Goal: Task Accomplishment & Management: Manage account settings

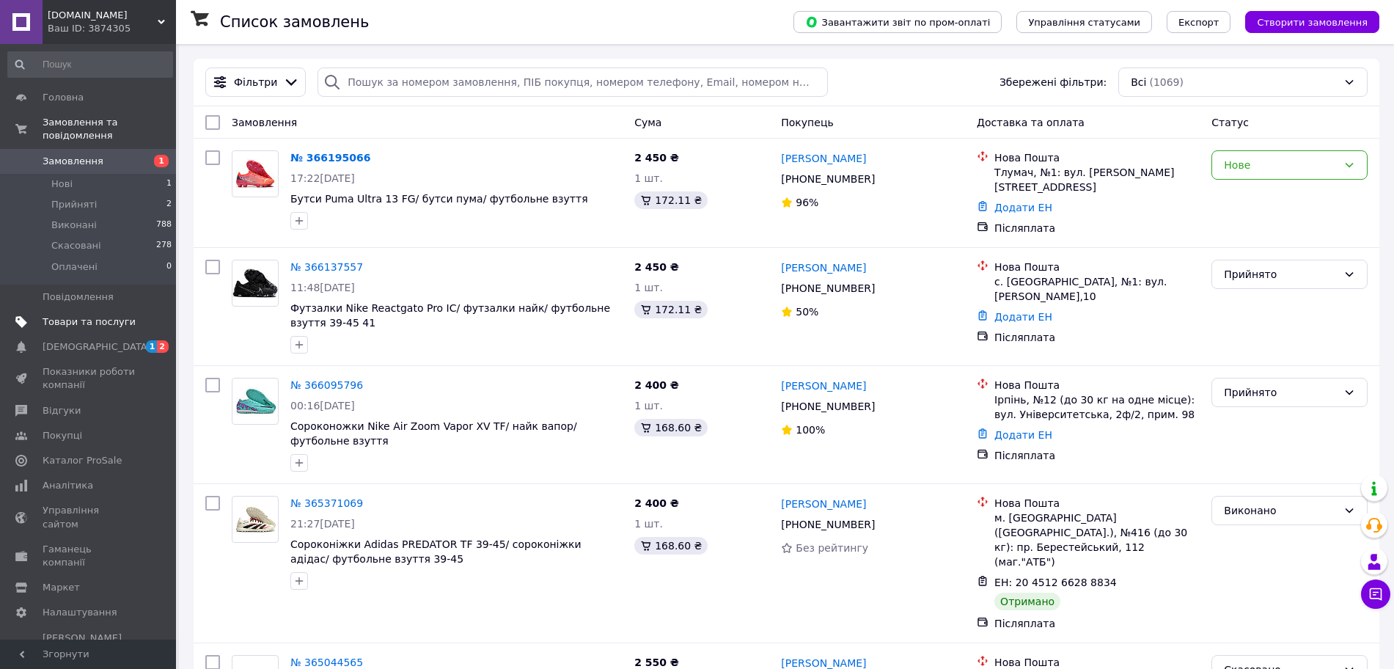
click at [87, 315] on span "Товари та послуги" at bounding box center [89, 321] width 93 height 13
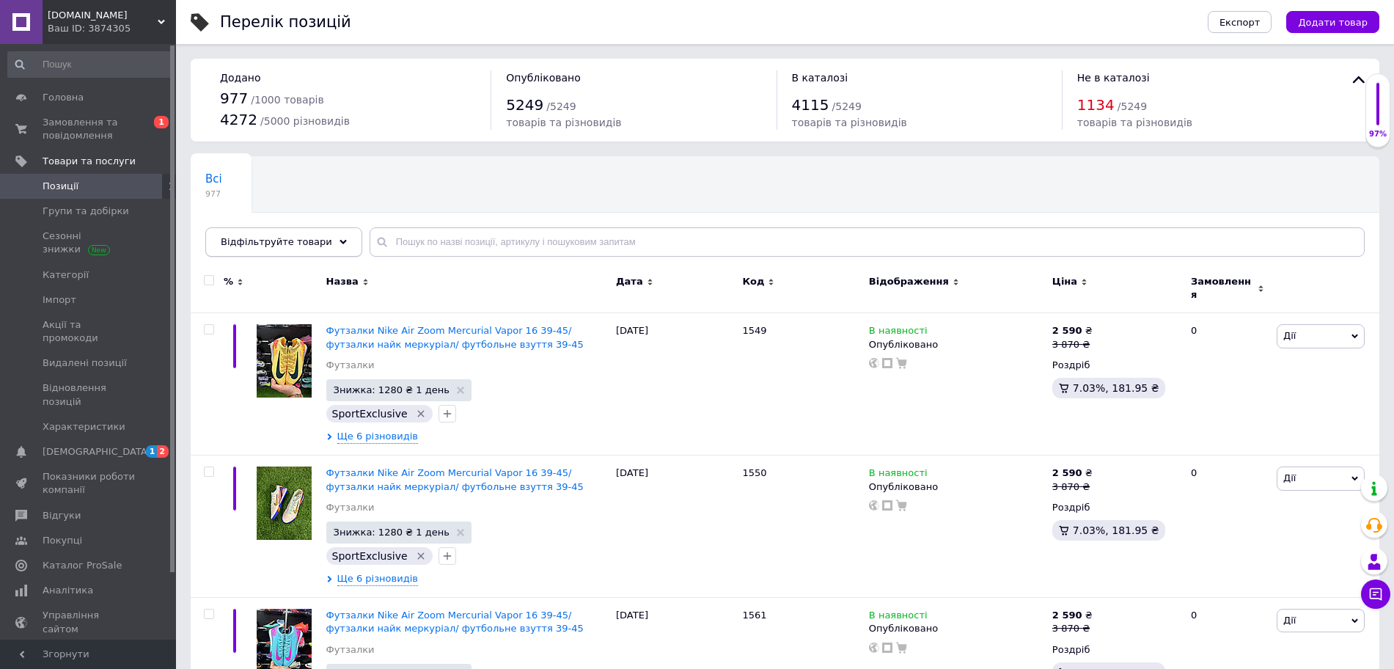
click at [272, 238] on span "Відфільтруйте товари" at bounding box center [276, 241] width 111 height 11
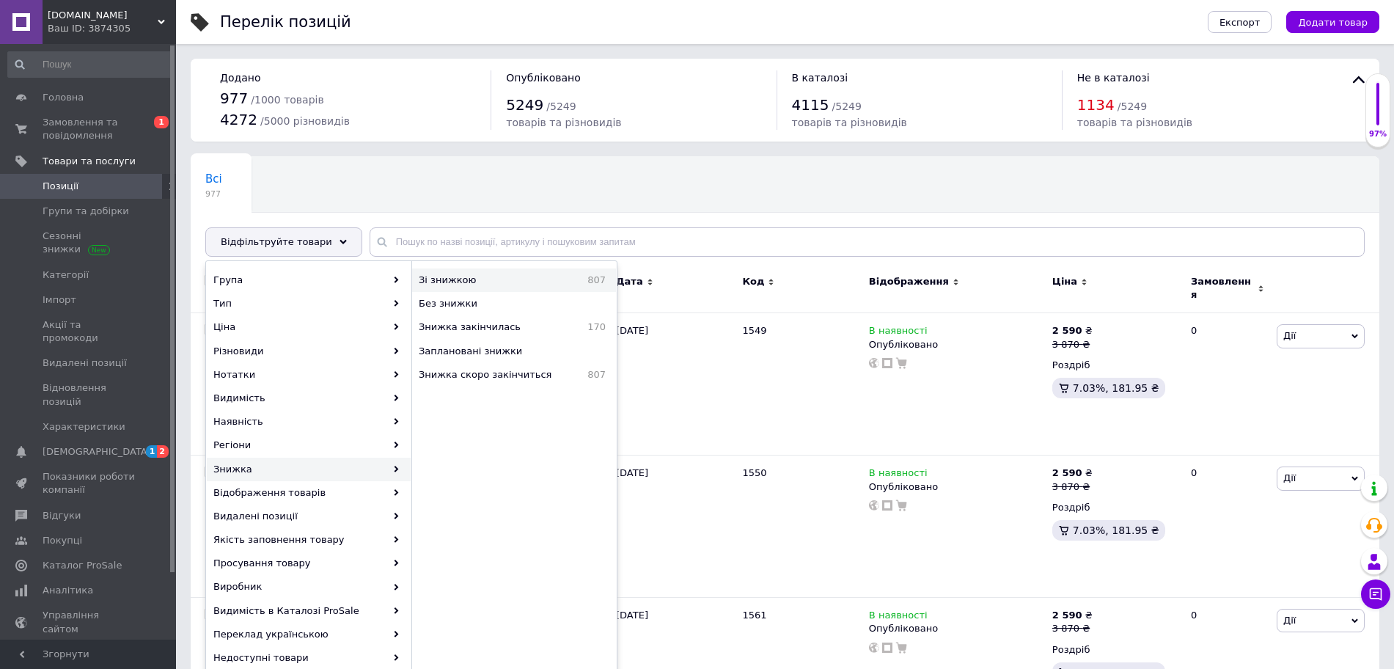
click at [506, 279] on span "Зі знижкою" at bounding box center [484, 280] width 130 height 13
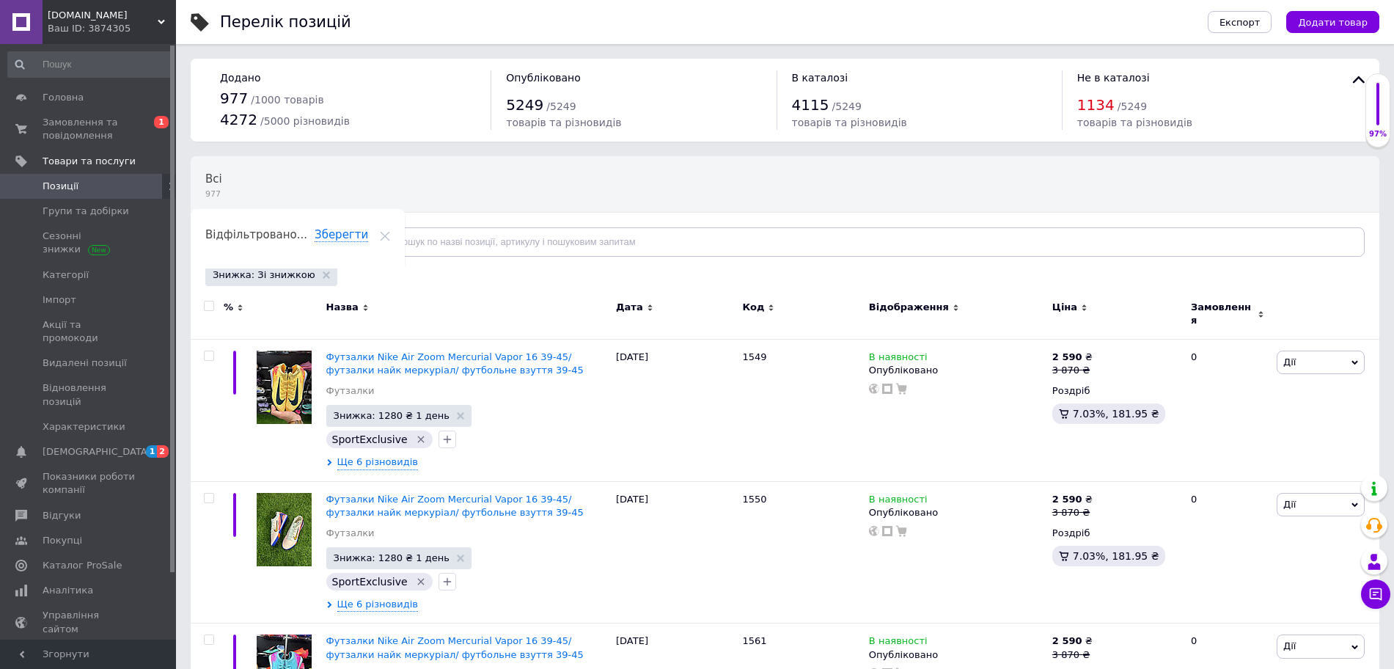
click at [205, 307] on input "checkbox" at bounding box center [209, 306] width 10 height 10
checkbox input "true"
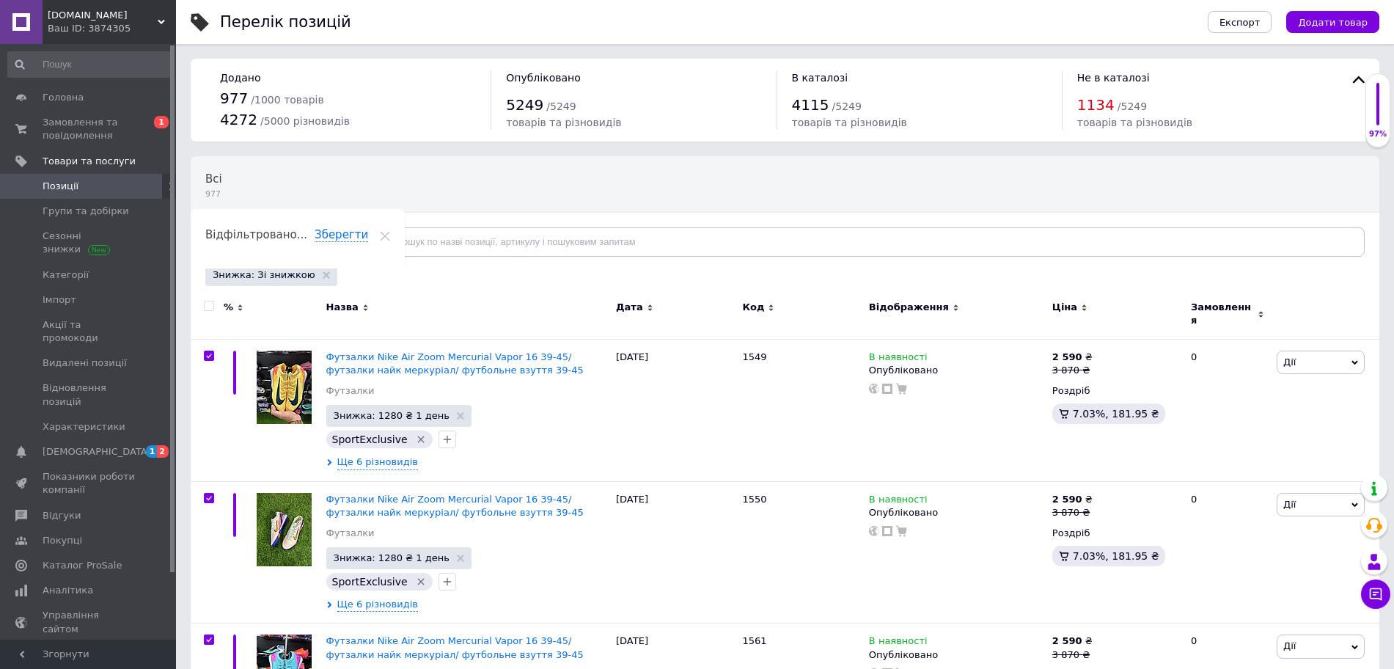
checkbox input "true"
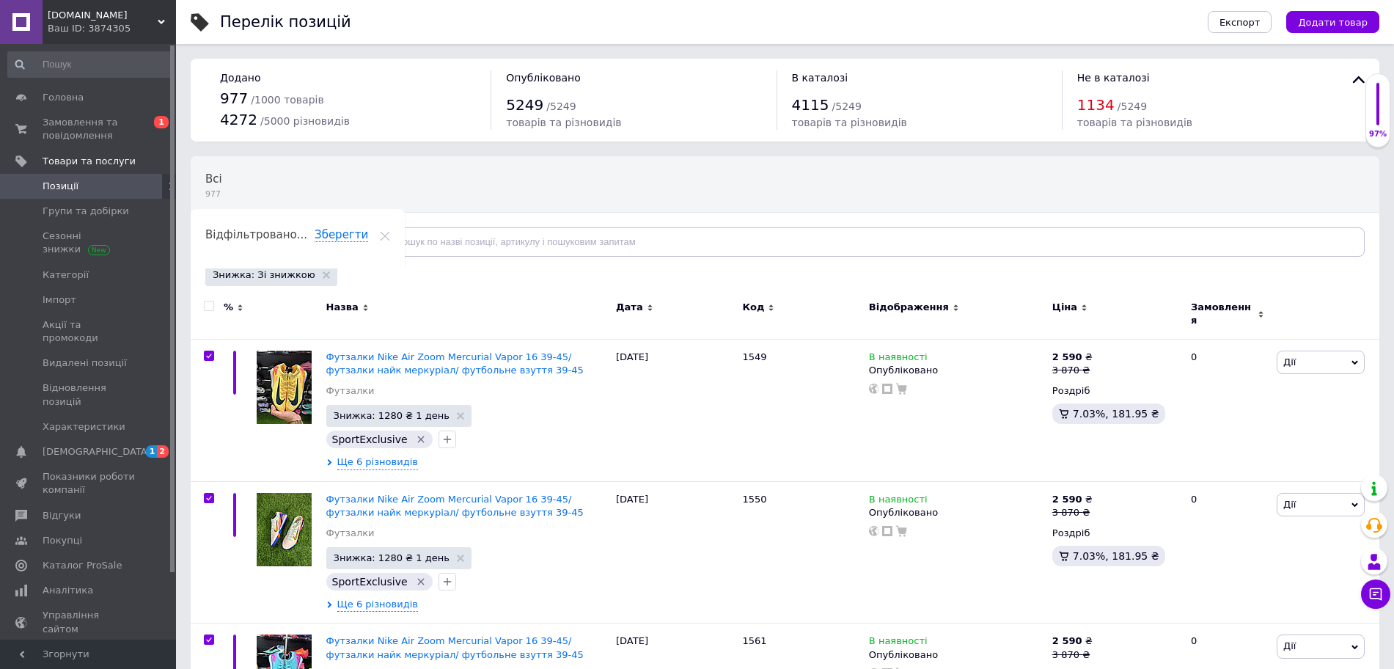
checkbox input "true"
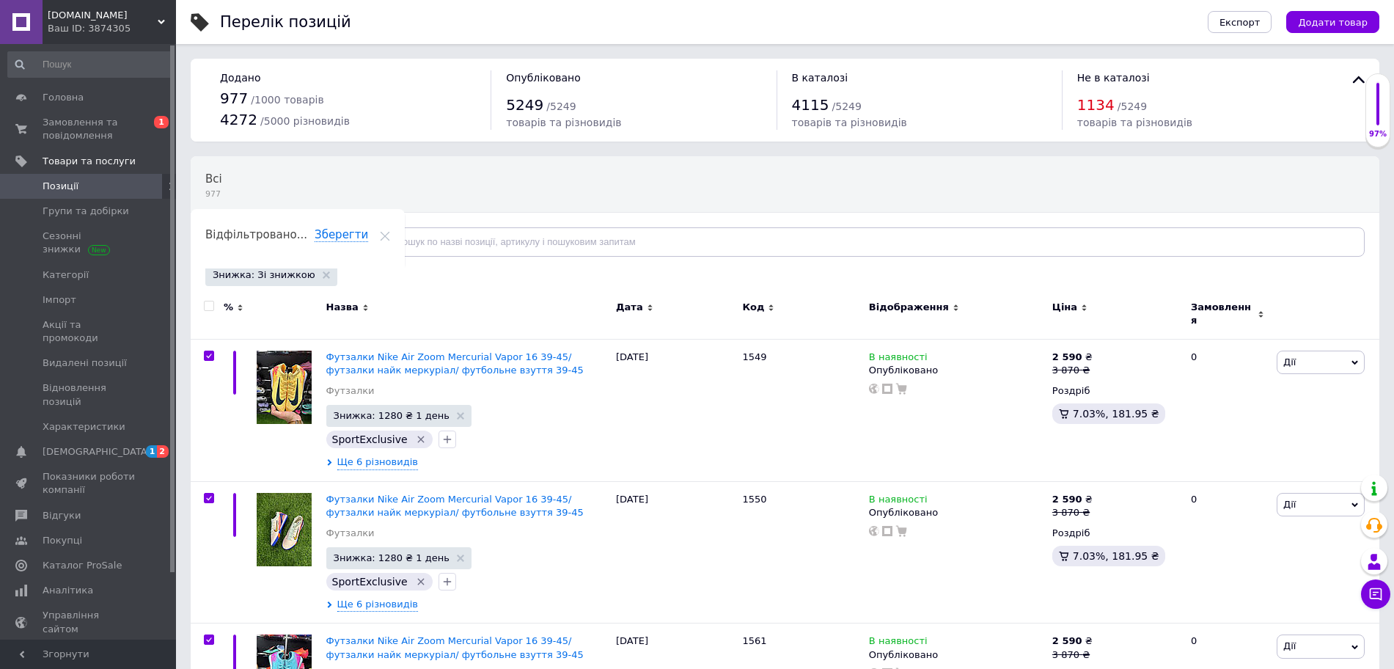
checkbox input "true"
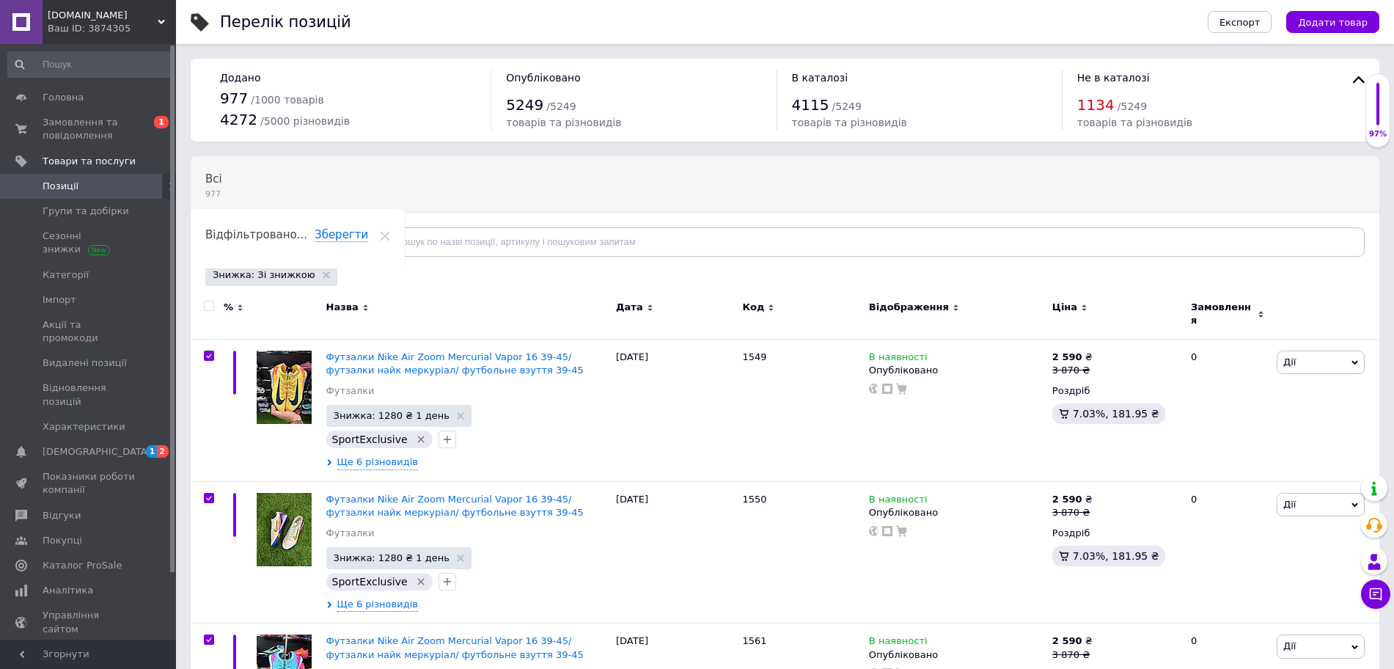
checkbox input "true"
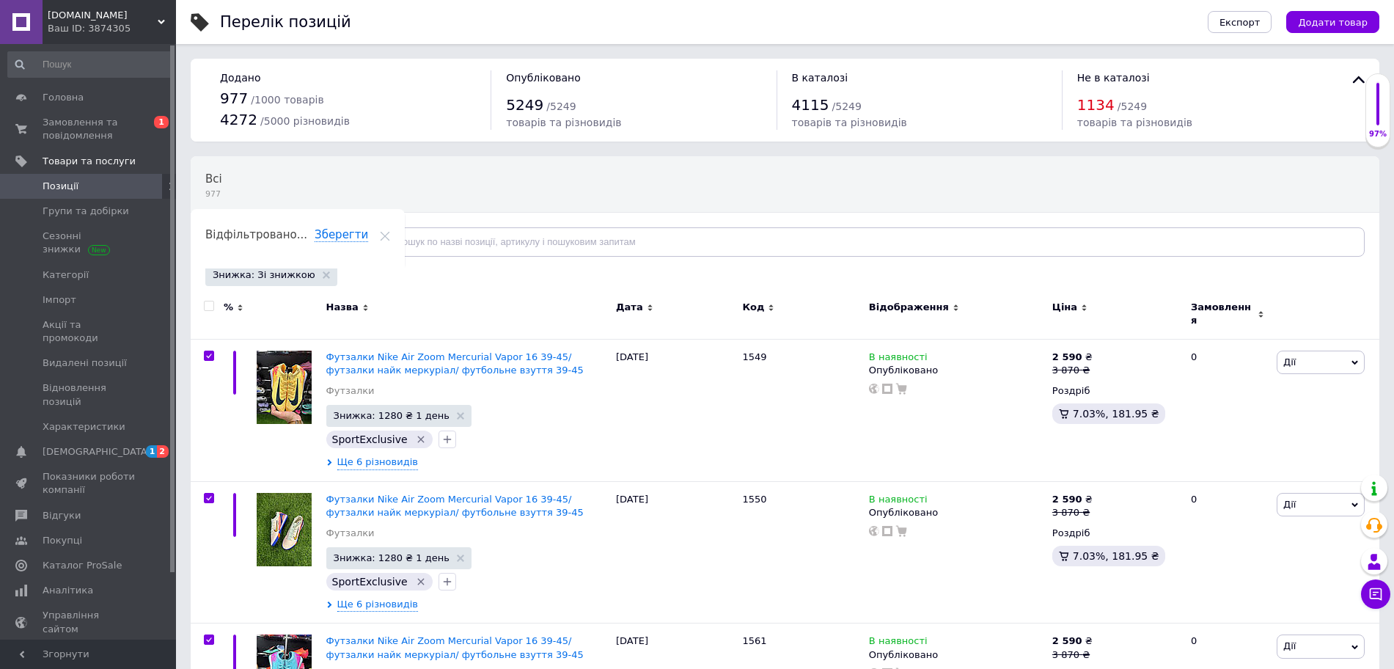
checkbox input "true"
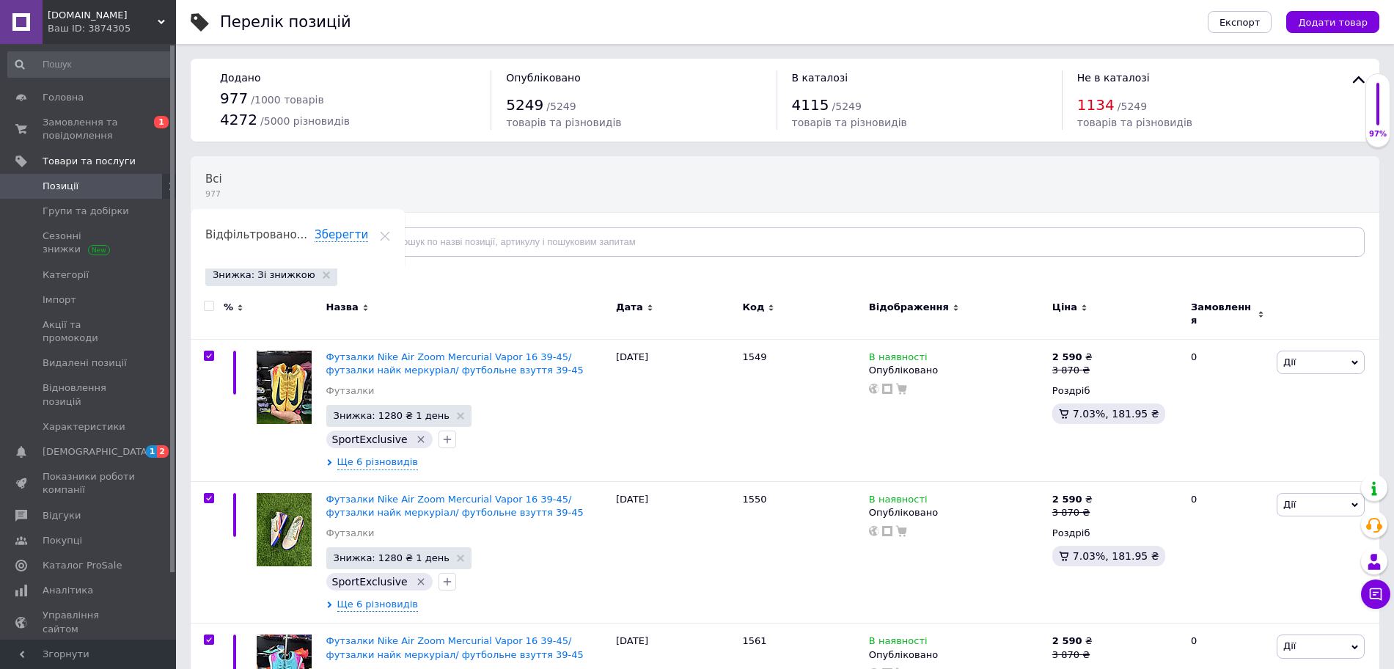
checkbox input "true"
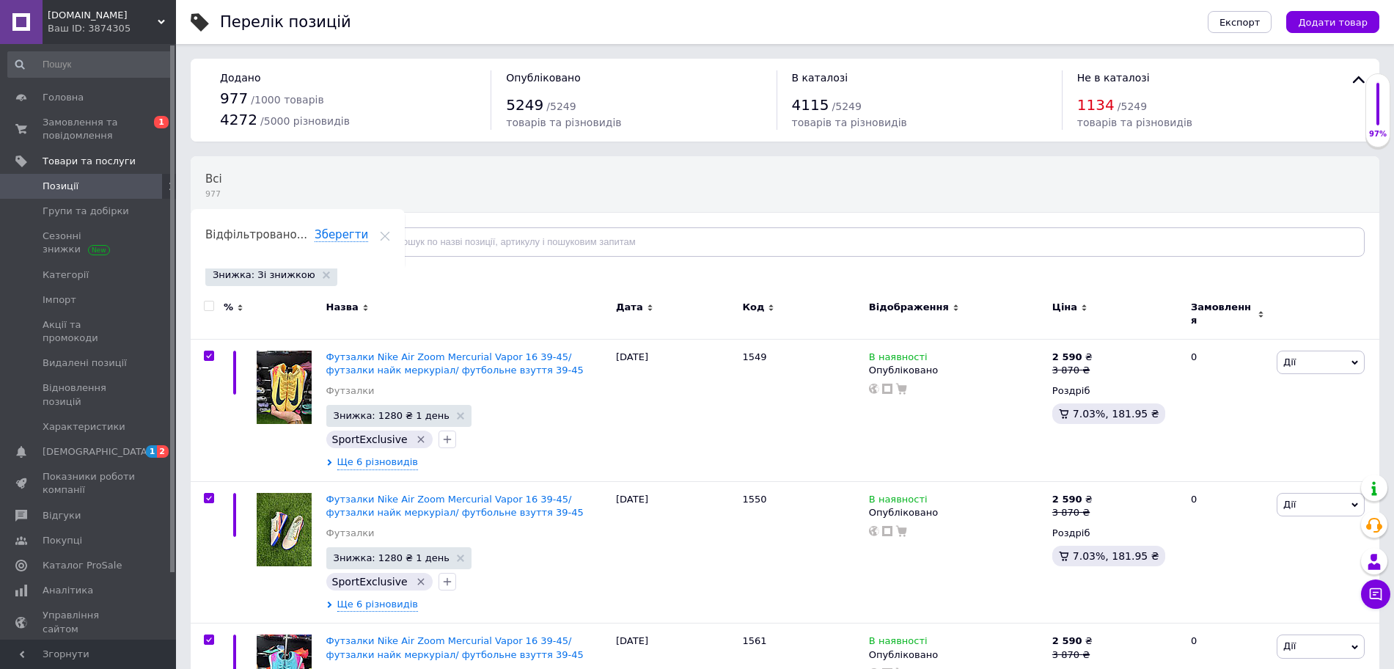
checkbox input "true"
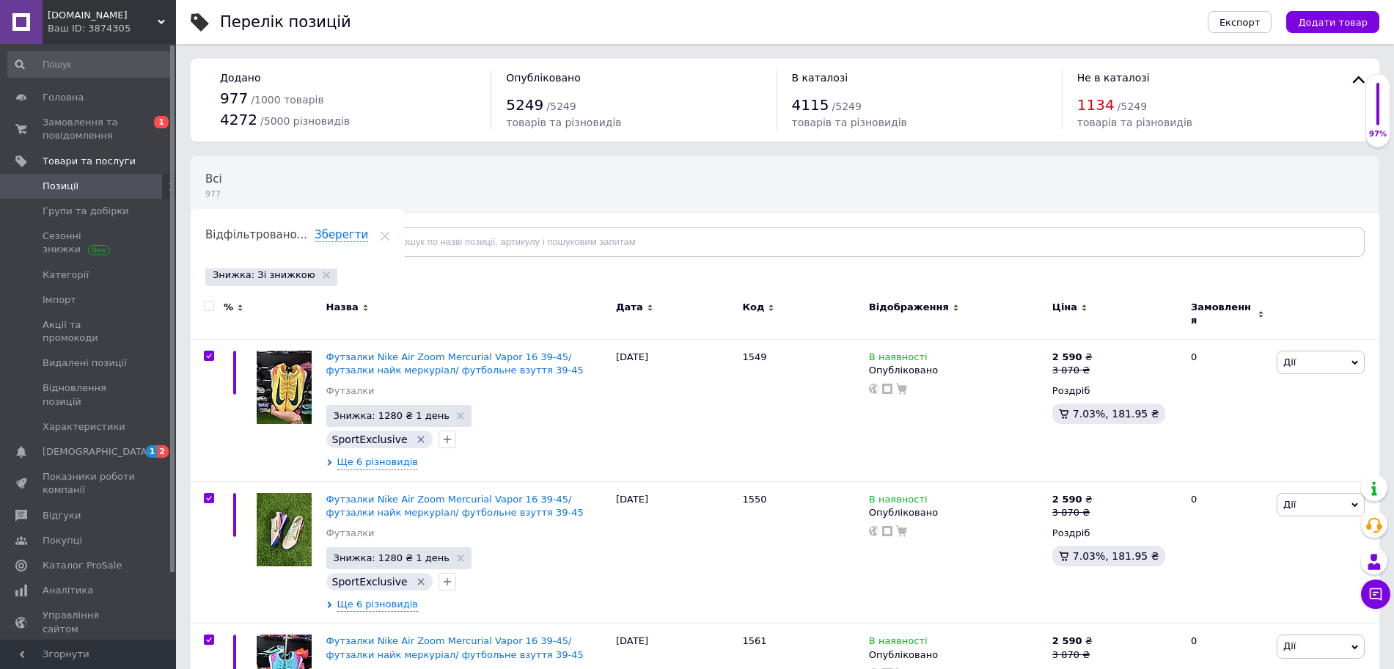
checkbox input "true"
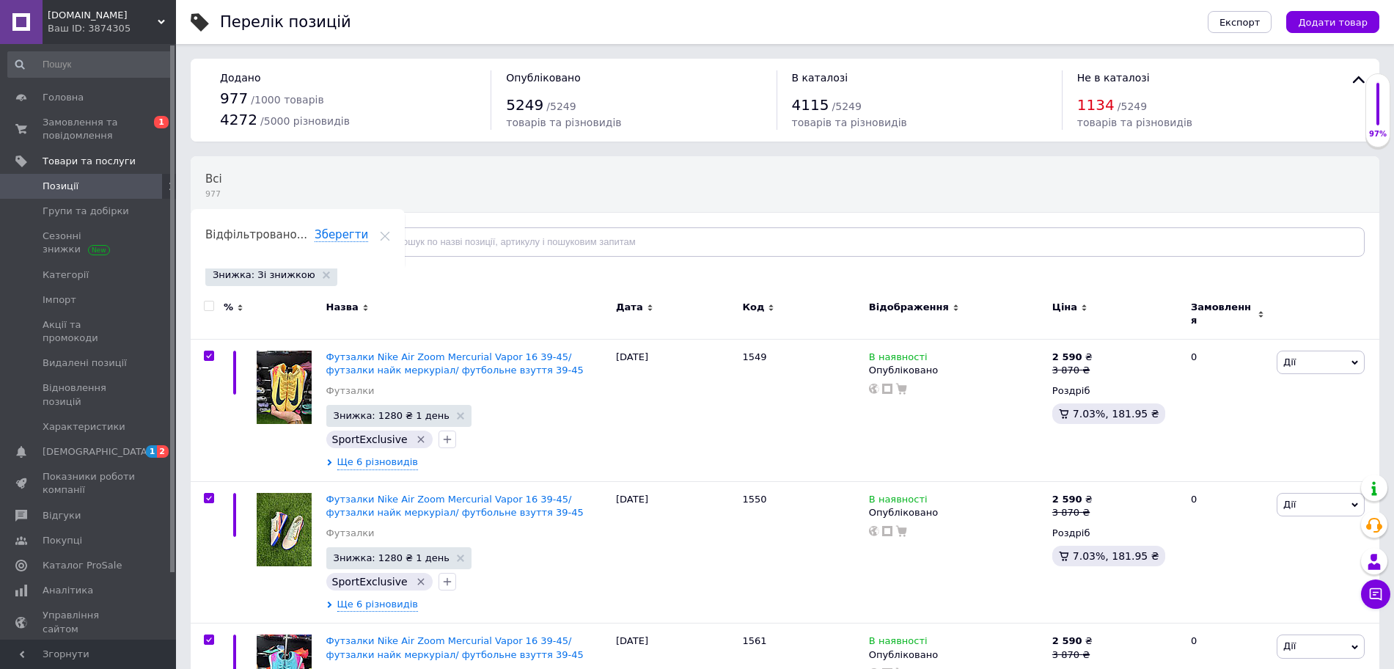
checkbox input "true"
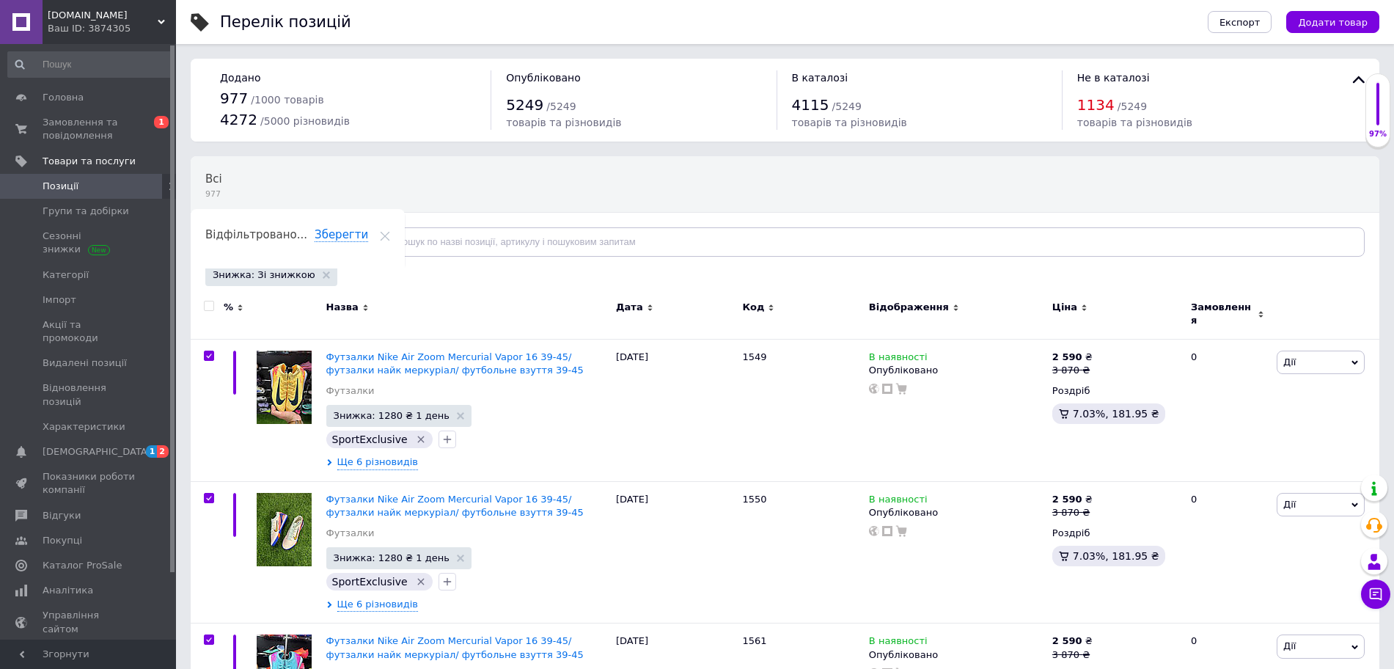
checkbox input "true"
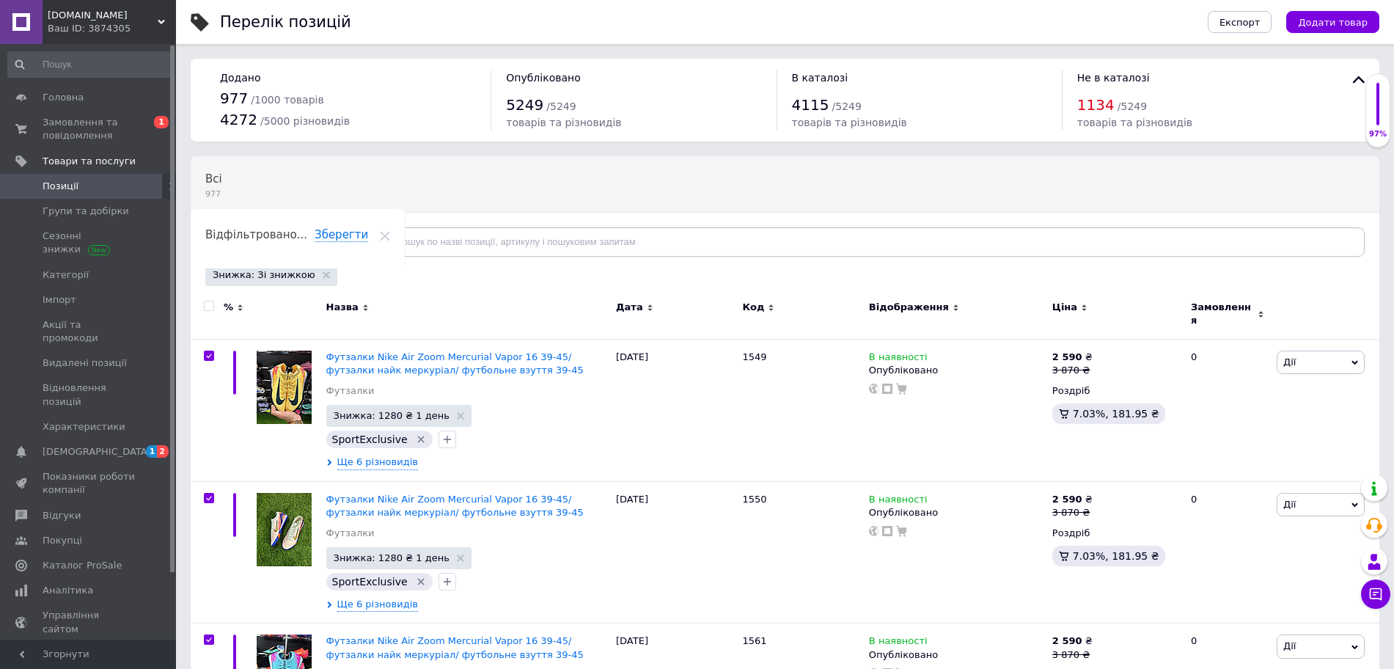
checkbox input "true"
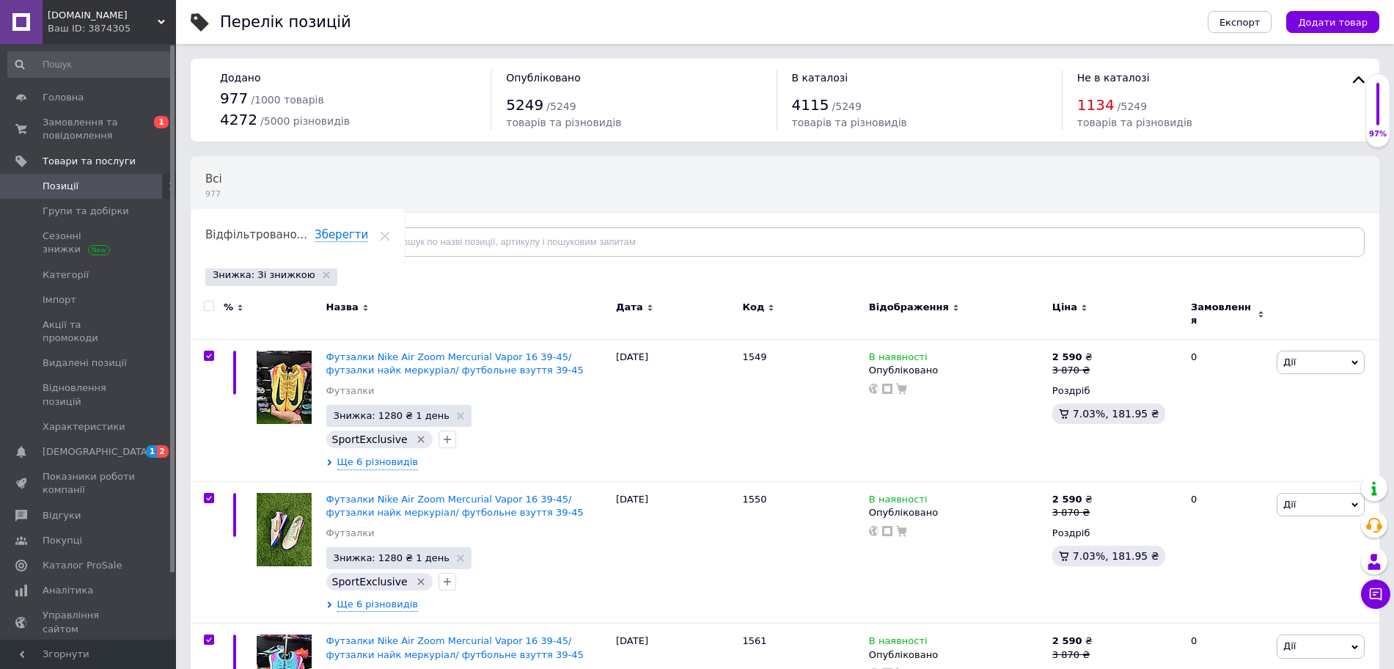
checkbox input "true"
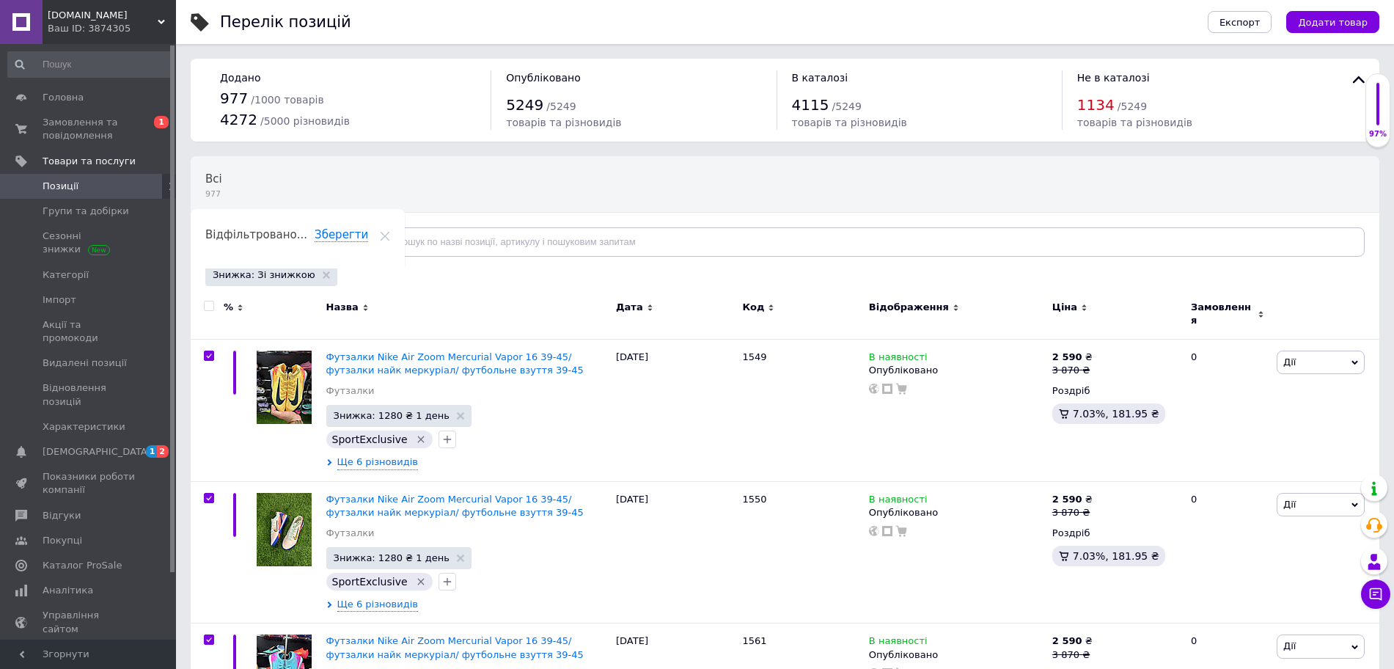
checkbox input "true"
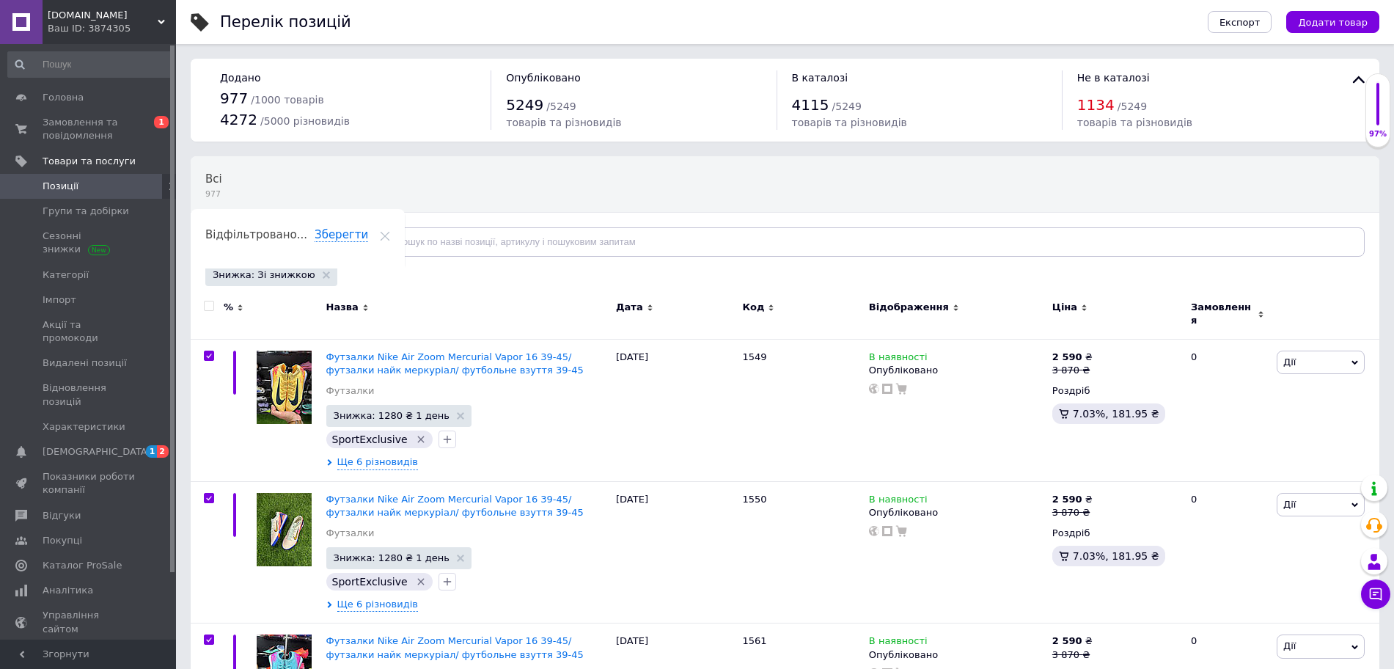
checkbox input "true"
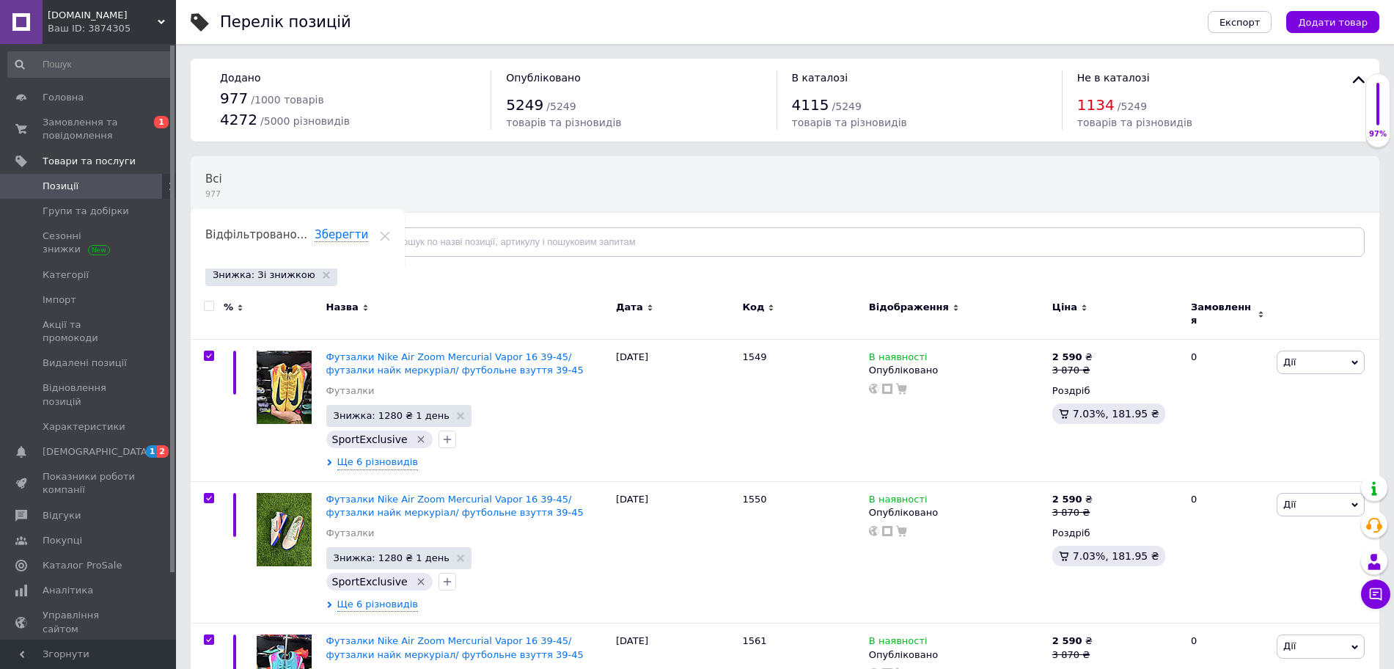
checkbox input "true"
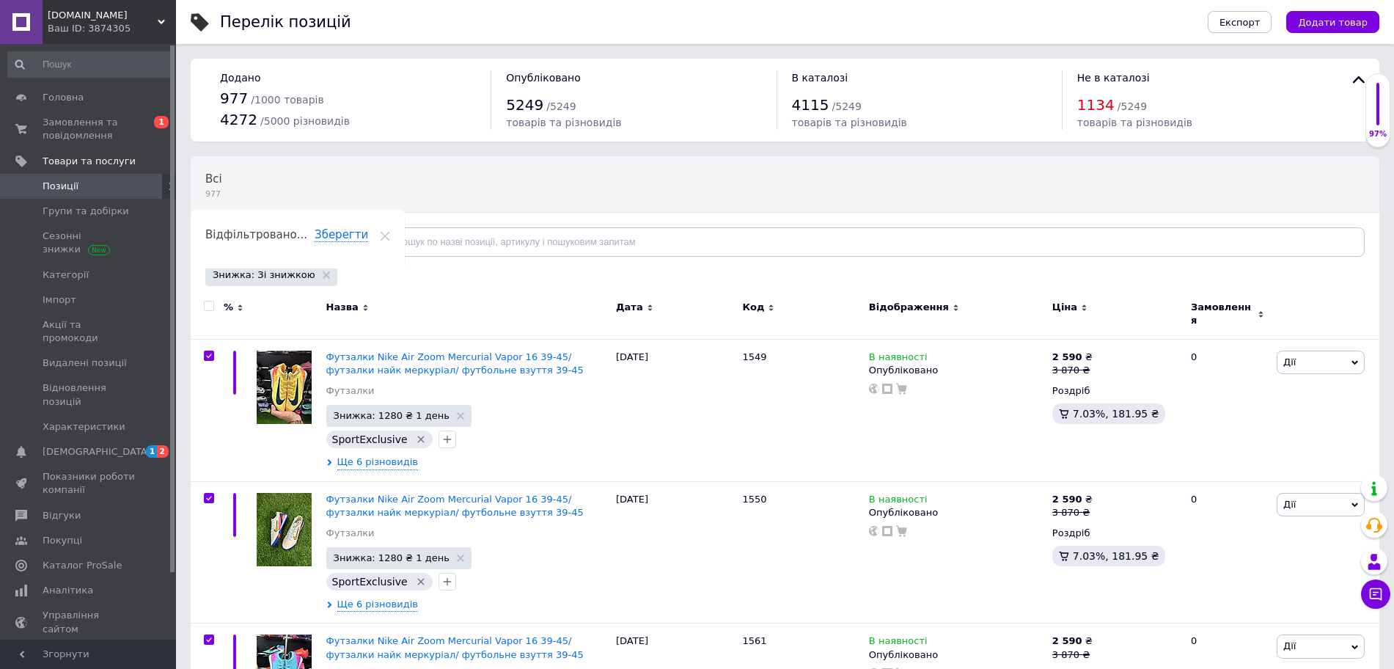
checkbox input "true"
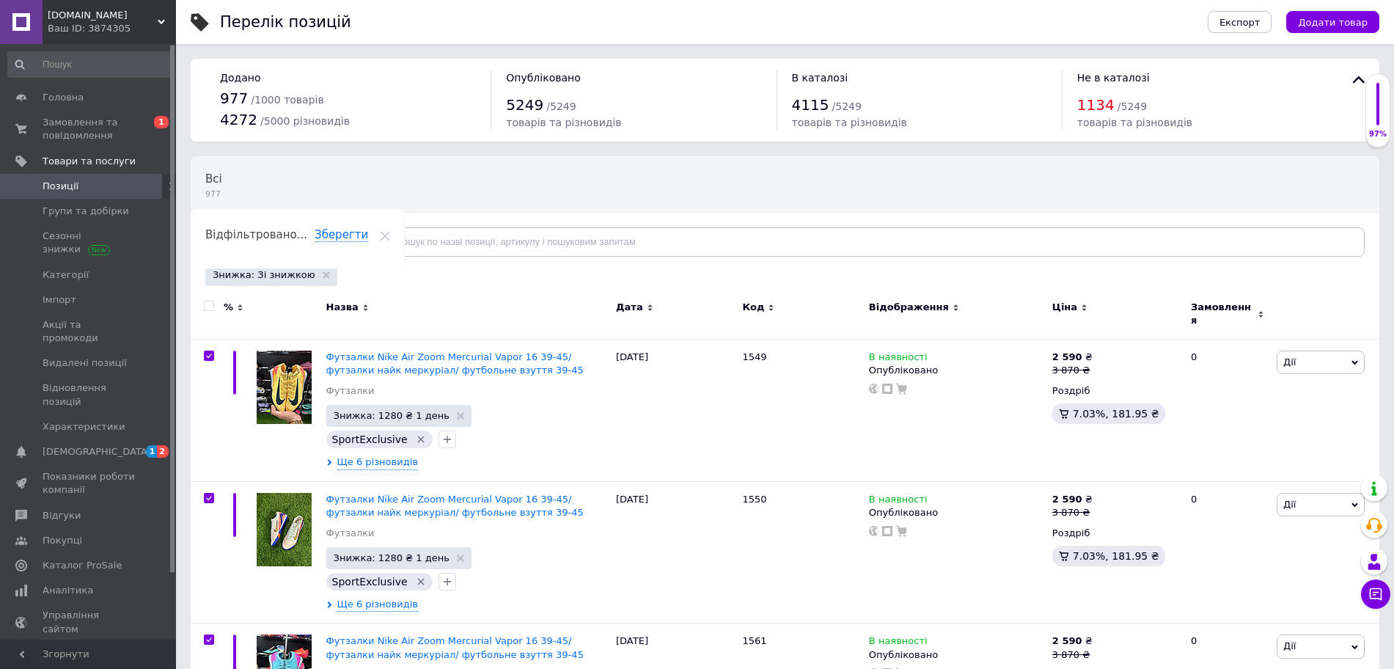
checkbox input "true"
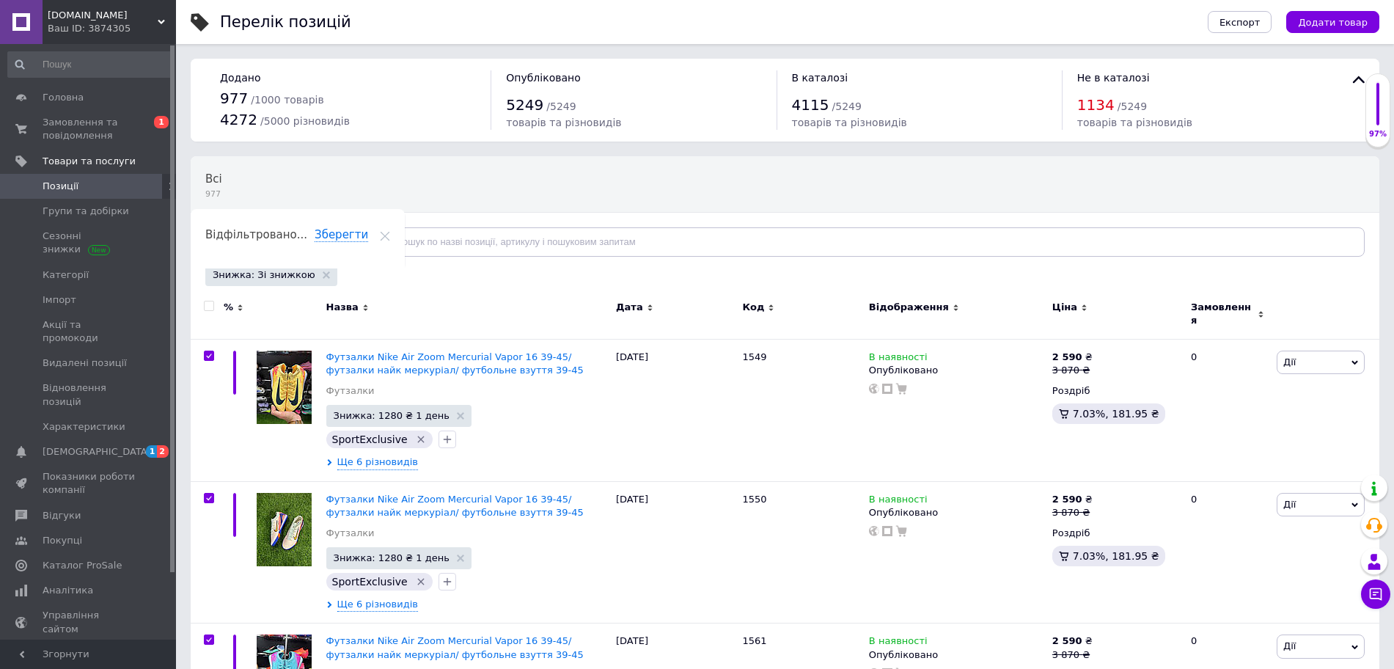
checkbox input "true"
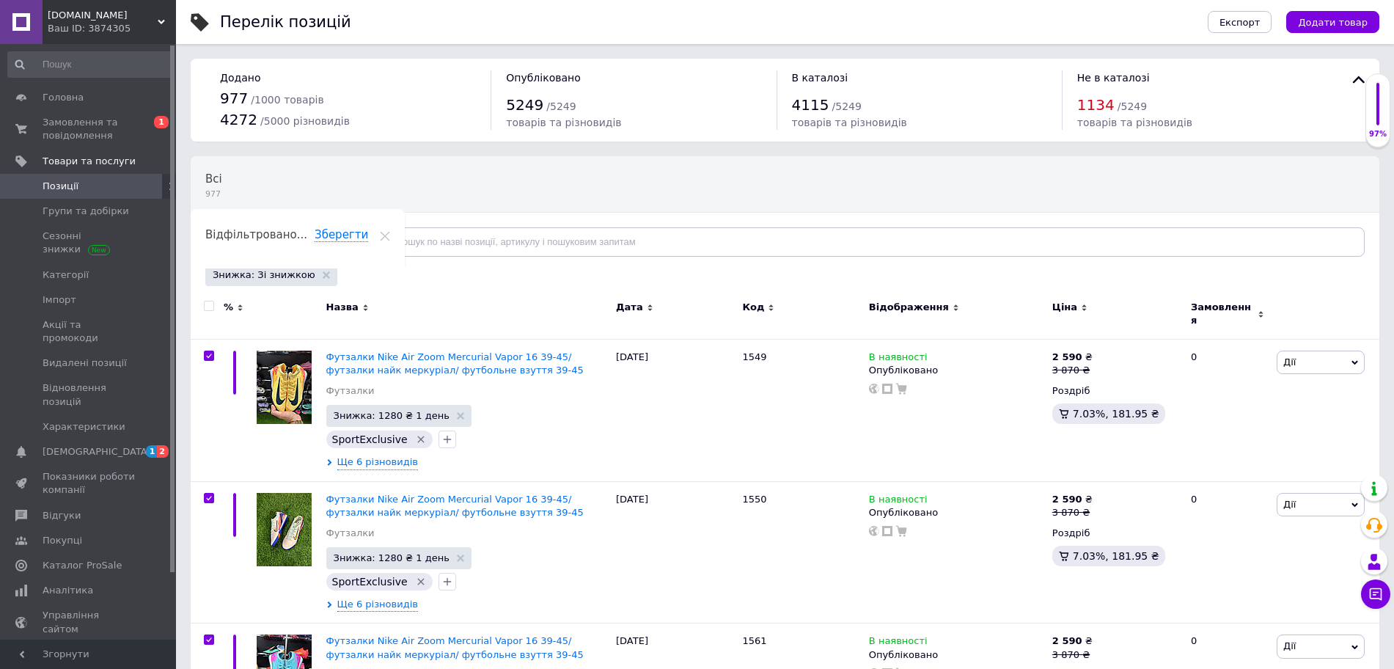
checkbox input "true"
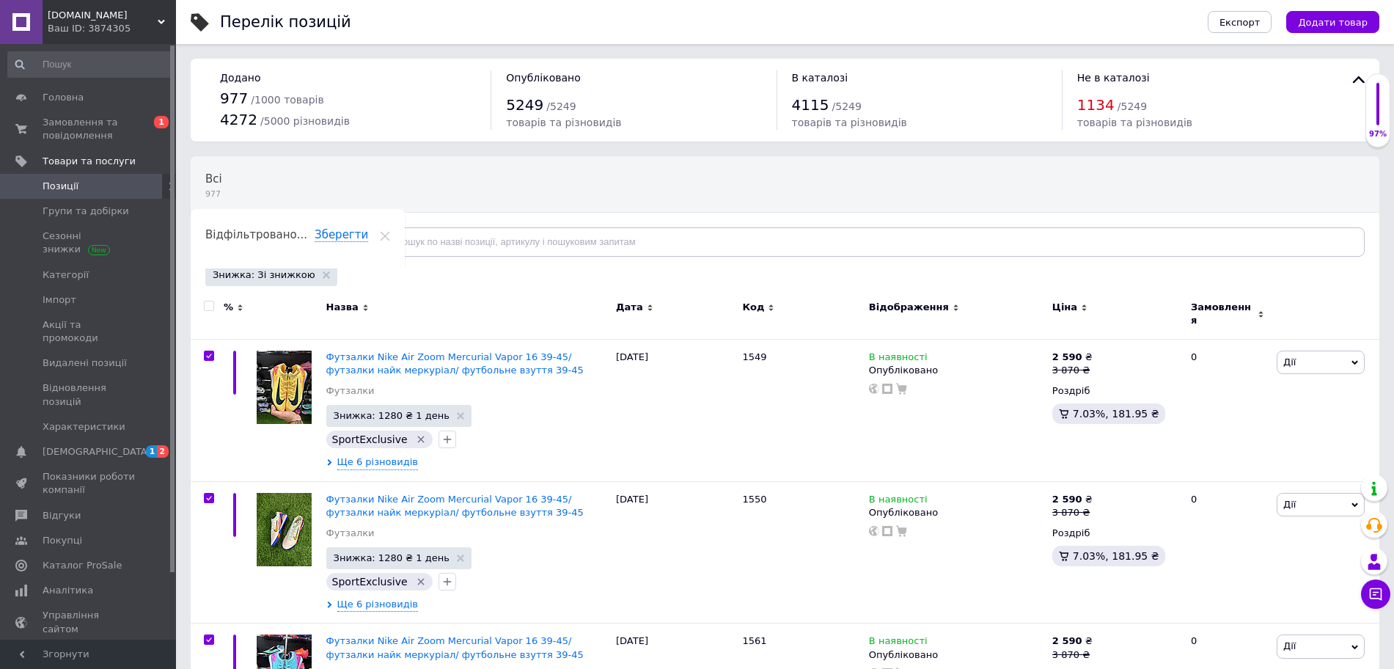
checkbox input "true"
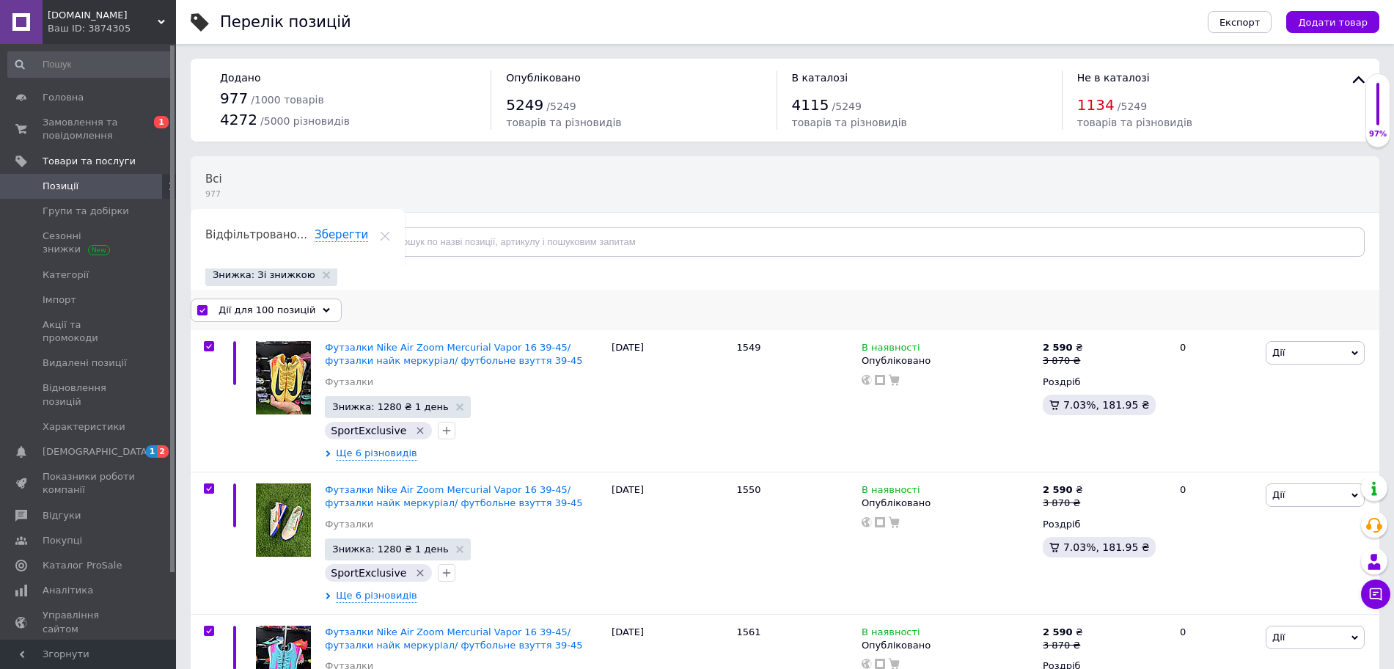
click at [276, 307] on span "Дії для 100 позицій" at bounding box center [267, 310] width 97 height 13
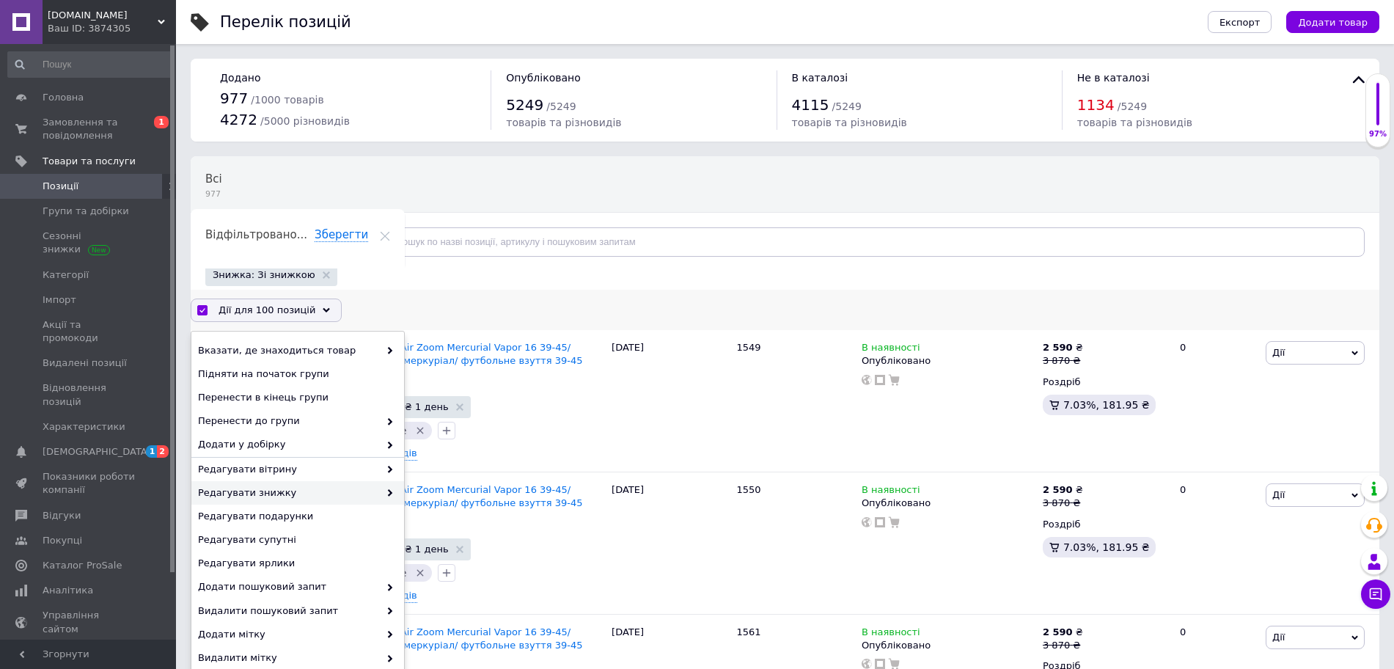
click at [279, 495] on span "Редагувати знижку" at bounding box center [288, 492] width 181 height 13
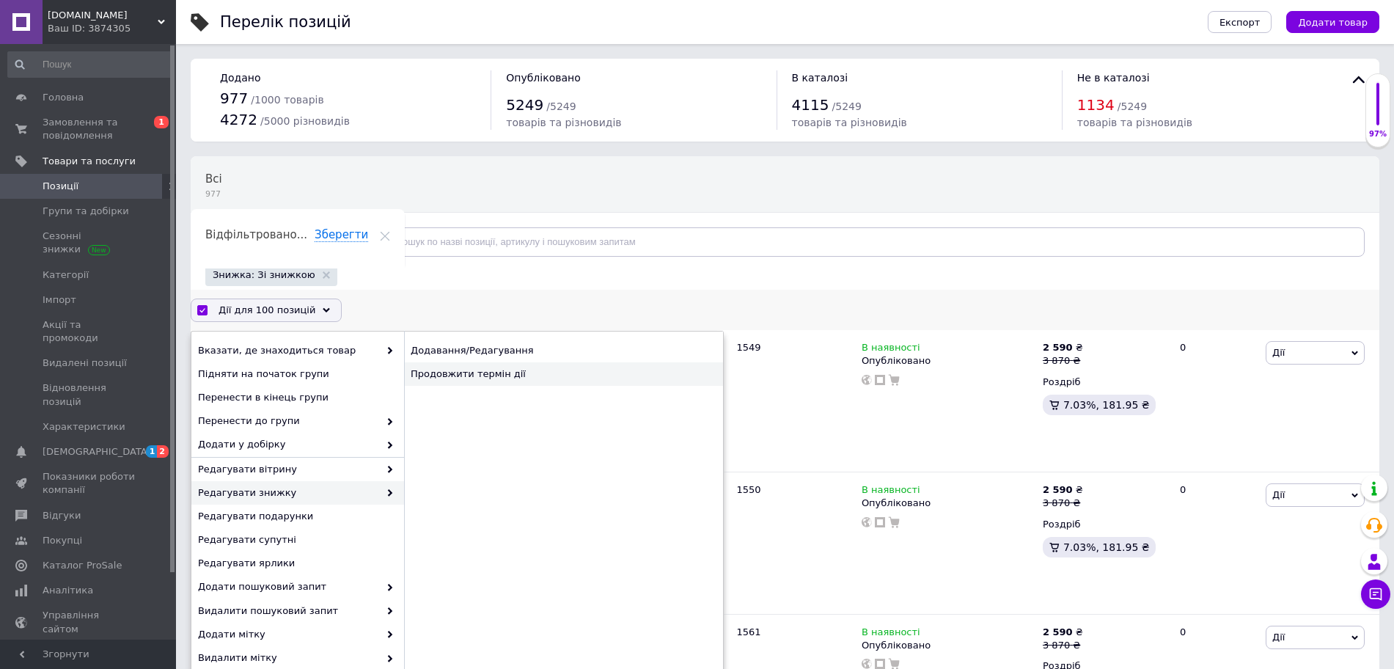
click at [472, 384] on div "Продовжити термін дії" at bounding box center [563, 373] width 319 height 23
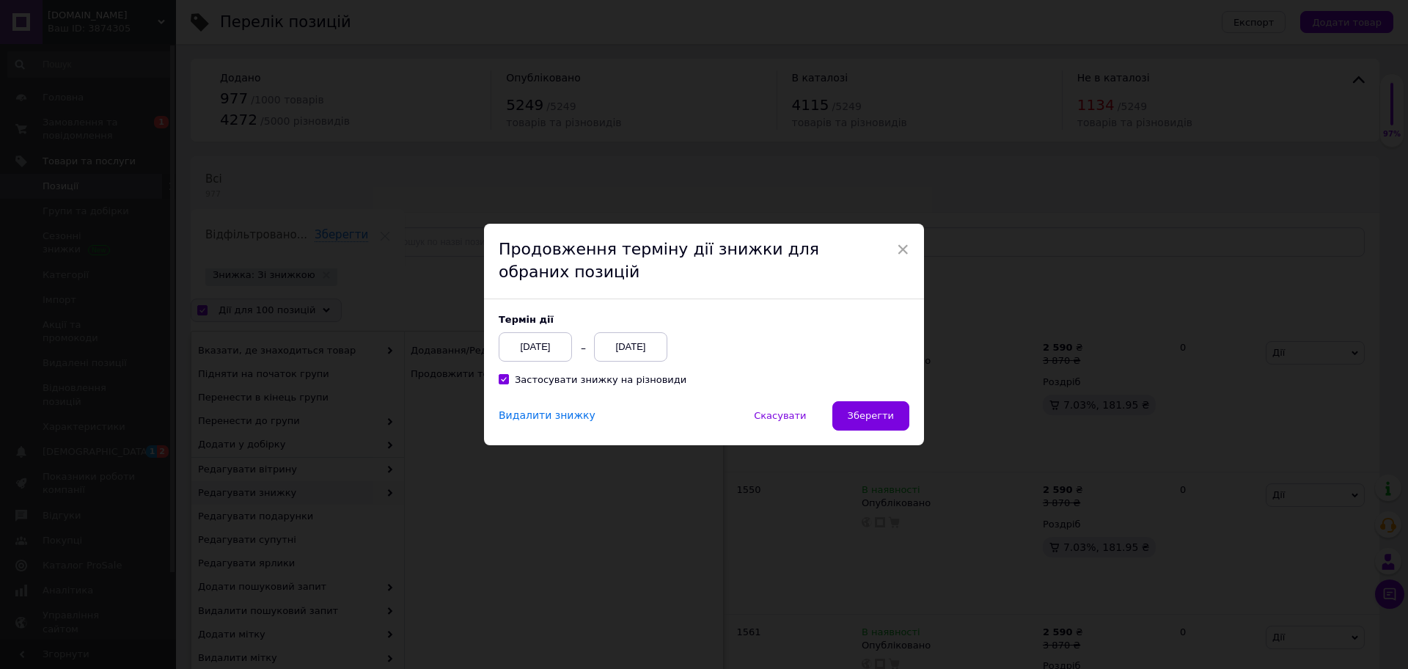
click at [653, 353] on div "[DATE]" at bounding box center [630, 346] width 73 height 29
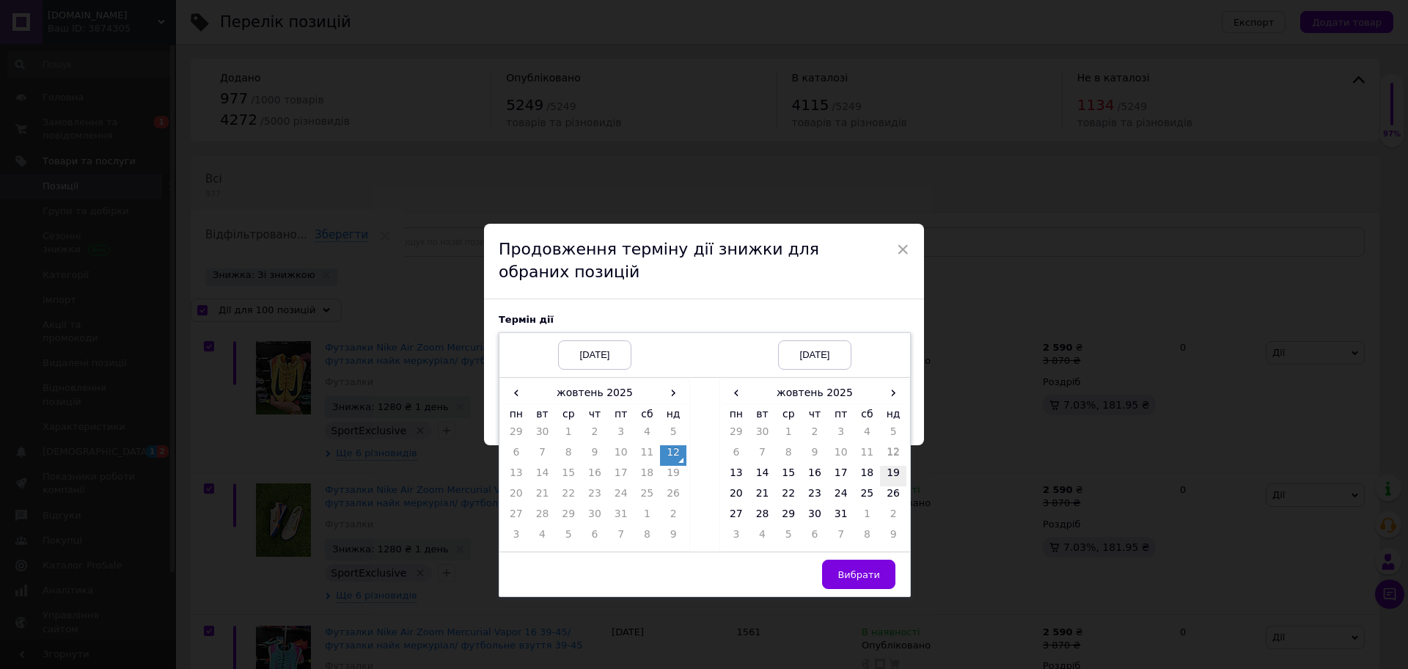
click at [890, 476] on td "19" at bounding box center [893, 476] width 26 height 21
click at [871, 572] on span "Вибрати" at bounding box center [859, 574] width 43 height 11
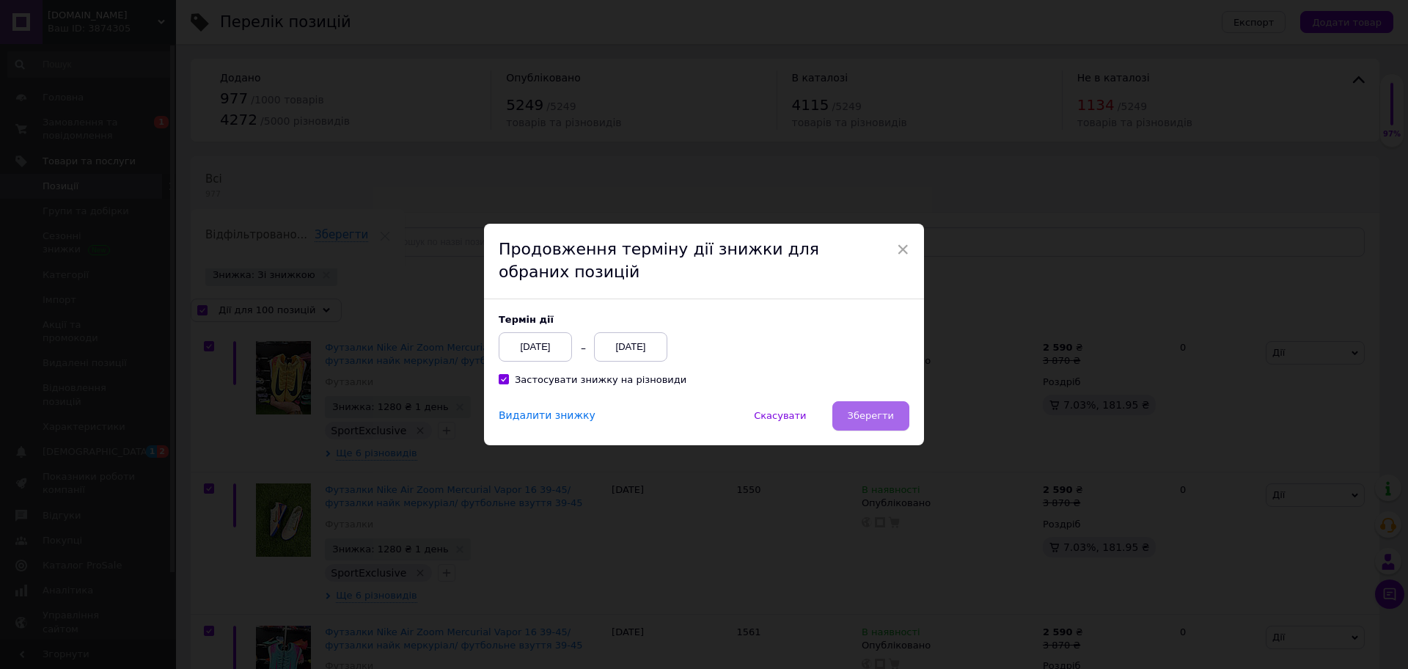
click at [889, 409] on button "Зберегти" at bounding box center [870, 415] width 77 height 29
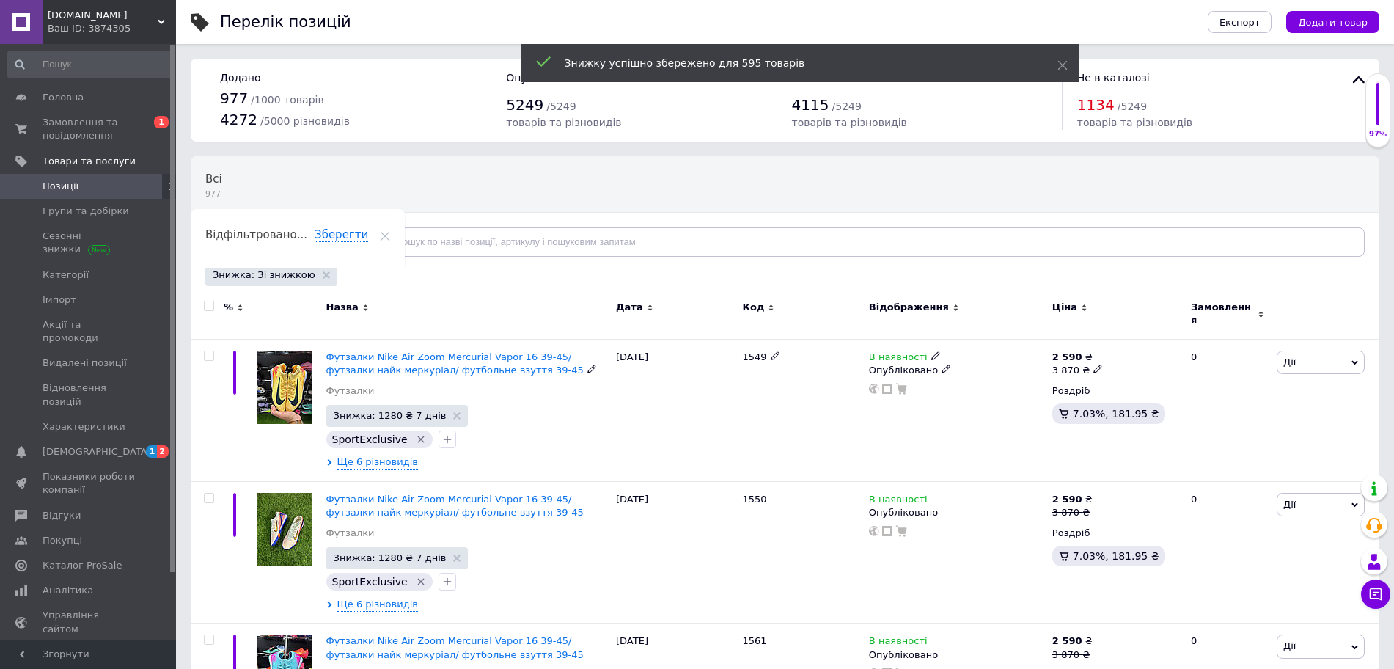
checkbox input "false"
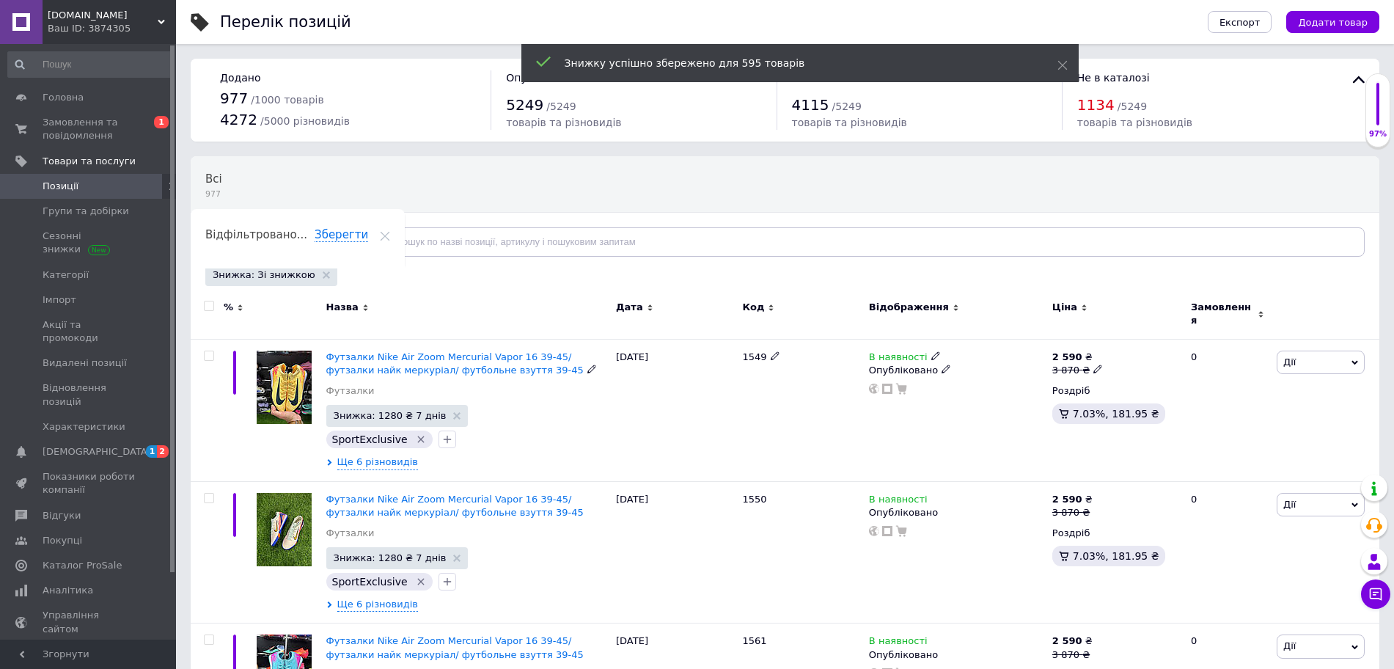
checkbox input "false"
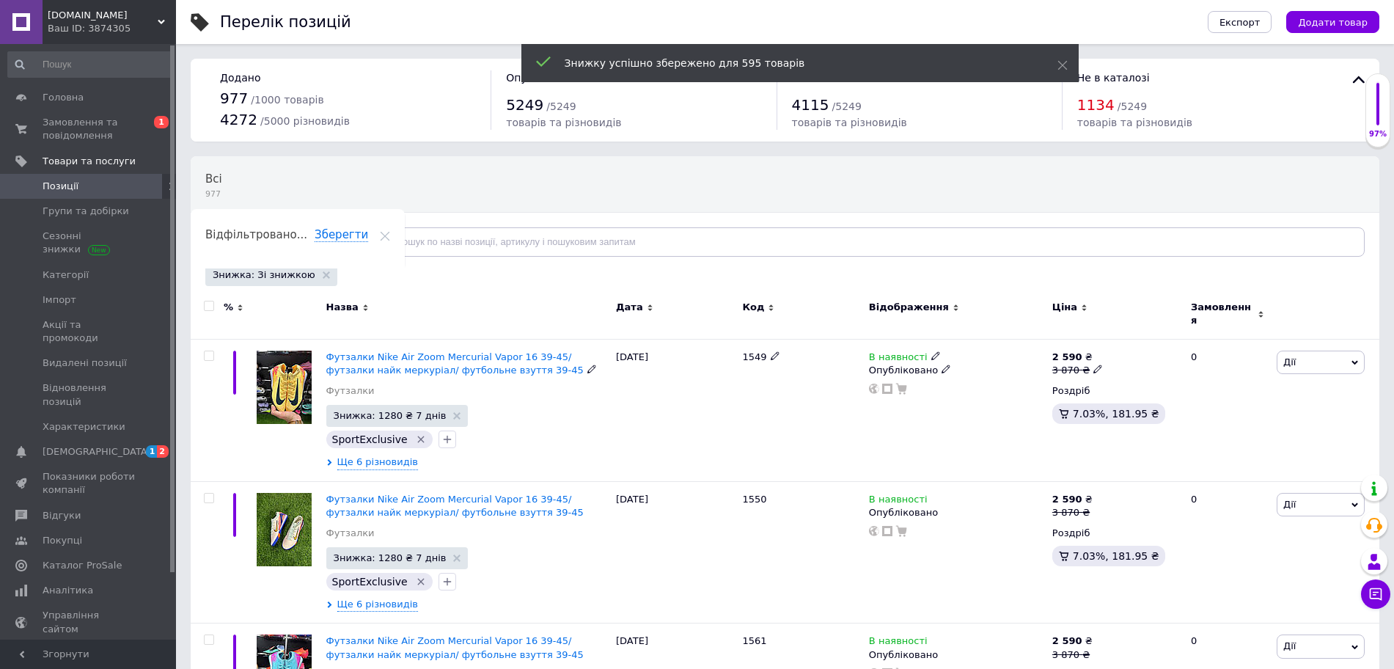
checkbox input "false"
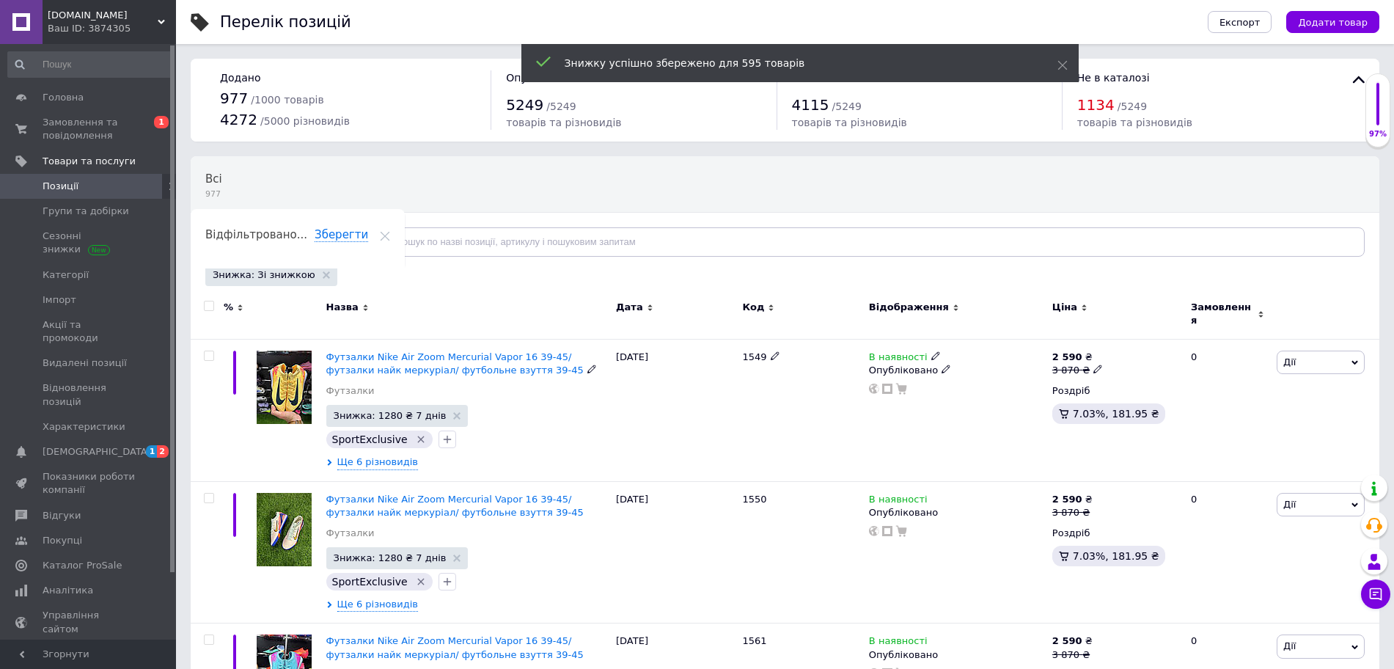
checkbox input "false"
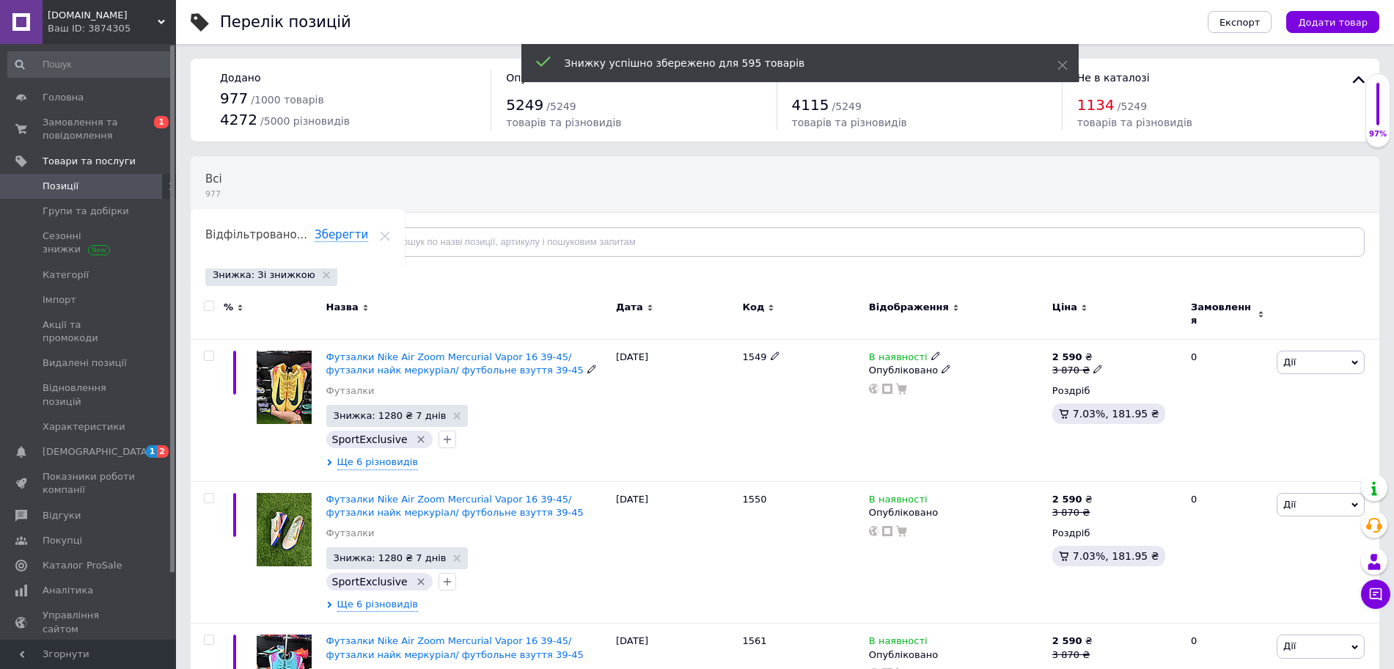
checkbox input "false"
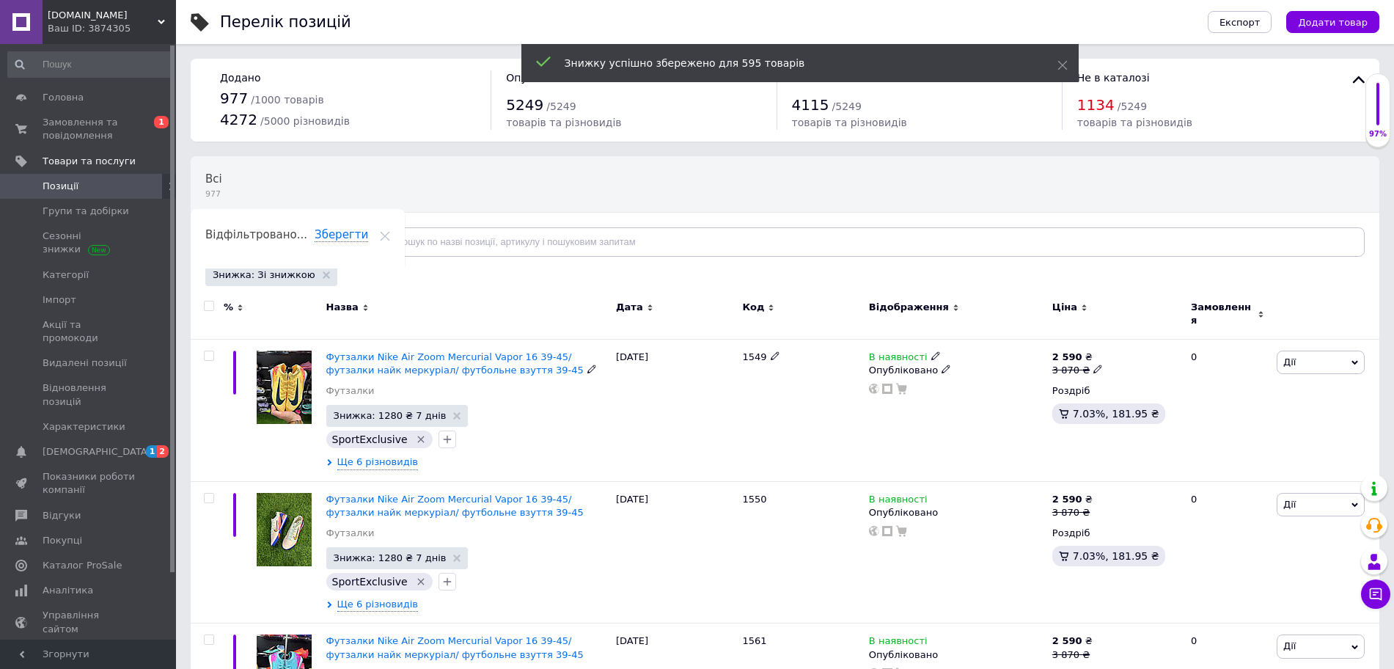
checkbox input "false"
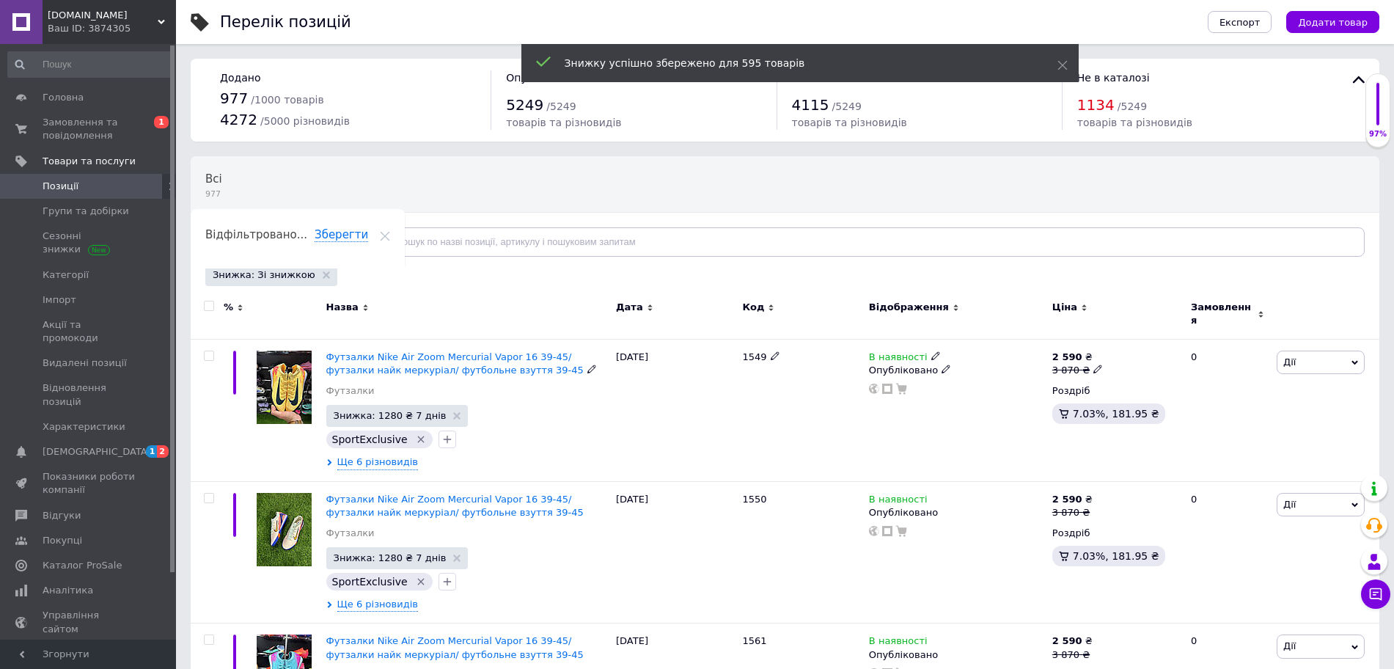
checkbox input "false"
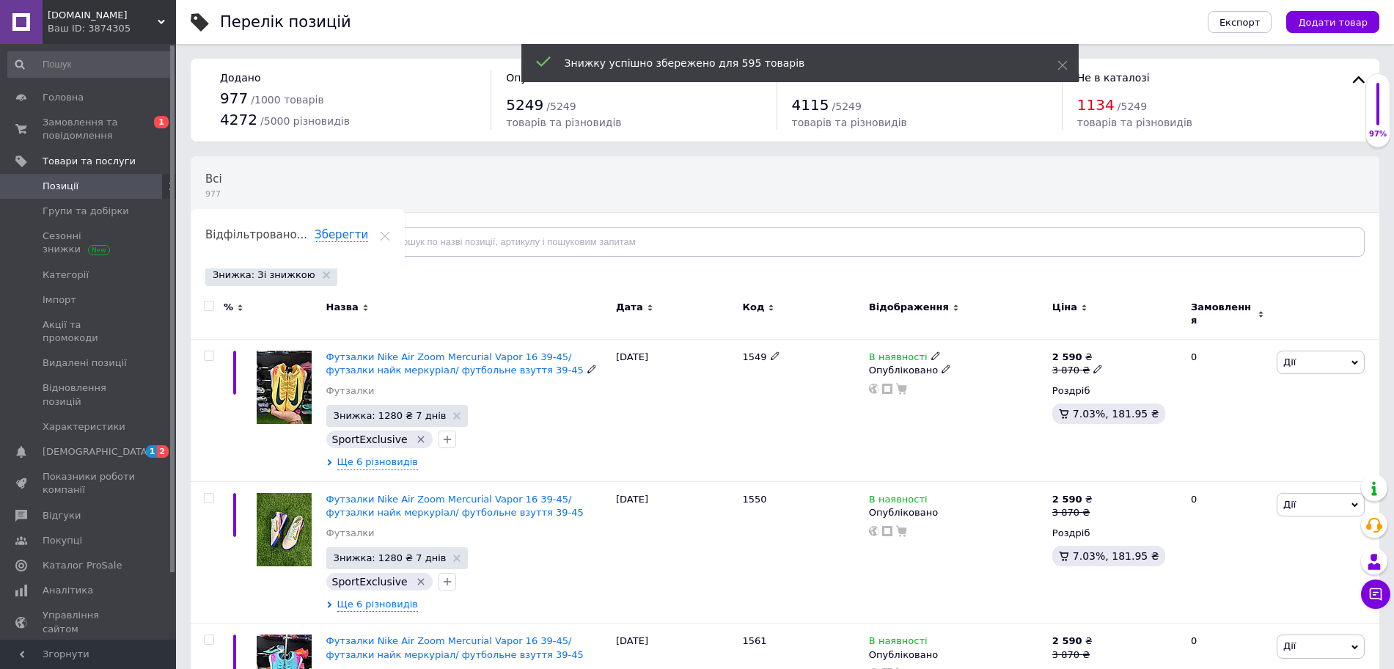
checkbox input "false"
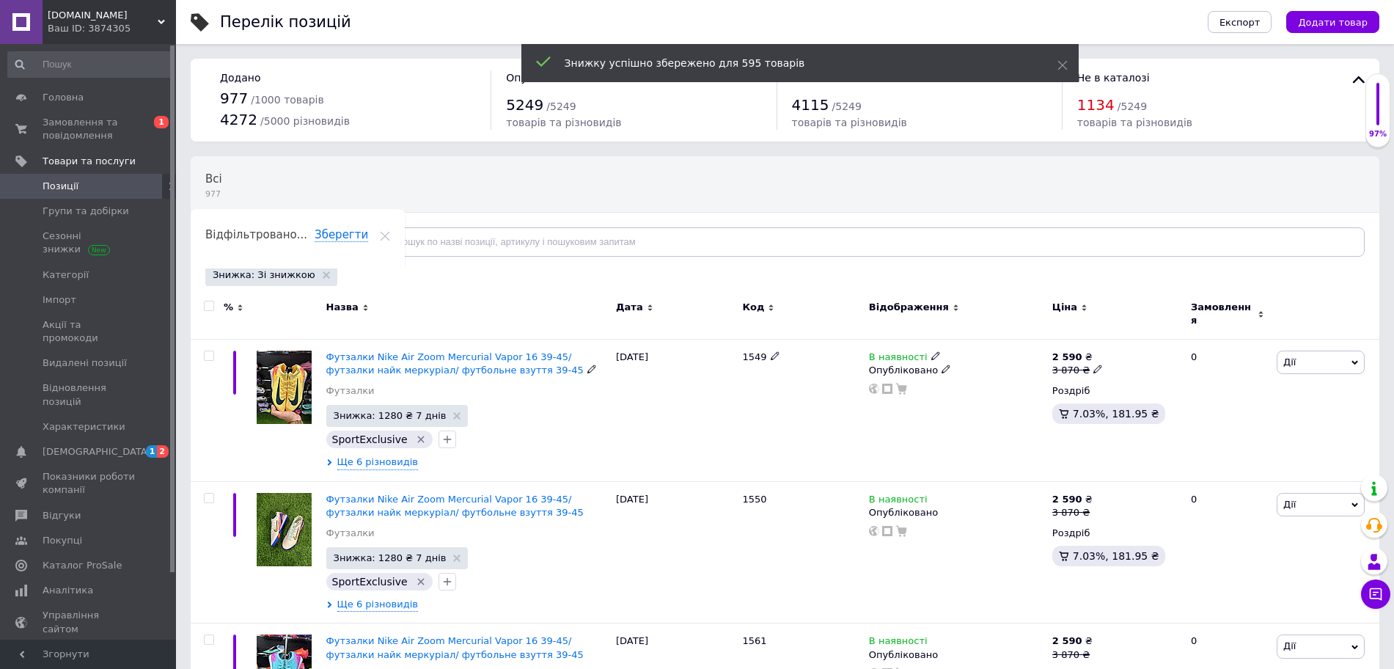
checkbox input "false"
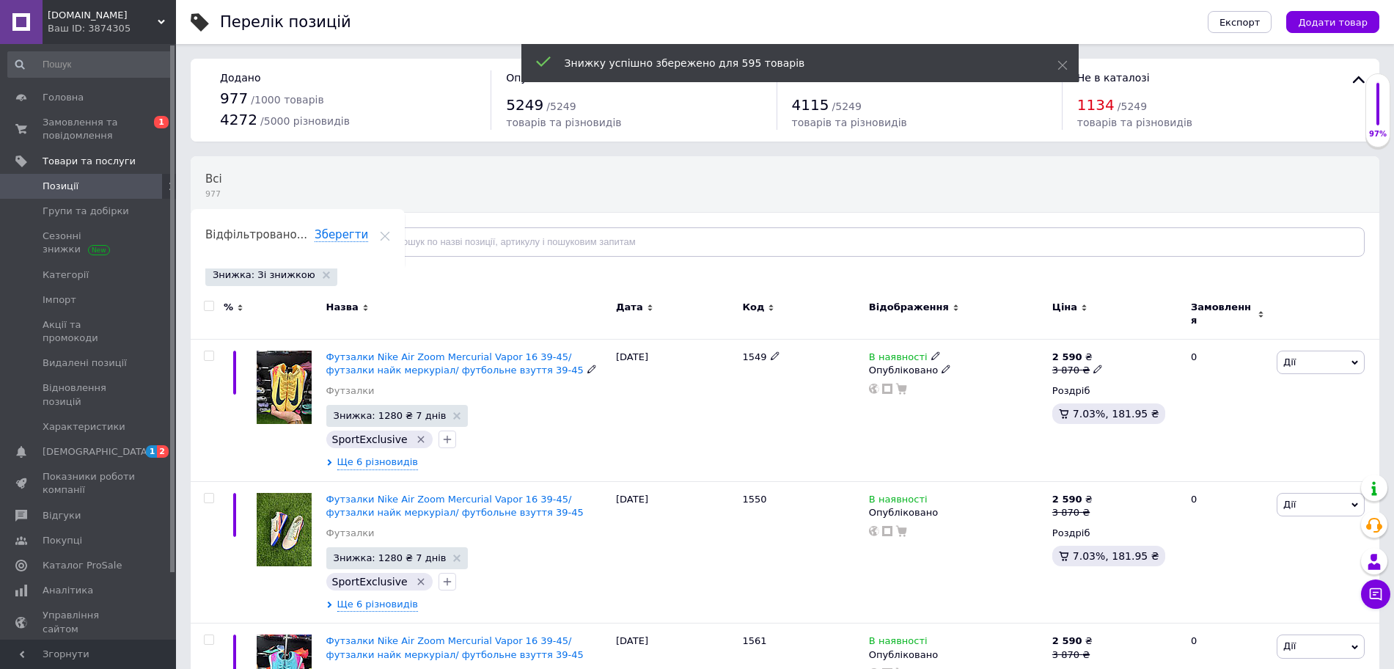
checkbox input "false"
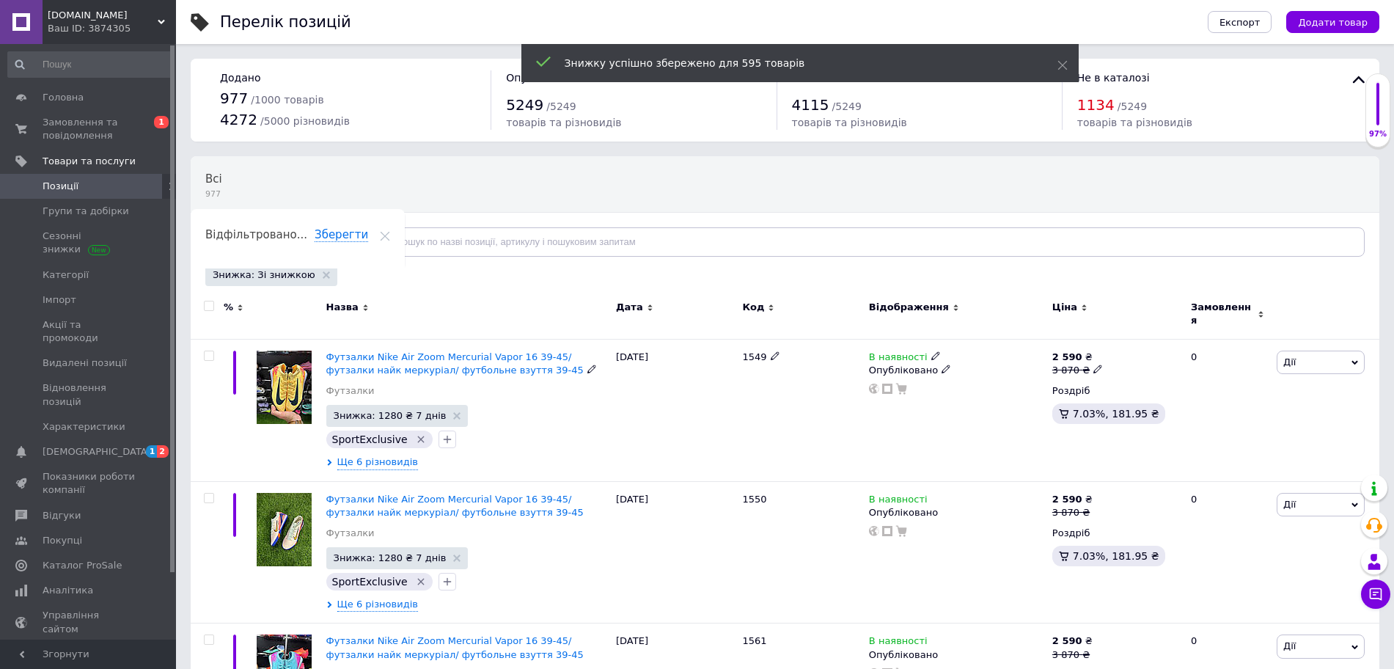
checkbox input "false"
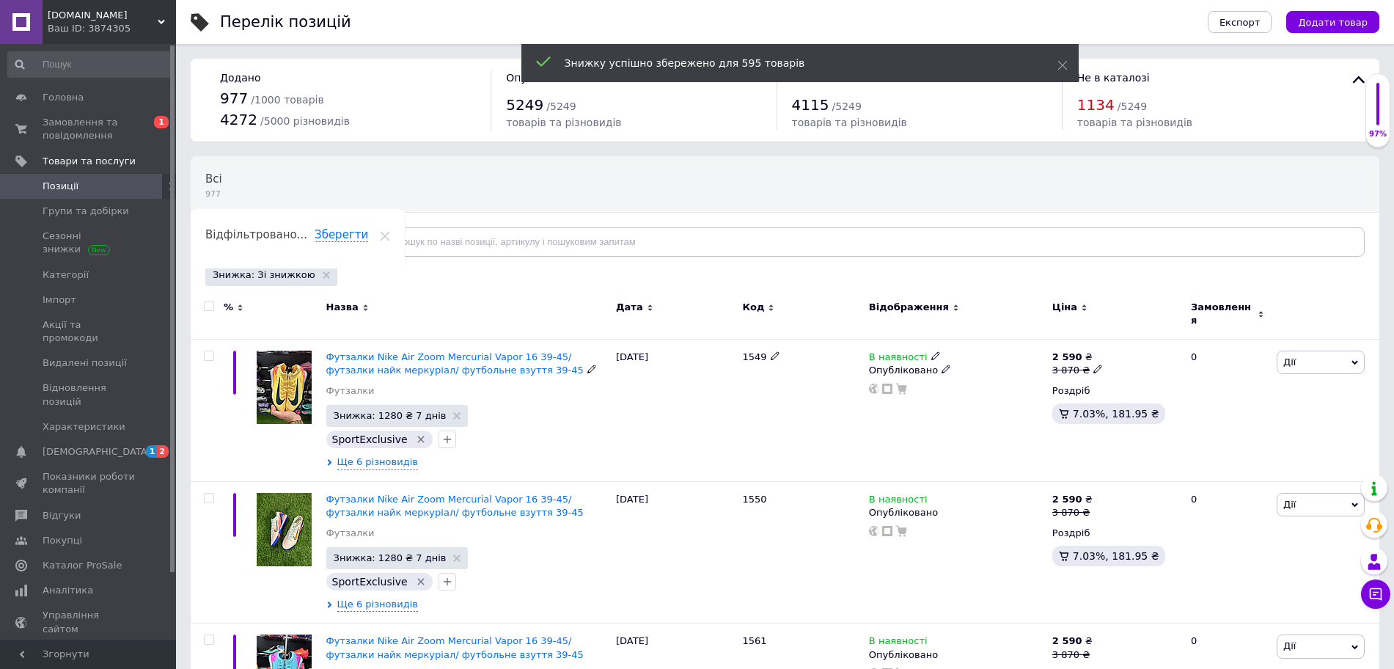
checkbox input "false"
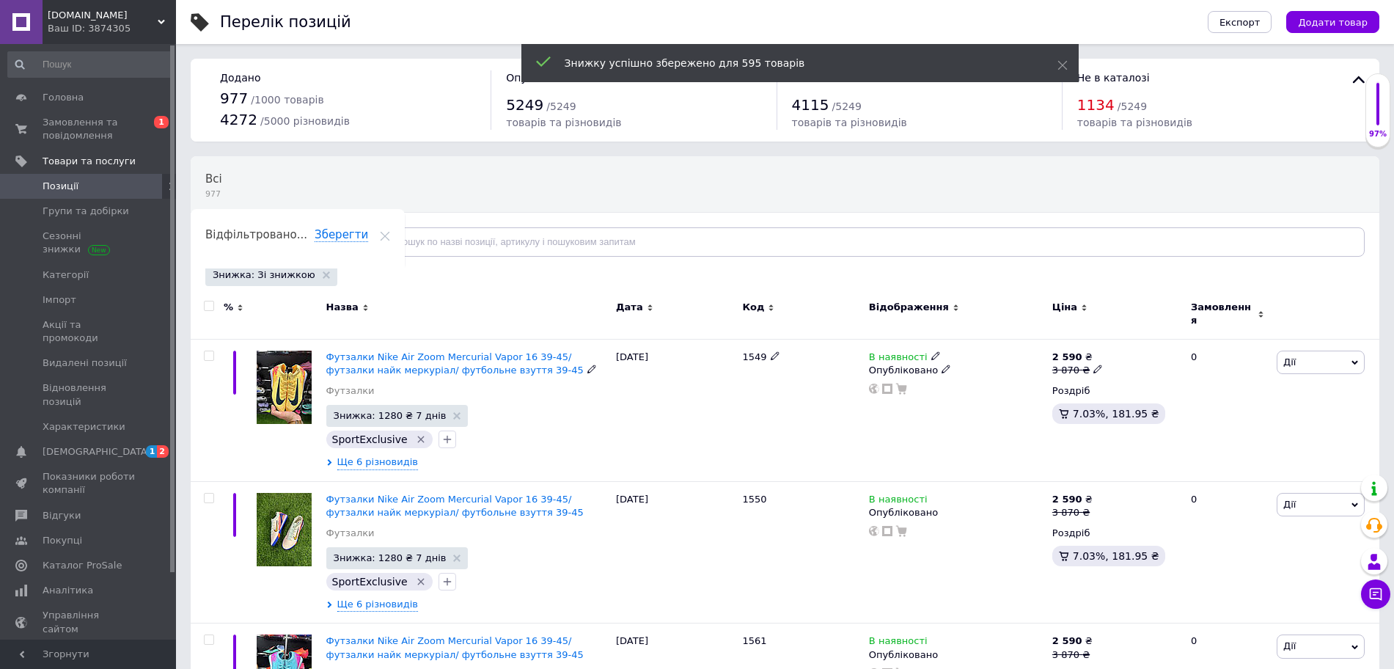
checkbox input "false"
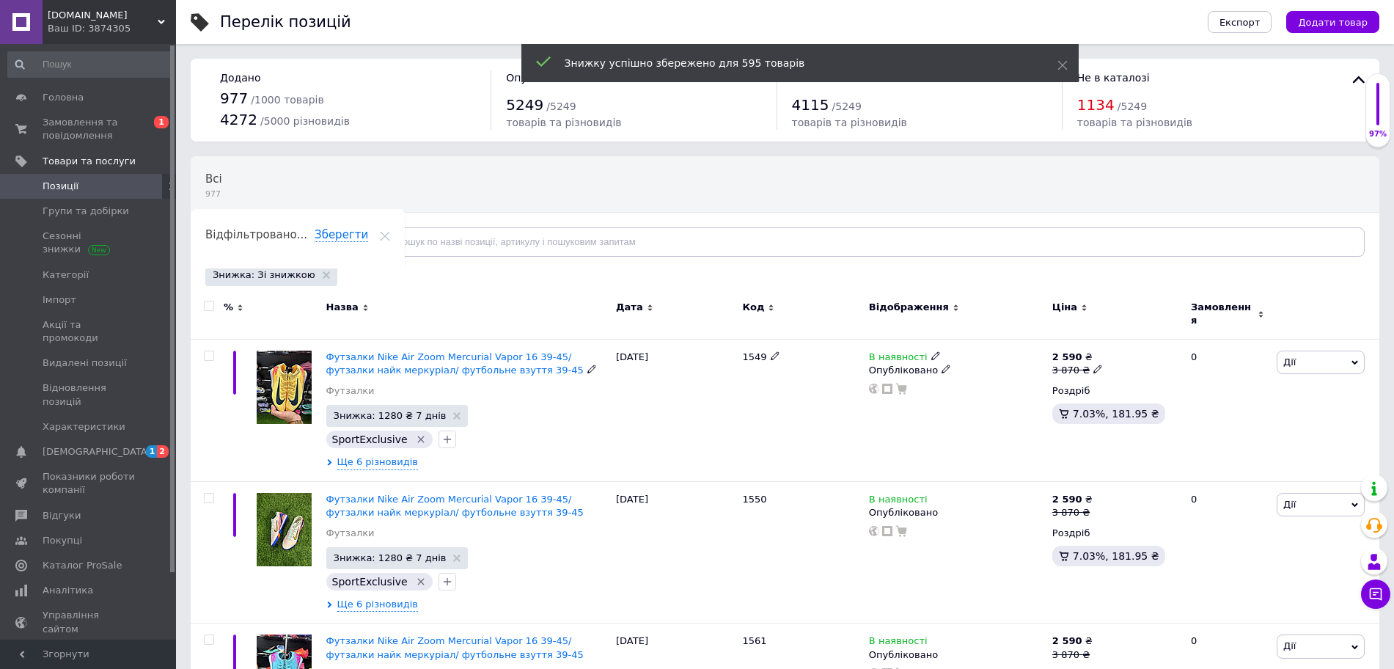
checkbox input "false"
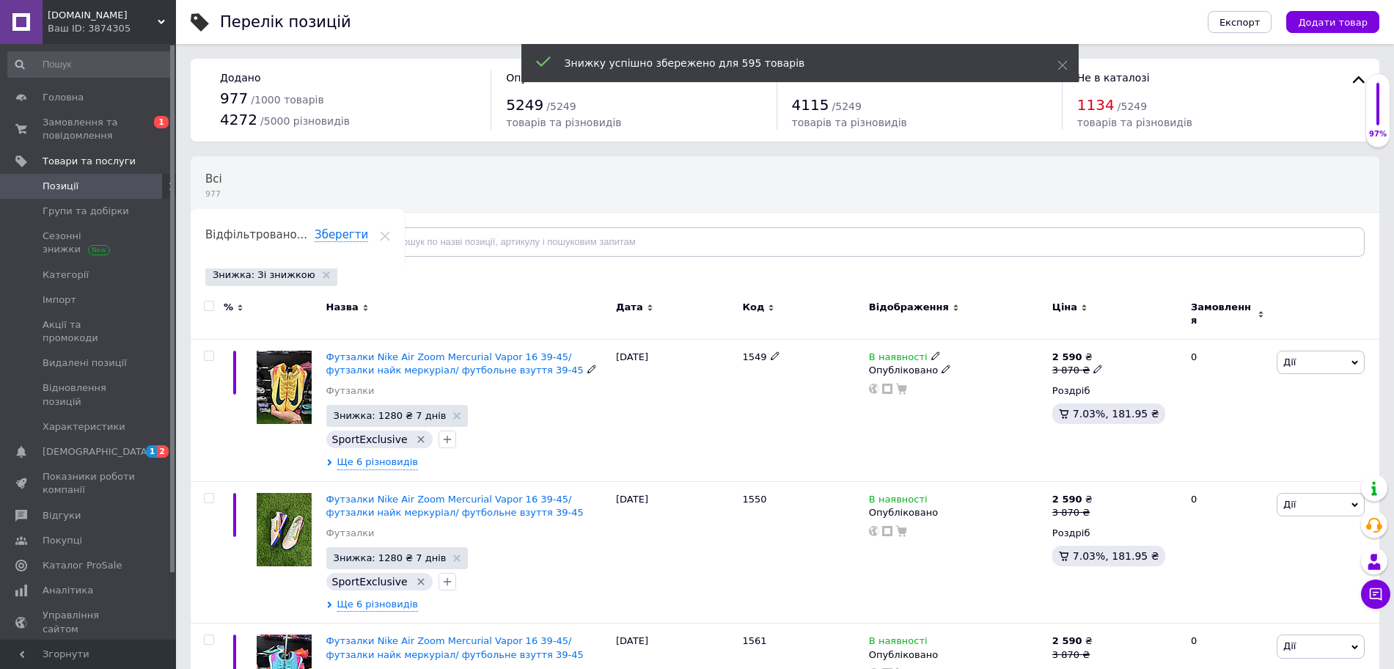
checkbox input "false"
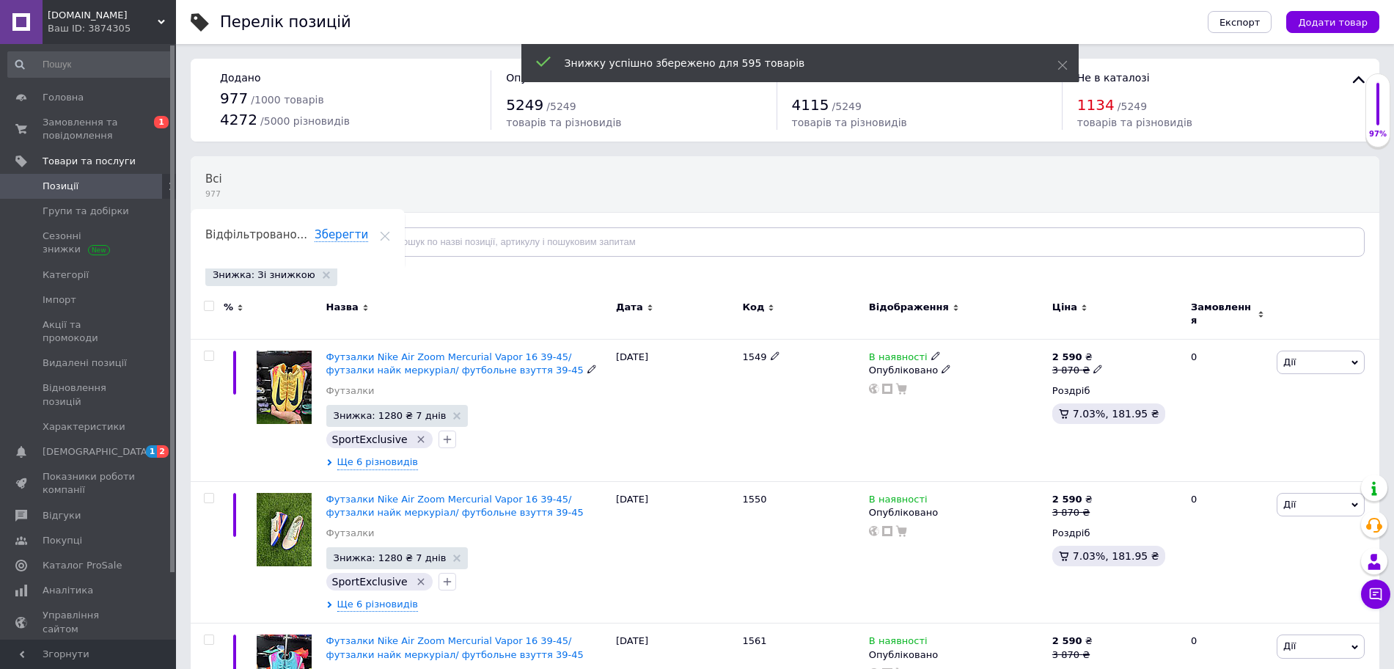
checkbox input "false"
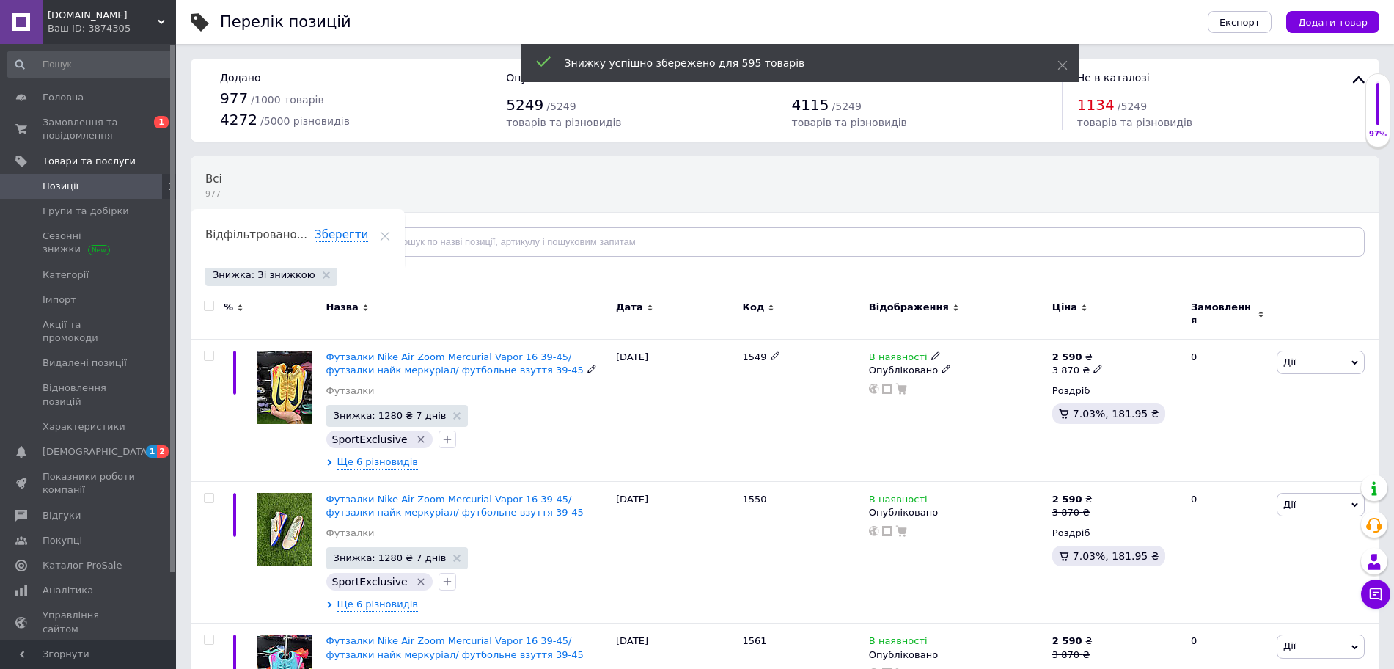
checkbox input "false"
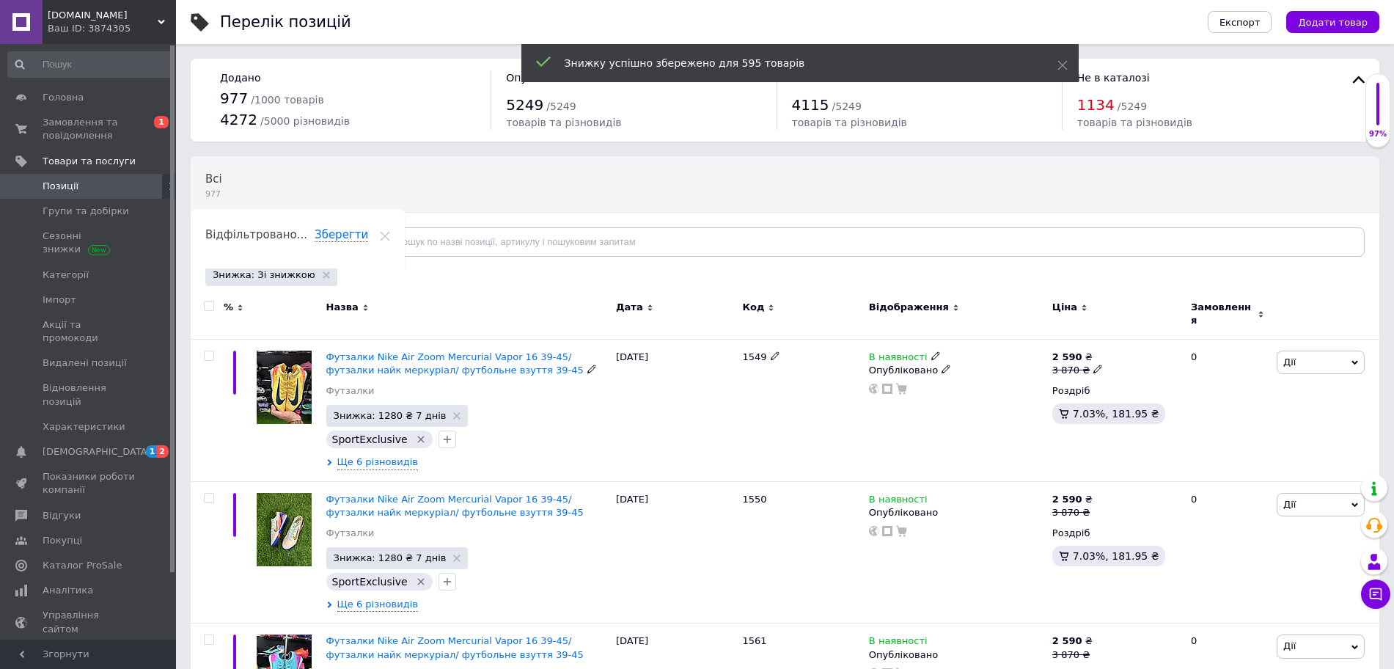
checkbox input "false"
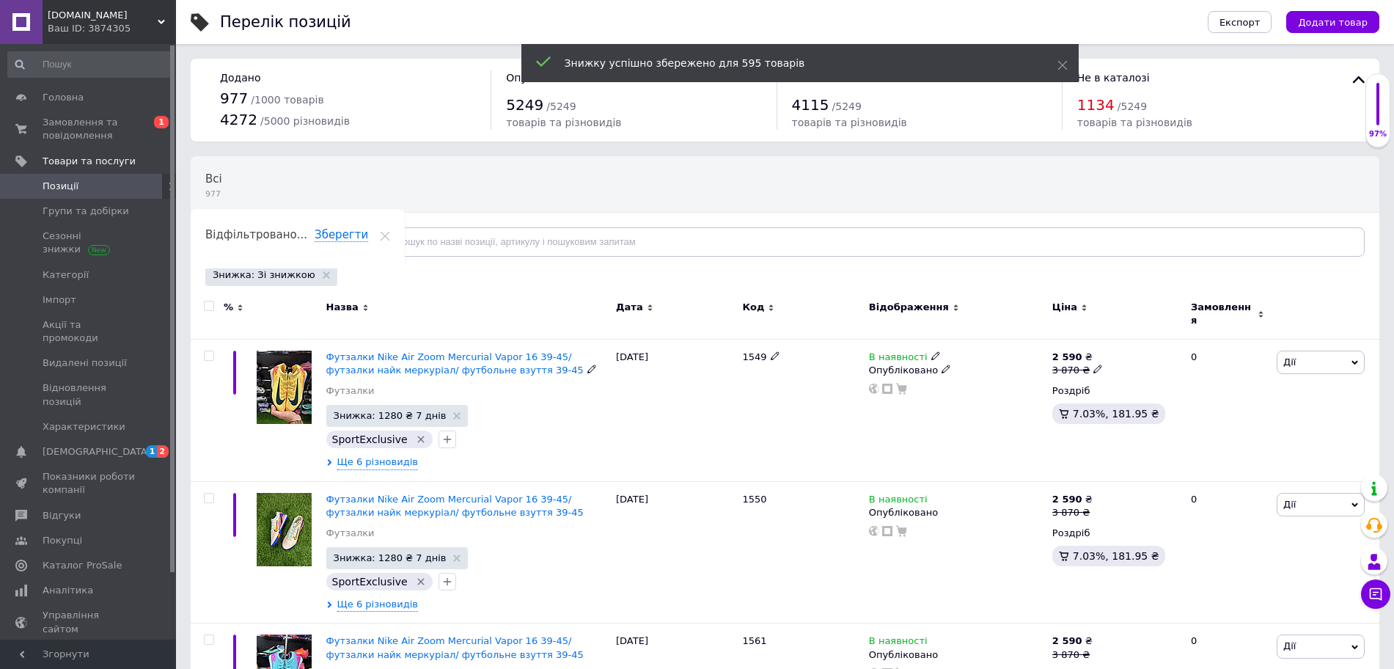
checkbox input "false"
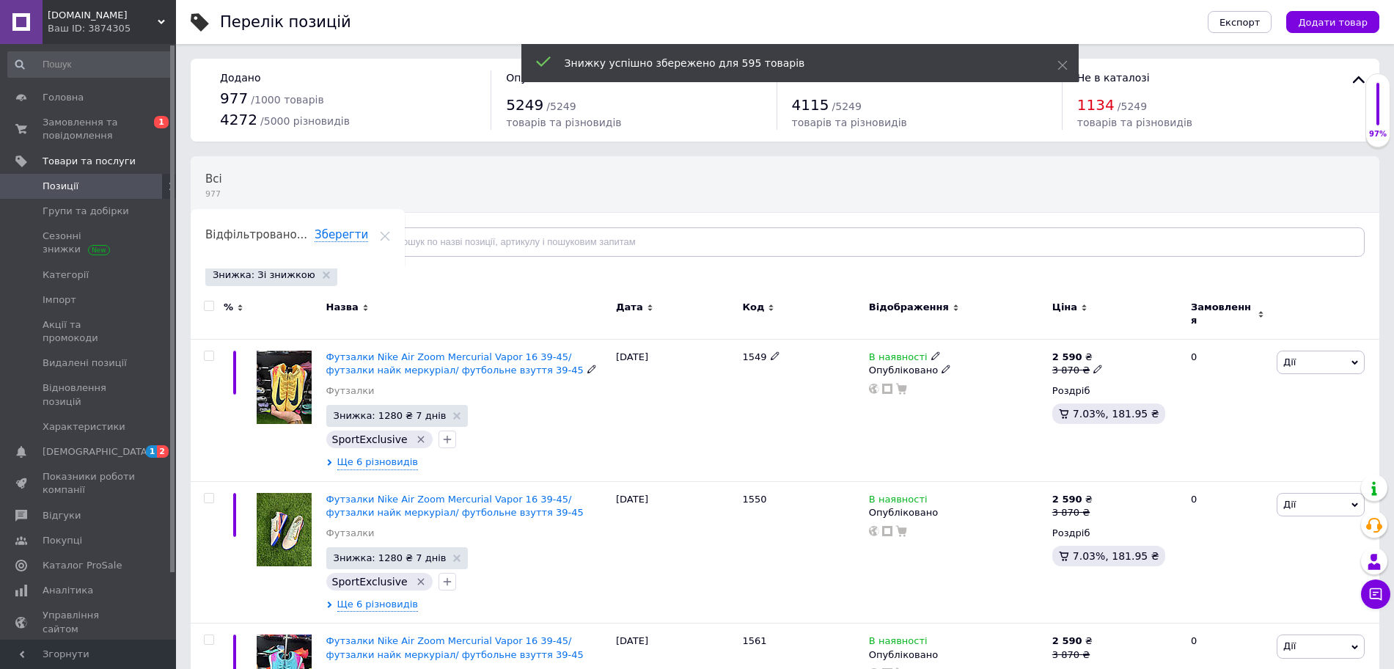
checkbox input "false"
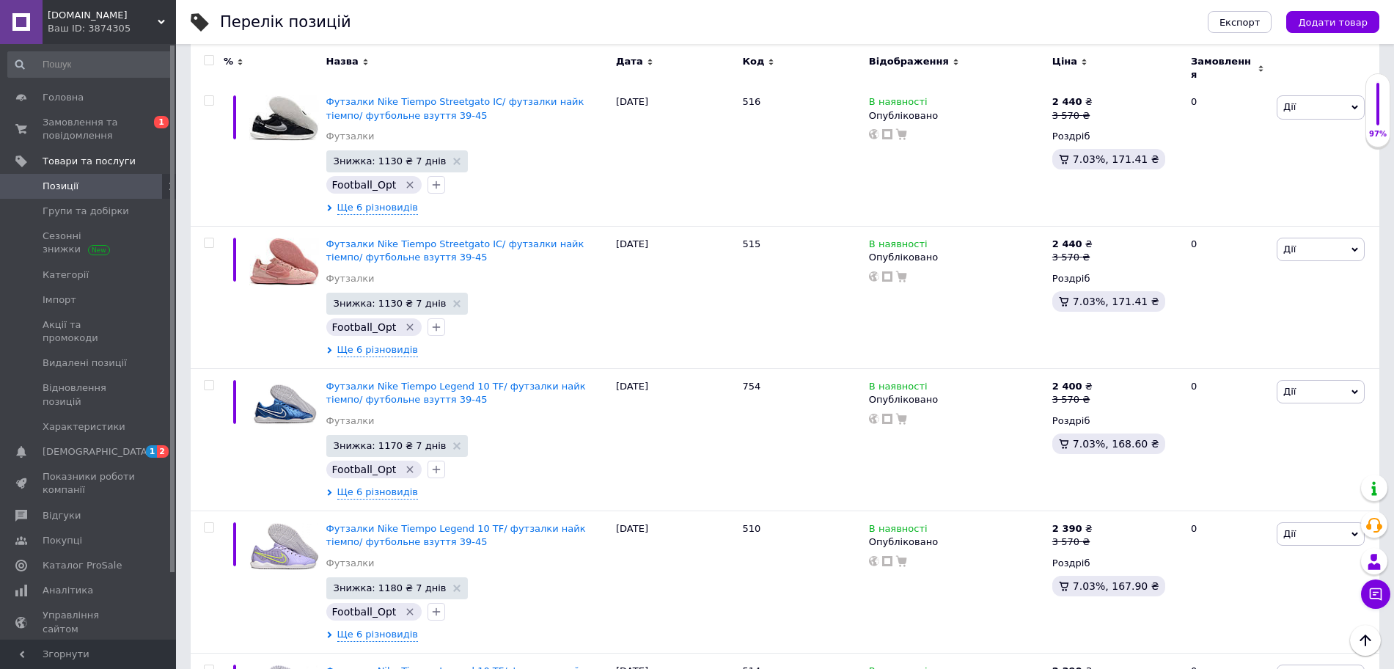
scroll to position [13785, 0]
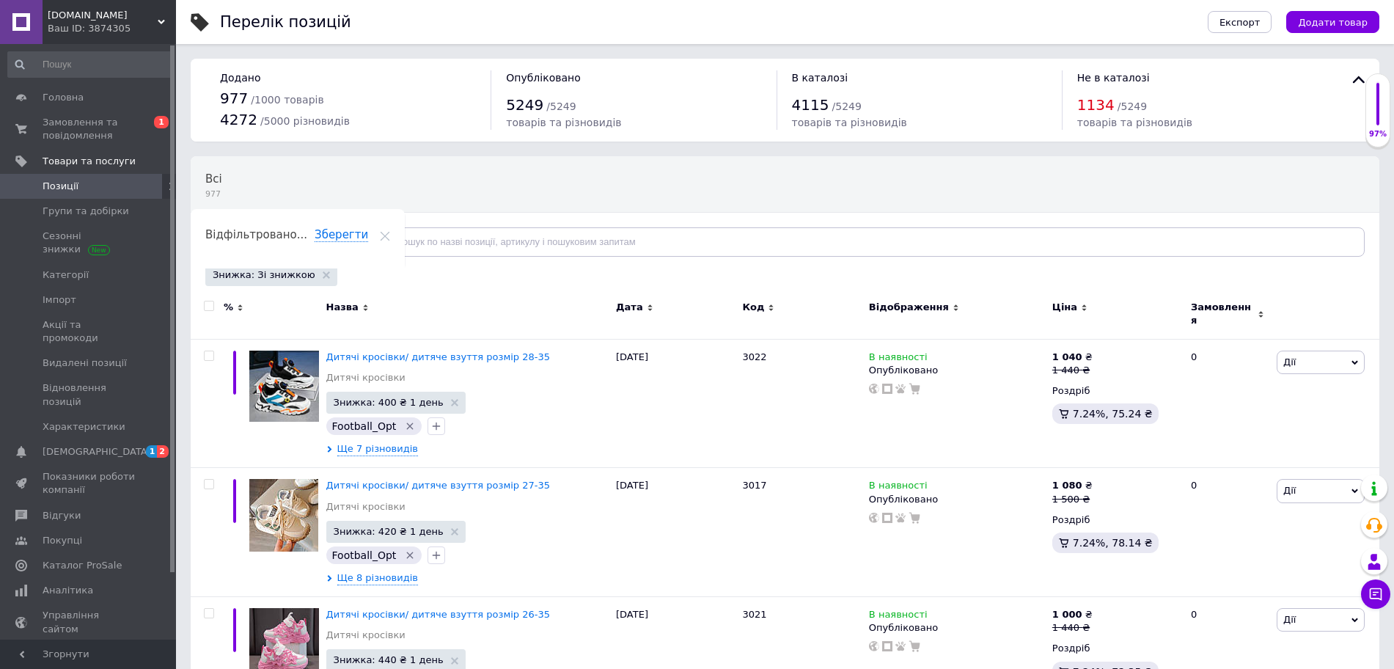
click at [208, 305] on input "checkbox" at bounding box center [209, 306] width 10 height 10
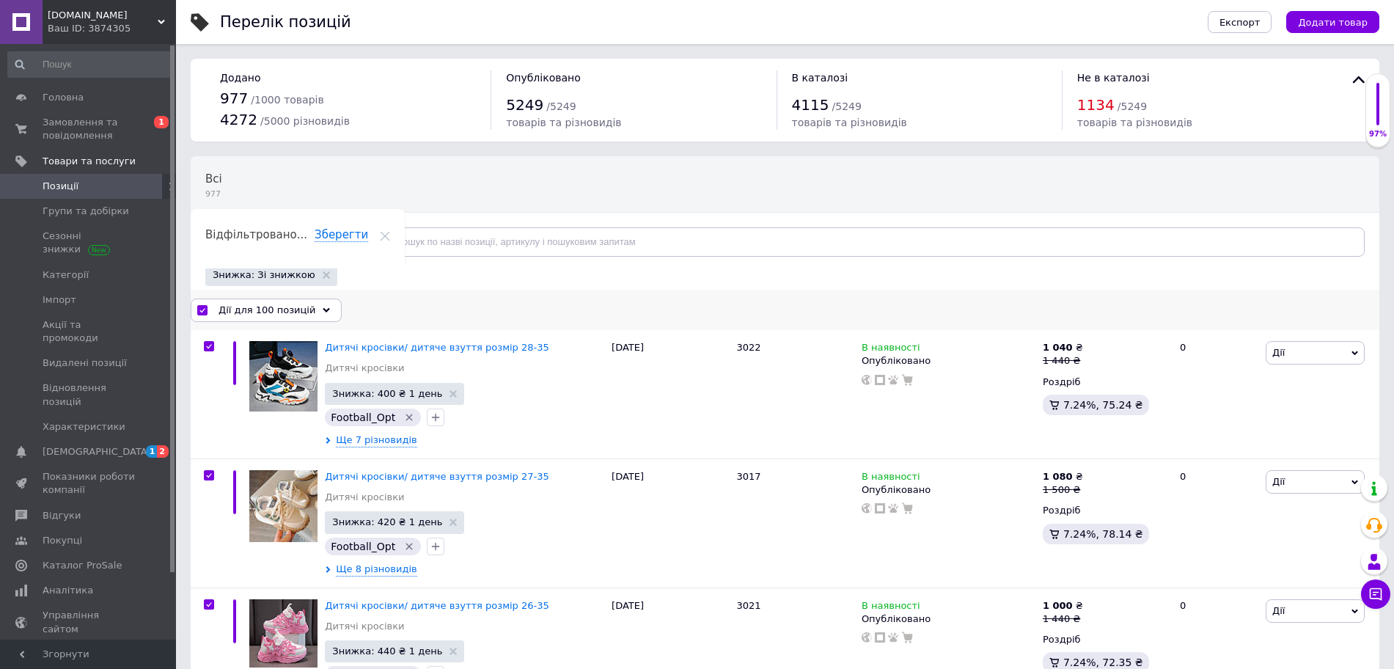
click at [238, 305] on span "Дії для 100 позицій" at bounding box center [267, 310] width 97 height 13
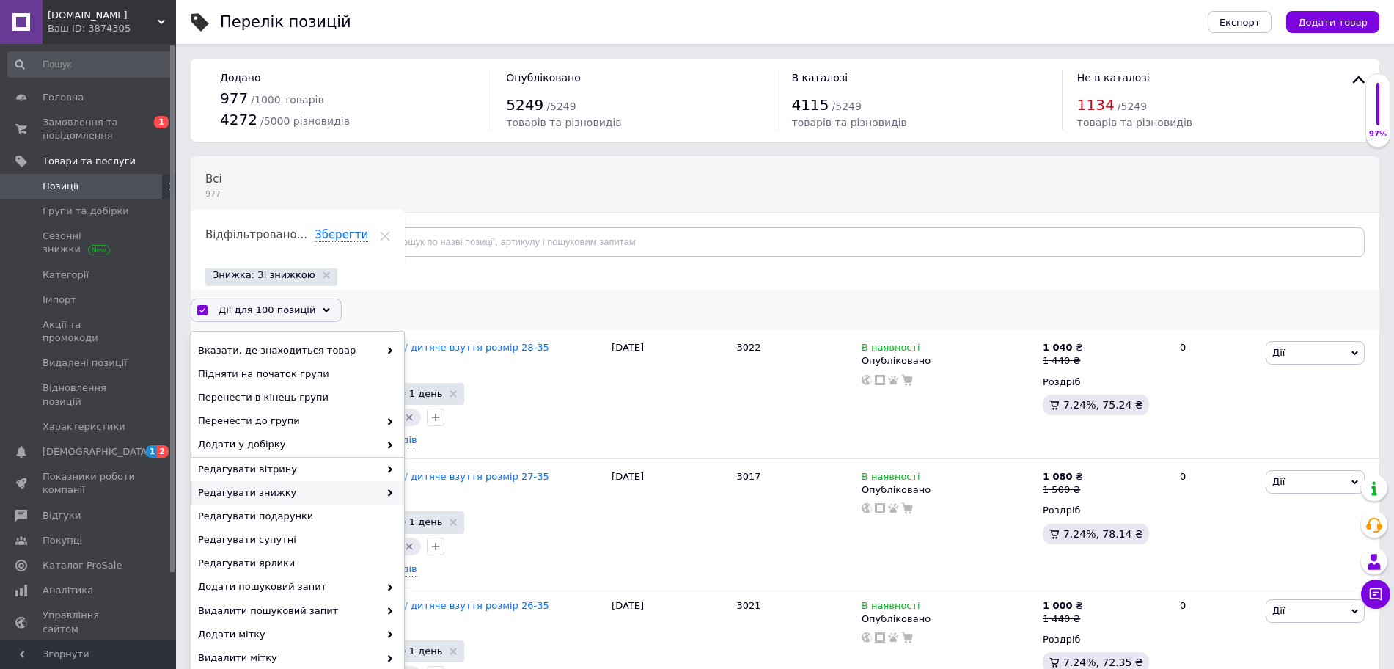
click at [252, 491] on span "Редагувати знижку" at bounding box center [288, 492] width 181 height 13
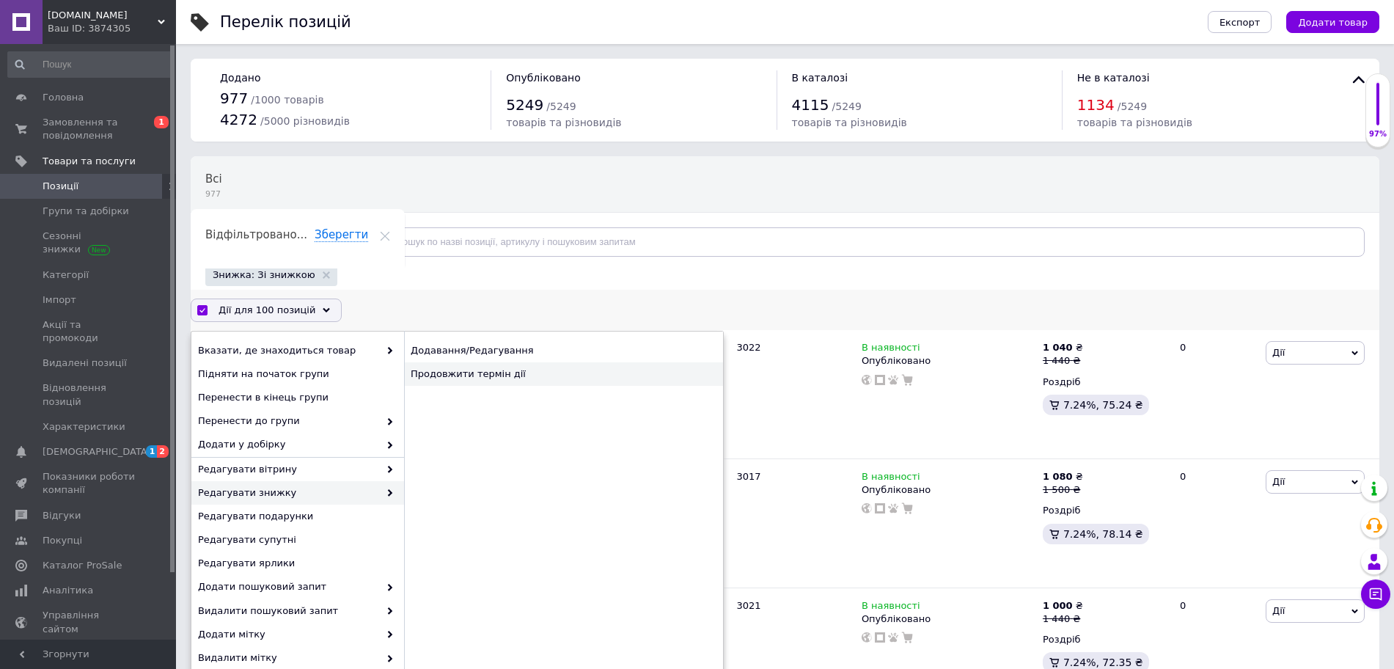
click at [492, 378] on div "Продовжити термін дії" at bounding box center [563, 373] width 319 height 23
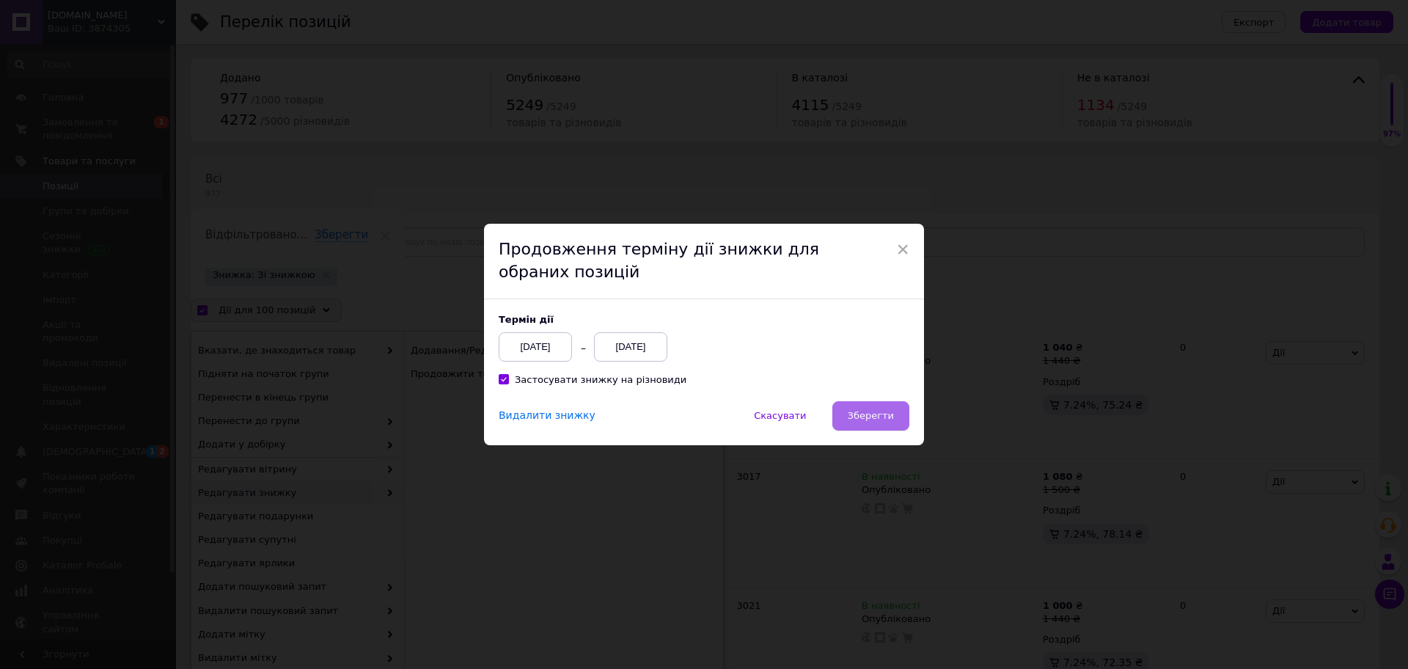
click at [878, 415] on span "Зберегти" at bounding box center [871, 415] width 46 height 11
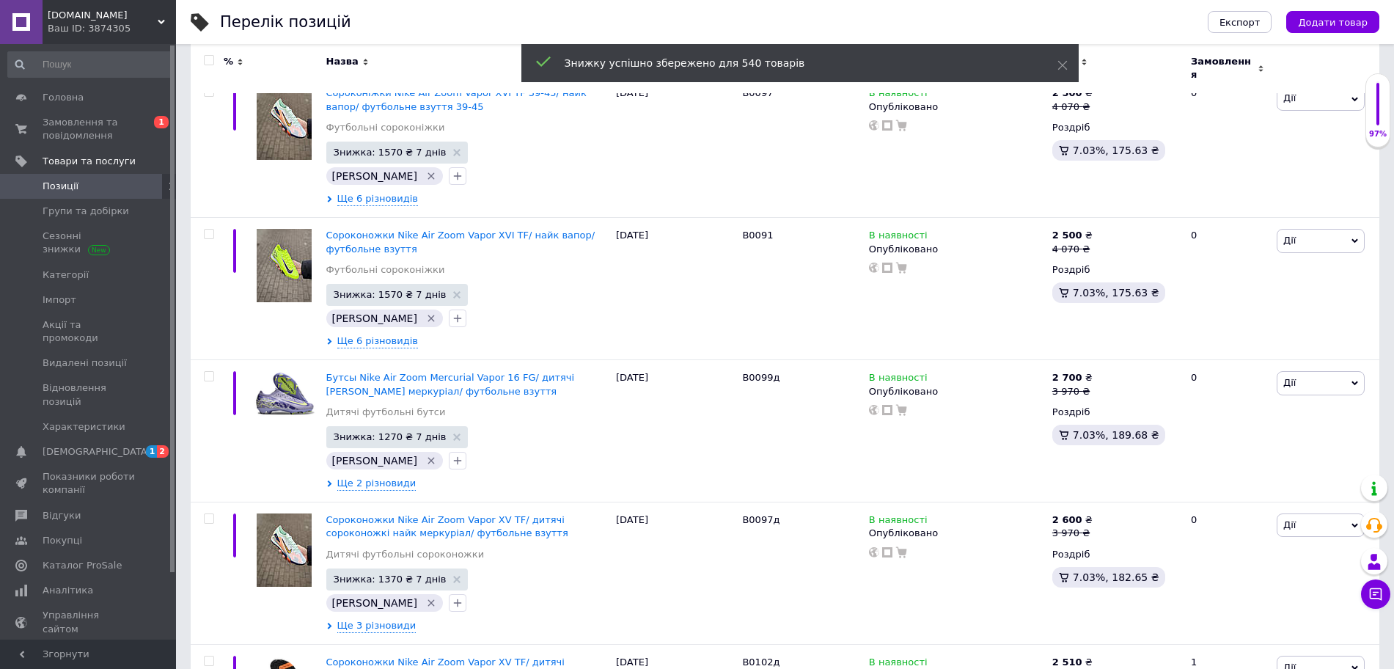
scroll to position [13453, 0]
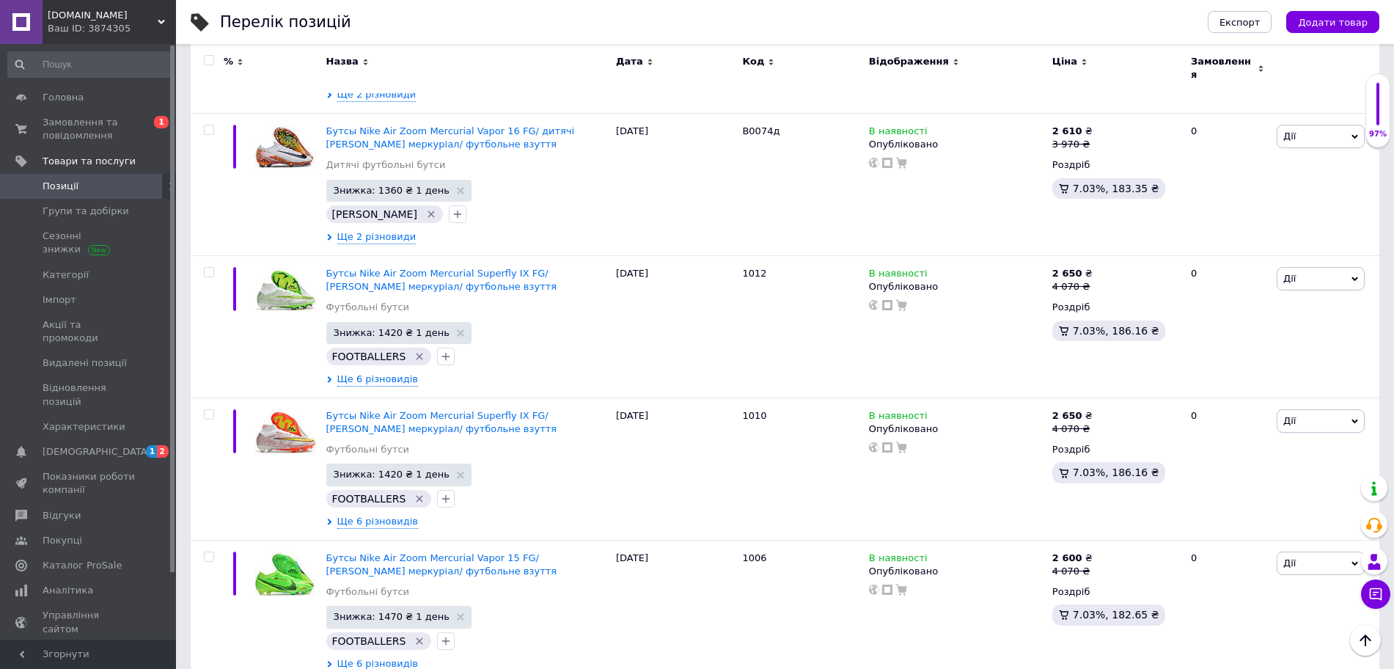
scroll to position [125, 0]
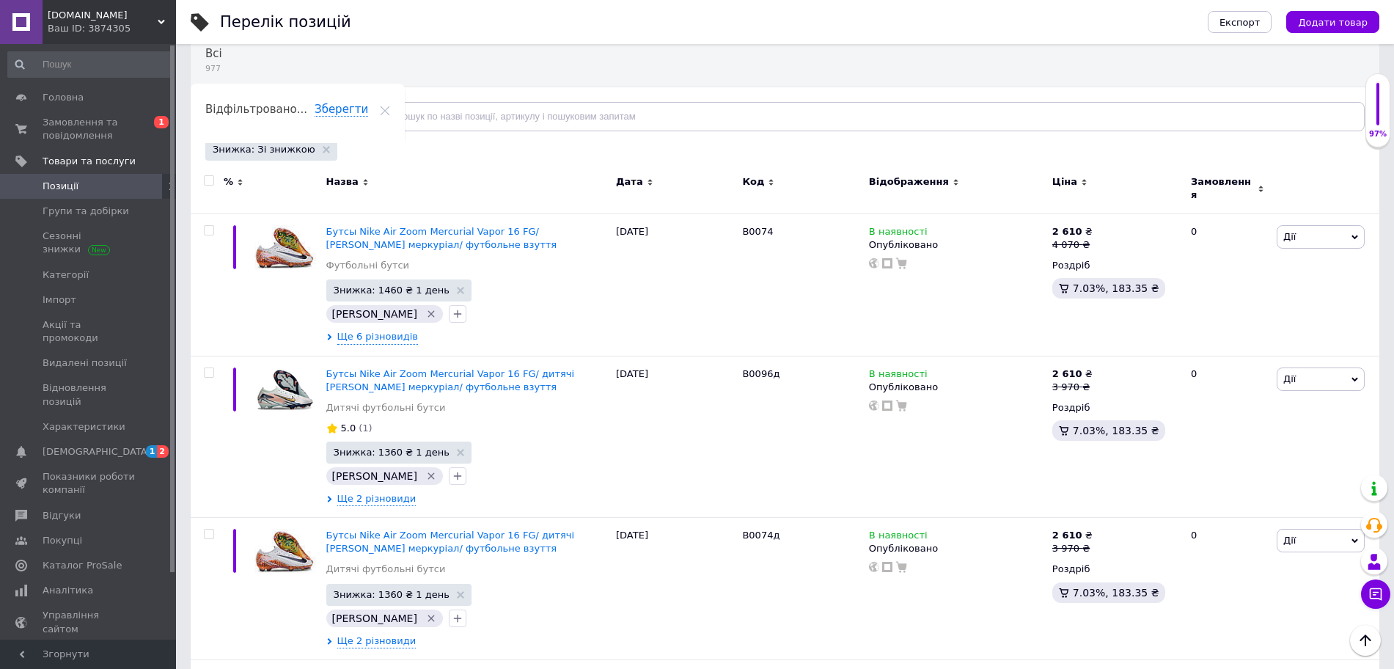
click at [210, 180] on input "checkbox" at bounding box center [209, 181] width 10 height 10
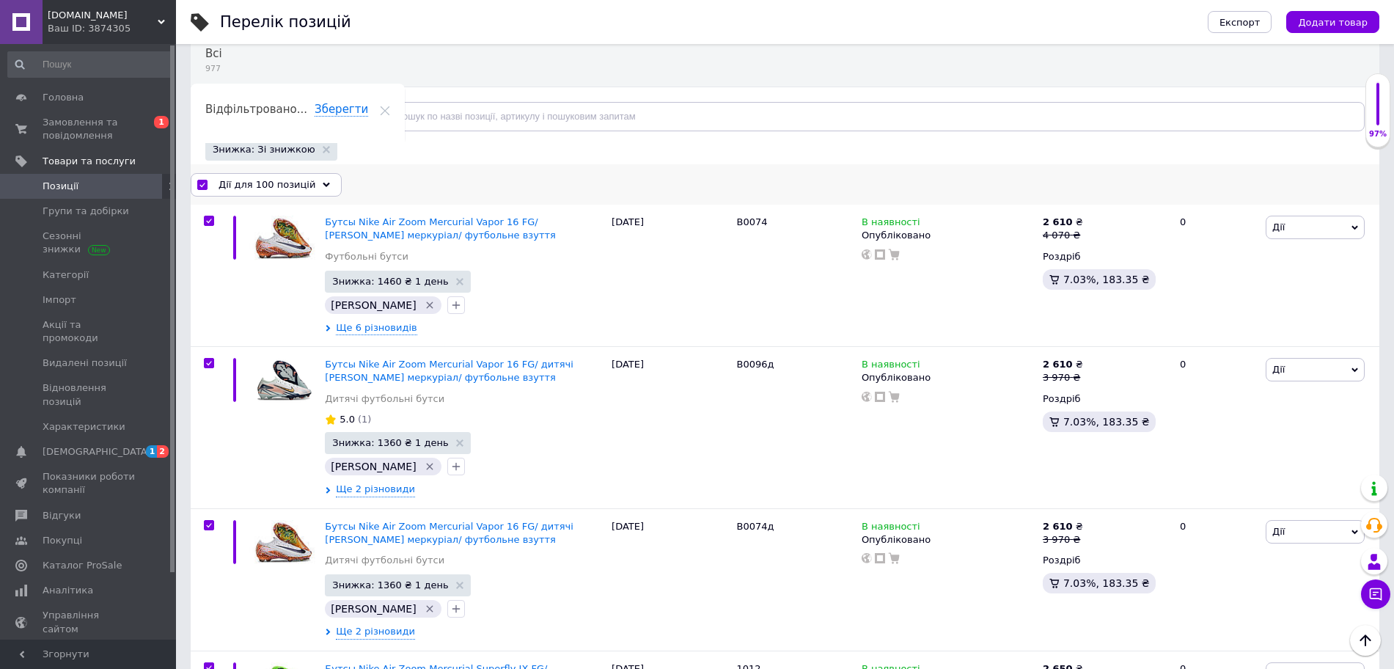
click at [274, 178] on span "Дії для 100 позицій" at bounding box center [267, 184] width 97 height 13
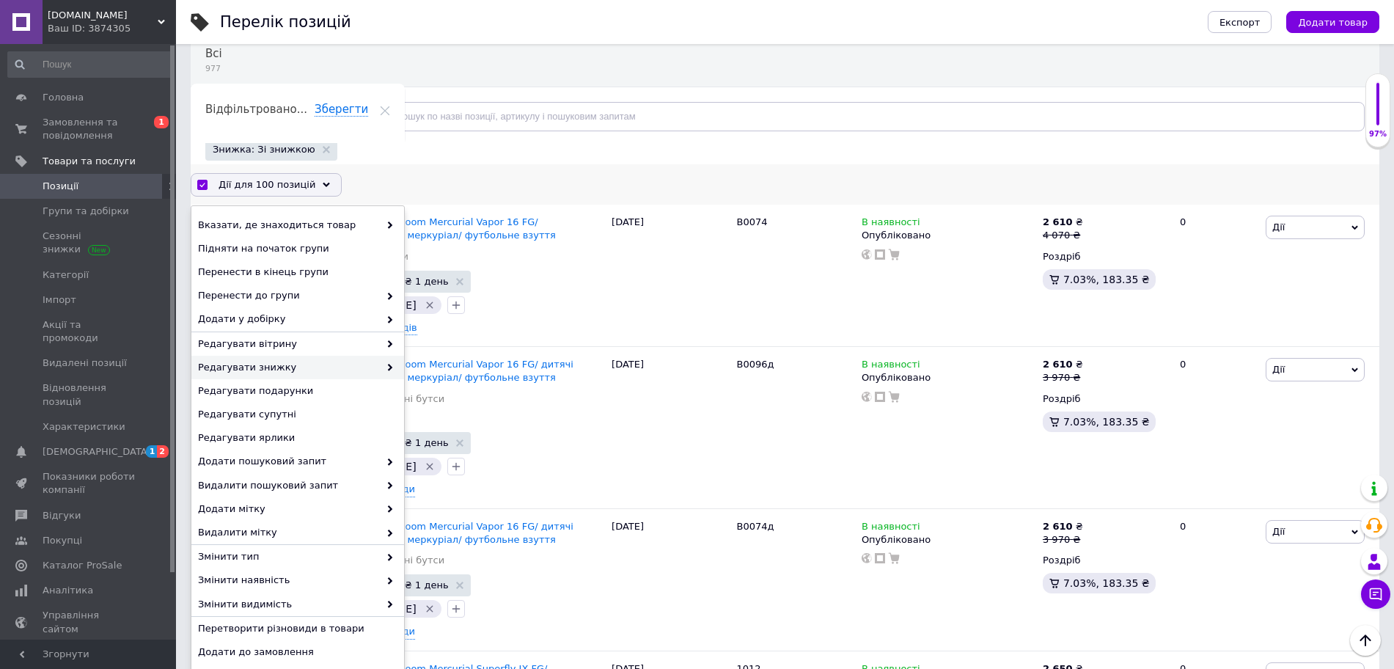
click at [284, 365] on span "Редагувати знижку" at bounding box center [288, 367] width 181 height 13
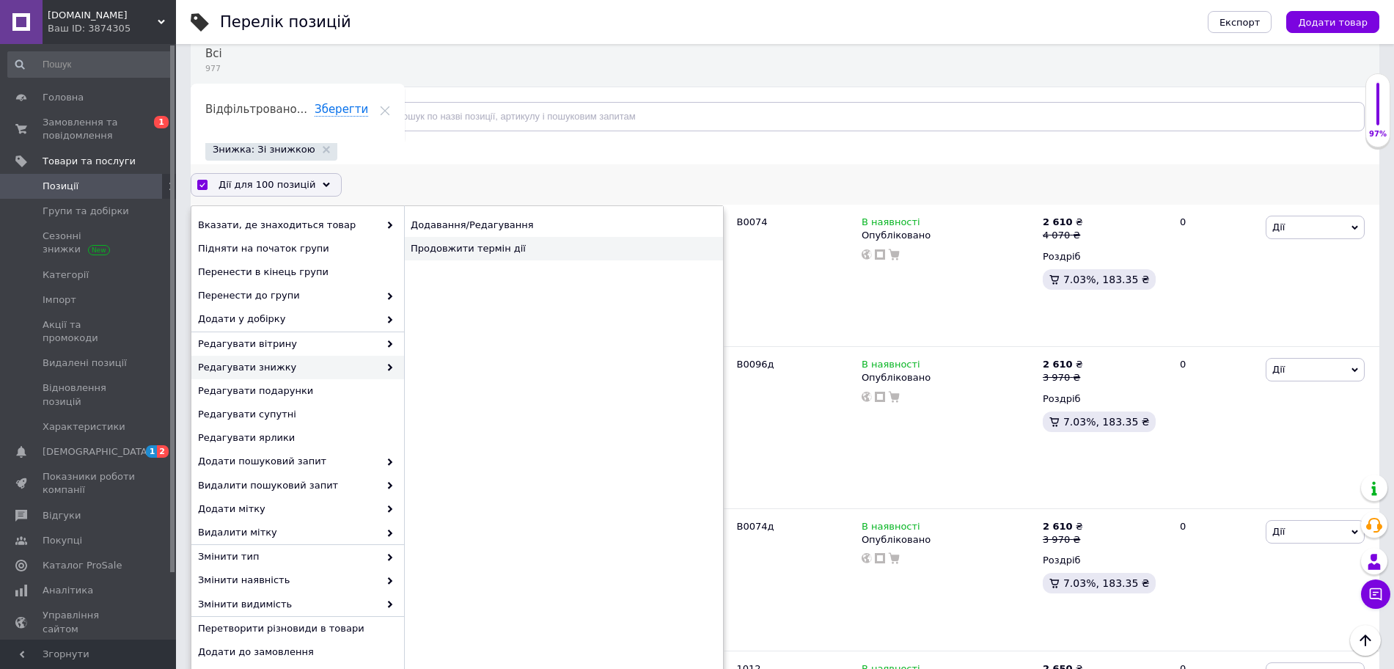
click at [453, 255] on div "Продовжити термін дії" at bounding box center [563, 248] width 319 height 23
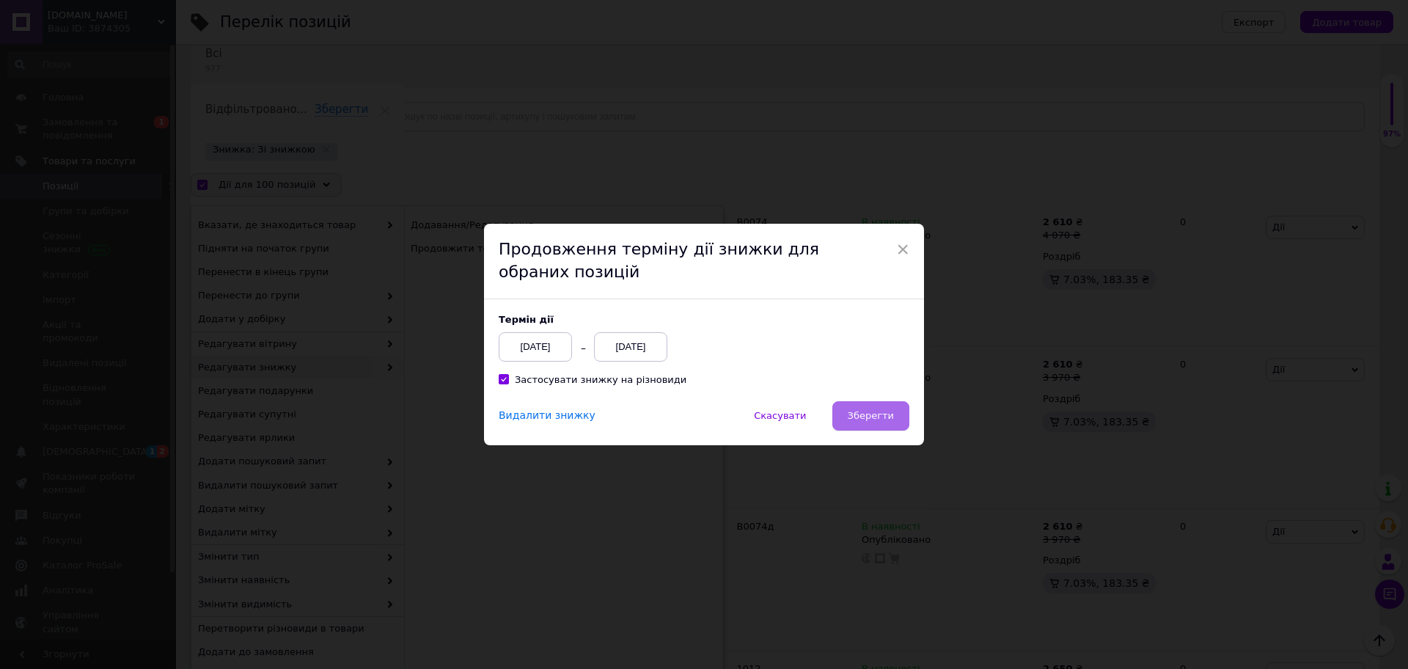
click at [866, 420] on span "Зберегти" at bounding box center [871, 415] width 46 height 11
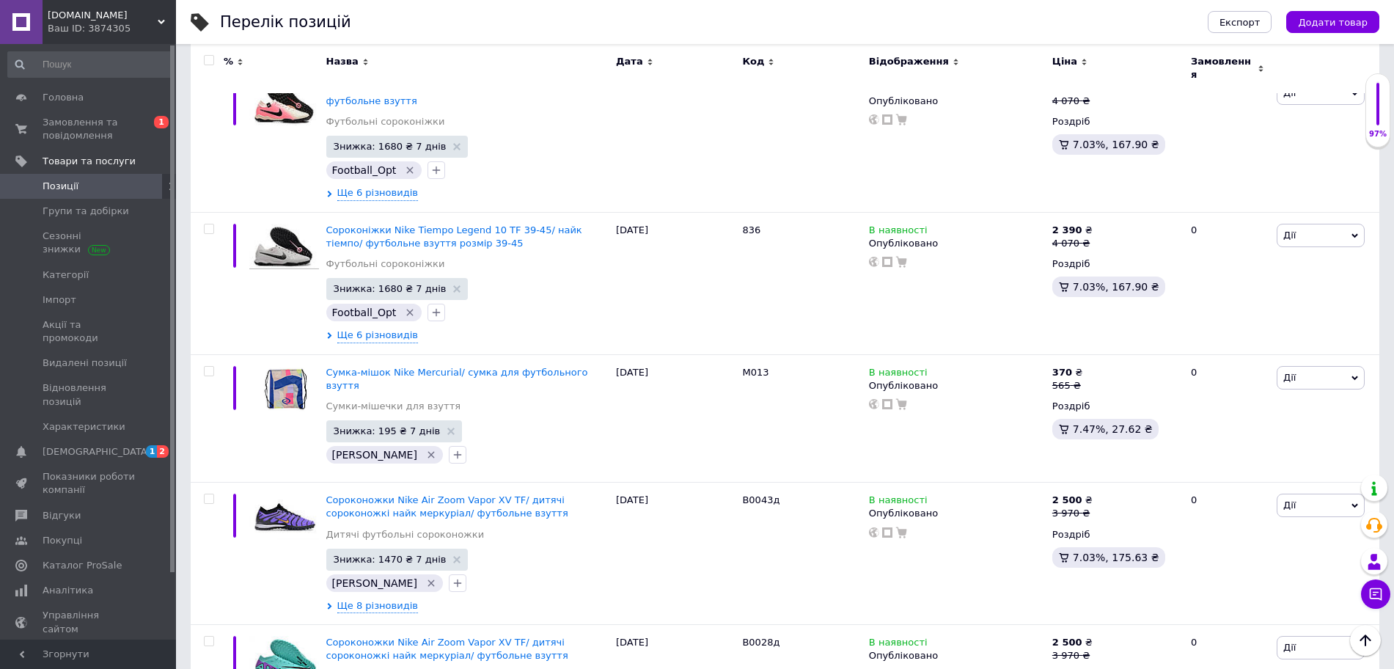
scroll to position [13343, 0]
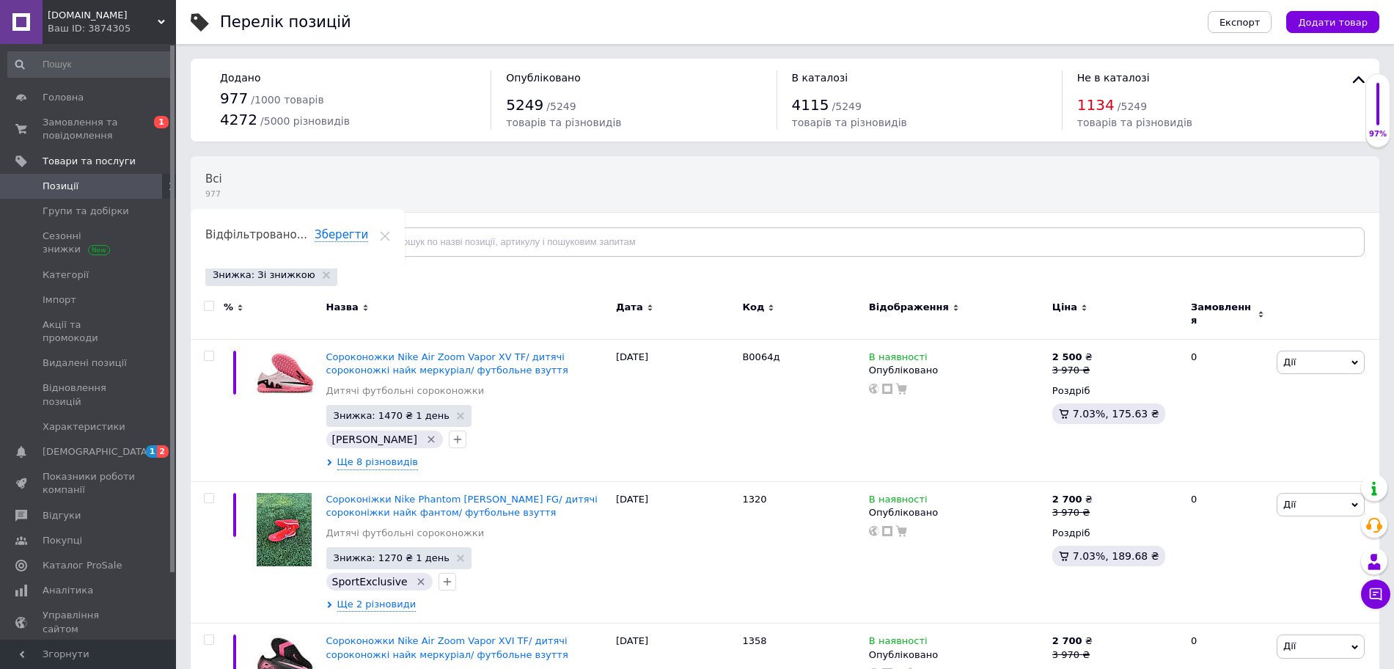
click at [211, 306] on input "checkbox" at bounding box center [209, 306] width 10 height 10
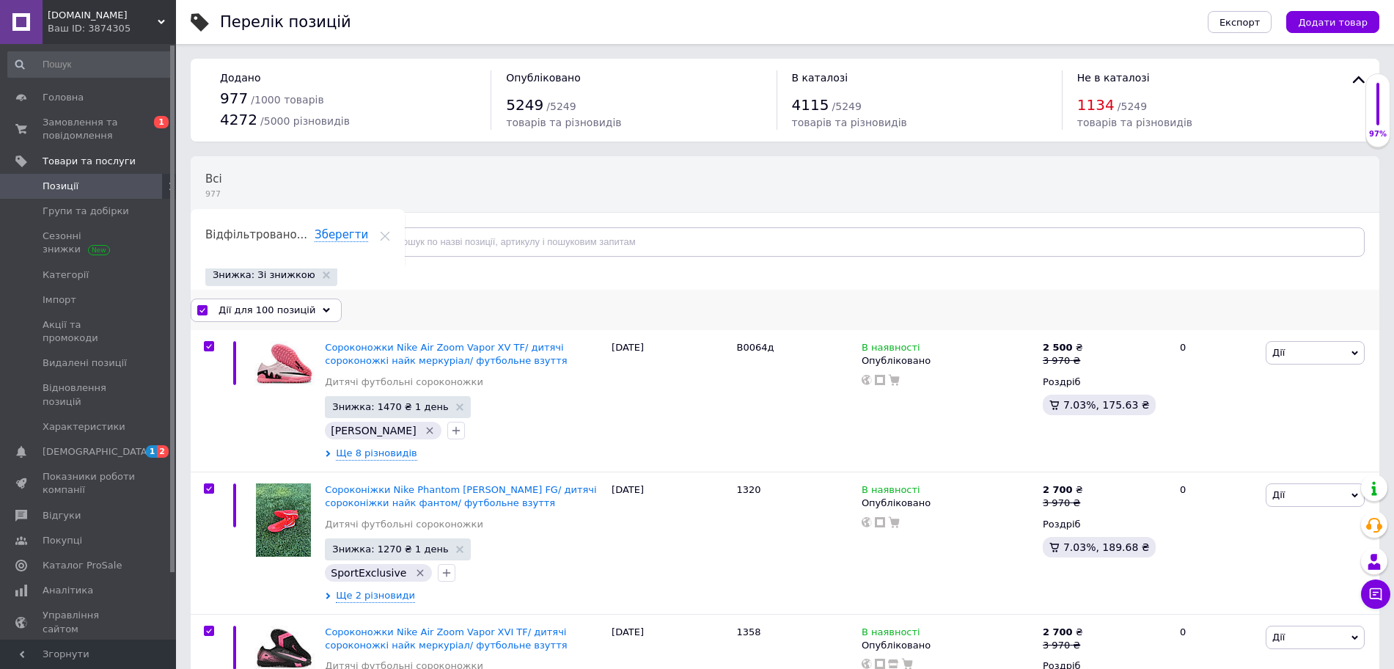
click at [252, 312] on span "Дії для 100 позицій" at bounding box center [267, 310] width 97 height 13
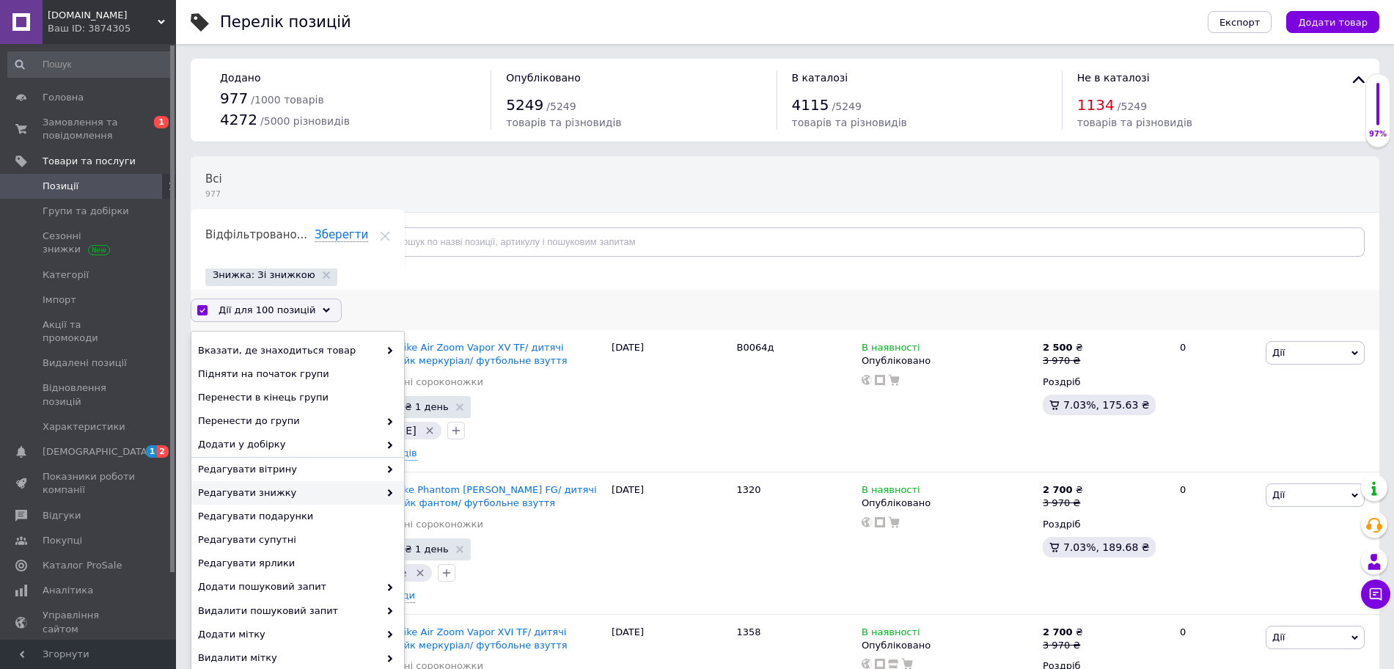
click at [274, 488] on span "Редагувати знижку" at bounding box center [288, 492] width 181 height 13
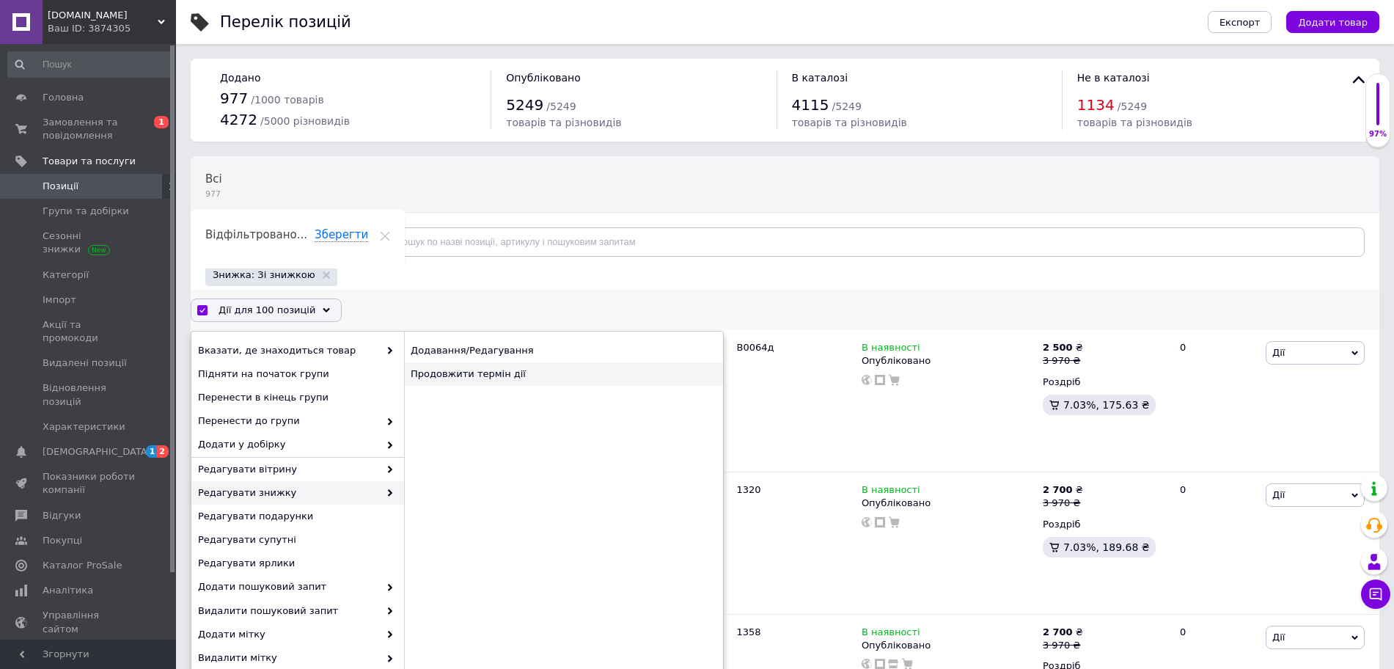
click at [466, 370] on div "Продовжити термін дії" at bounding box center [563, 373] width 319 height 23
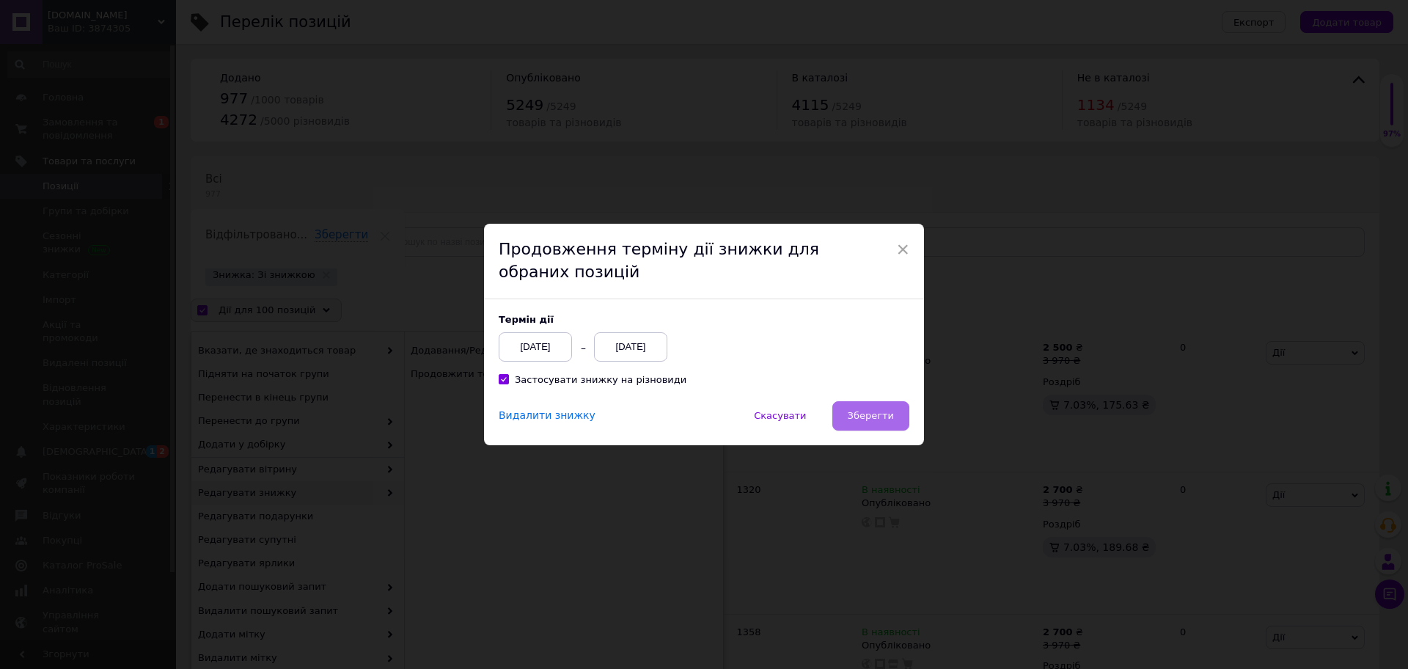
click at [877, 421] on span "Зберегти" at bounding box center [871, 415] width 46 height 11
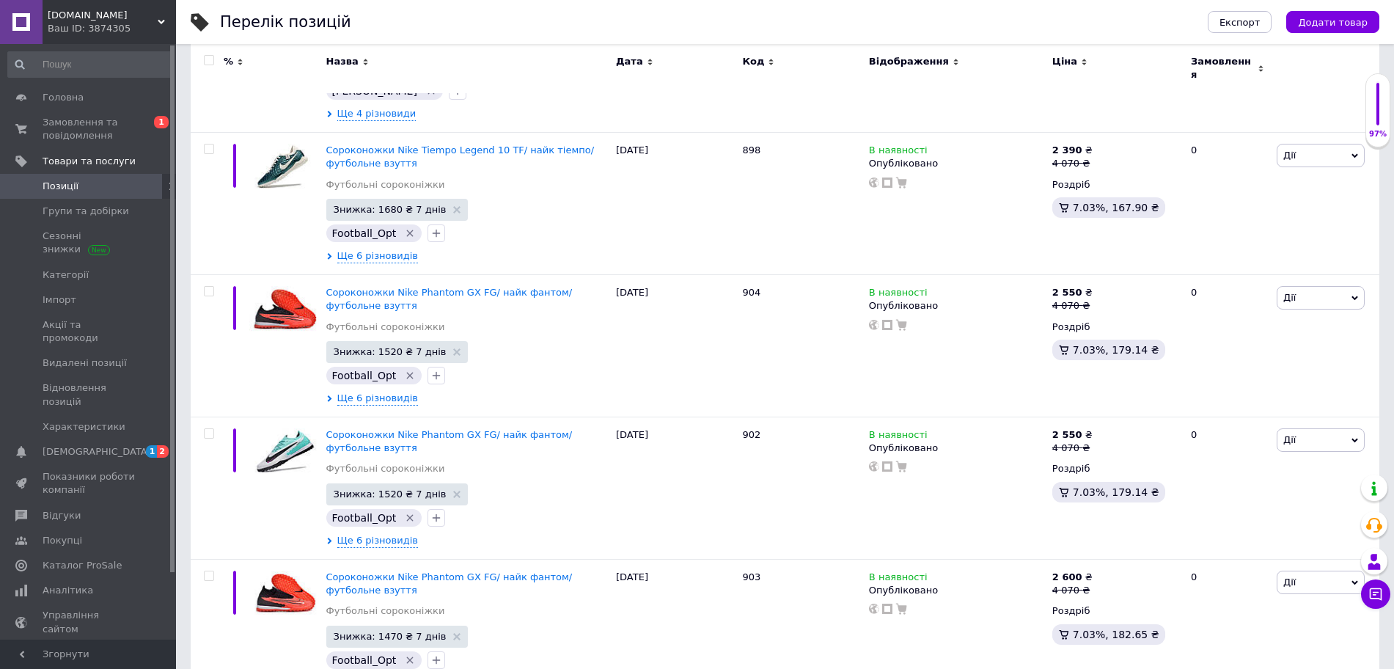
scroll to position [13742, 0]
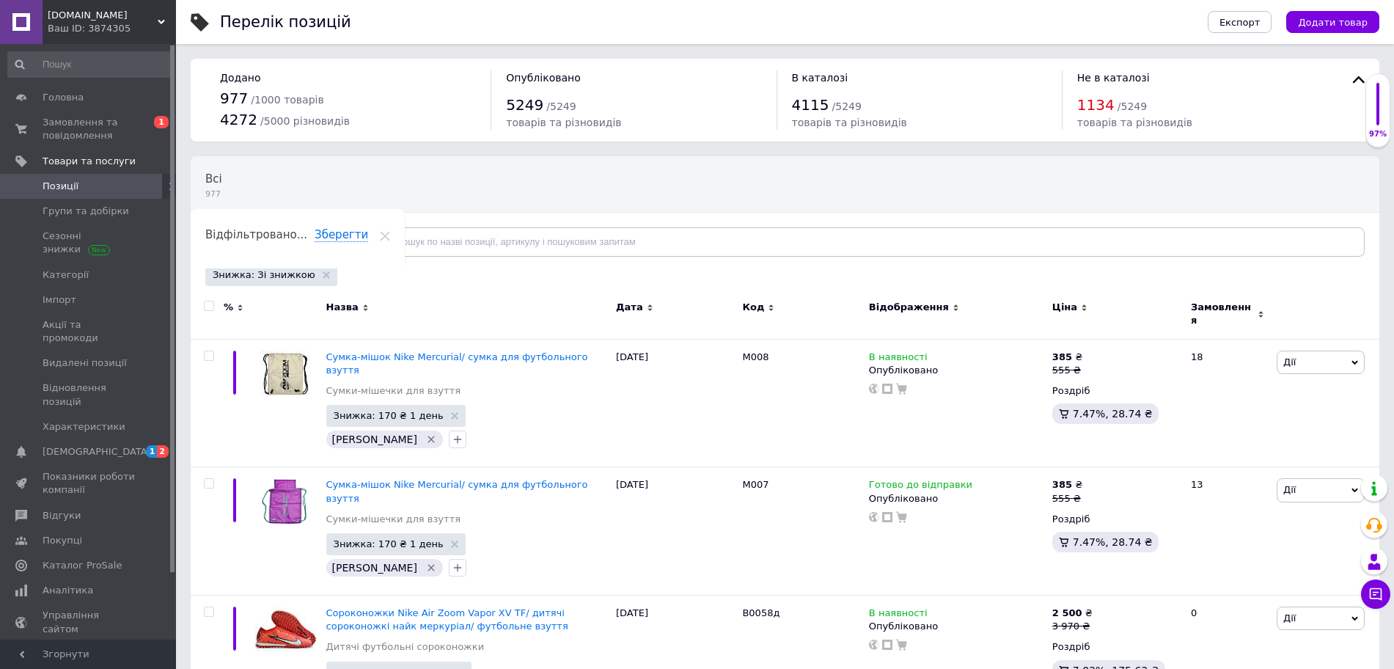
click at [207, 310] on input "checkbox" at bounding box center [209, 306] width 10 height 10
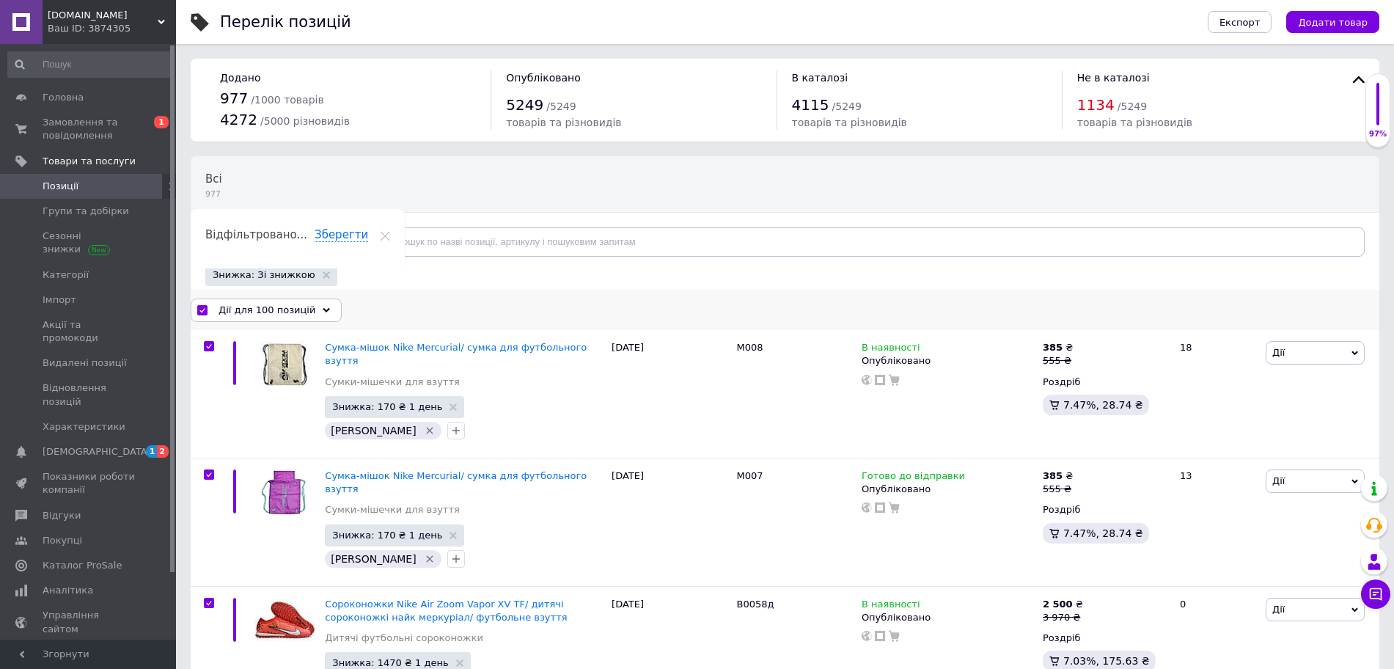
click at [266, 321] on div "Дії для 100 позицій" at bounding box center [266, 310] width 151 height 23
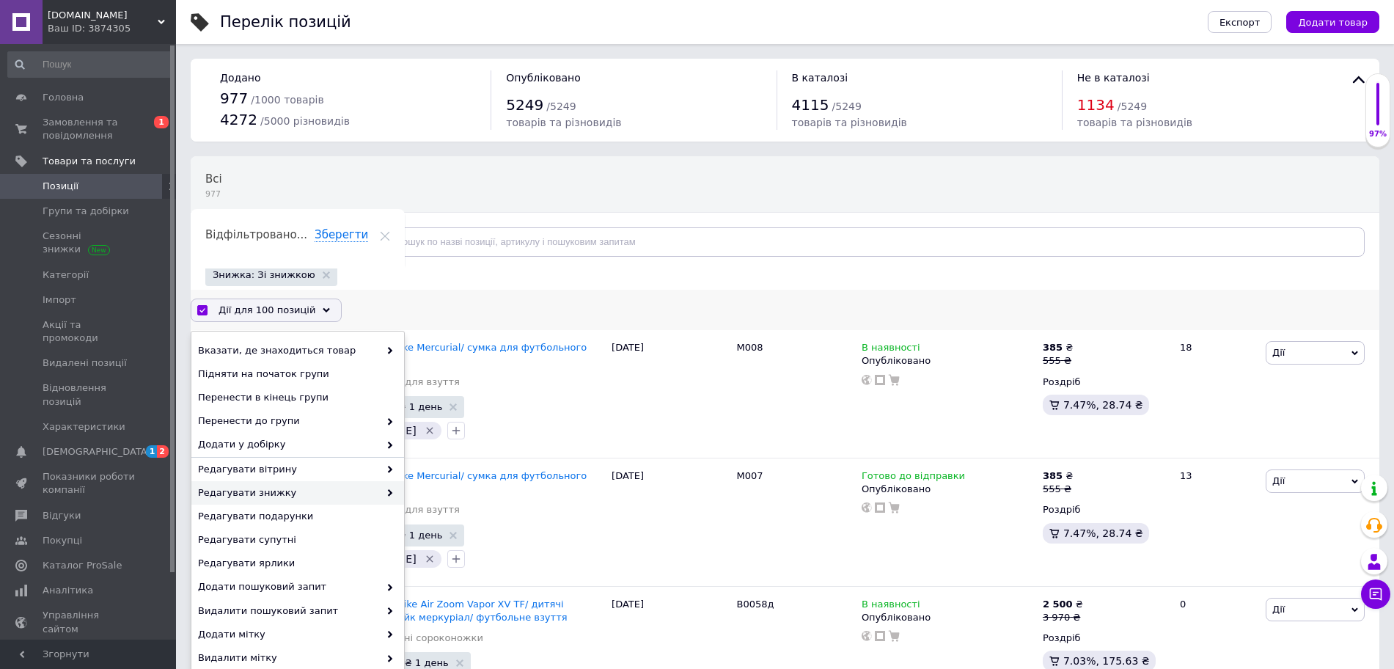
click at [271, 488] on span "Редагувати знижку" at bounding box center [288, 492] width 181 height 13
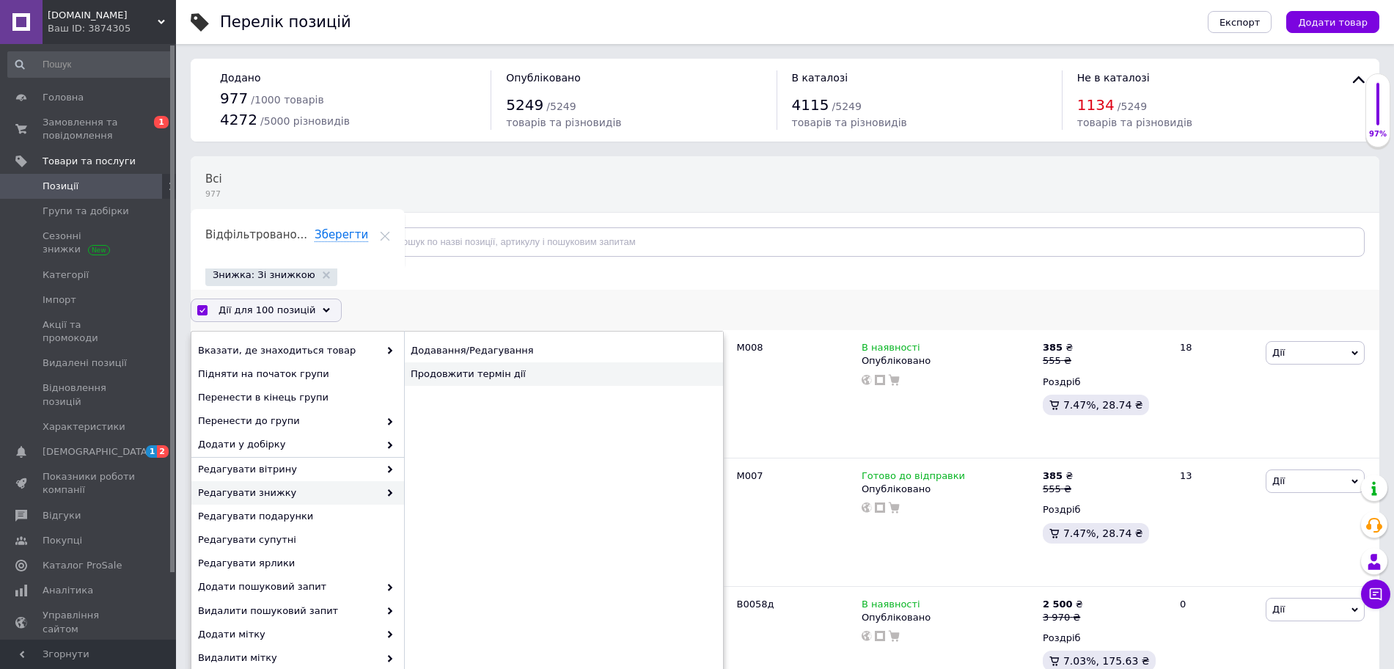
click at [522, 368] on div "Продовжити термін дії" at bounding box center [563, 373] width 319 height 23
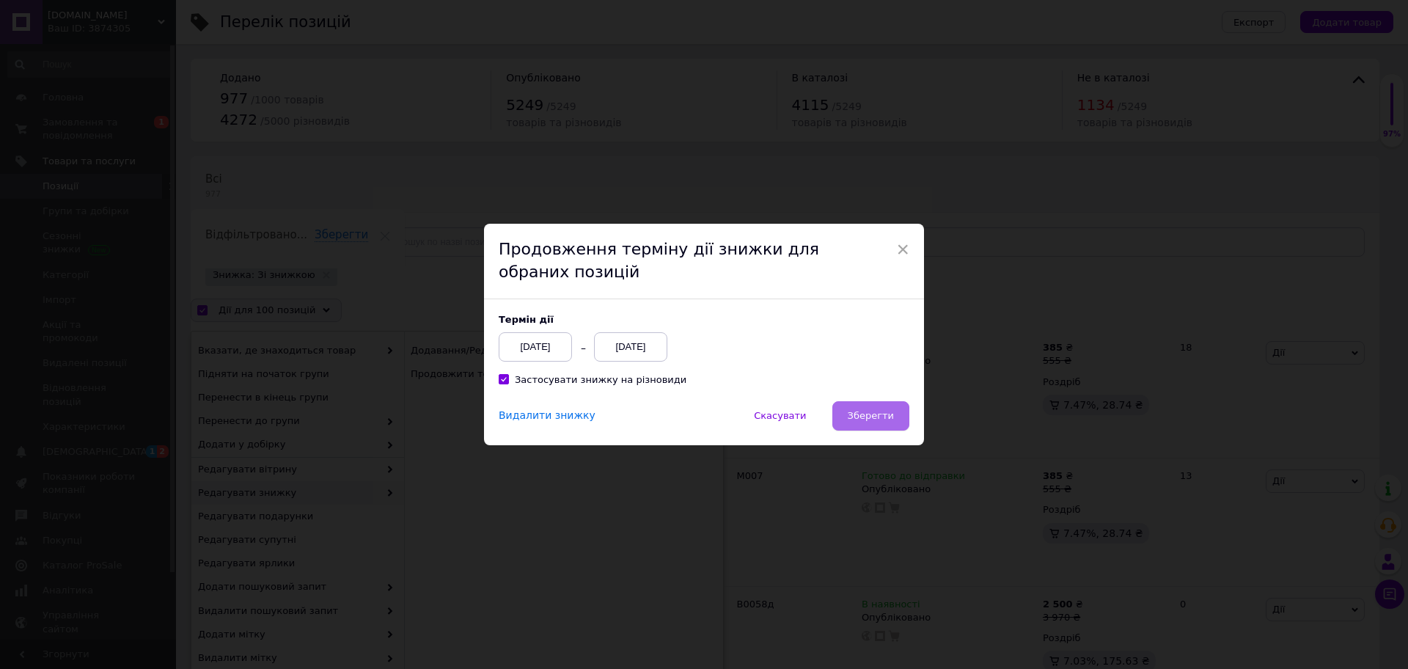
click at [879, 423] on button "Зберегти" at bounding box center [870, 415] width 77 height 29
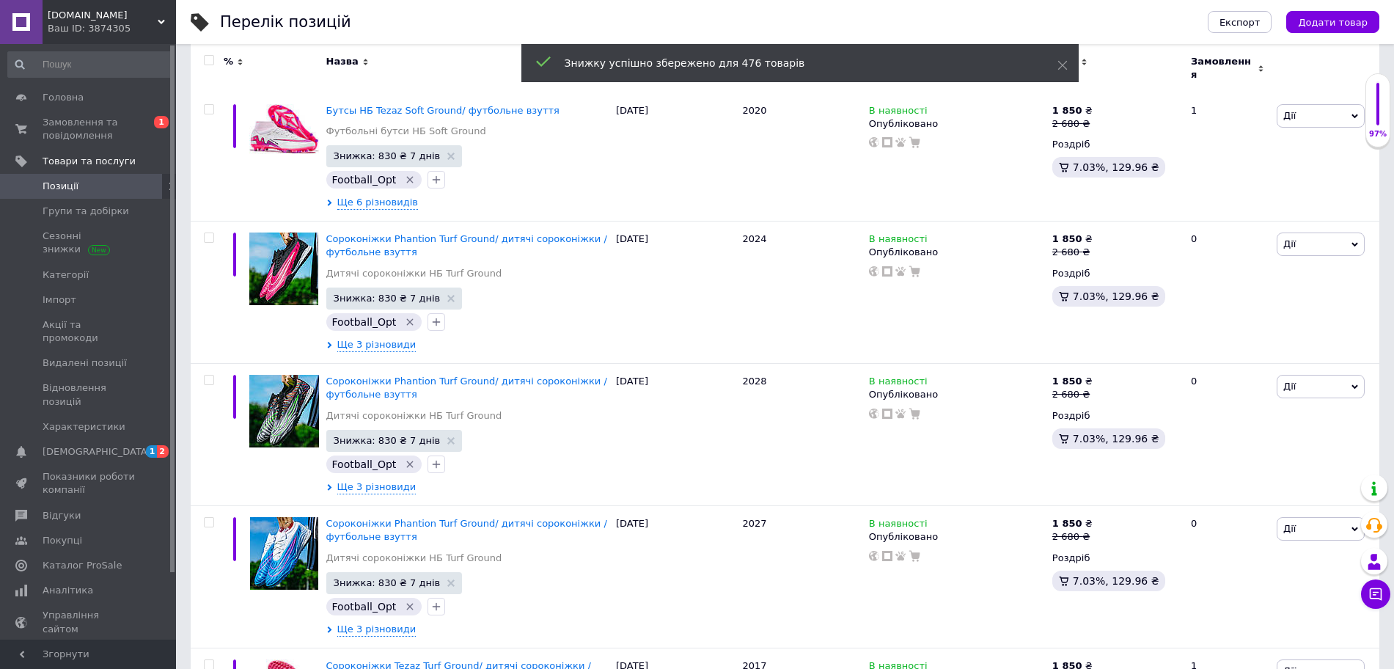
scroll to position [13117, 0]
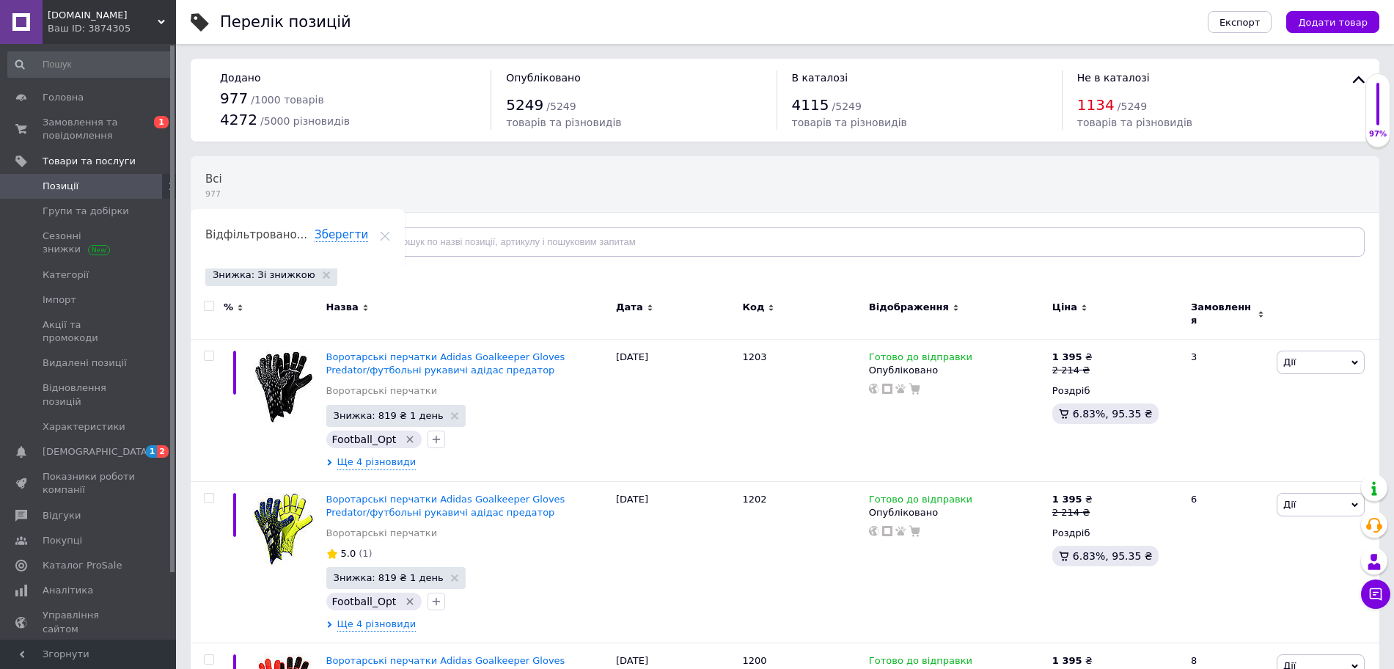
click at [206, 309] on input "checkbox" at bounding box center [209, 306] width 10 height 10
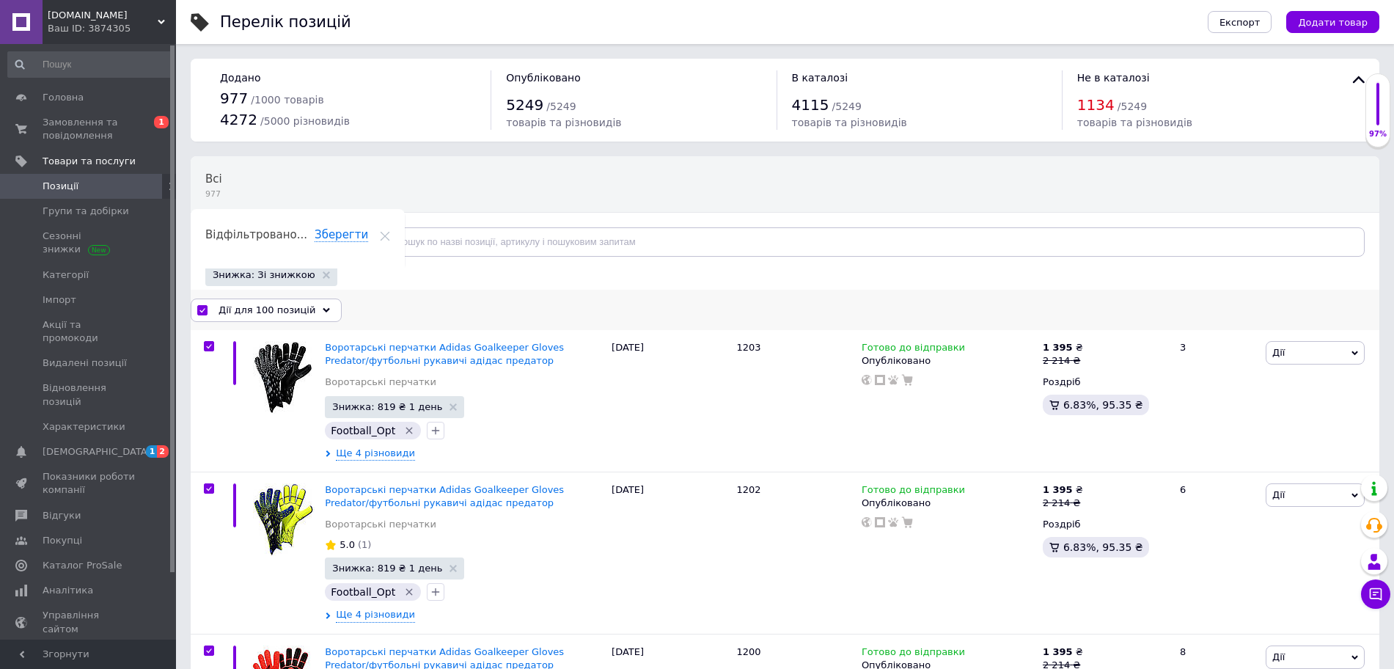
click at [252, 312] on span "Дії для 100 позицій" at bounding box center [267, 310] width 97 height 13
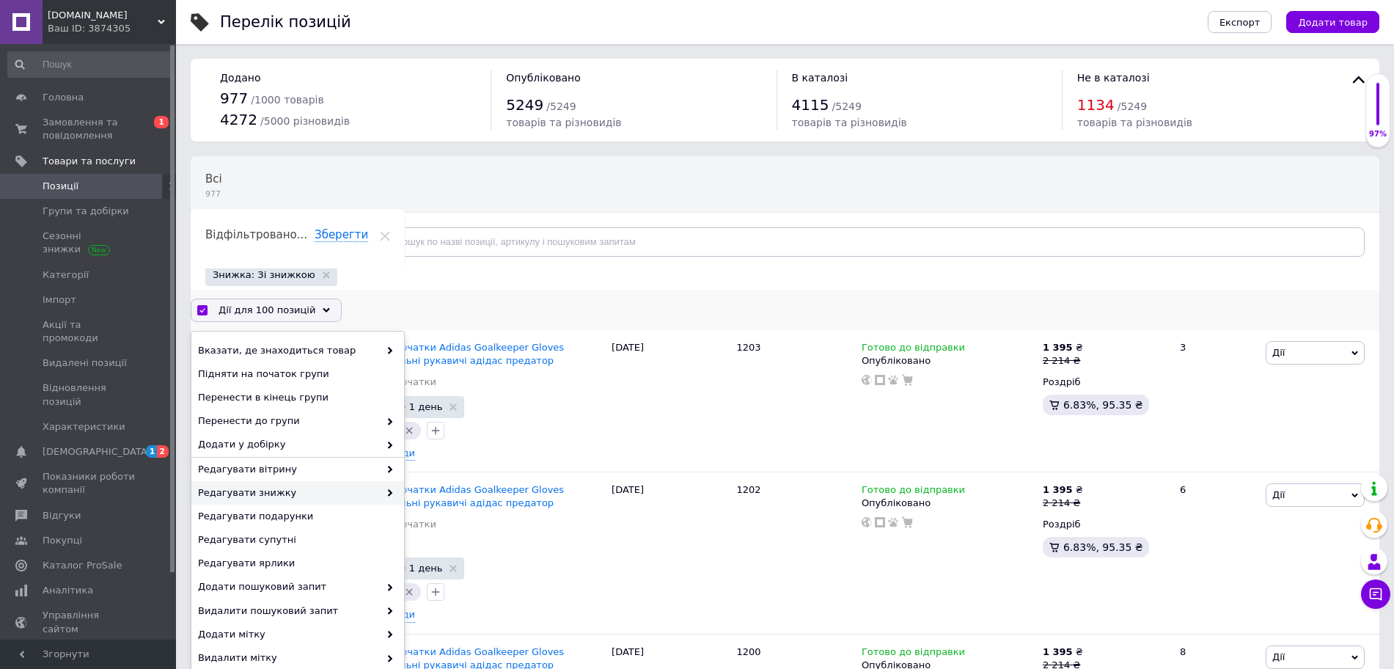
click at [270, 491] on span "Редагувати знижку" at bounding box center [288, 492] width 181 height 13
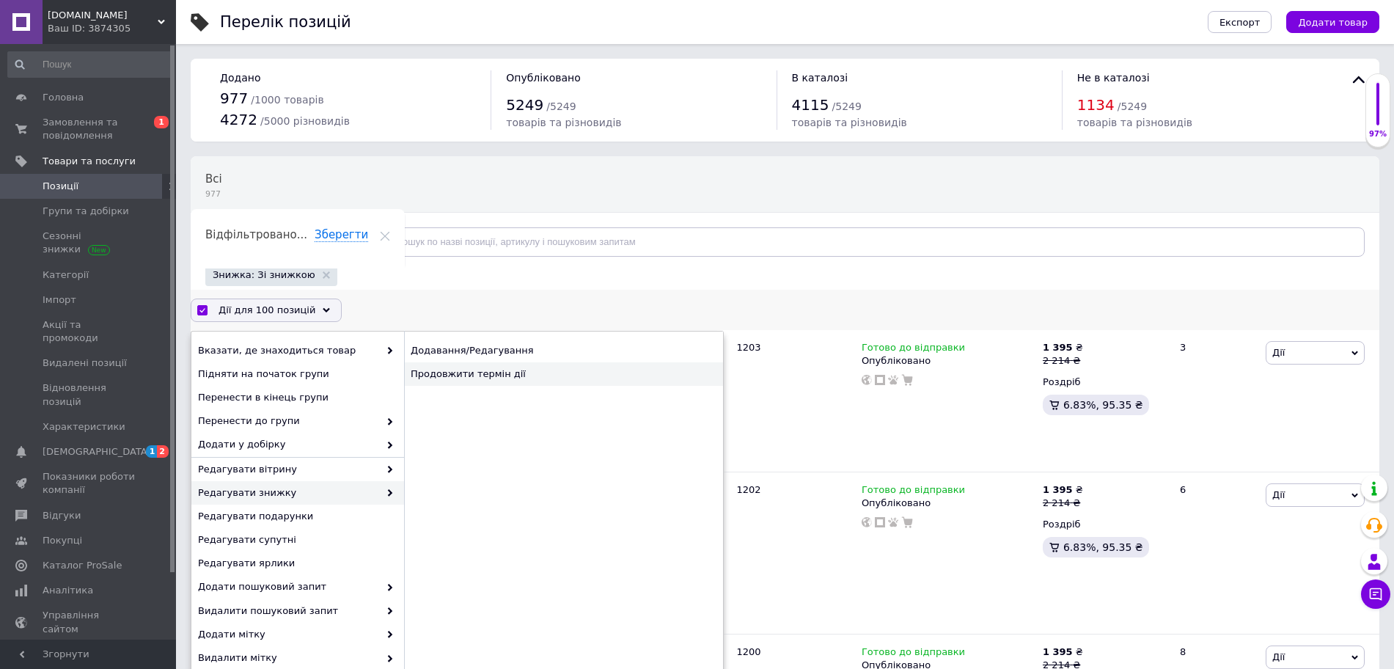
click at [464, 373] on div "Продовжити термін дії" at bounding box center [563, 373] width 319 height 23
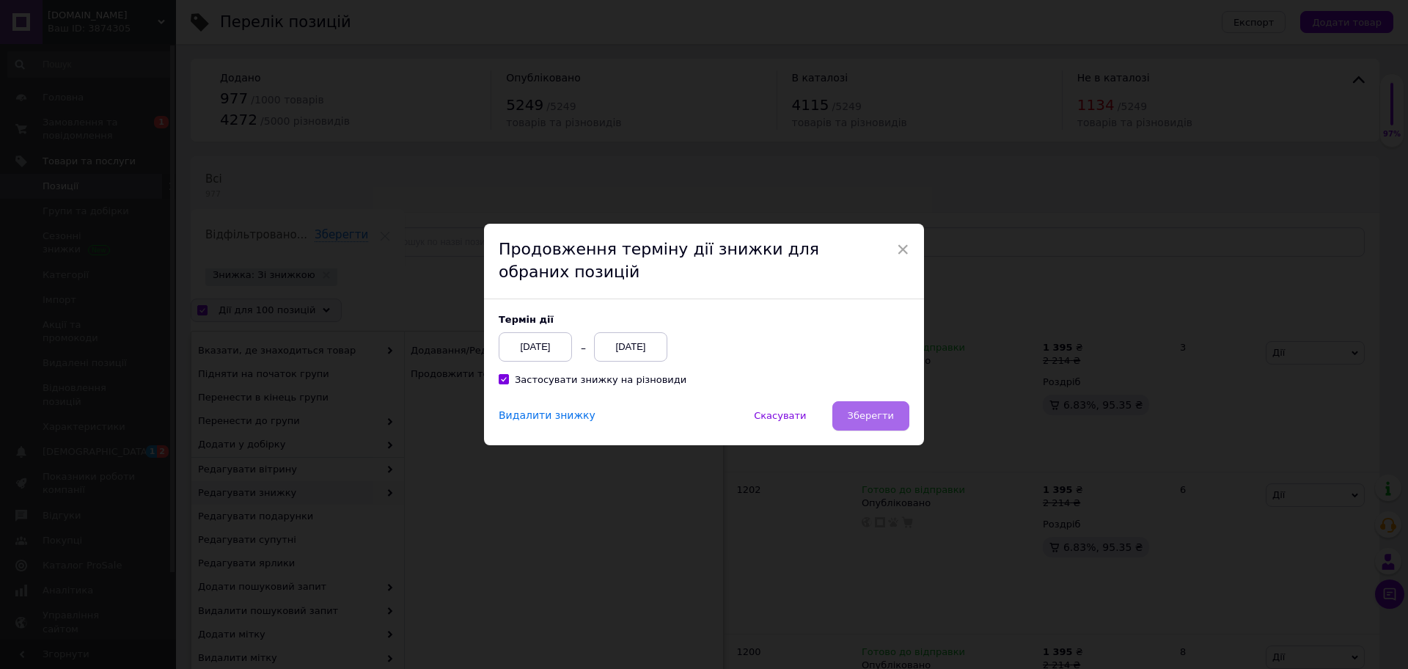
click at [886, 424] on button "Зберегти" at bounding box center [870, 415] width 77 height 29
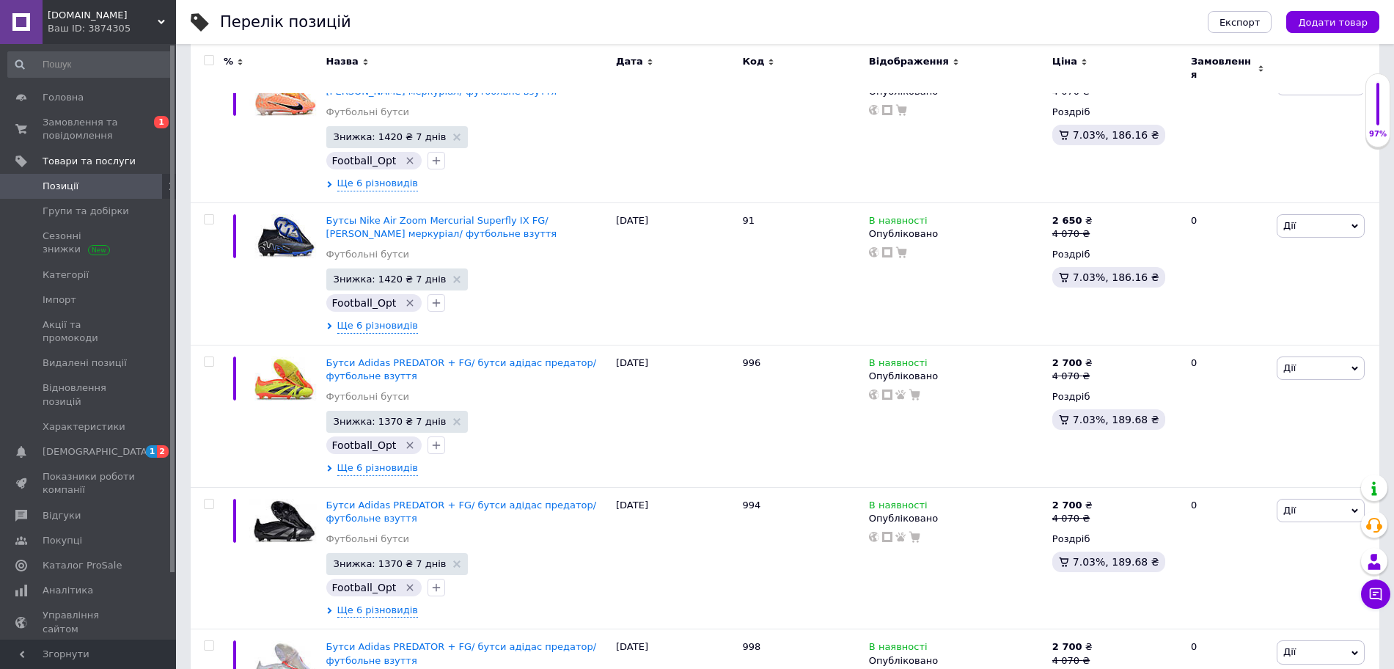
scroll to position [12710, 0]
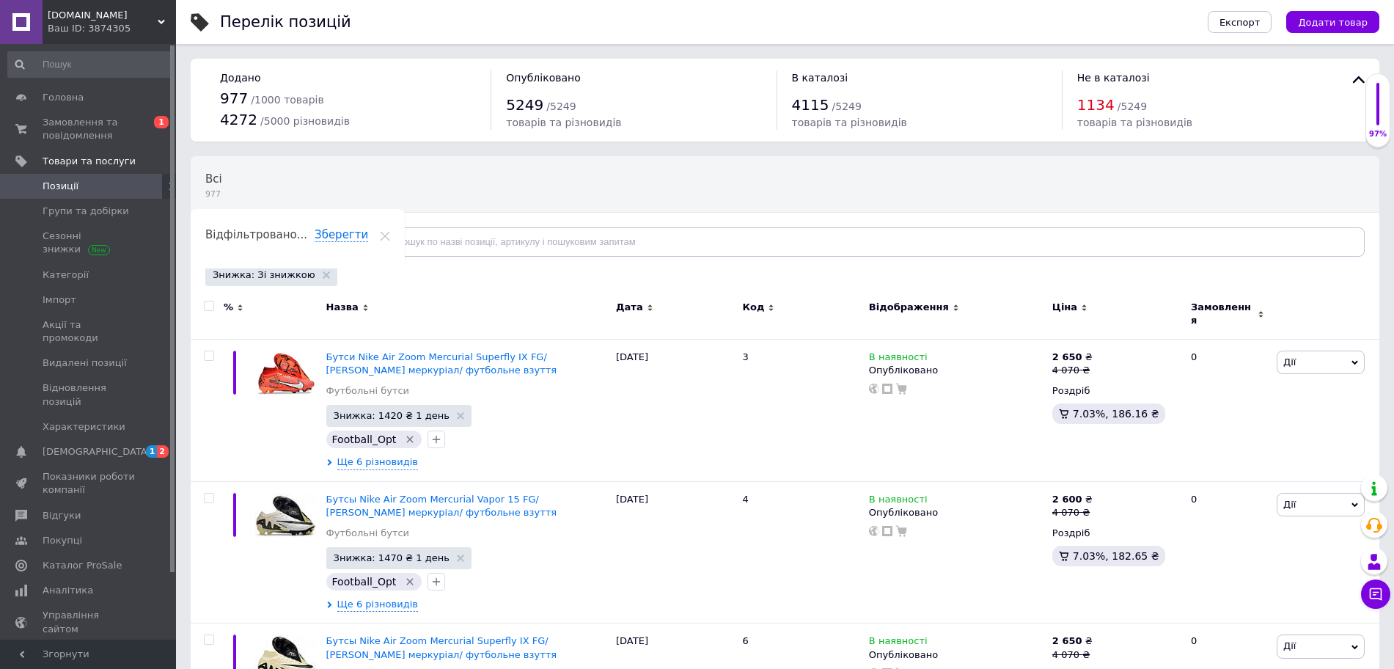
click at [209, 305] on input "checkbox" at bounding box center [209, 306] width 10 height 10
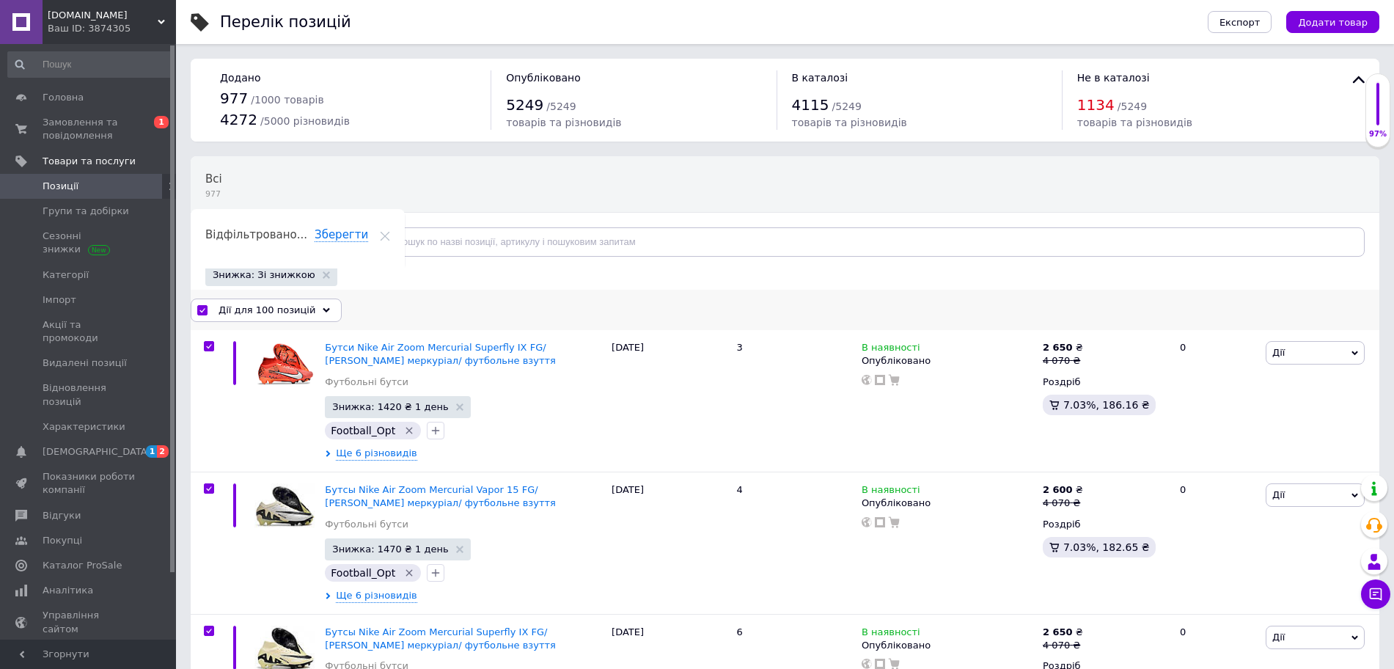
click at [261, 307] on span "Дії для 100 позицій" at bounding box center [267, 310] width 97 height 13
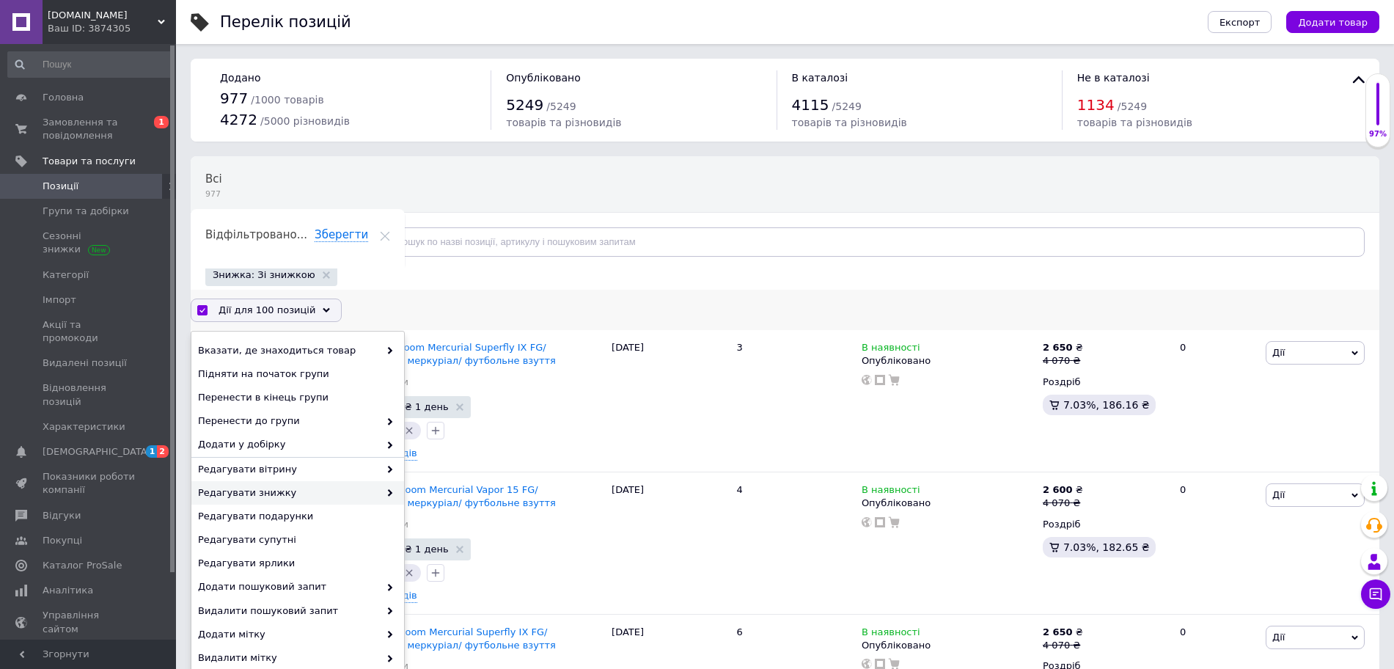
click at [258, 495] on span "Редагувати знижку" at bounding box center [288, 492] width 181 height 13
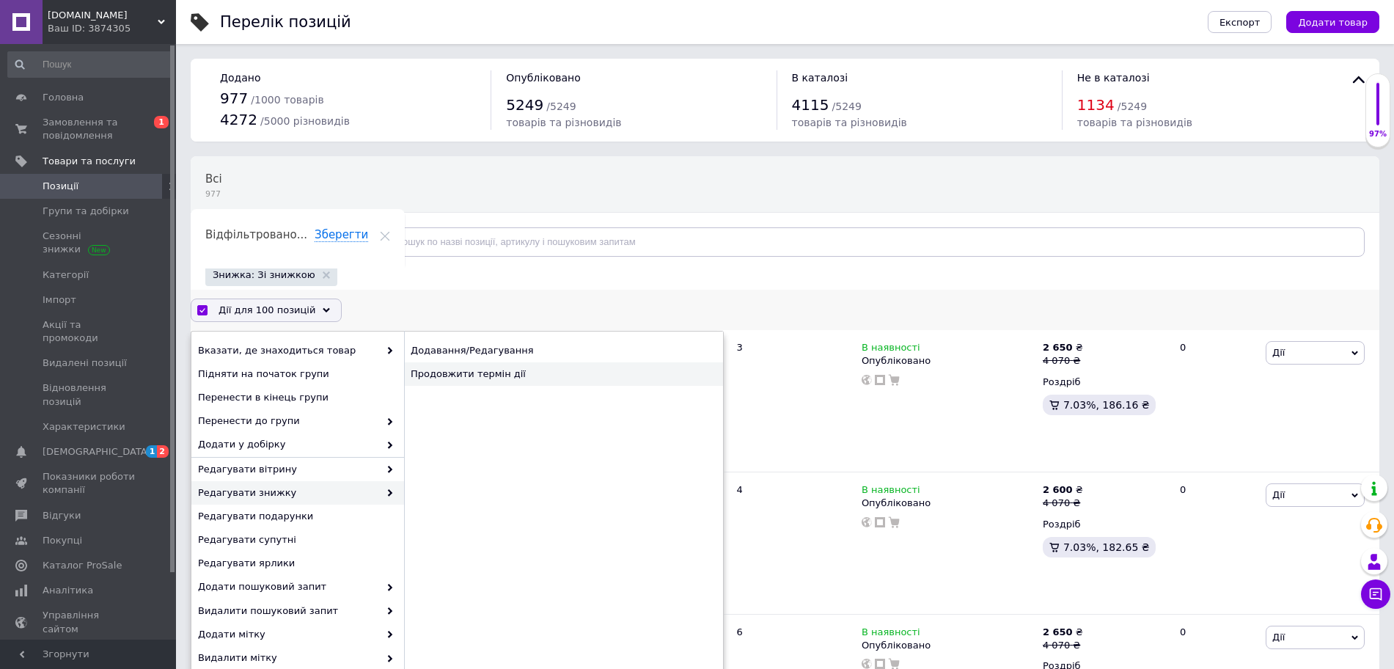
click at [455, 384] on div "Продовжити термін дії" at bounding box center [563, 373] width 319 height 23
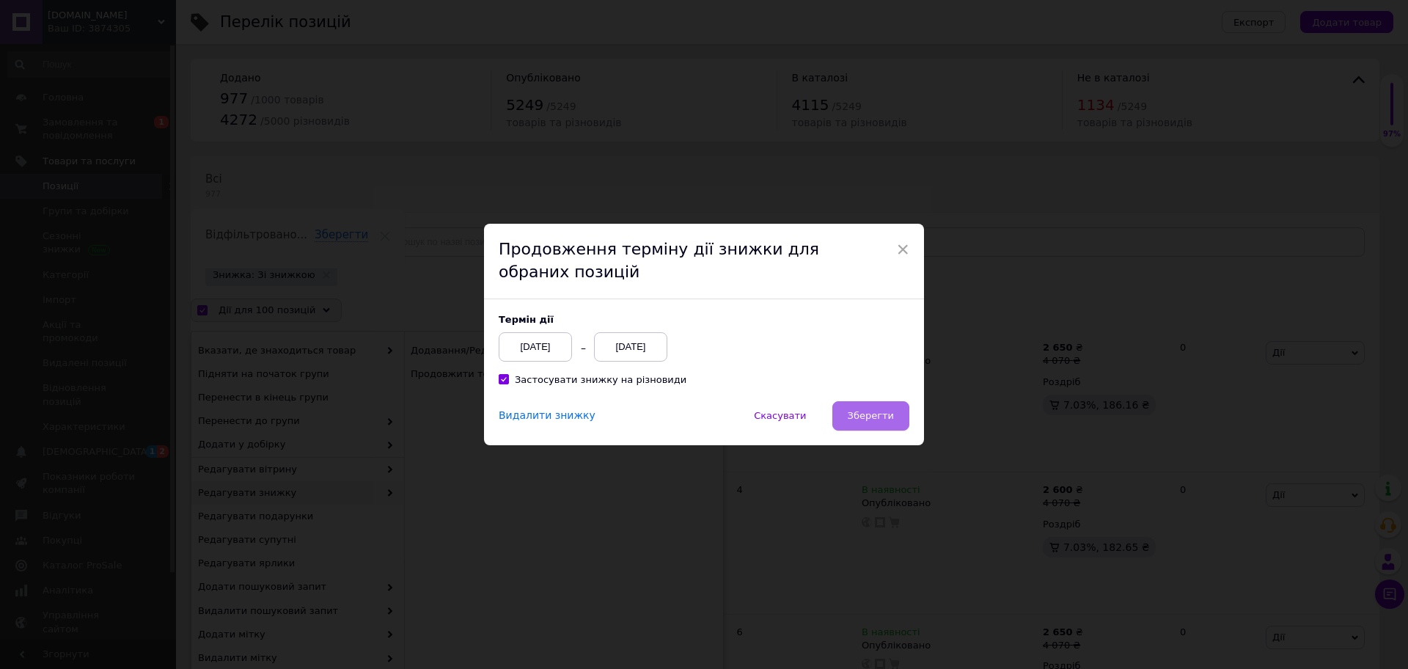
click at [885, 415] on span "Зберегти" at bounding box center [871, 415] width 46 height 11
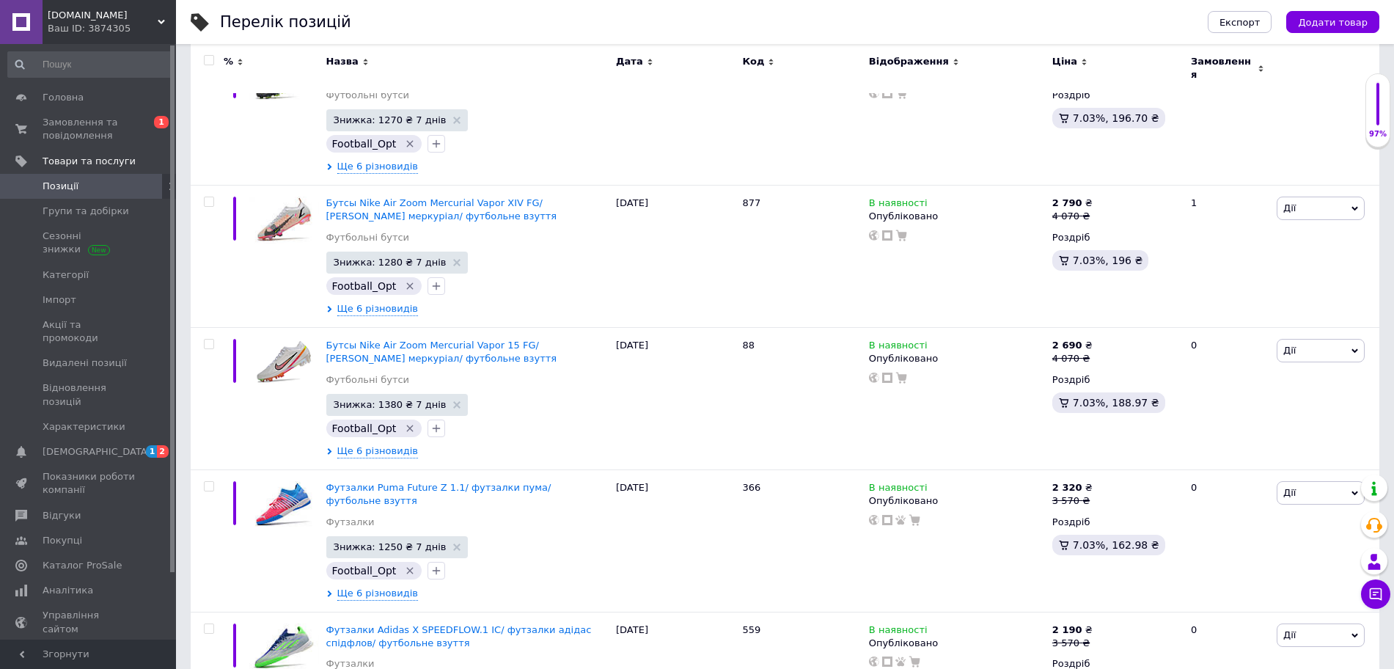
scroll to position [13184, 0]
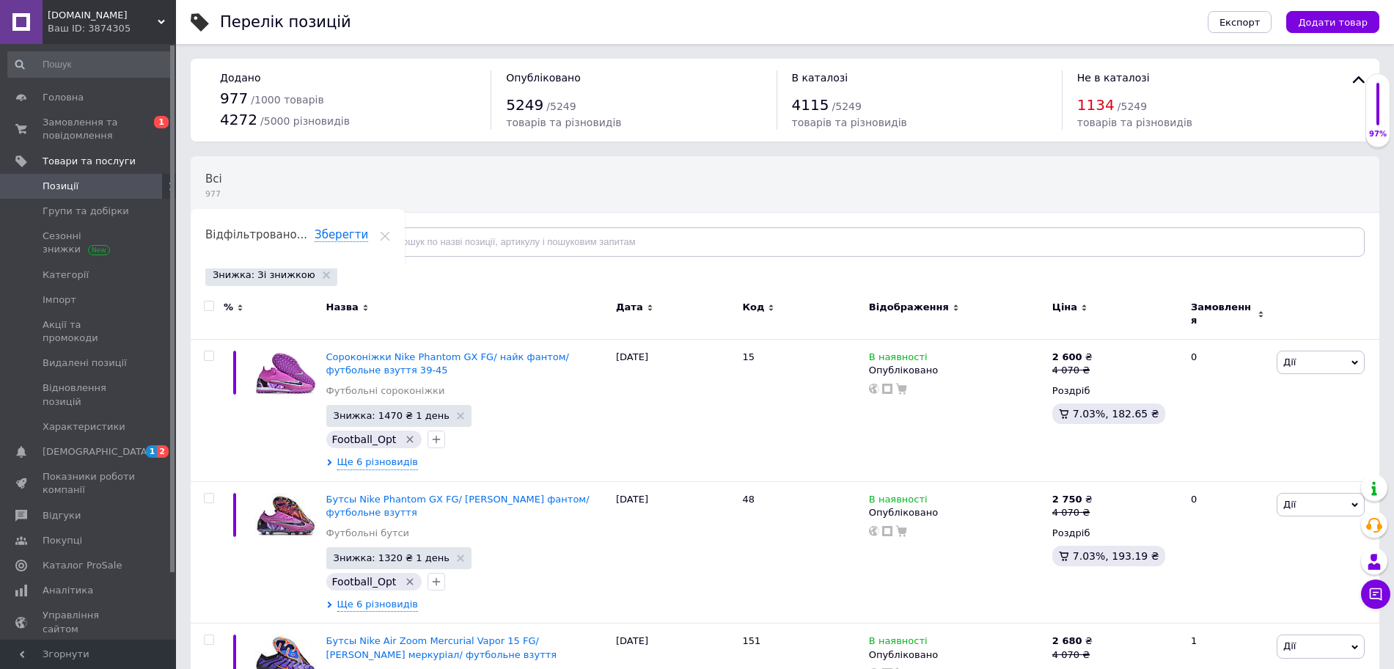
click at [212, 308] on input "checkbox" at bounding box center [209, 306] width 10 height 10
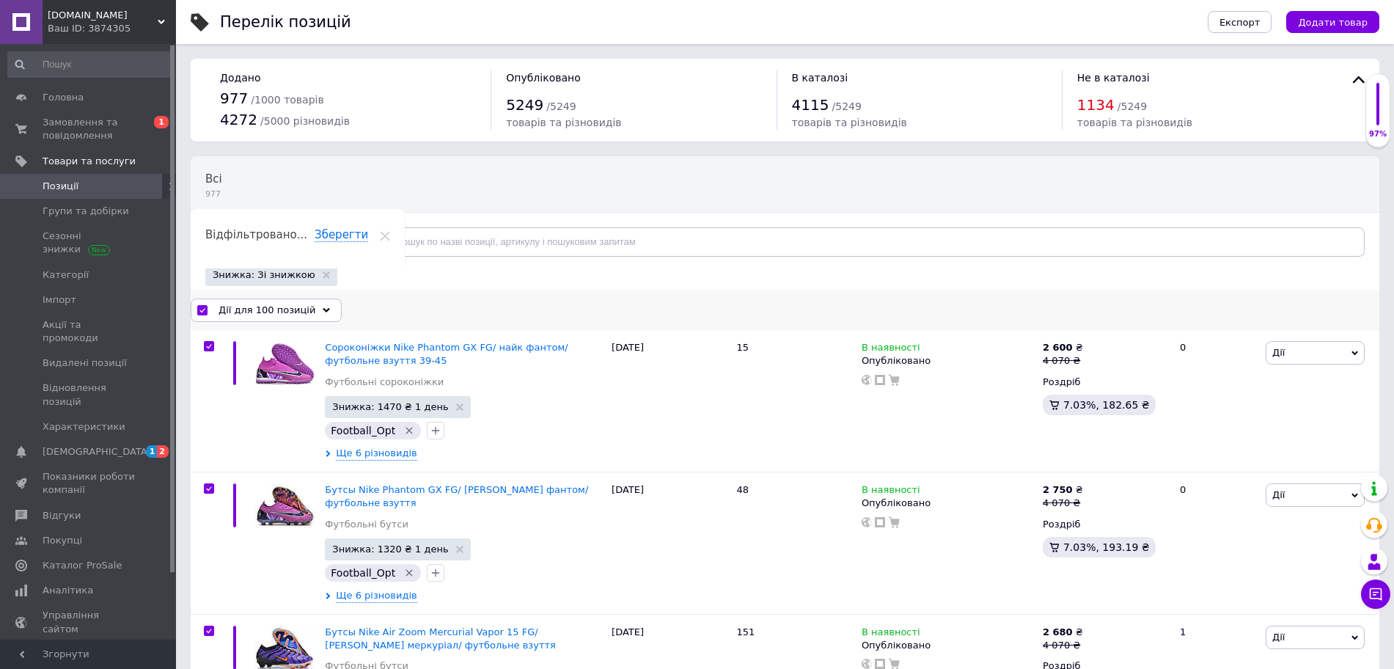
click at [259, 312] on span "Дії для 100 позицій" at bounding box center [267, 310] width 97 height 13
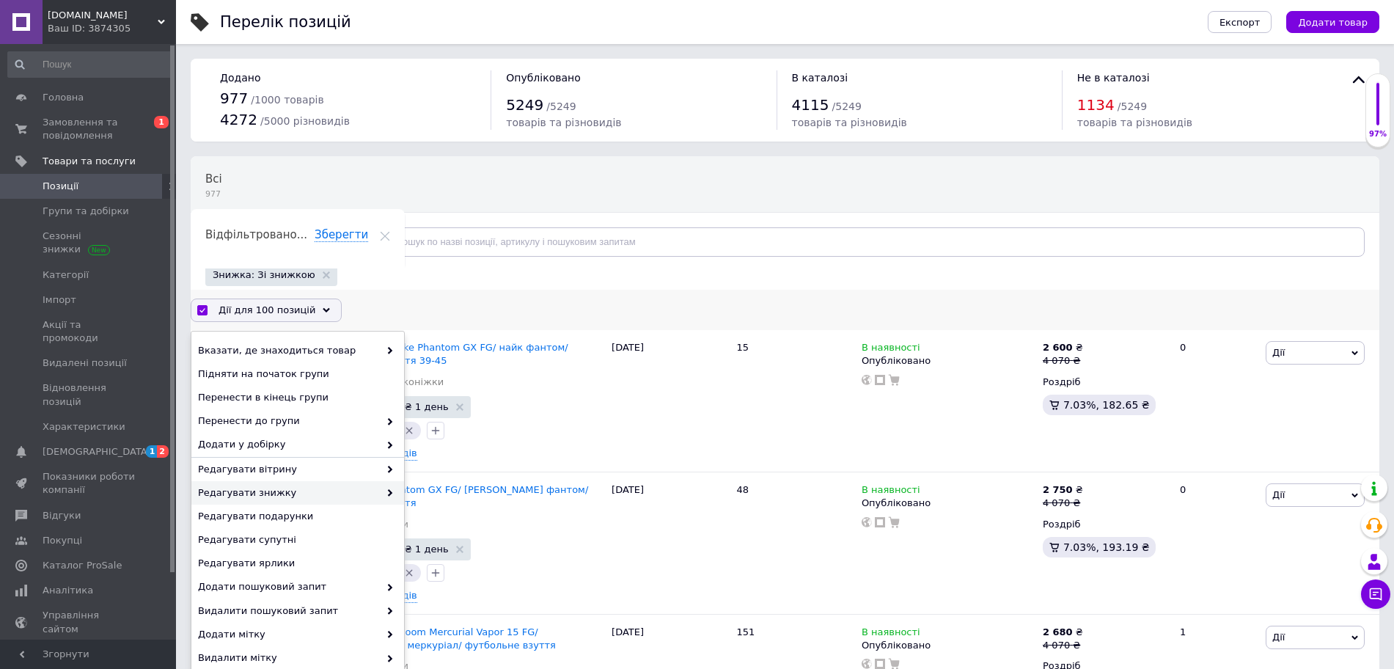
click at [257, 486] on span "Редагувати знижку" at bounding box center [288, 492] width 181 height 13
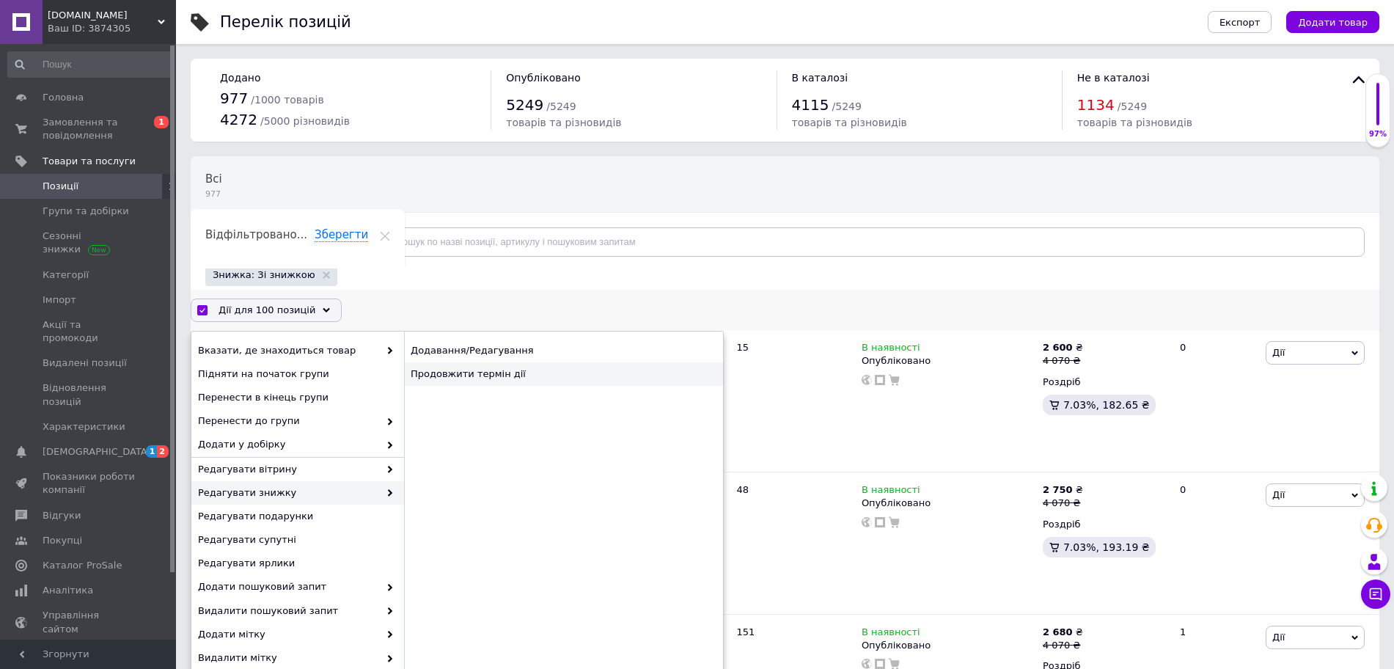
click at [450, 377] on div "Продовжити термін дії" at bounding box center [563, 373] width 319 height 23
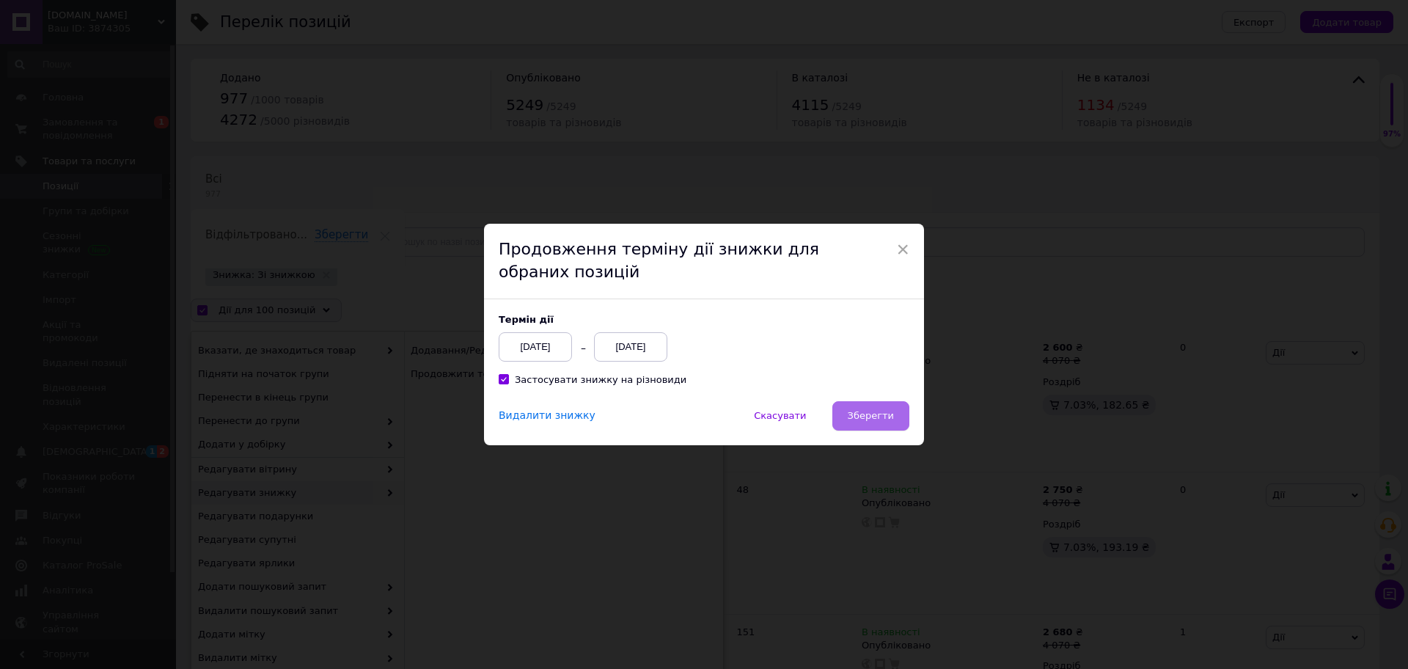
click at [852, 419] on button "Зберегти" at bounding box center [870, 415] width 77 height 29
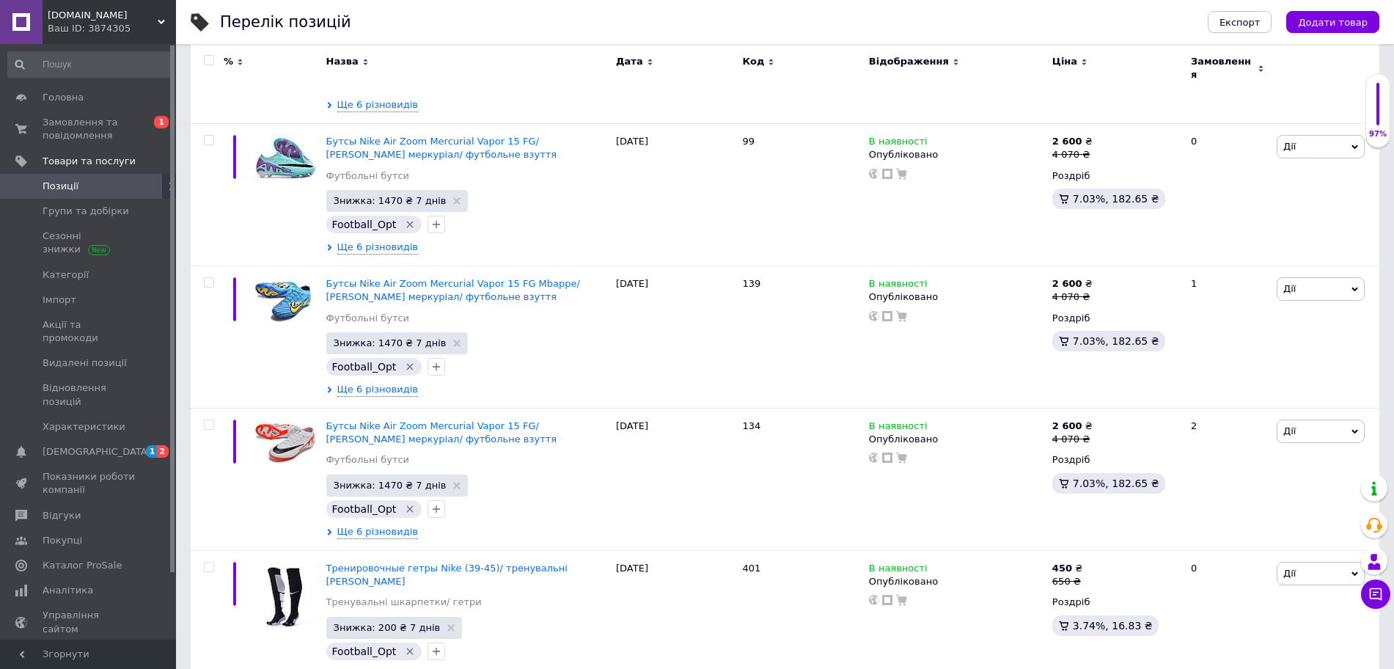
scroll to position [13843, 0]
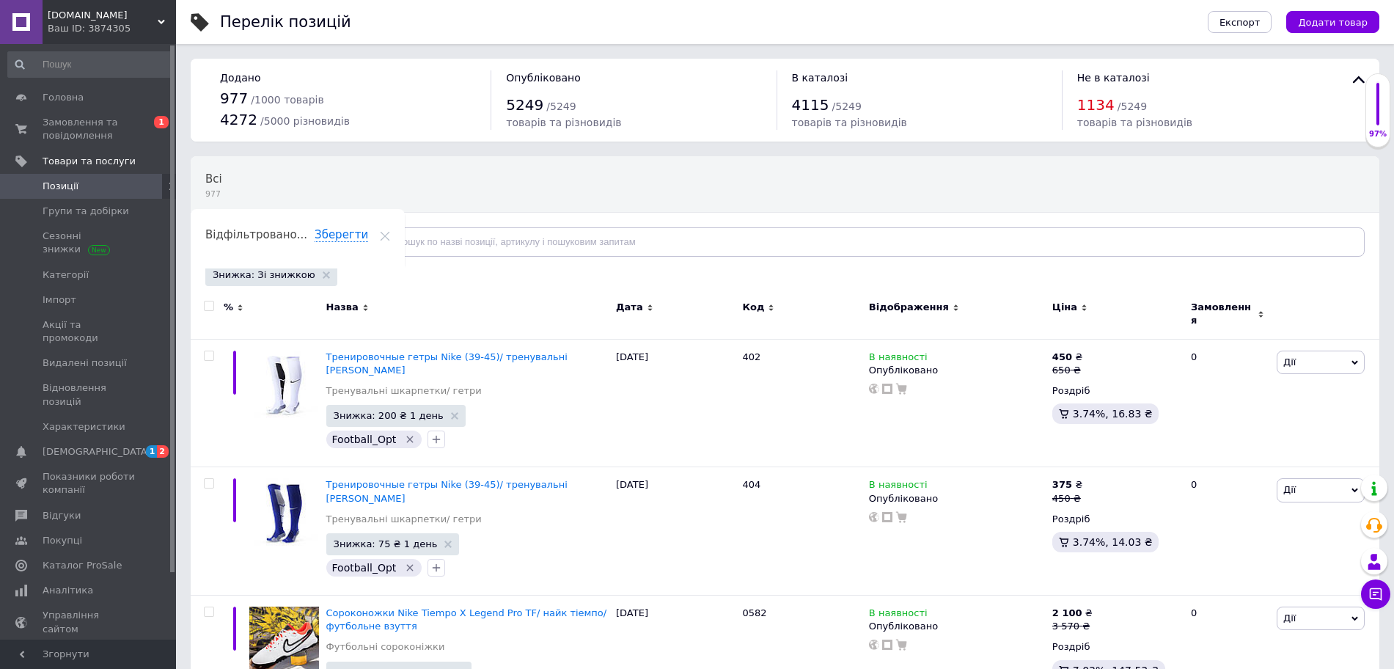
click at [207, 306] on input "checkbox" at bounding box center [209, 306] width 10 height 10
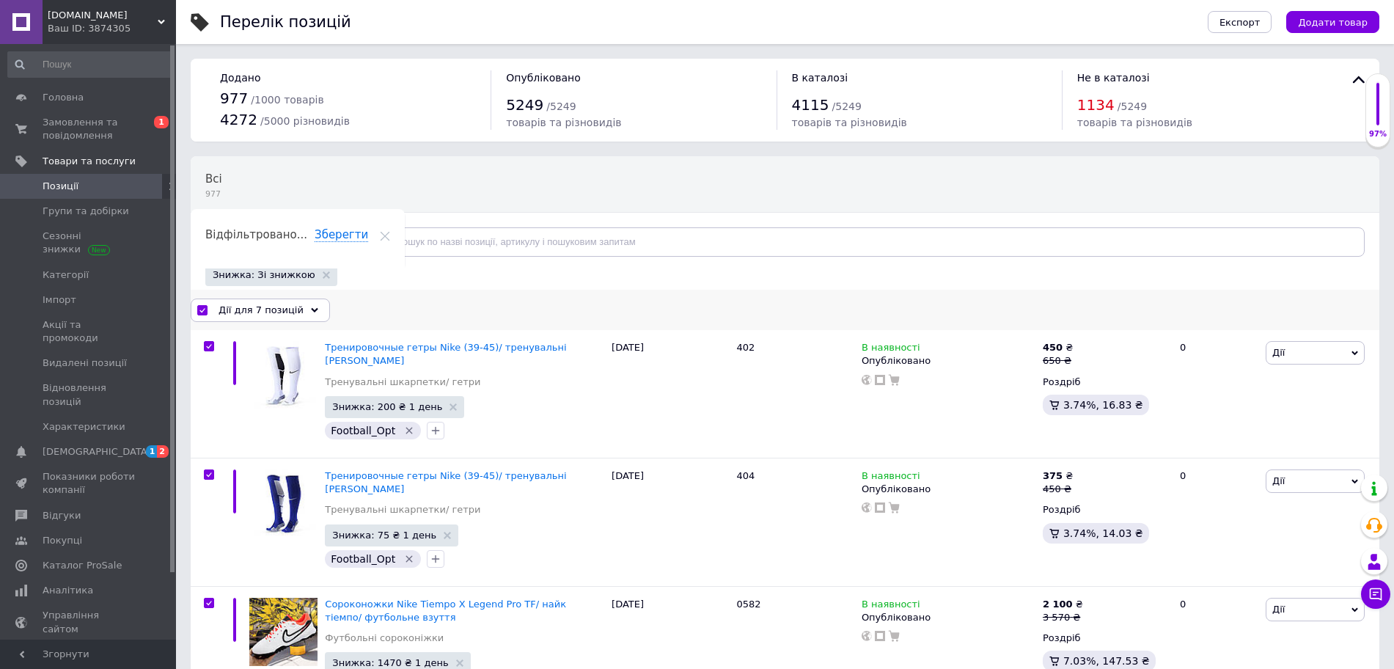
click at [237, 306] on span "Дії для 7 позицій" at bounding box center [261, 310] width 85 height 13
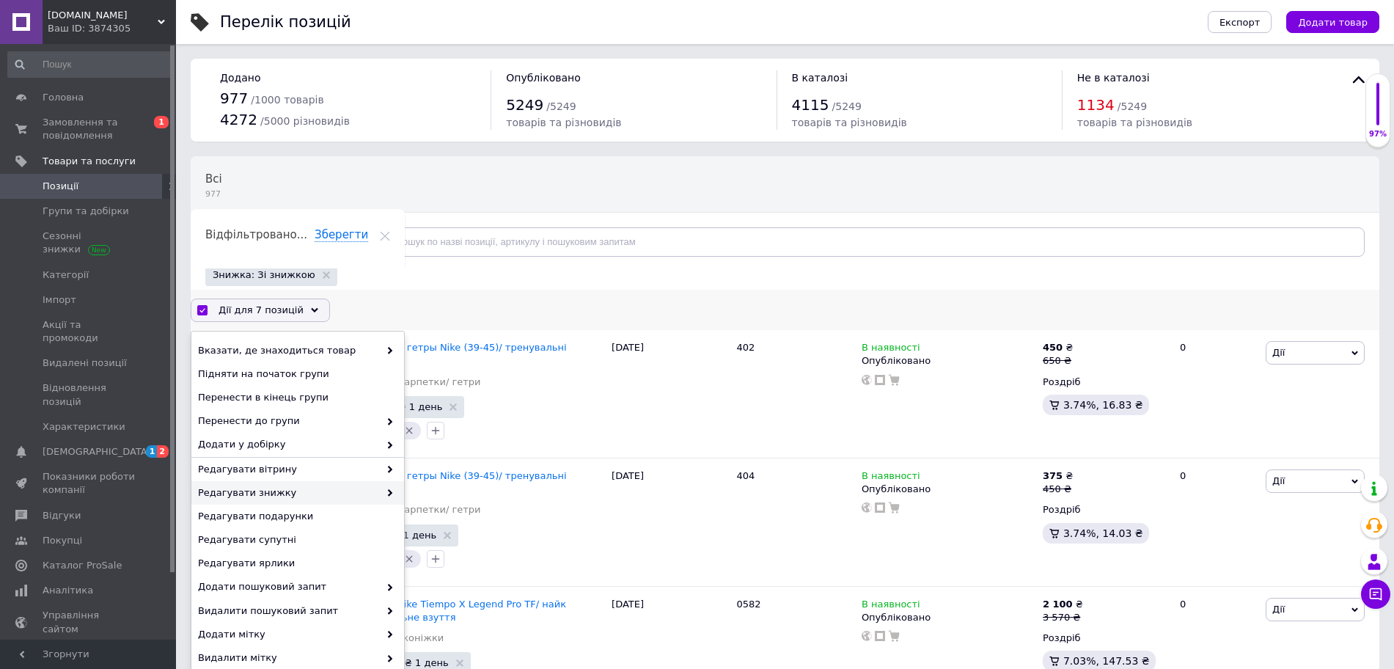
click at [279, 499] on div "Редагувати знижку" at bounding box center [297, 492] width 213 height 23
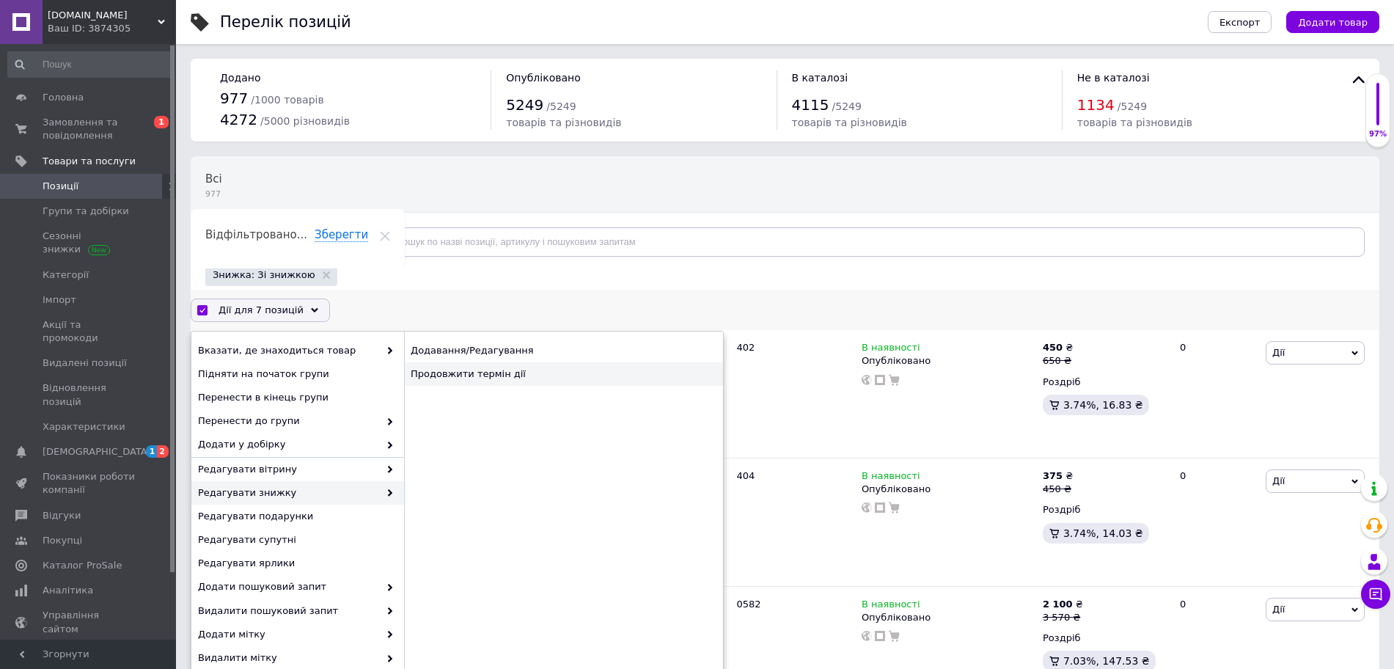
click at [441, 376] on div "Продовжити термін дії" at bounding box center [563, 373] width 319 height 23
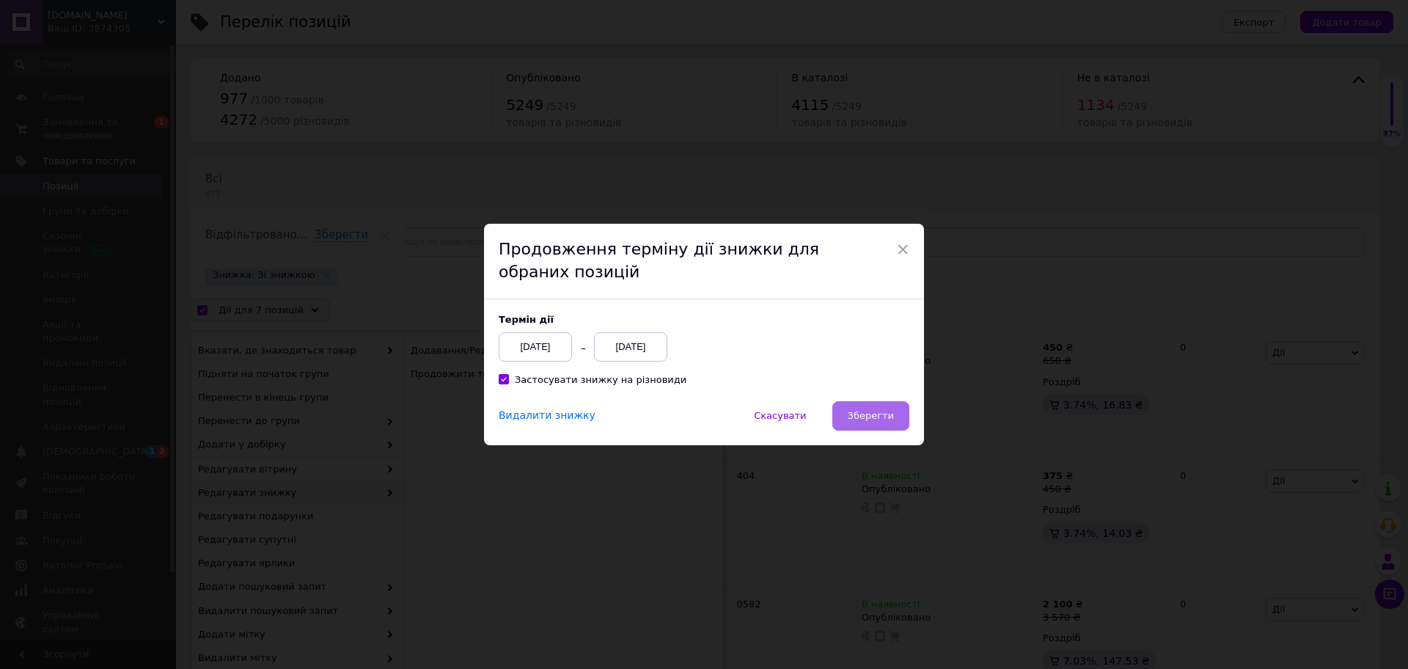
click at [868, 421] on span "Зберегти" at bounding box center [871, 415] width 46 height 11
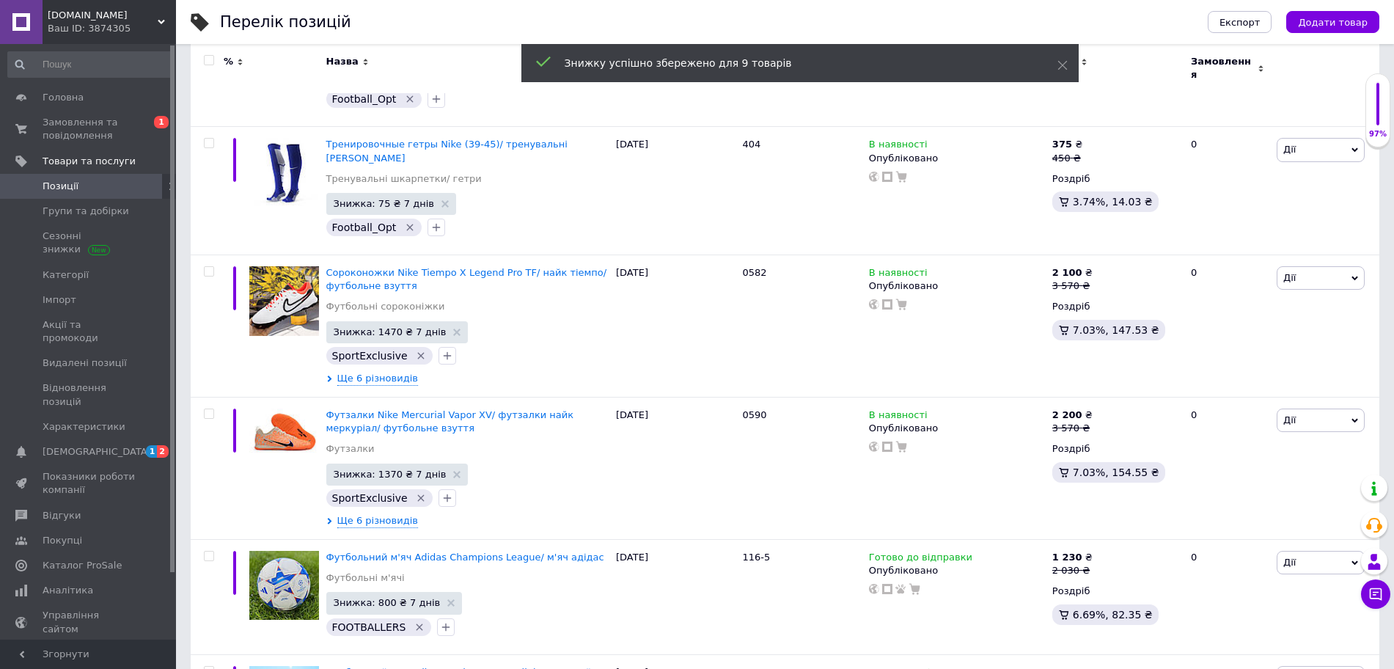
scroll to position [608, 0]
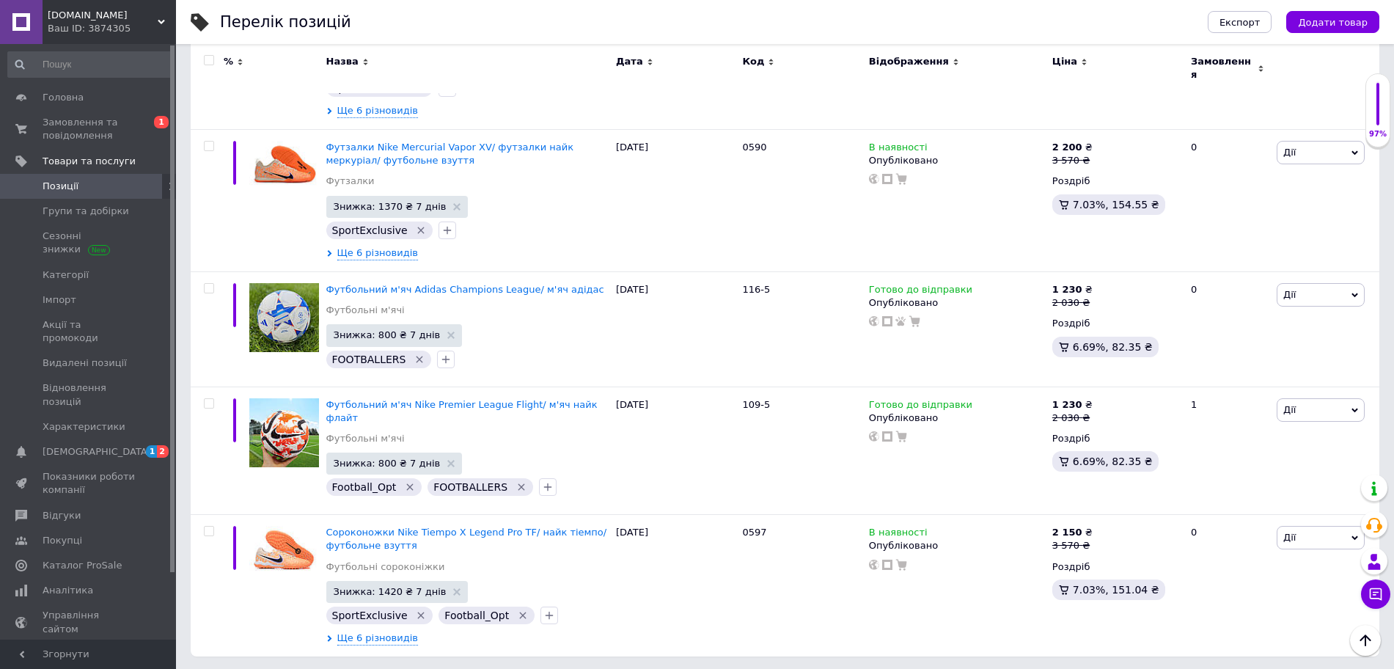
click at [93, 187] on span "Позиції" at bounding box center [89, 186] width 93 height 13
click at [113, 183] on span "Позиції" at bounding box center [89, 186] width 93 height 13
click at [122, 470] on span "Показники роботи компанії" at bounding box center [89, 483] width 93 height 26
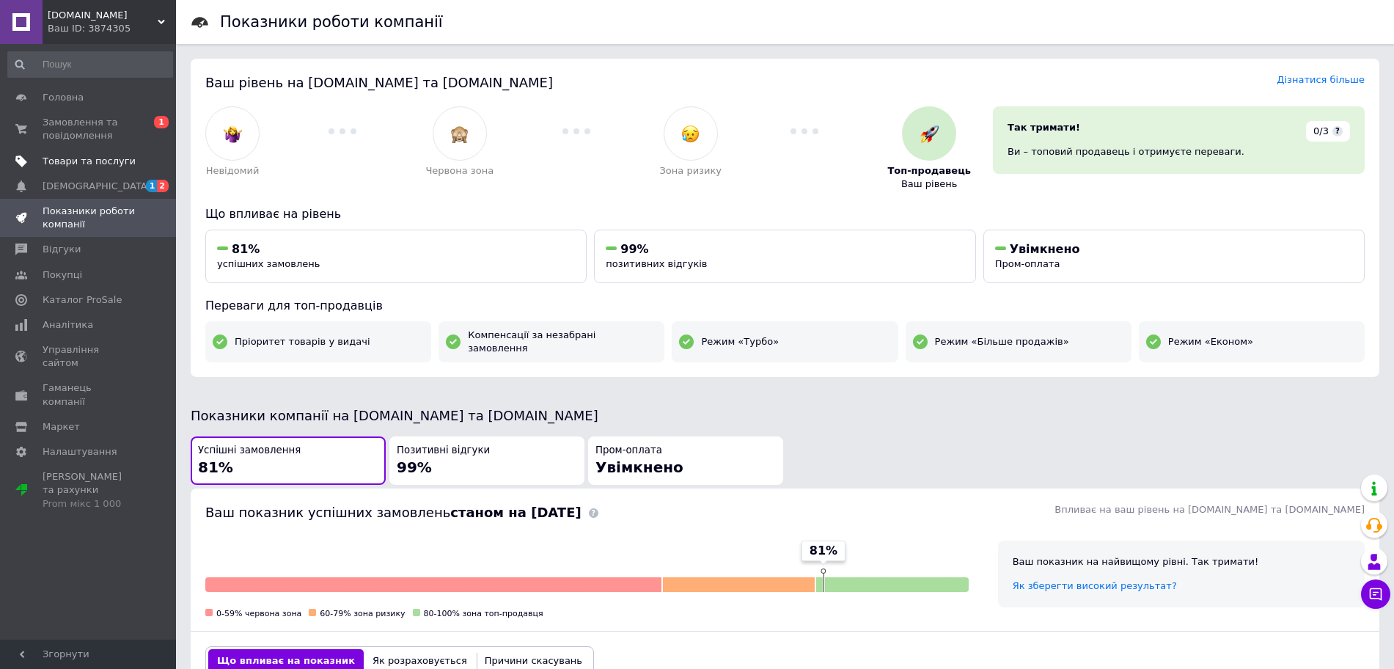
click at [82, 161] on span "Товари та послуги" at bounding box center [89, 161] width 93 height 13
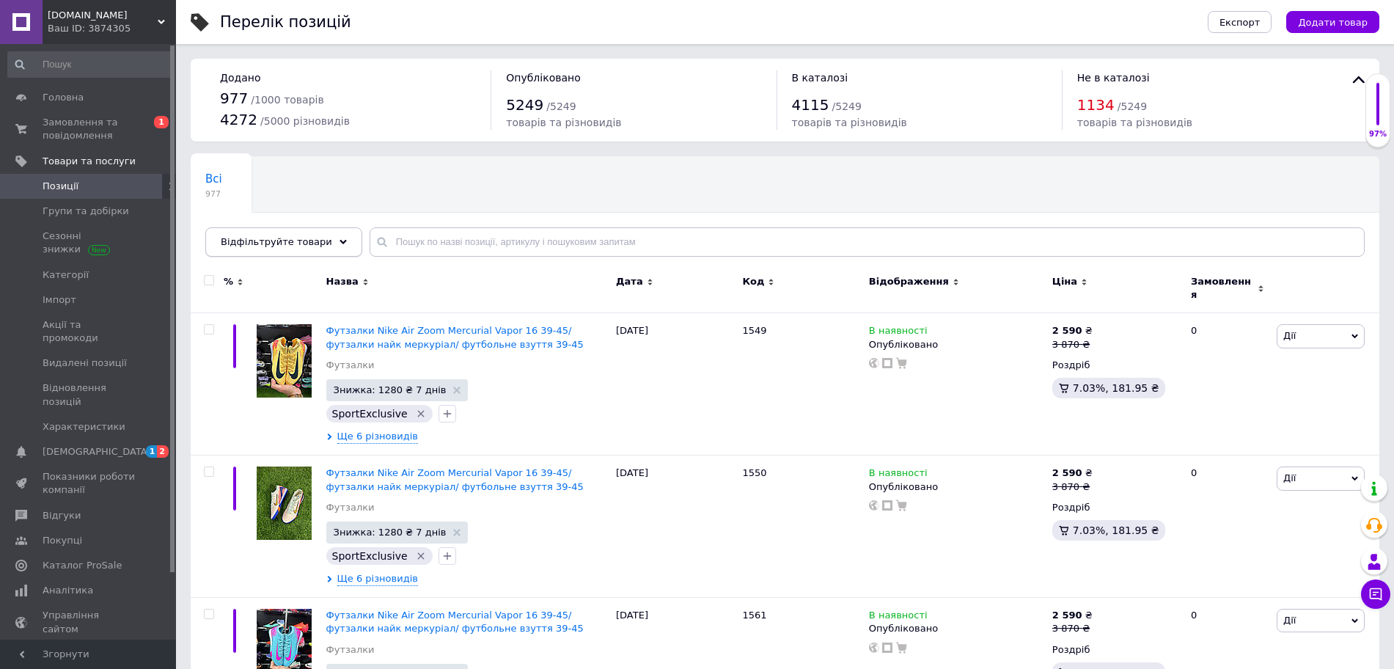
click at [242, 242] on span "Відфільтруйте товари" at bounding box center [276, 241] width 111 height 11
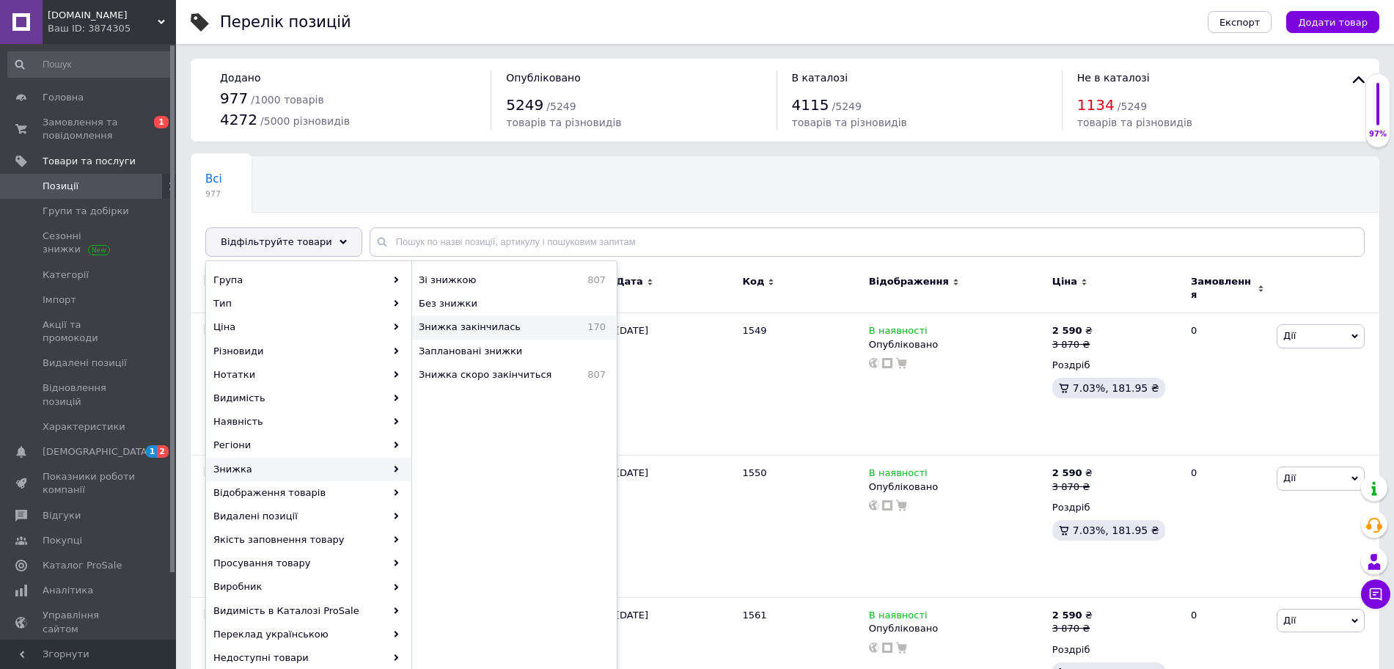
click at [447, 334] on div "Знижка закінчилась 170" at bounding box center [514, 326] width 204 height 23
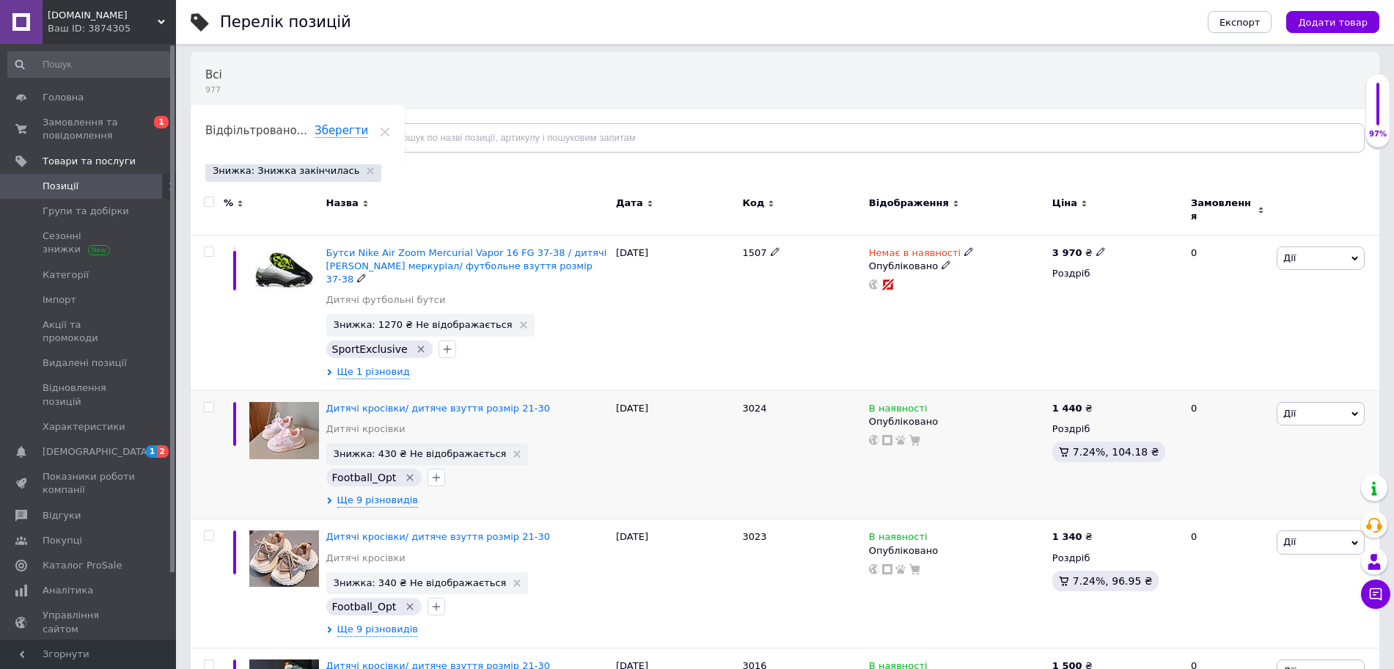
scroll to position [183, 0]
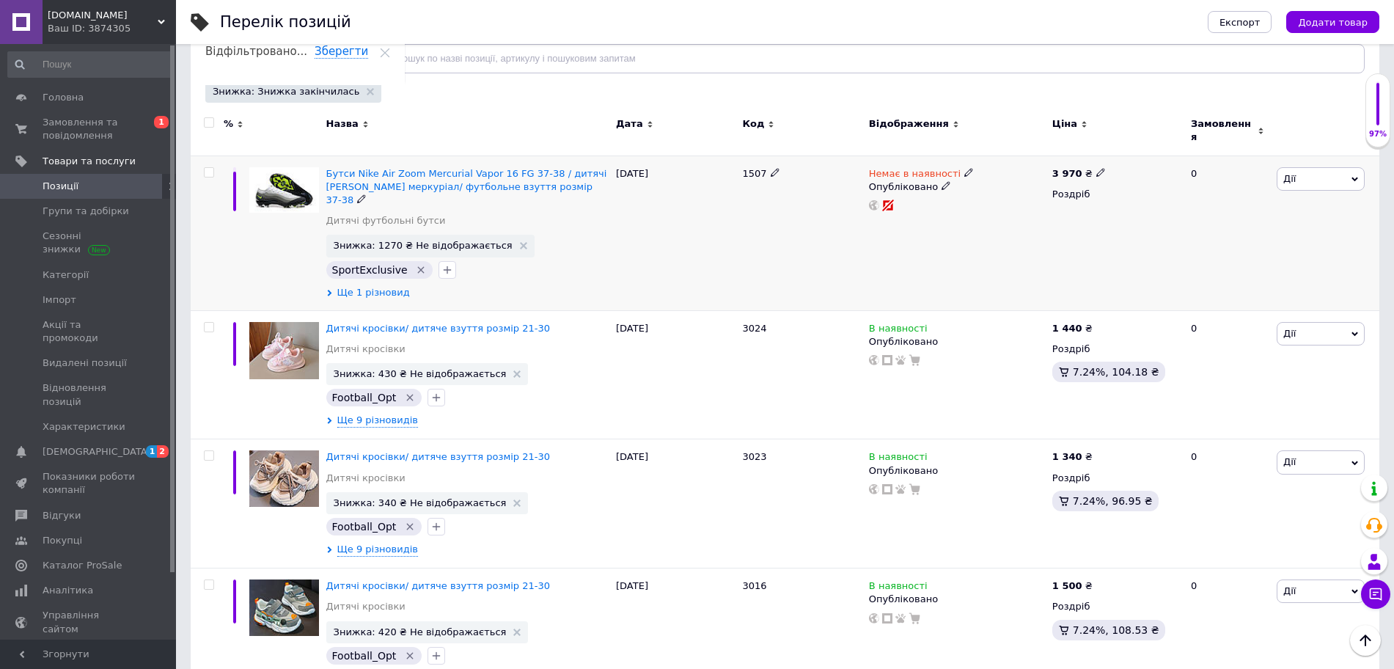
click at [377, 286] on span "Ще 1 різновид" at bounding box center [373, 292] width 73 height 13
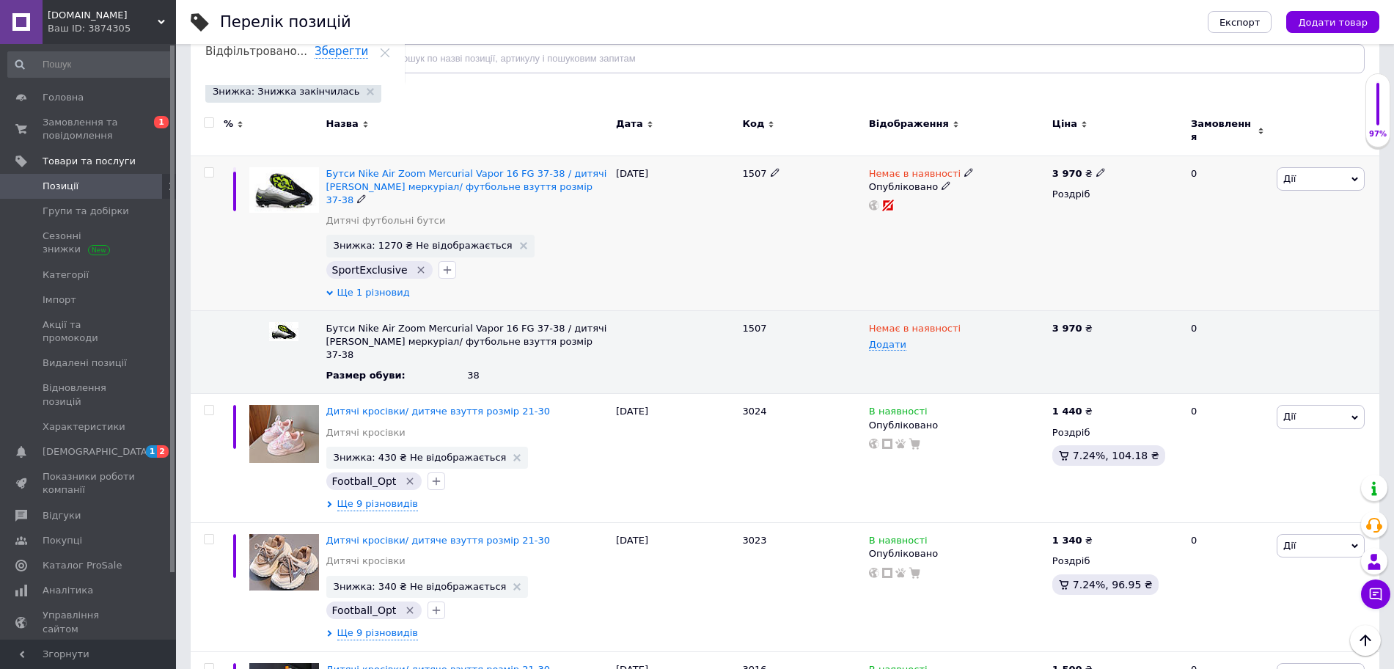
click at [380, 286] on span "Ще 1 різновид" at bounding box center [373, 292] width 73 height 13
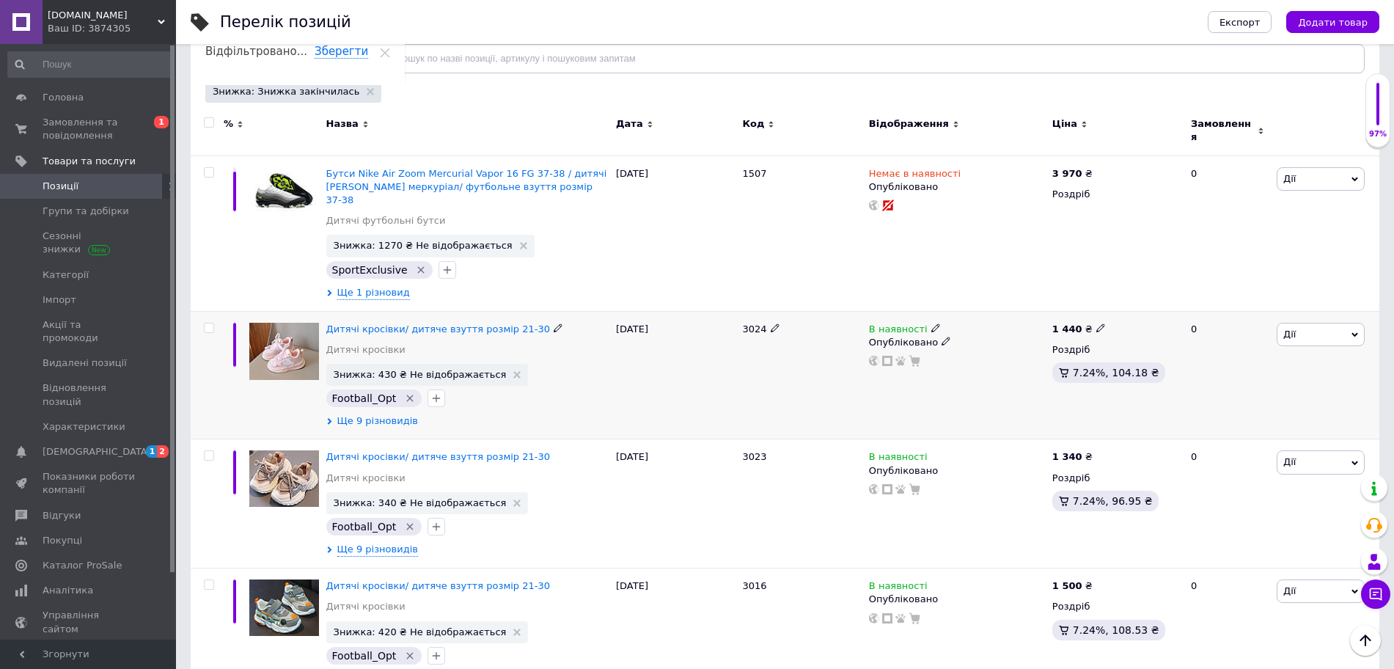
click at [362, 414] on span "Ще 9 різновидів" at bounding box center [377, 420] width 81 height 13
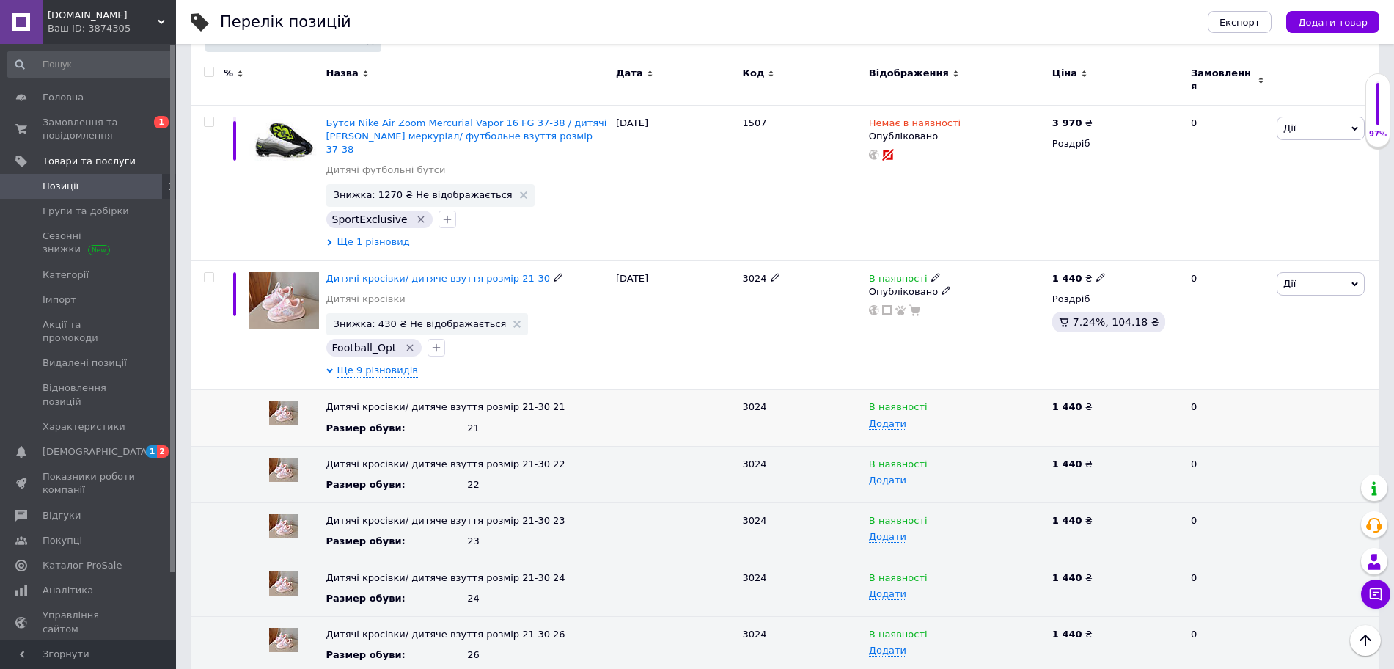
scroll to position [275, 0]
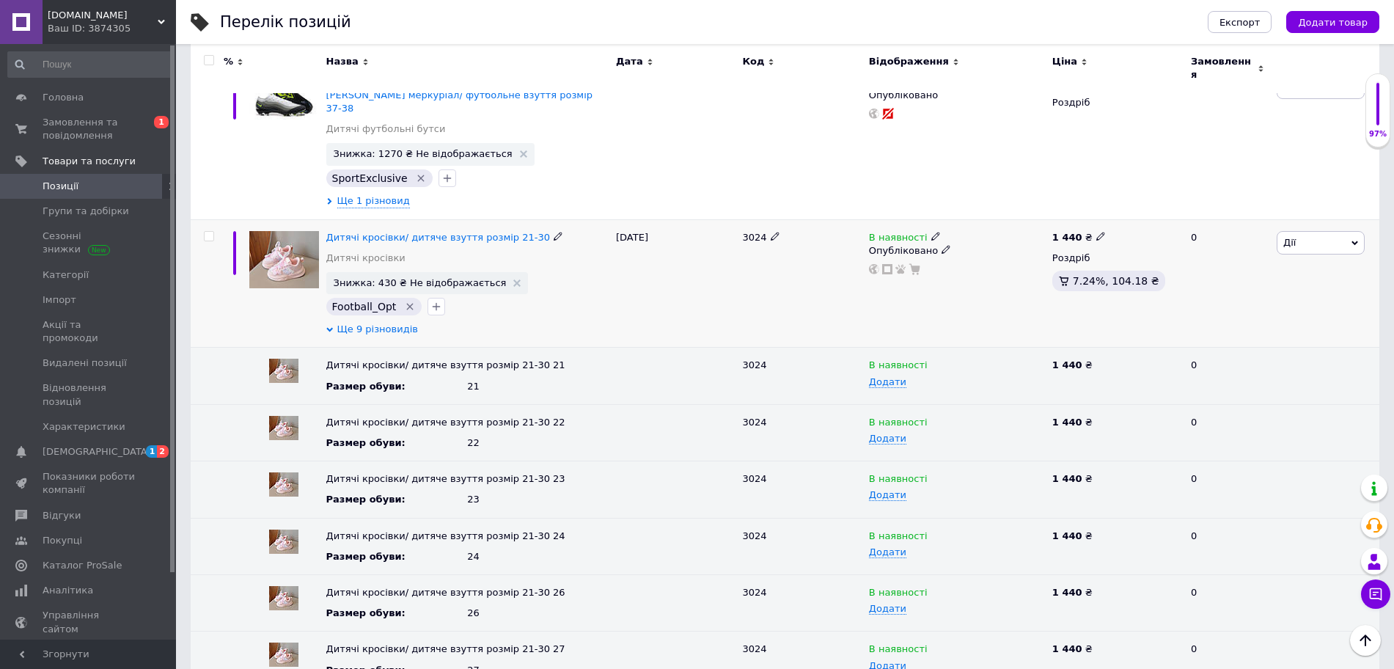
click at [366, 323] on span "Ще 9 різновидів" at bounding box center [377, 329] width 81 height 13
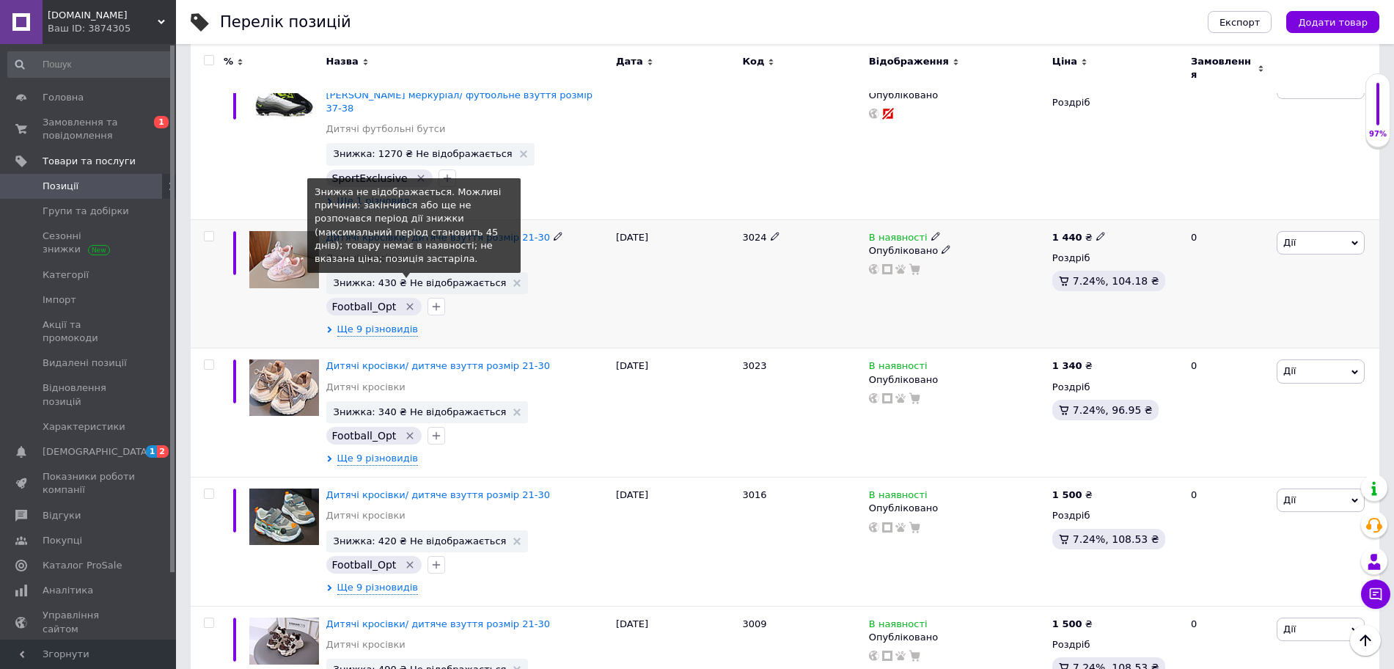
click at [422, 278] on span "Знижка: 430 ₴ Не відображається" at bounding box center [420, 283] width 173 height 10
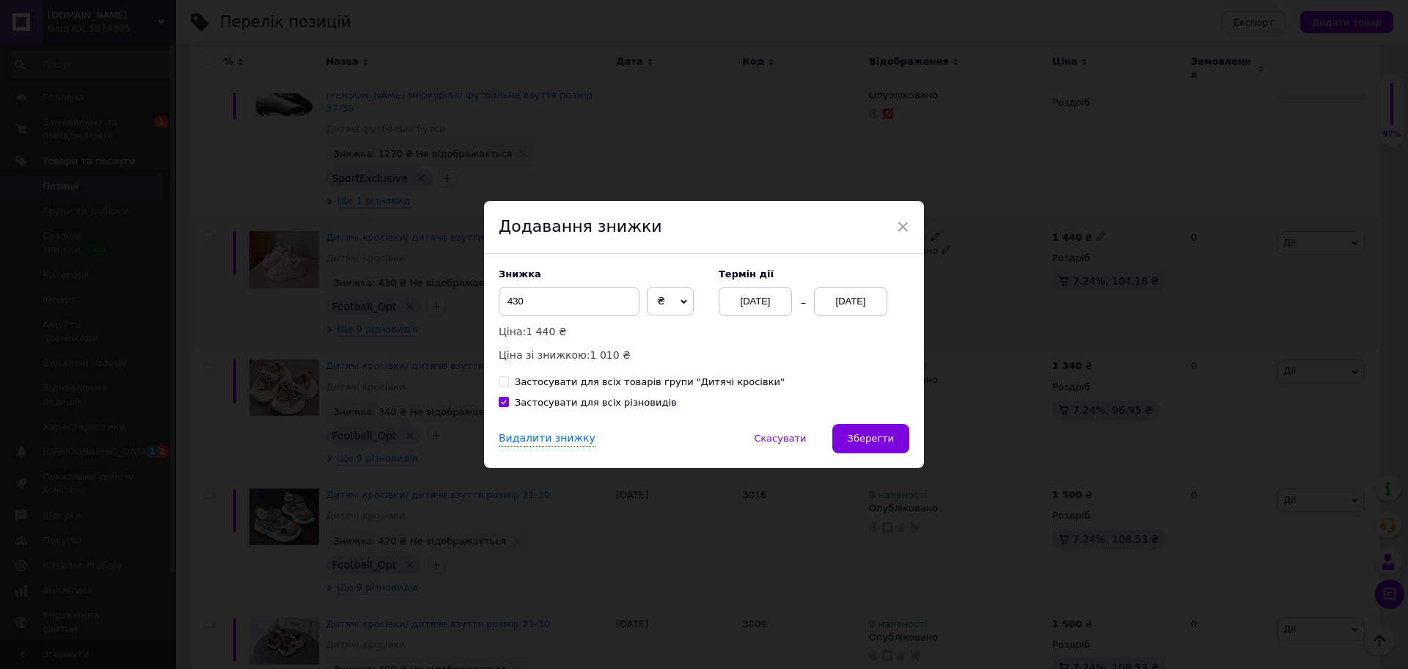
click at [860, 302] on div "[DATE]" at bounding box center [850, 301] width 73 height 29
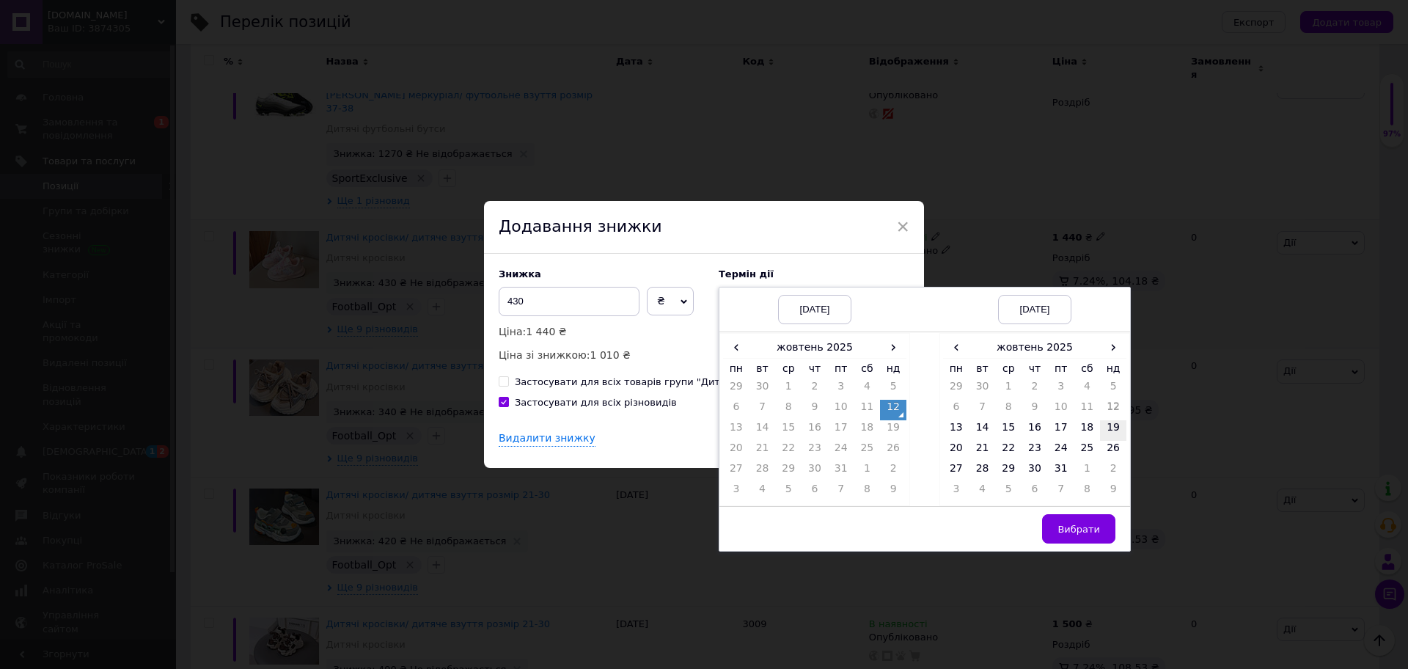
click at [1118, 432] on td "19" at bounding box center [1113, 430] width 26 height 21
click at [1074, 527] on span "Вибрати" at bounding box center [1079, 529] width 43 height 11
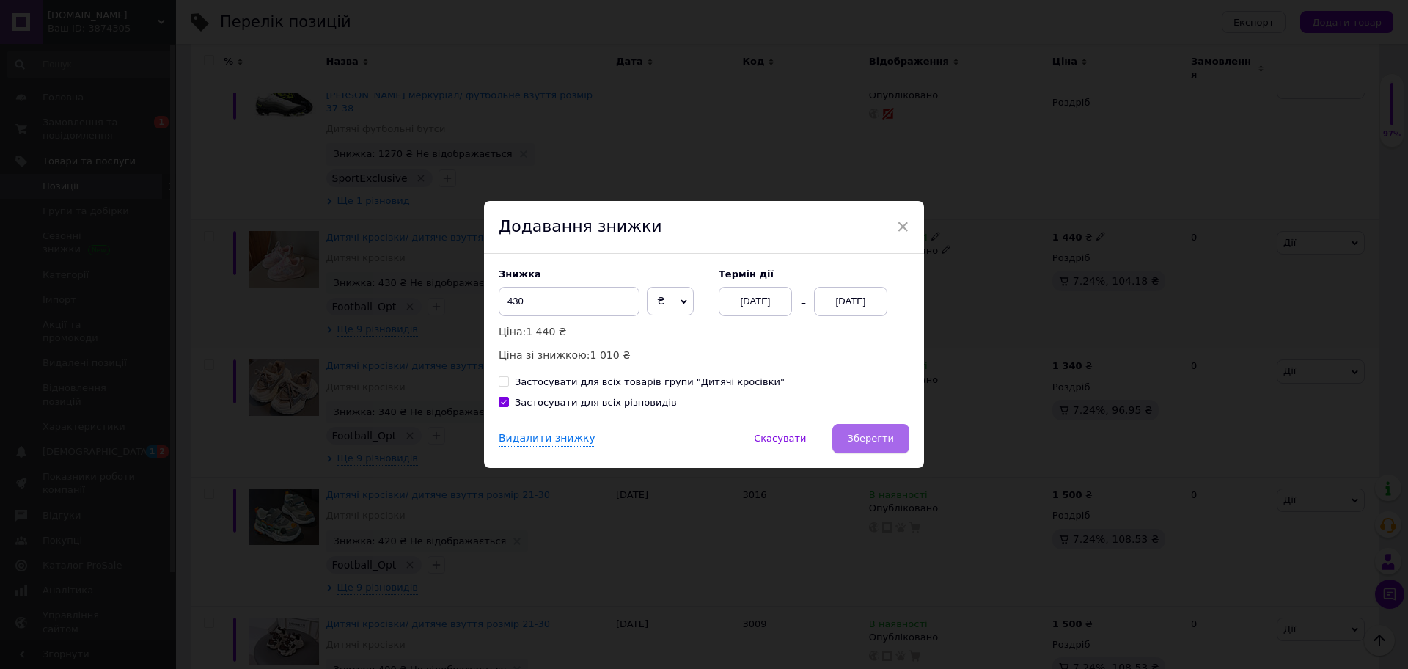
click at [882, 448] on button "Зберегти" at bounding box center [870, 438] width 77 height 29
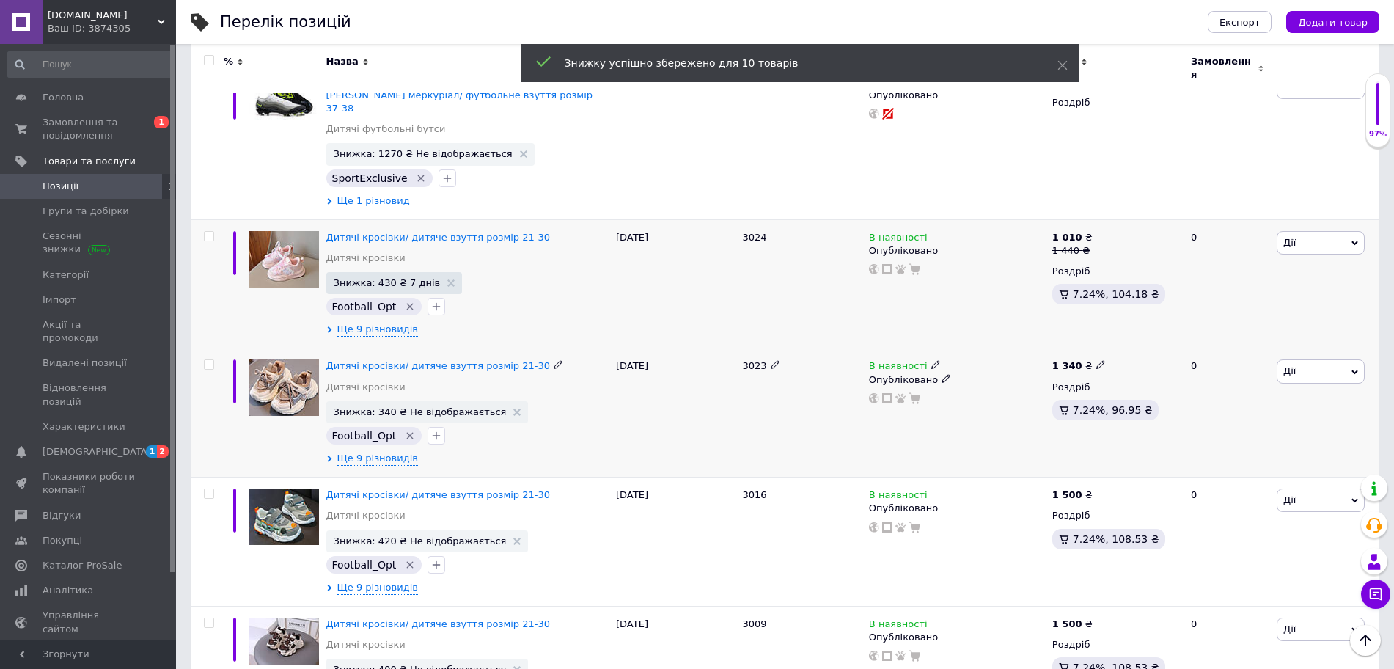
click at [208, 360] on input "checkbox" at bounding box center [209, 365] width 10 height 10
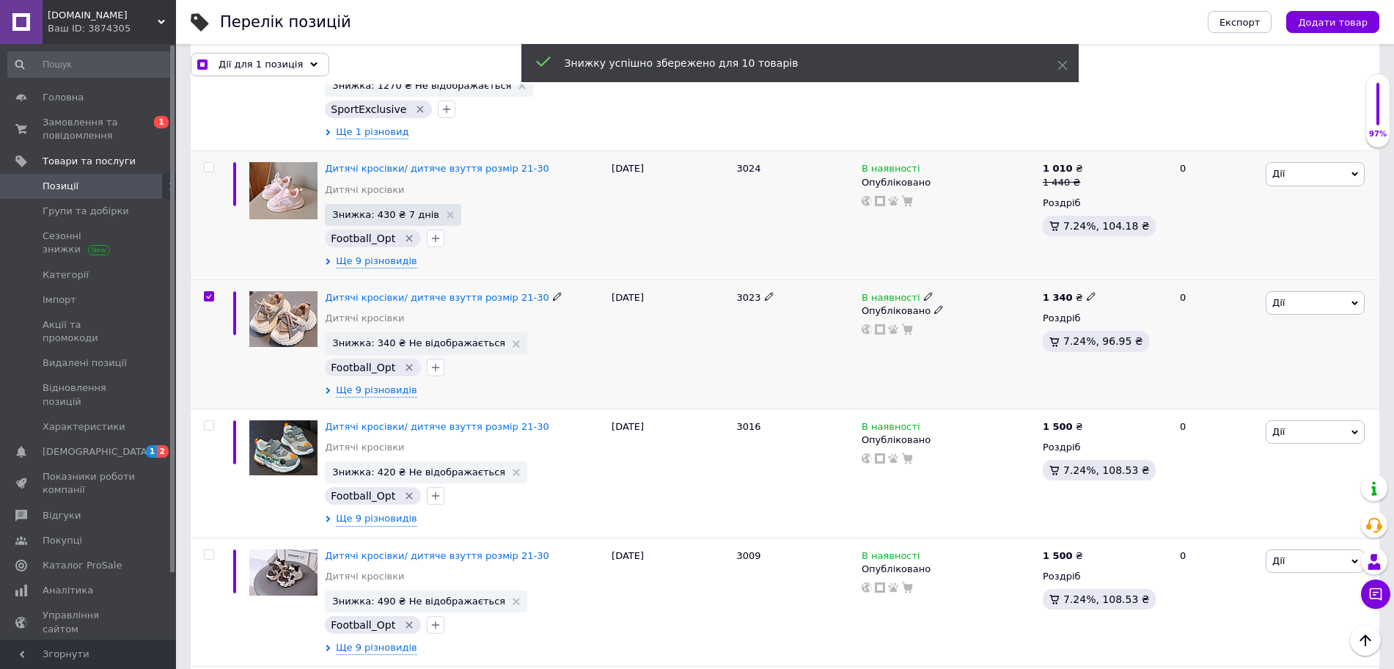
scroll to position [367, 0]
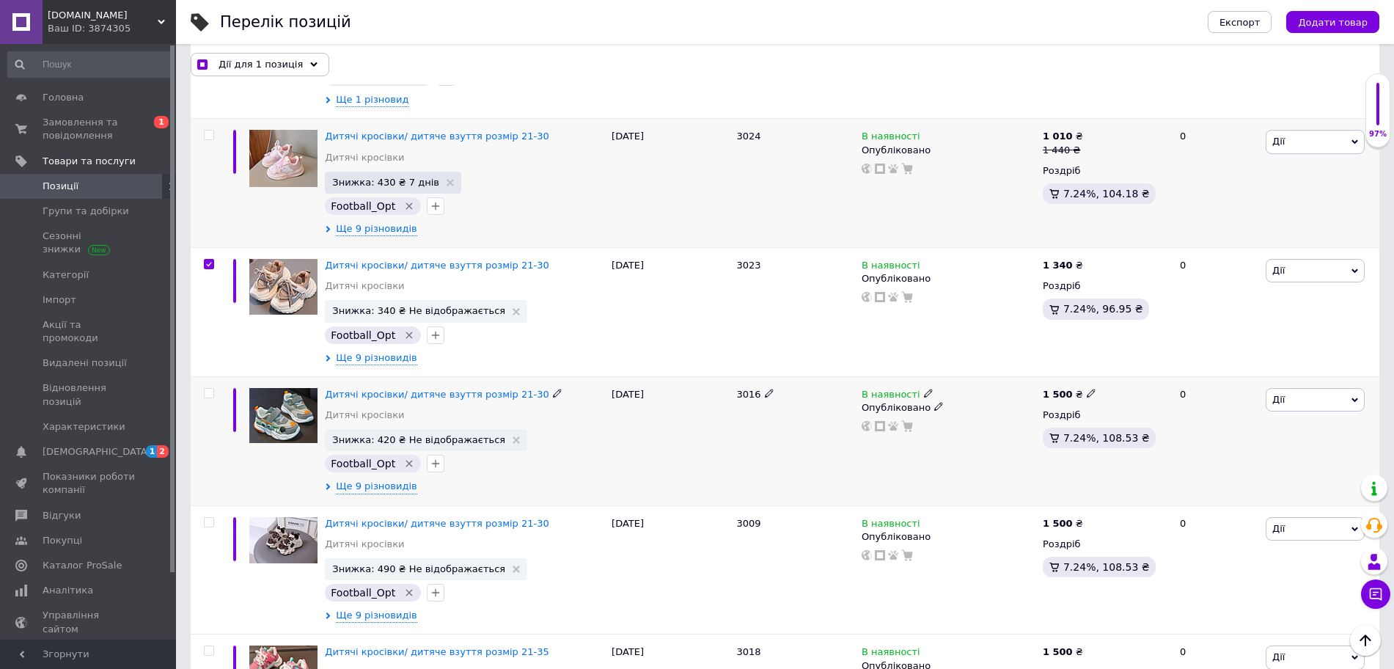
click at [213, 388] on span at bounding box center [209, 393] width 10 height 10
click at [213, 389] on input "checkbox" at bounding box center [209, 394] width 10 height 10
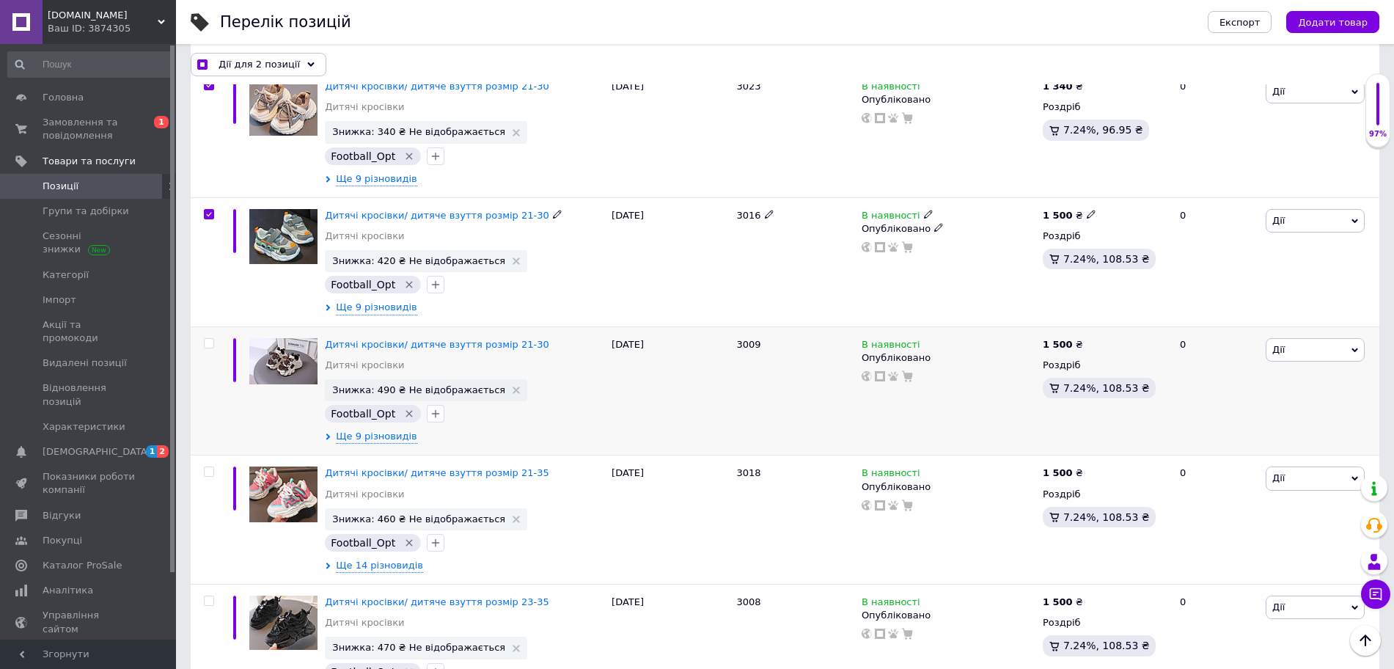
scroll to position [550, 0]
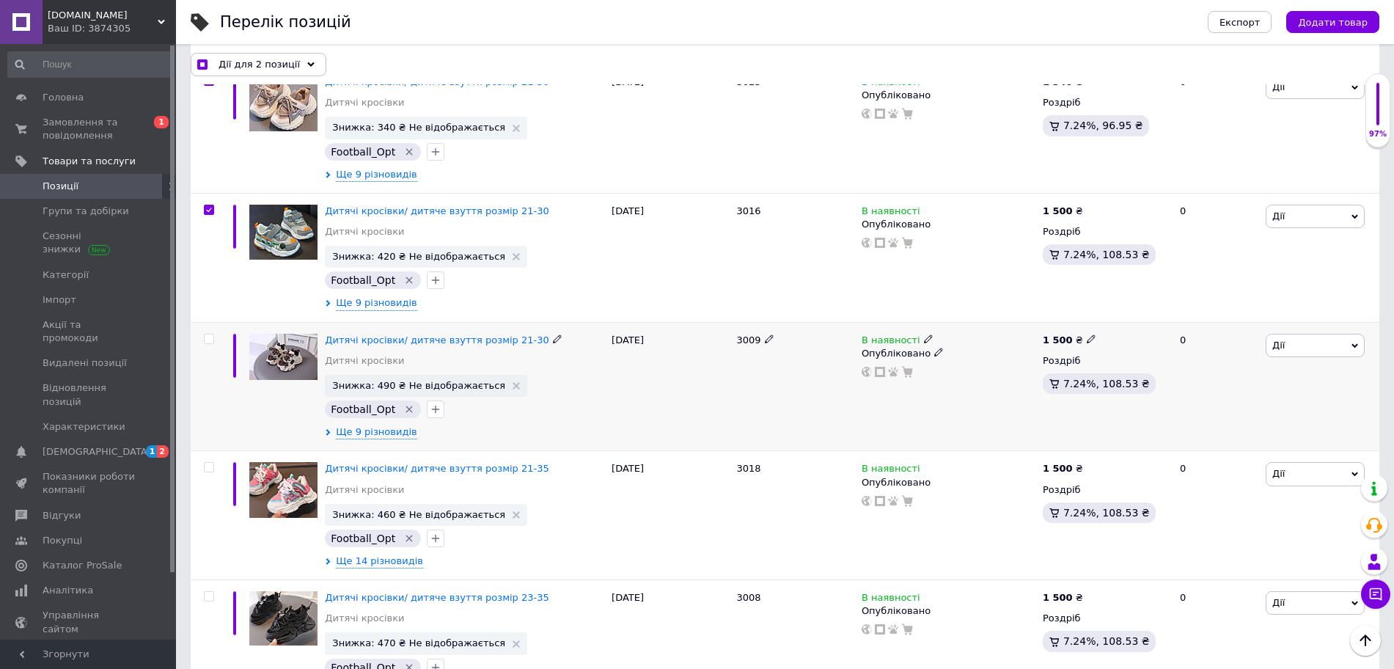
click at [210, 334] on input "checkbox" at bounding box center [209, 339] width 10 height 10
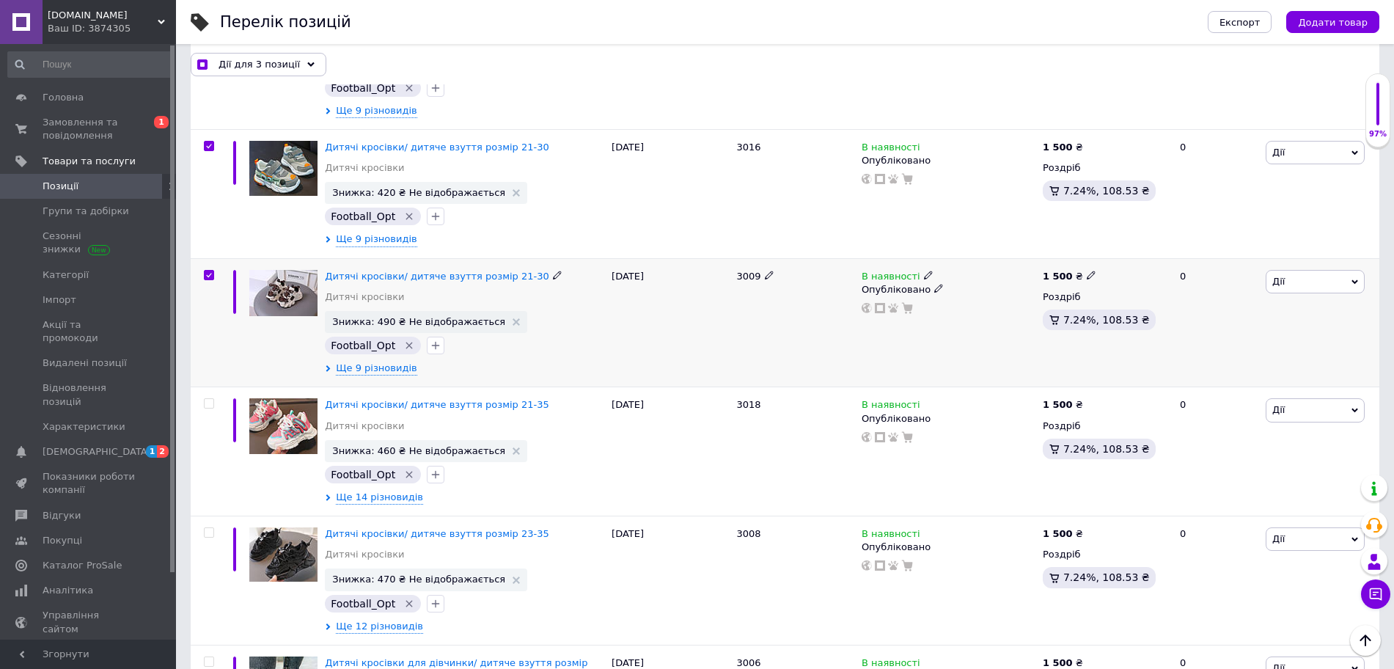
scroll to position [642, 0]
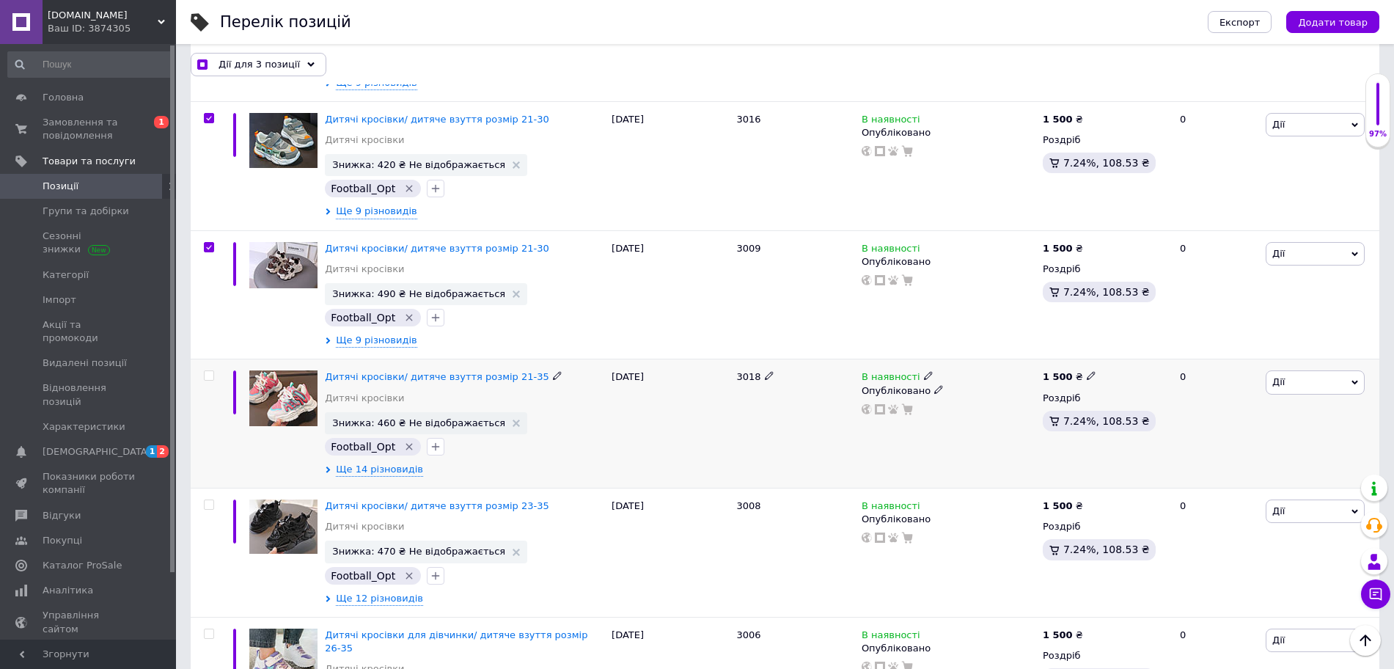
click at [209, 371] on input "checkbox" at bounding box center [209, 376] width 10 height 10
click at [204, 500] on input "checkbox" at bounding box center [209, 505] width 10 height 10
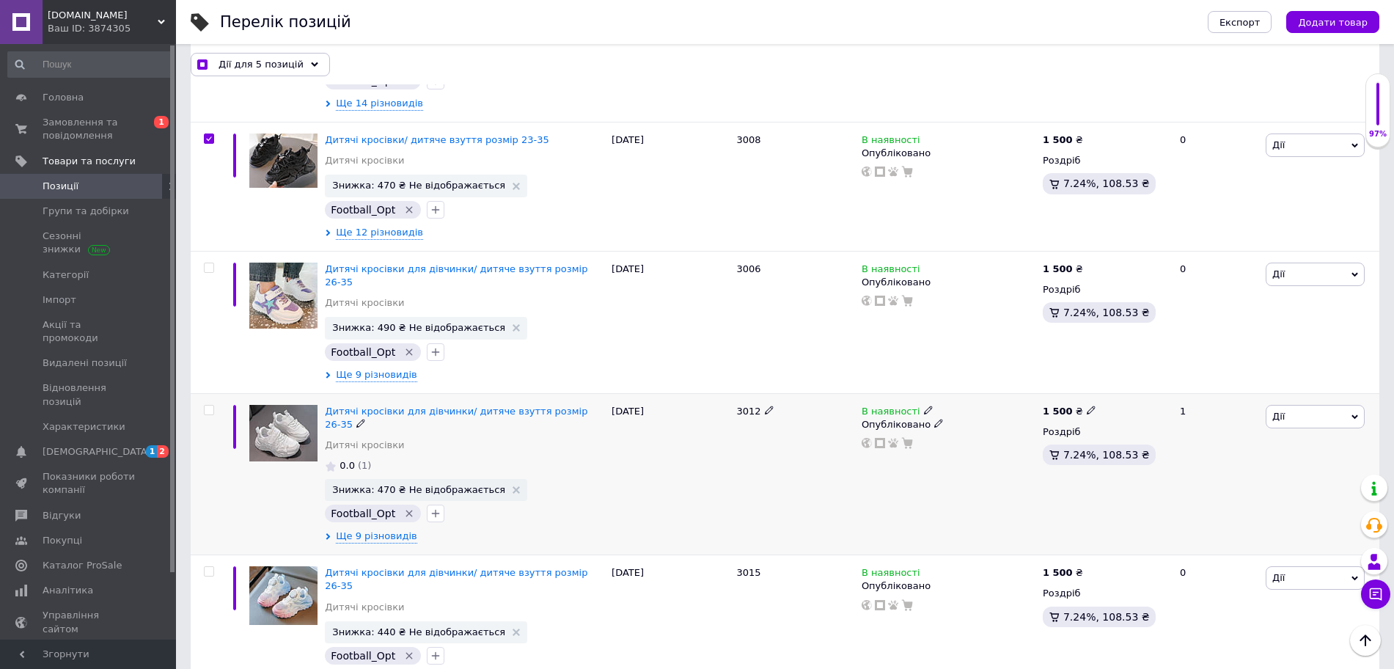
scroll to position [1009, 0]
click at [207, 263] on input "checkbox" at bounding box center [209, 268] width 10 height 10
click at [209, 392] on div at bounding box center [207, 473] width 33 height 162
click at [208, 405] on input "checkbox" at bounding box center [209, 410] width 10 height 10
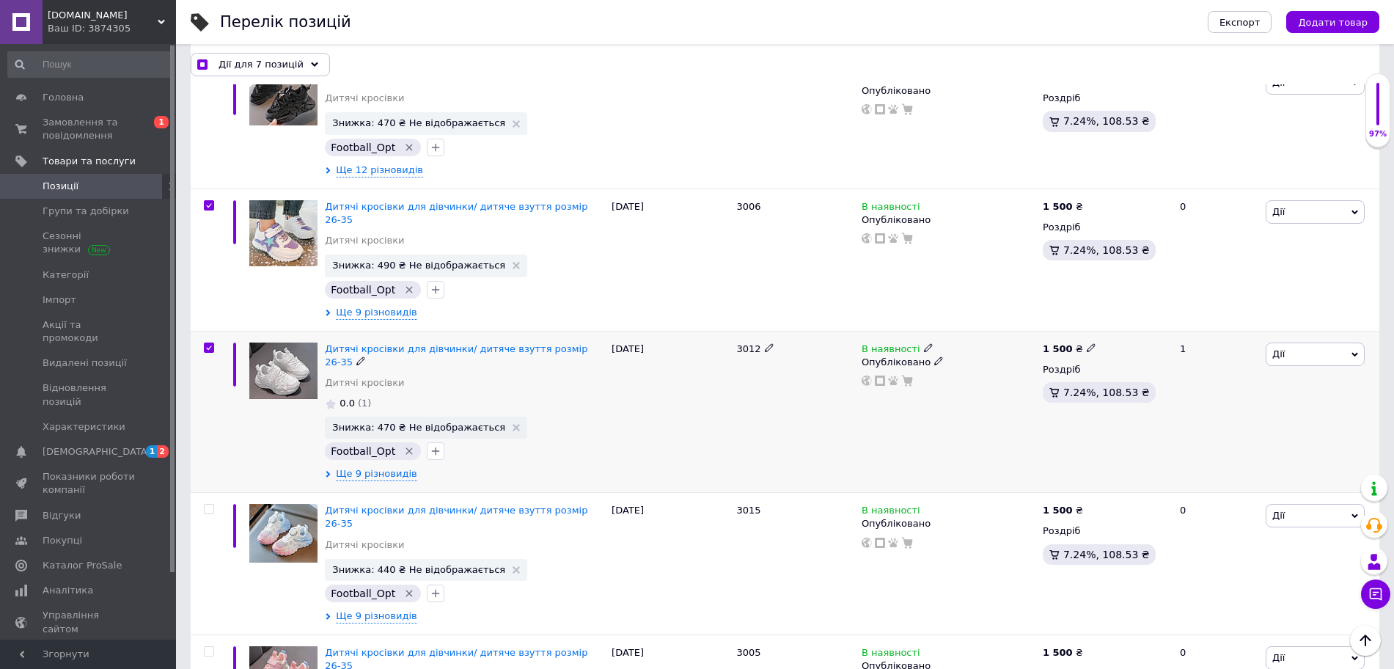
scroll to position [1192, 0]
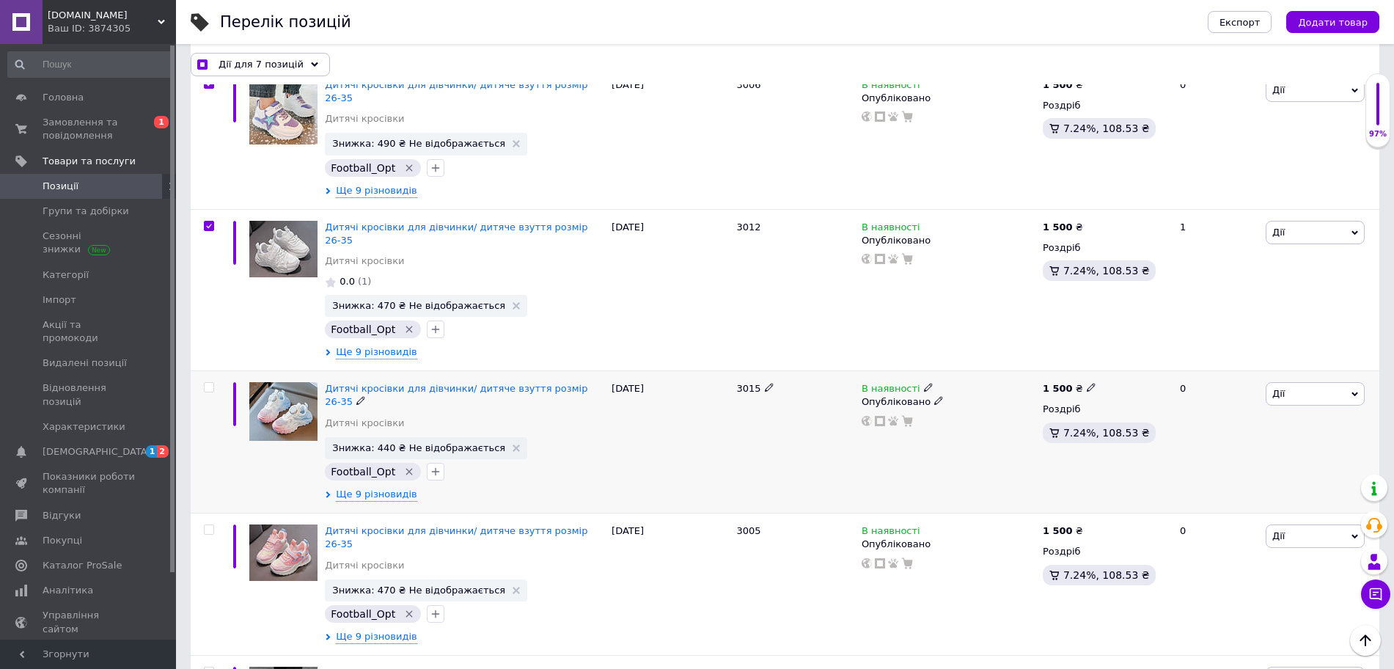
click at [211, 383] on input "checkbox" at bounding box center [209, 388] width 10 height 10
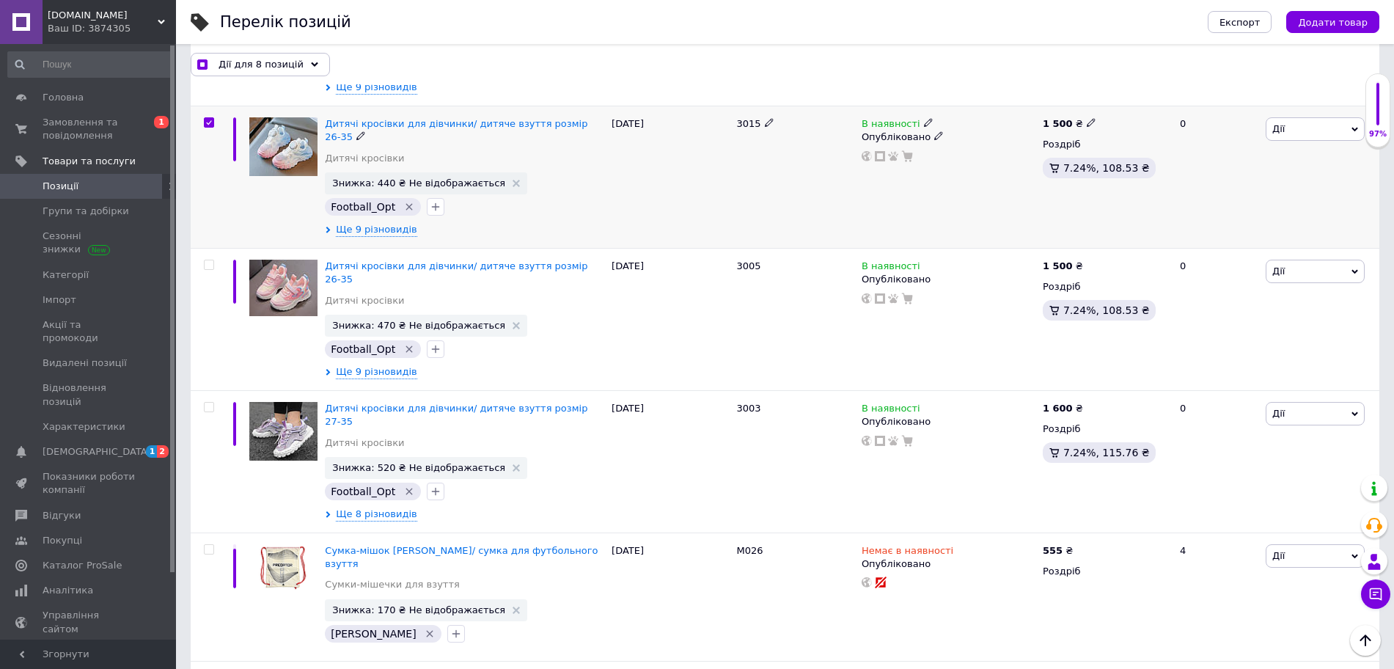
scroll to position [1467, 0]
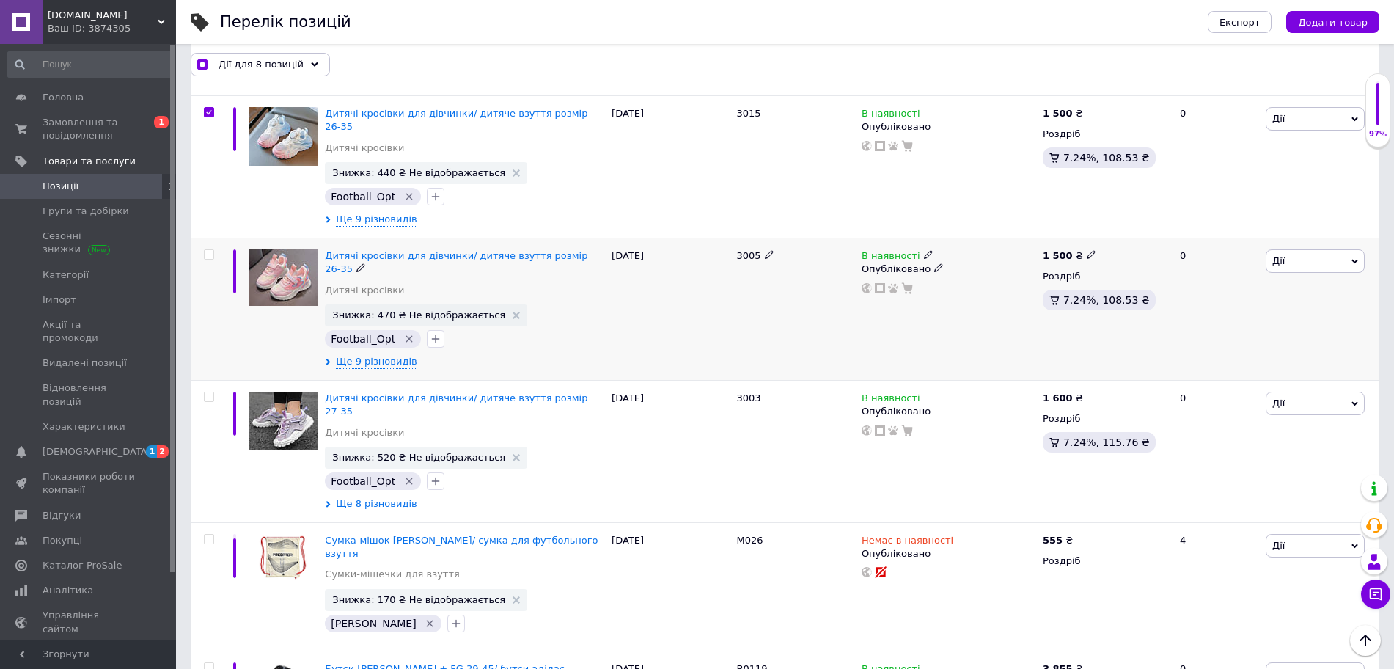
click at [204, 250] on input "checkbox" at bounding box center [209, 255] width 10 height 10
click at [211, 392] on input "checkbox" at bounding box center [209, 397] width 10 height 10
click at [252, 62] on span "Дії для 10 позицій" at bounding box center [264, 63] width 91 height 13
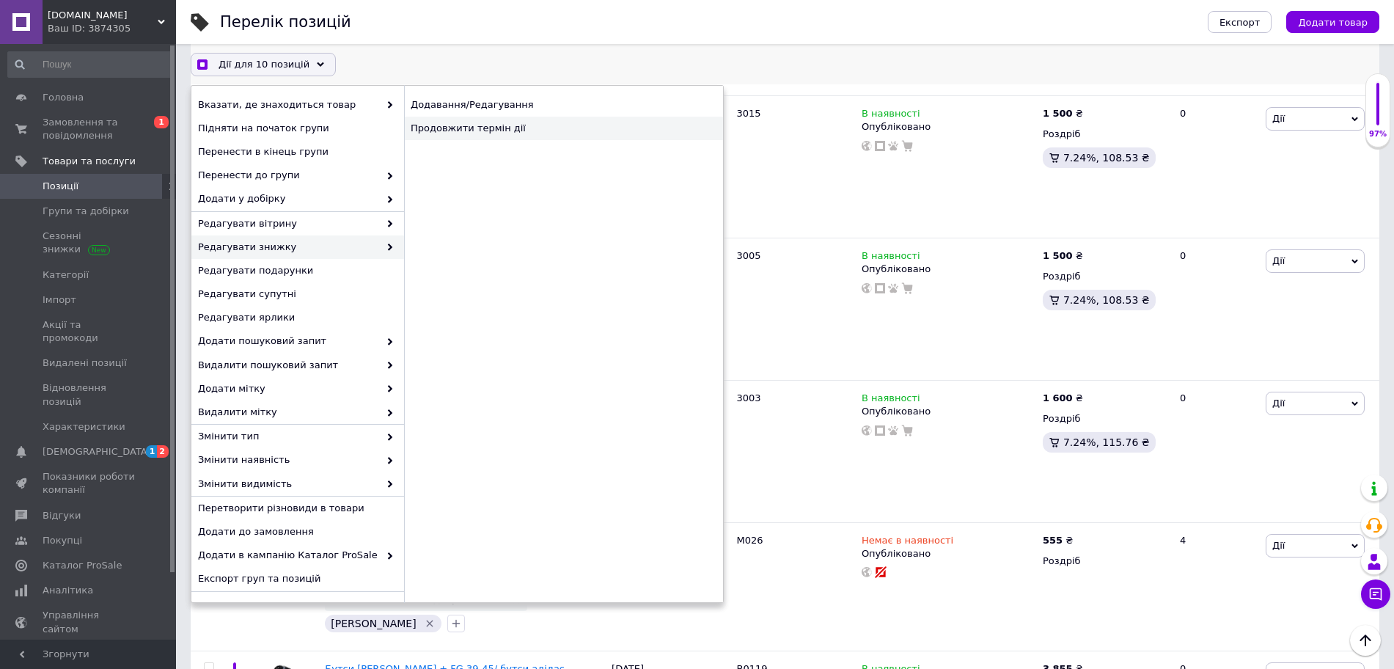
click at [465, 129] on div "Продовжити термін дії" at bounding box center [563, 128] width 319 height 23
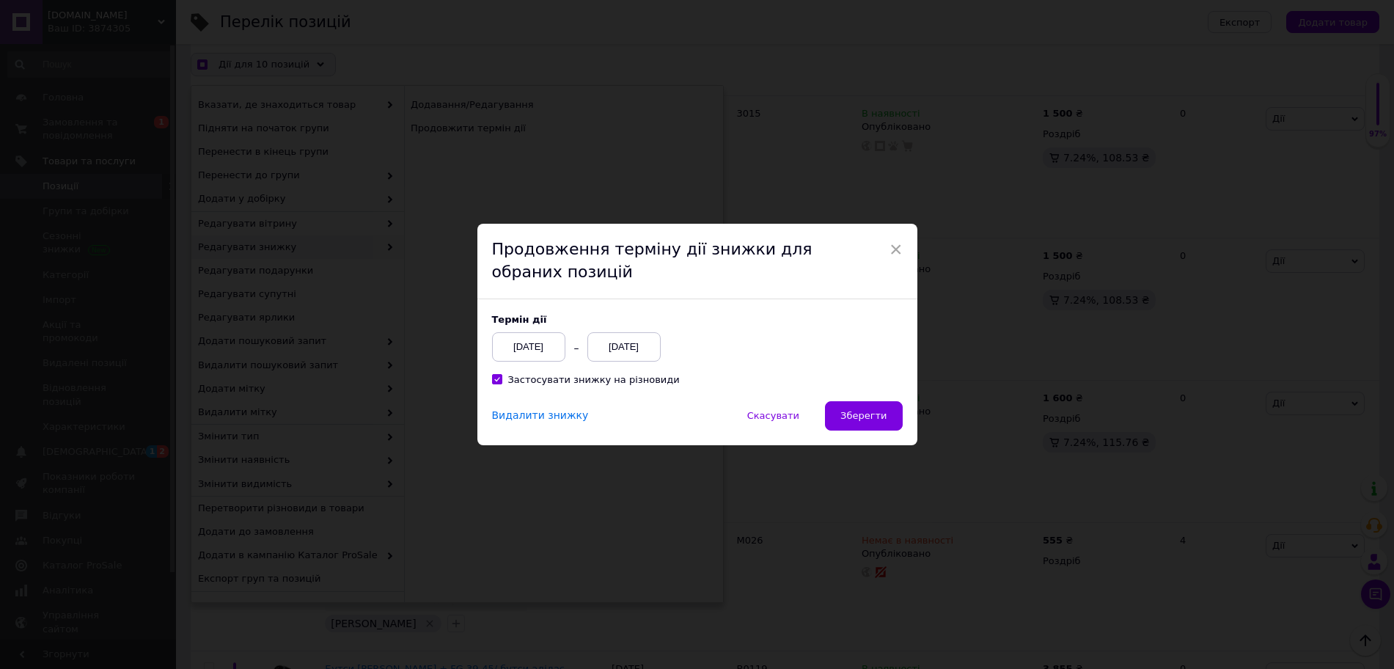
scroll to position [1408, 0]
click at [645, 354] on div "[DATE]" at bounding box center [630, 346] width 73 height 29
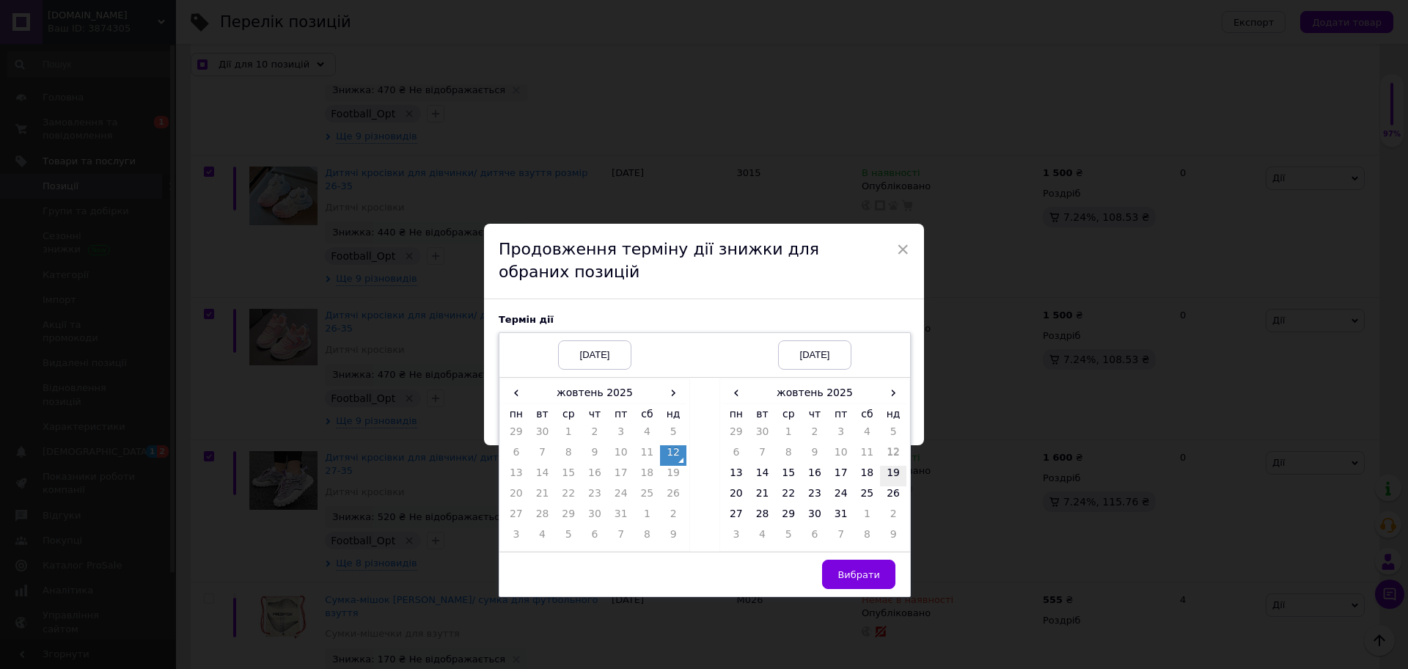
click at [893, 470] on td "19" at bounding box center [893, 476] width 26 height 21
click at [860, 573] on span "Вибрати" at bounding box center [859, 574] width 43 height 11
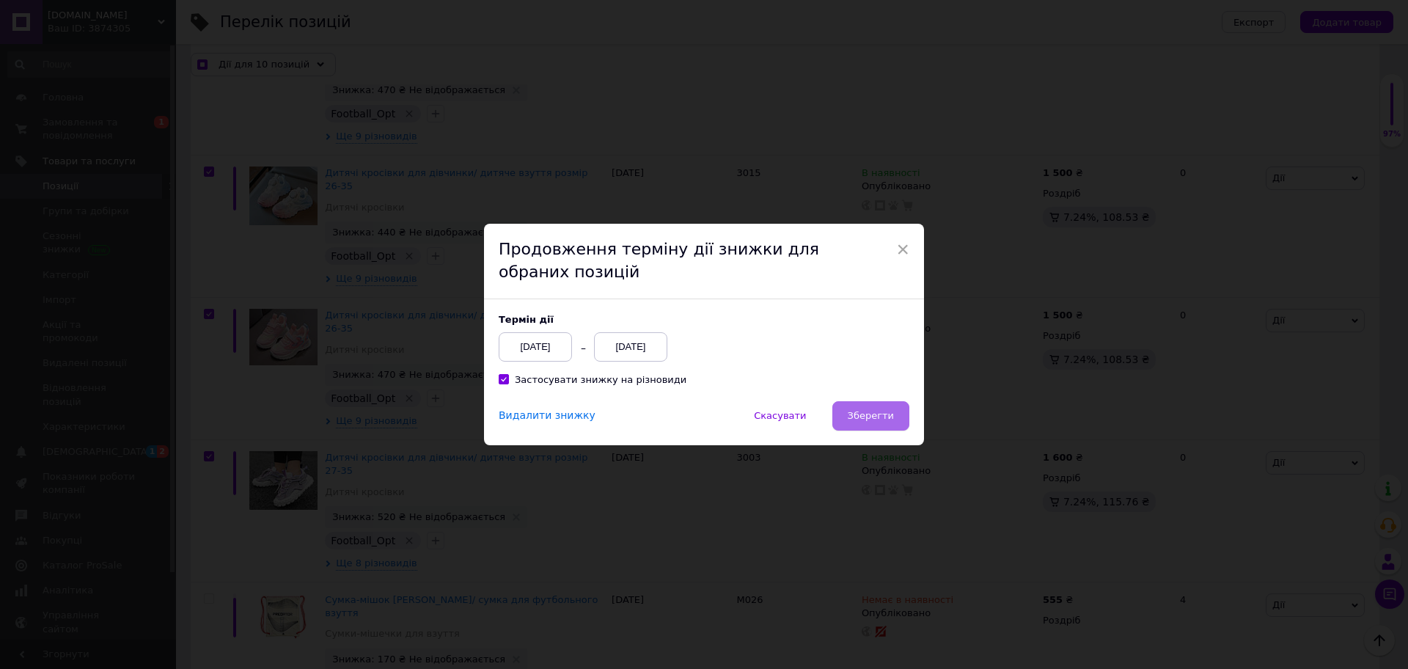
click at [877, 424] on button "Зберегти" at bounding box center [870, 415] width 77 height 29
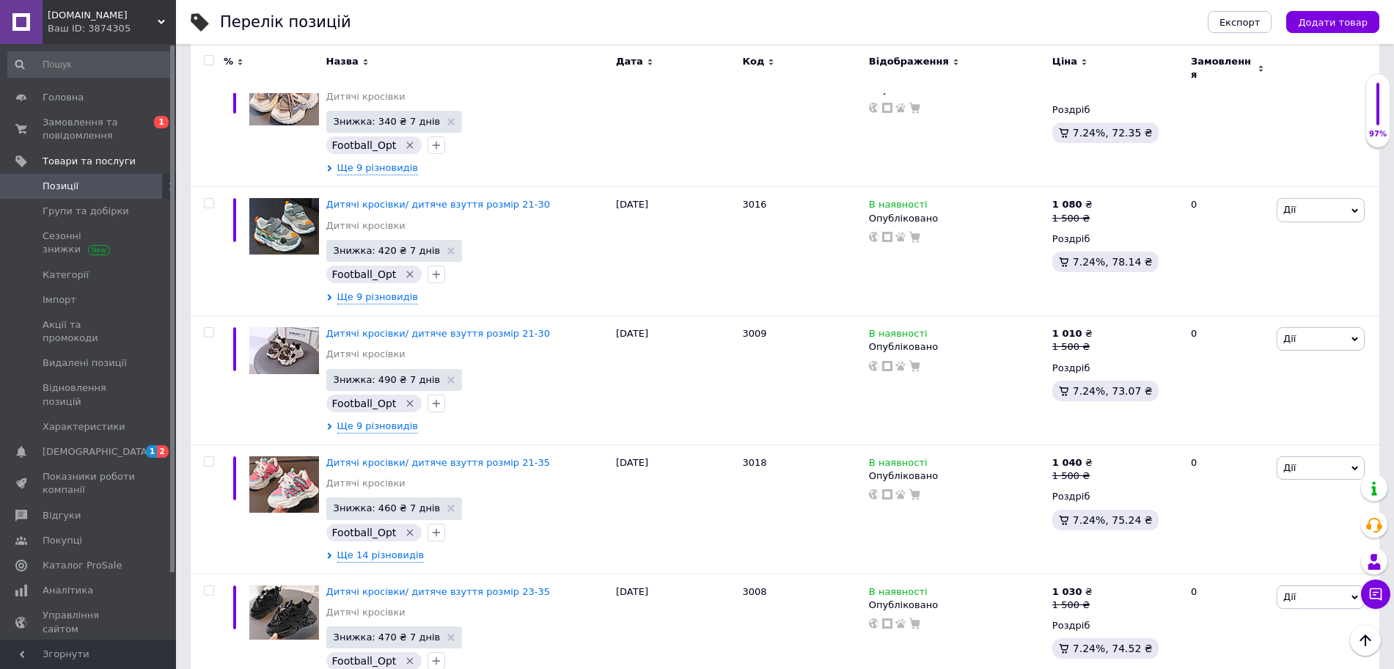
scroll to position [0, 0]
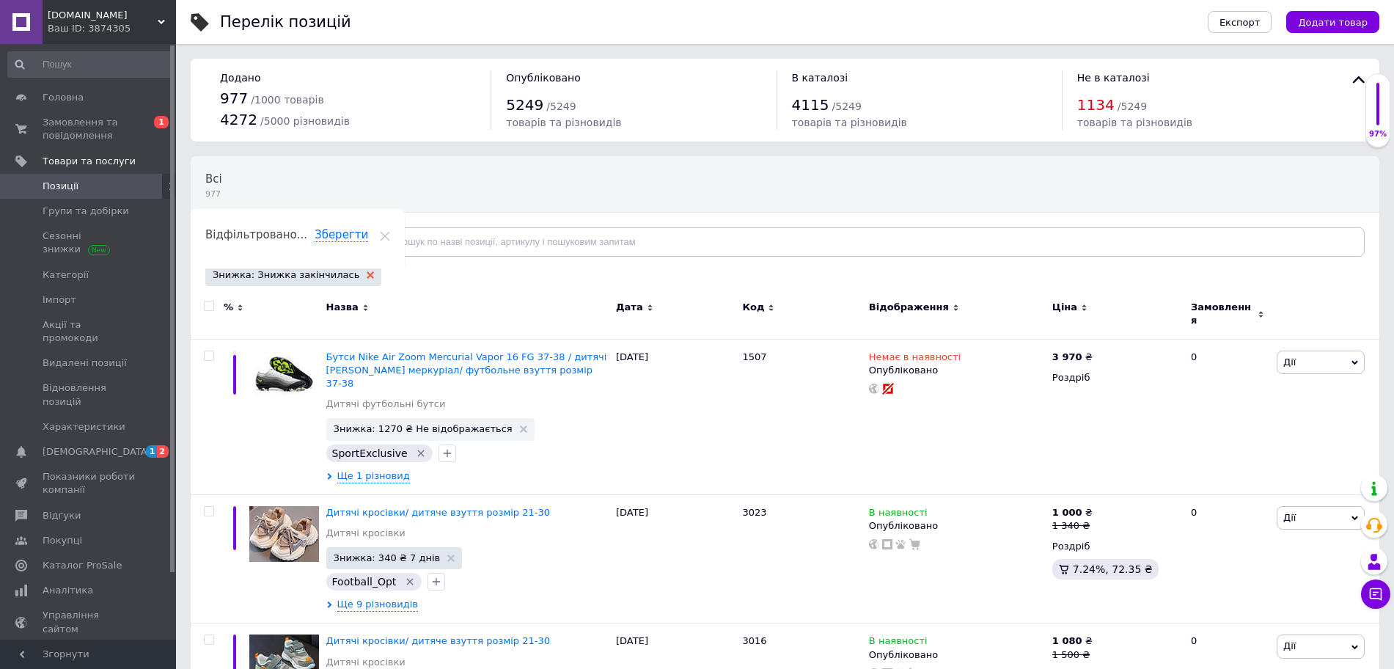
click at [367, 278] on icon at bounding box center [370, 274] width 7 height 7
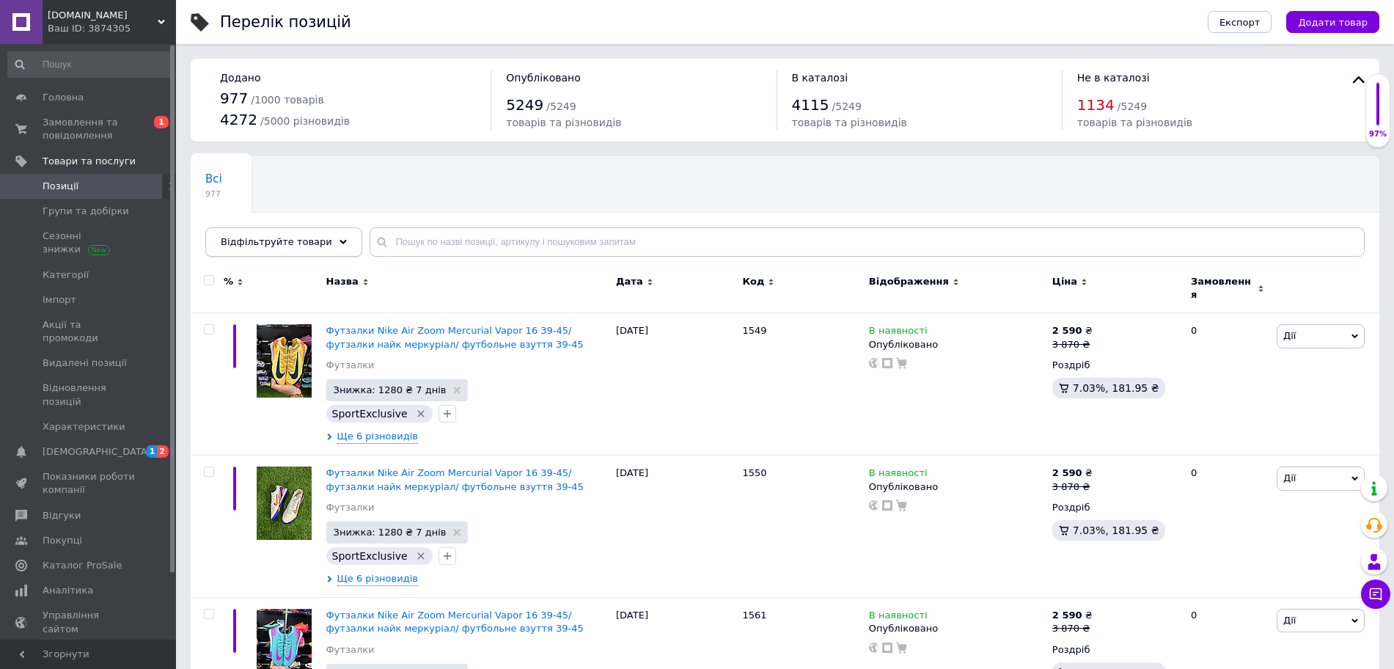
click at [303, 245] on span "Відфільтруйте товари" at bounding box center [276, 241] width 111 height 11
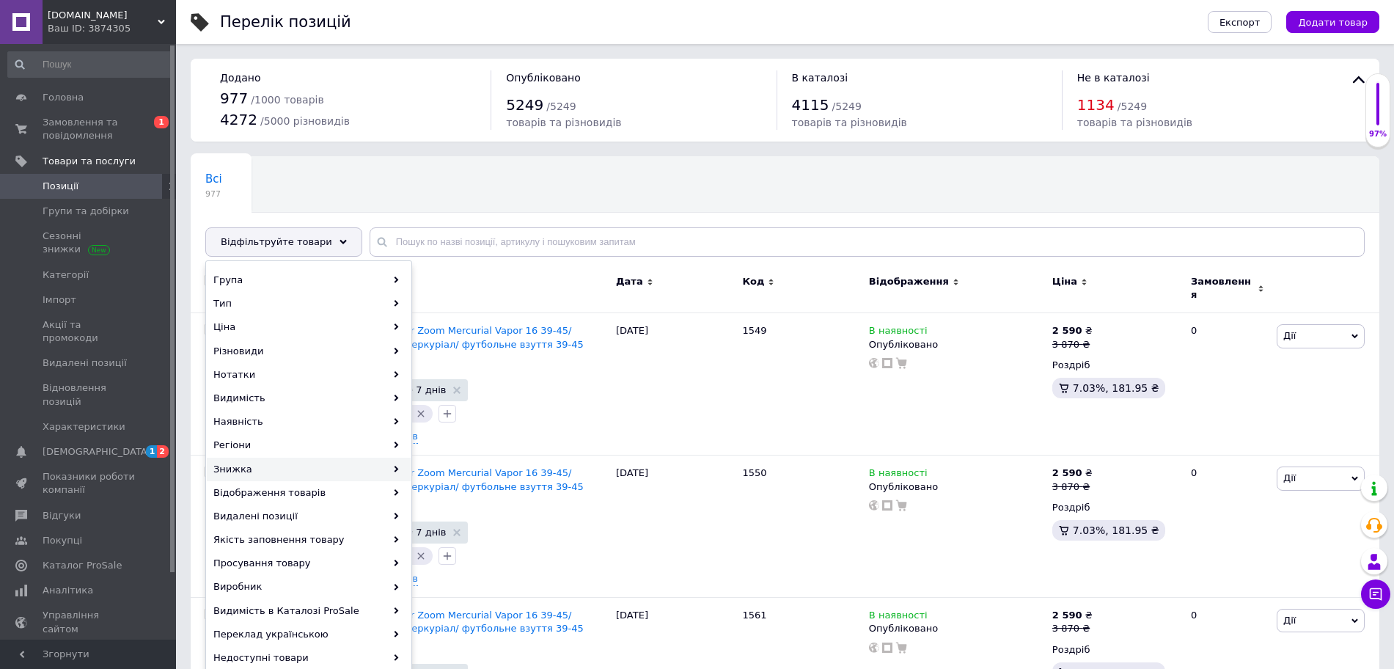
click at [280, 474] on div "Знижка" at bounding box center [309, 469] width 204 height 23
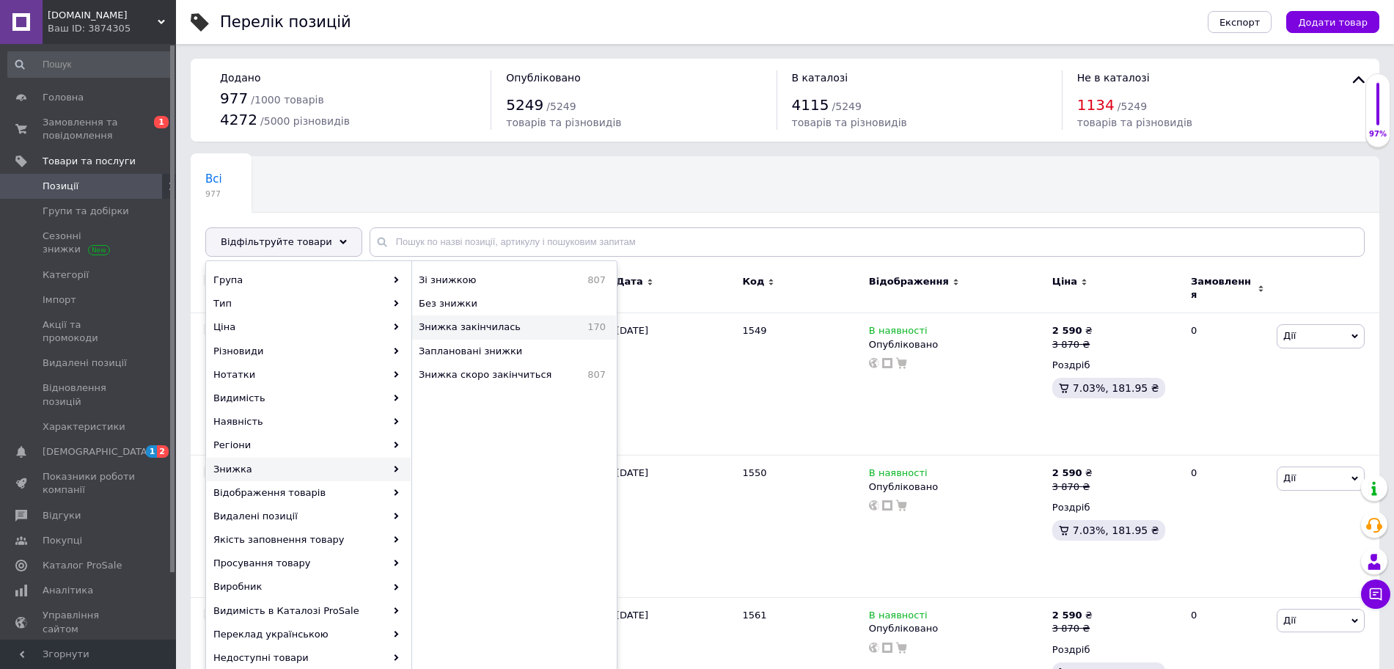
click at [488, 332] on span "Знижка закінчилась" at bounding box center [494, 327] width 150 height 13
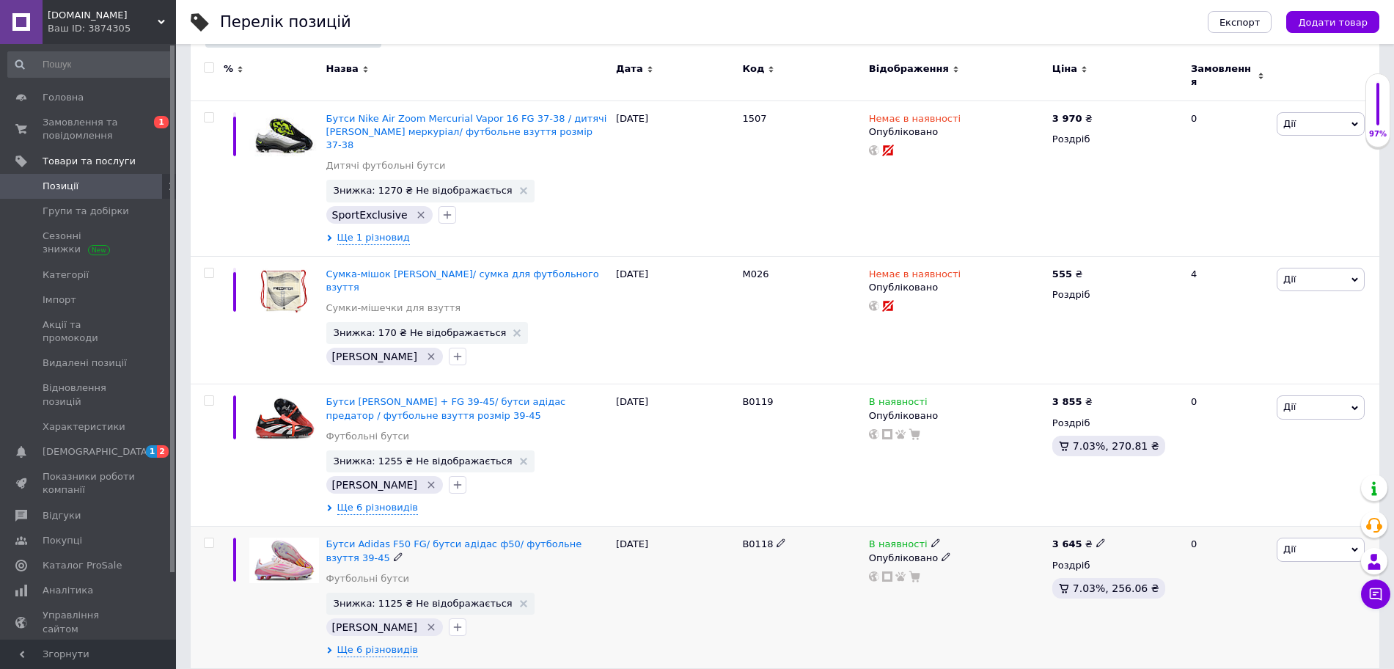
scroll to position [367, 0]
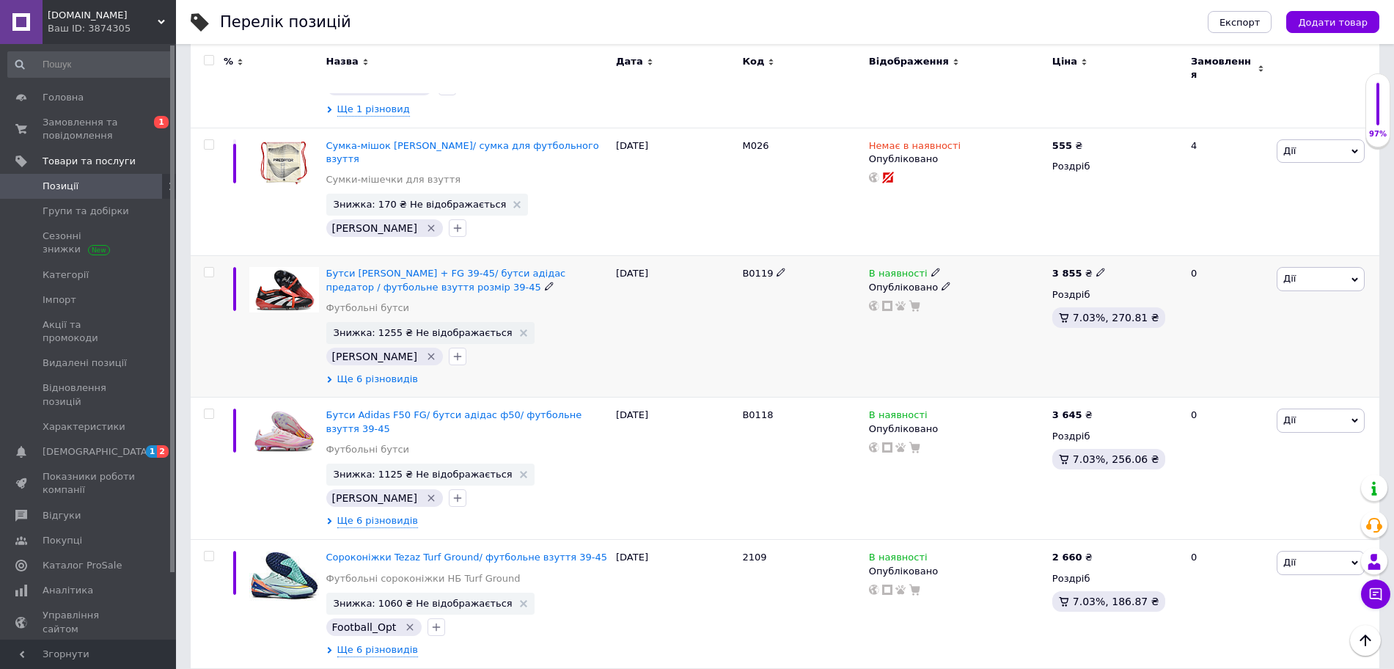
click at [398, 373] on span "Ще 6 різновидів" at bounding box center [377, 379] width 81 height 13
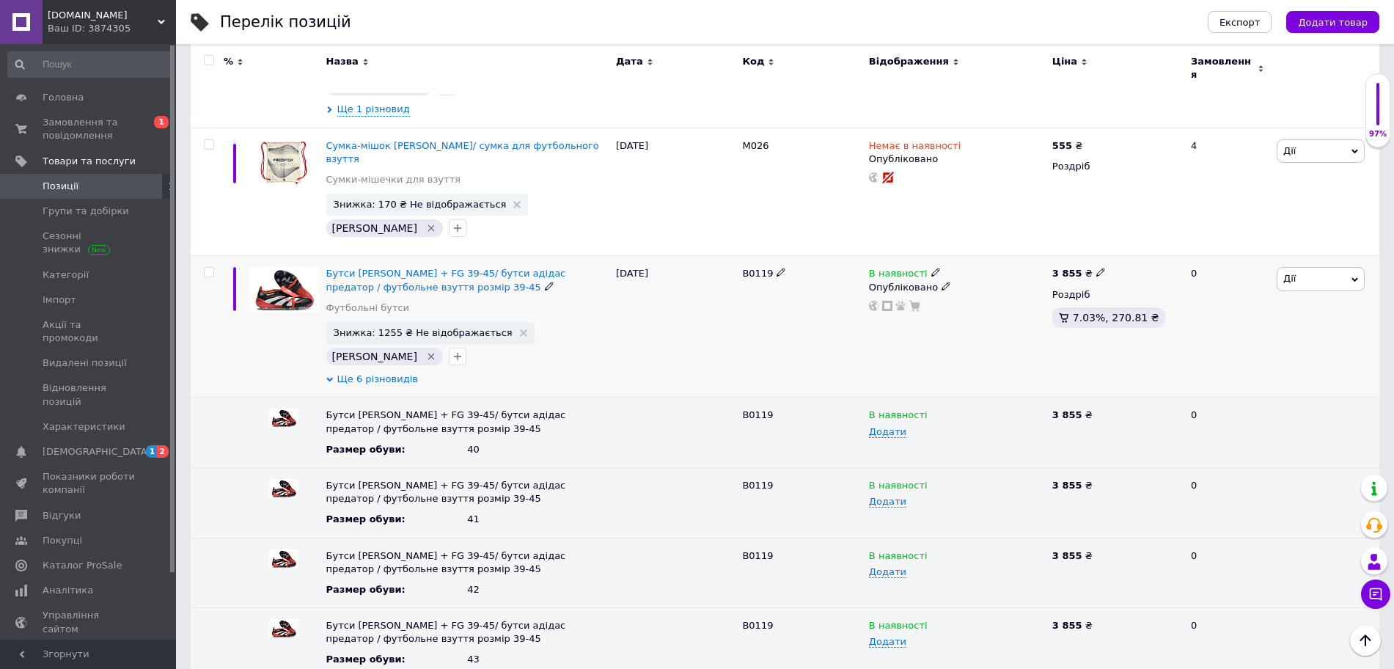
click at [398, 373] on span "Ще 6 різновидів" at bounding box center [377, 379] width 81 height 13
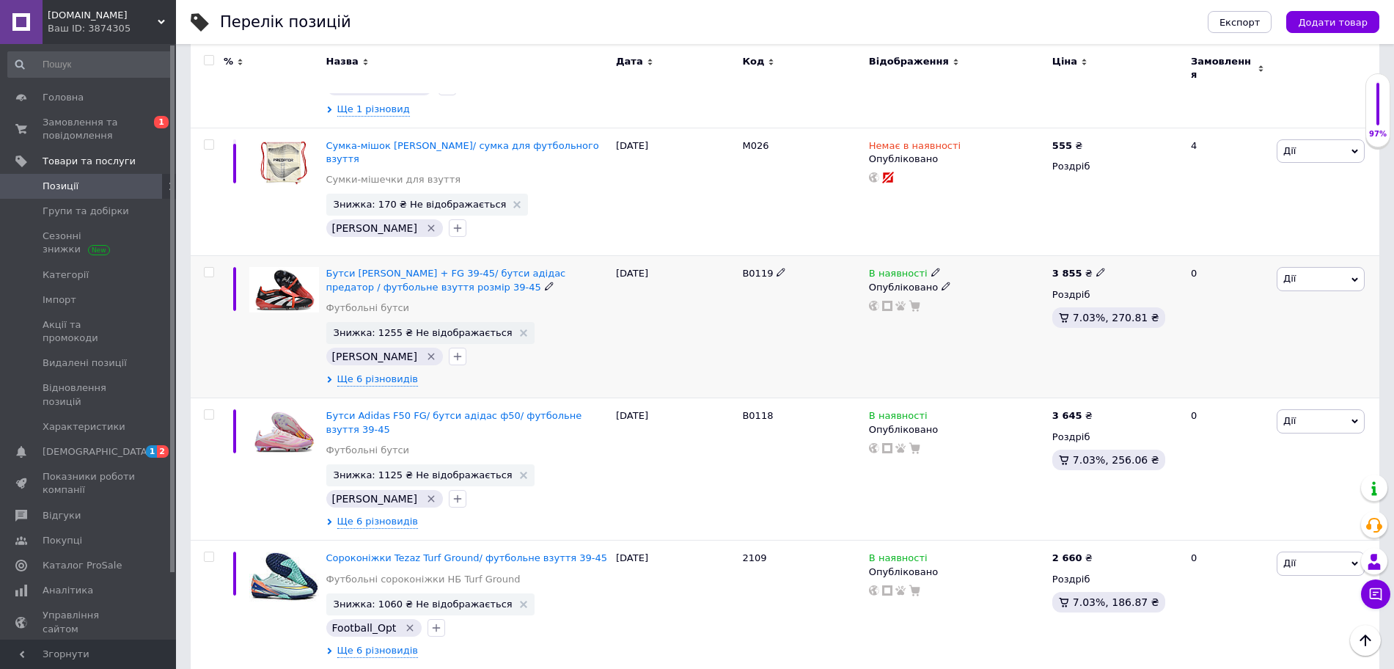
click at [209, 268] on input "checkbox" at bounding box center [209, 273] width 10 height 10
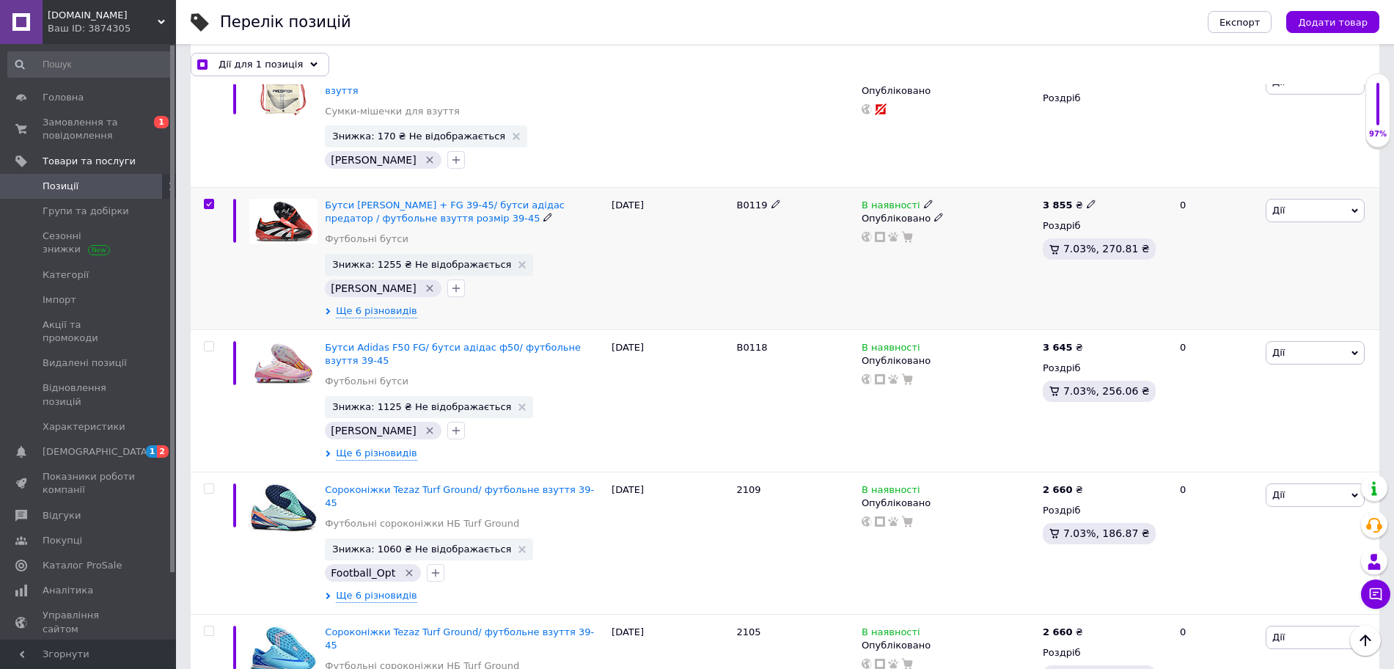
scroll to position [458, 0]
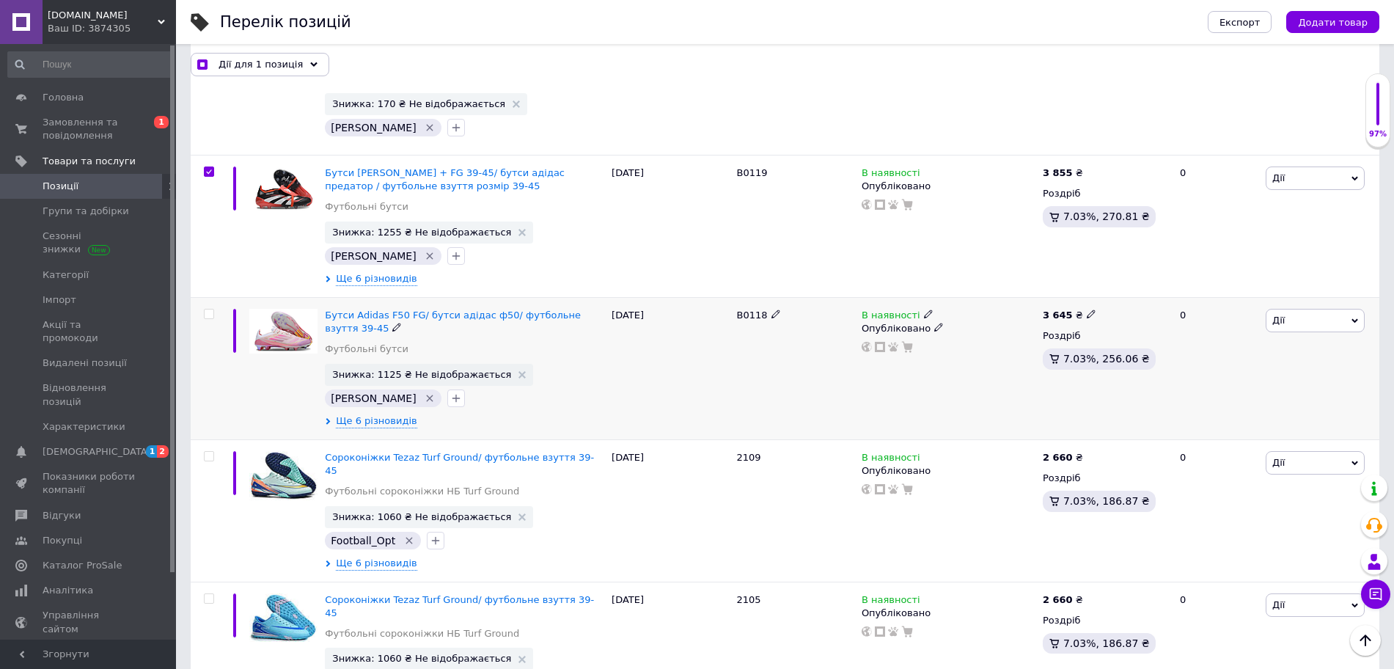
click at [213, 309] on span at bounding box center [209, 314] width 10 height 10
click at [213, 310] on input "checkbox" at bounding box center [209, 315] width 10 height 10
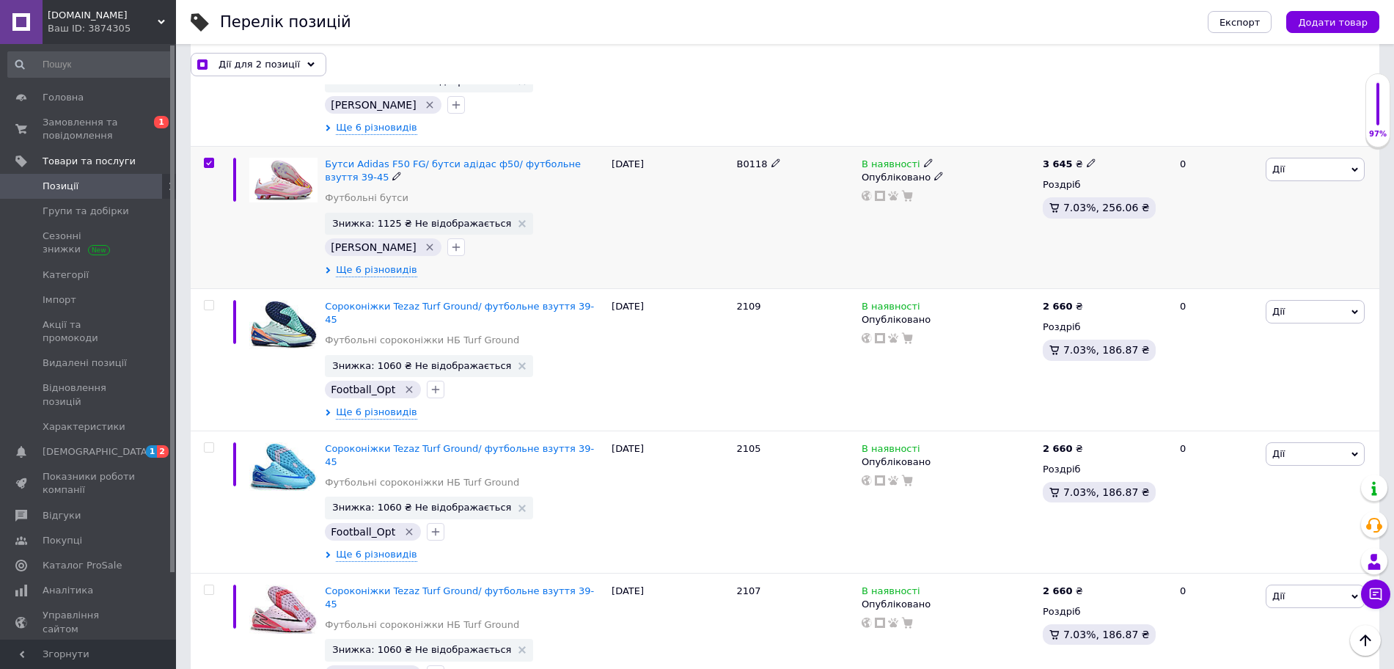
scroll to position [642, 0]
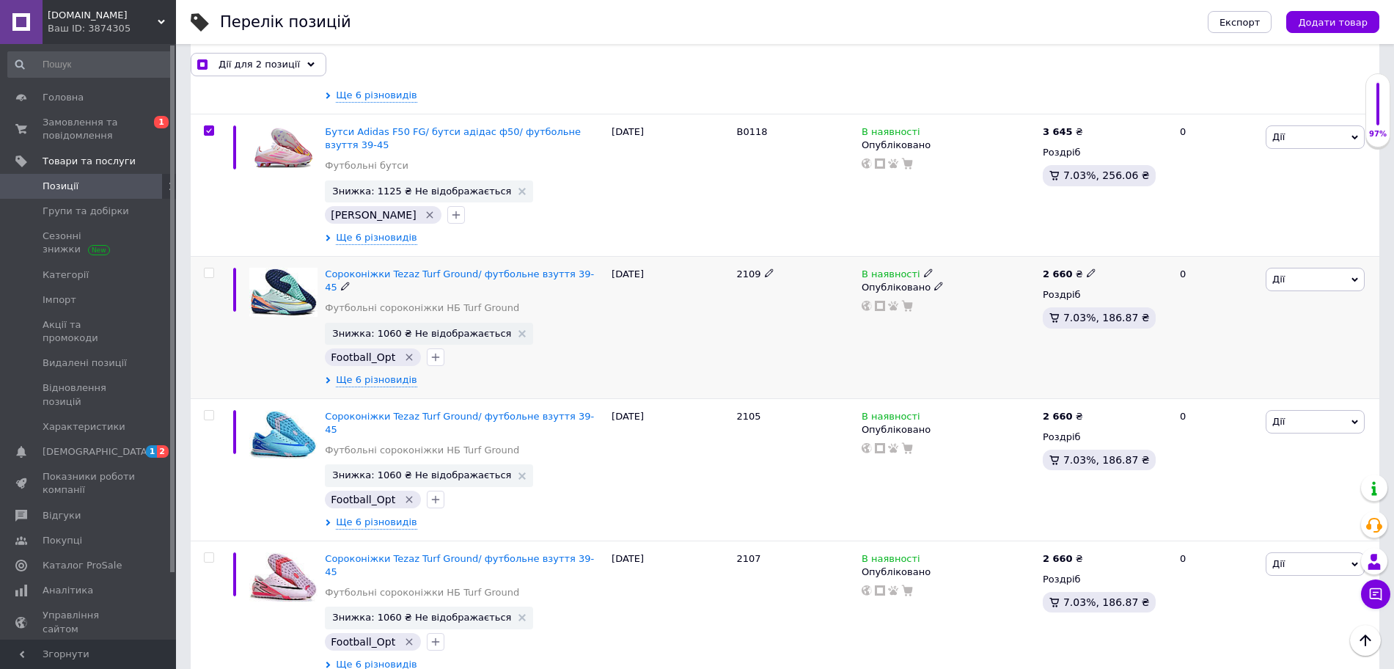
click at [206, 268] on input "checkbox" at bounding box center [209, 273] width 10 height 10
click at [208, 411] on input "checkbox" at bounding box center [209, 416] width 10 height 10
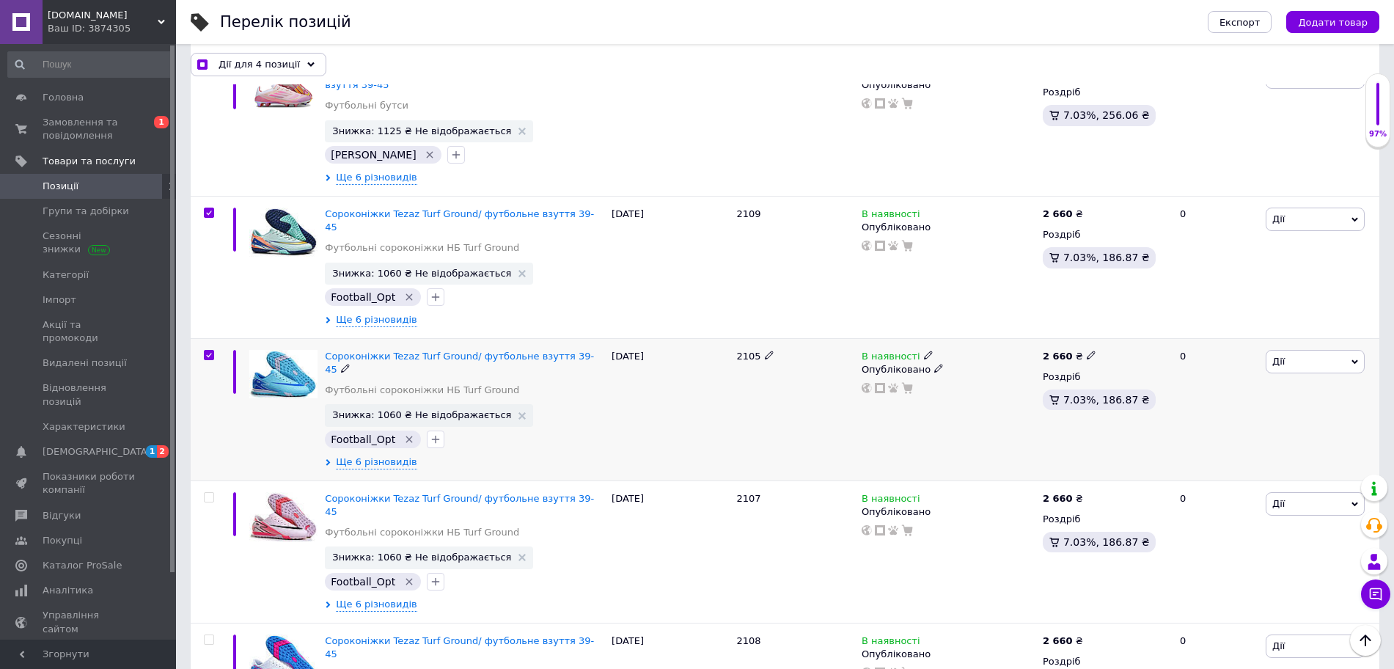
scroll to position [825, 0]
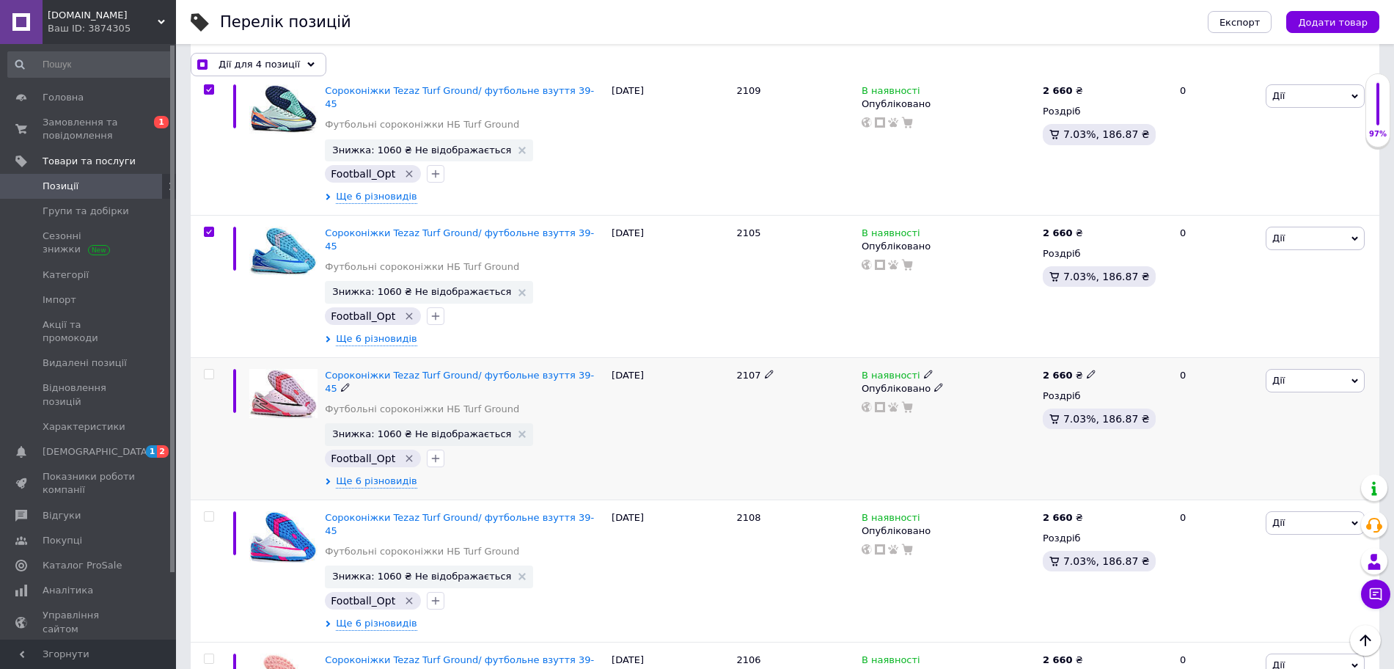
click at [211, 370] on input "checkbox" at bounding box center [209, 375] width 10 height 10
click at [211, 512] on input "checkbox" at bounding box center [209, 517] width 10 height 10
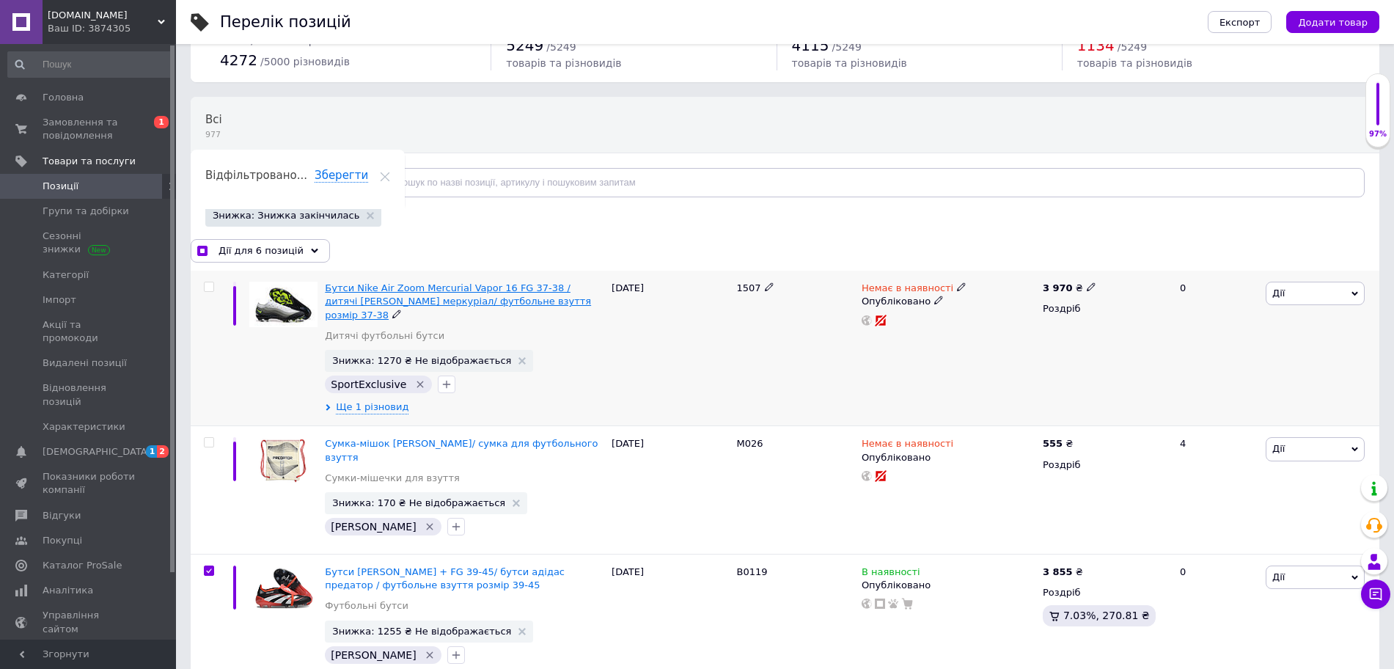
scroll to position [92, 0]
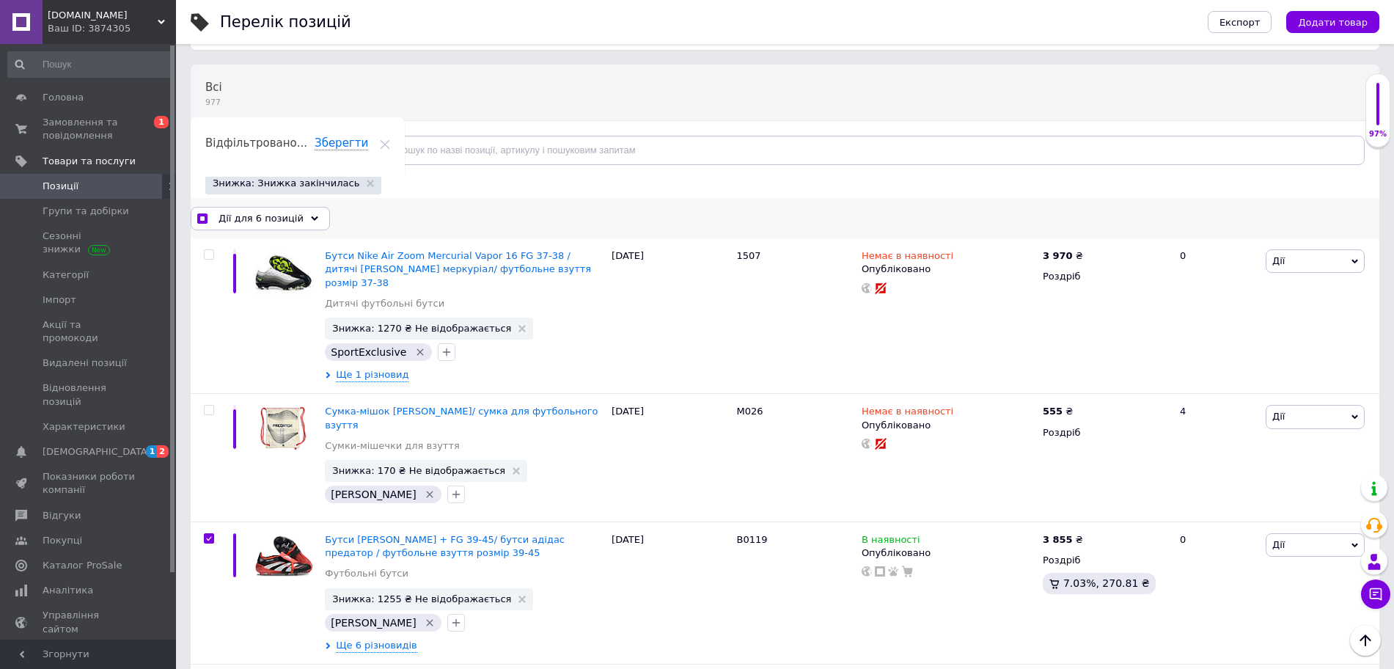
click at [245, 215] on span "Дії для 6 позицій" at bounding box center [261, 218] width 85 height 13
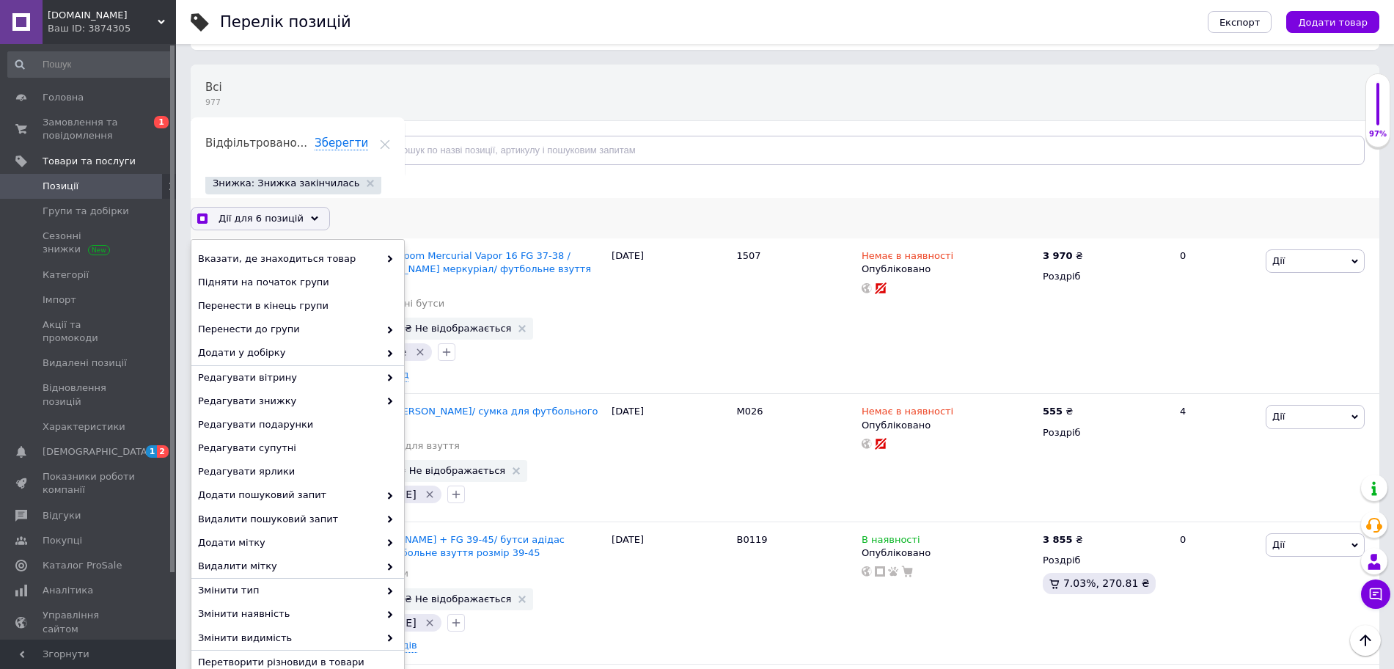
click at [246, 217] on span "Дії для 6 позицій" at bounding box center [261, 218] width 85 height 13
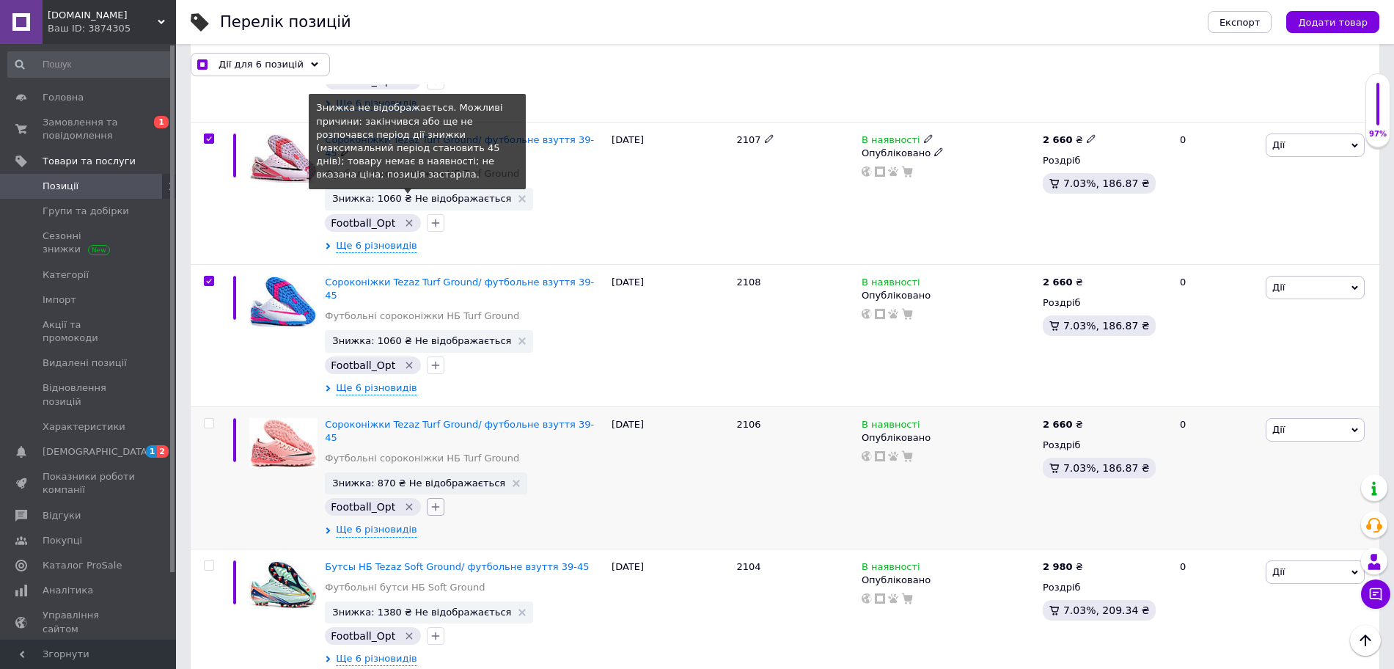
scroll to position [1100, 0]
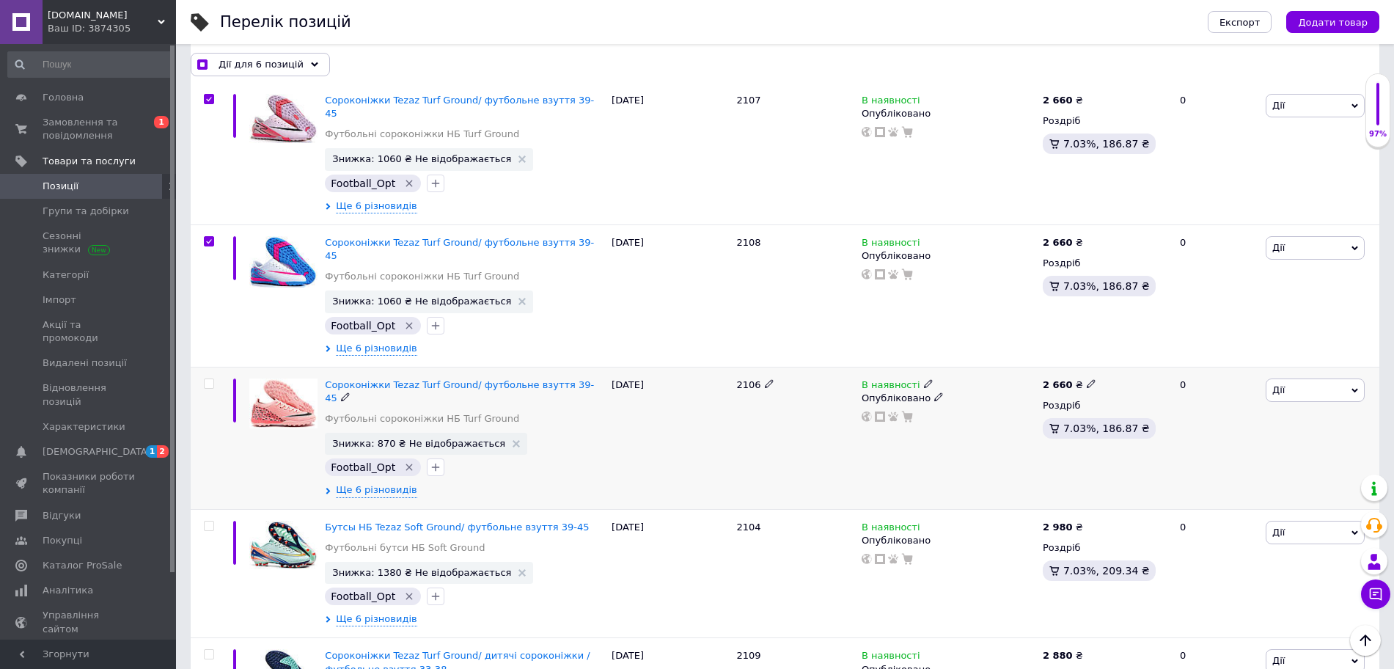
drag, startPoint x: 204, startPoint y: 290, endPoint x: 216, endPoint y: 302, distance: 16.6
click at [206, 379] on input "checkbox" at bounding box center [209, 384] width 10 height 10
click at [211, 522] on input "checkbox" at bounding box center [209, 527] width 10 height 10
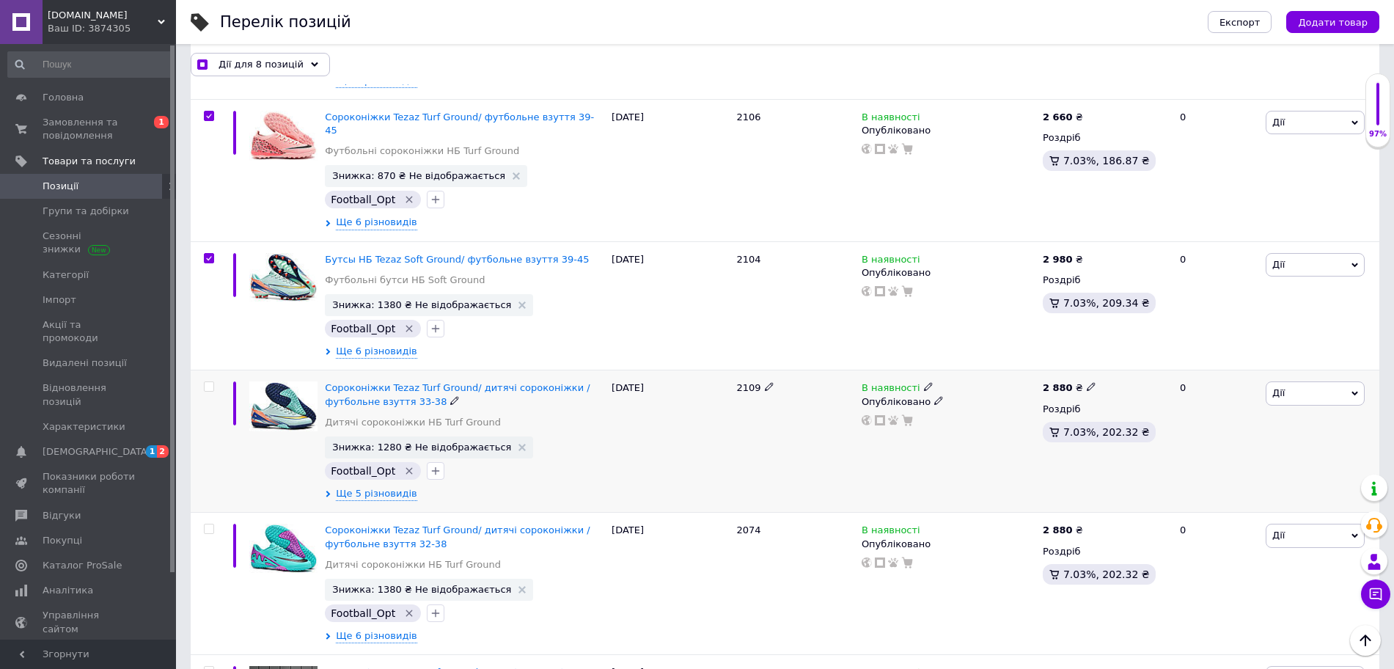
scroll to position [1375, 0]
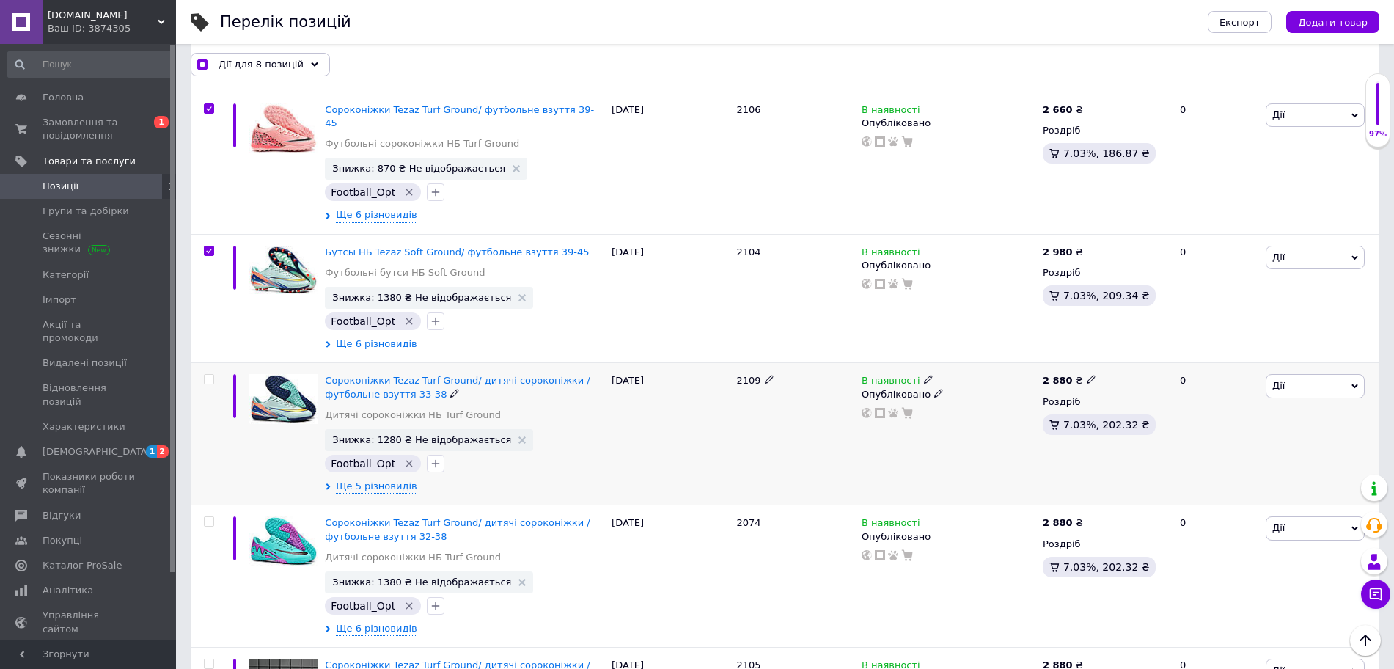
click at [209, 375] on input "checkbox" at bounding box center [209, 380] width 10 height 10
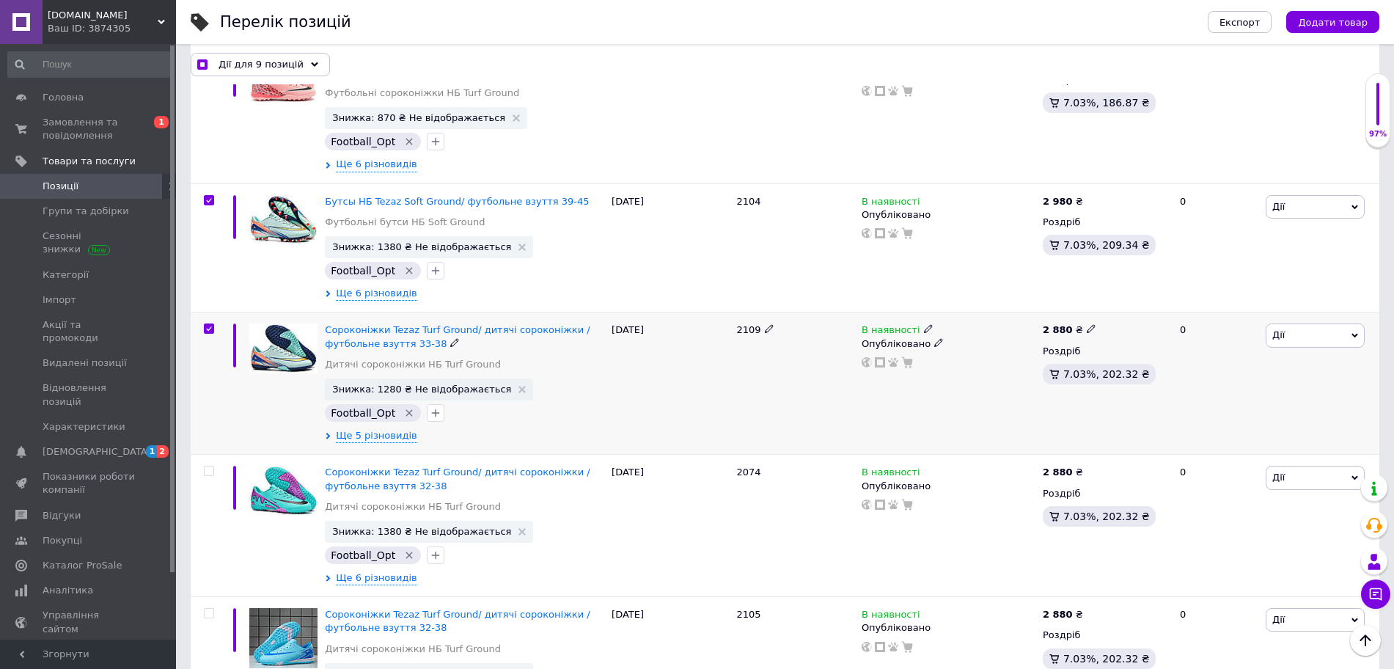
scroll to position [1467, 0]
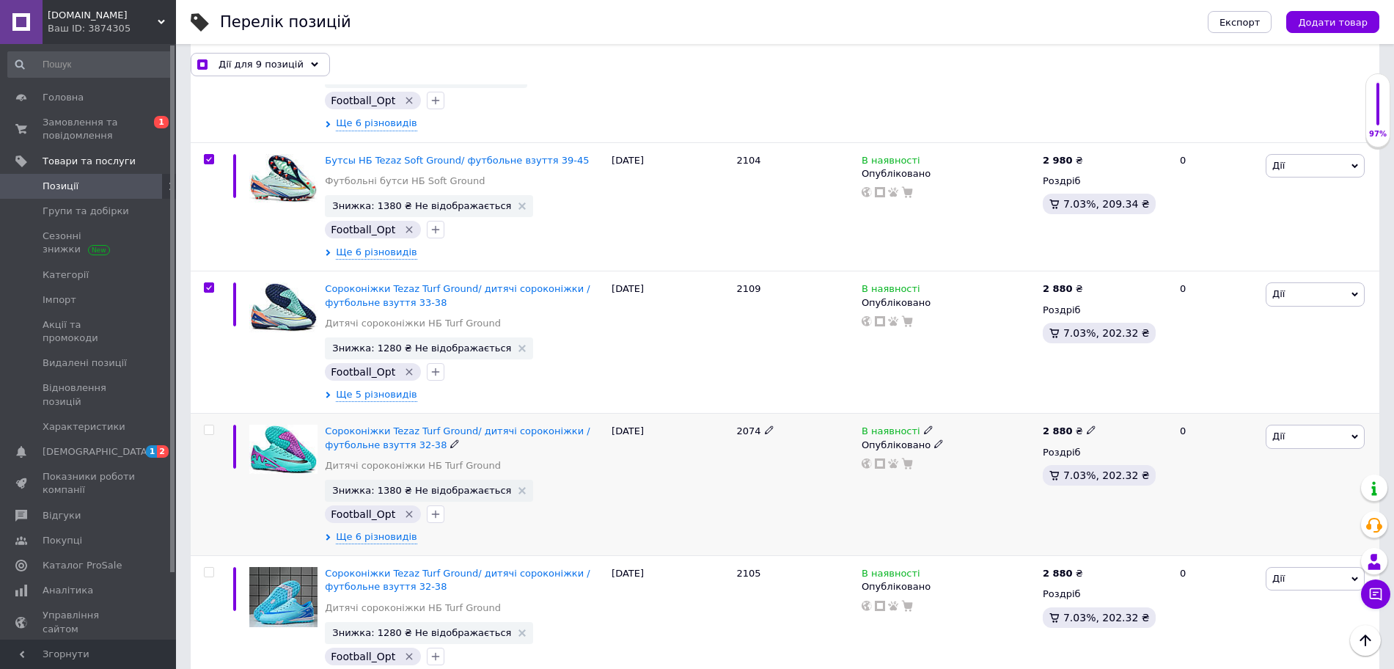
click at [211, 425] on input "checkbox" at bounding box center [209, 430] width 10 height 10
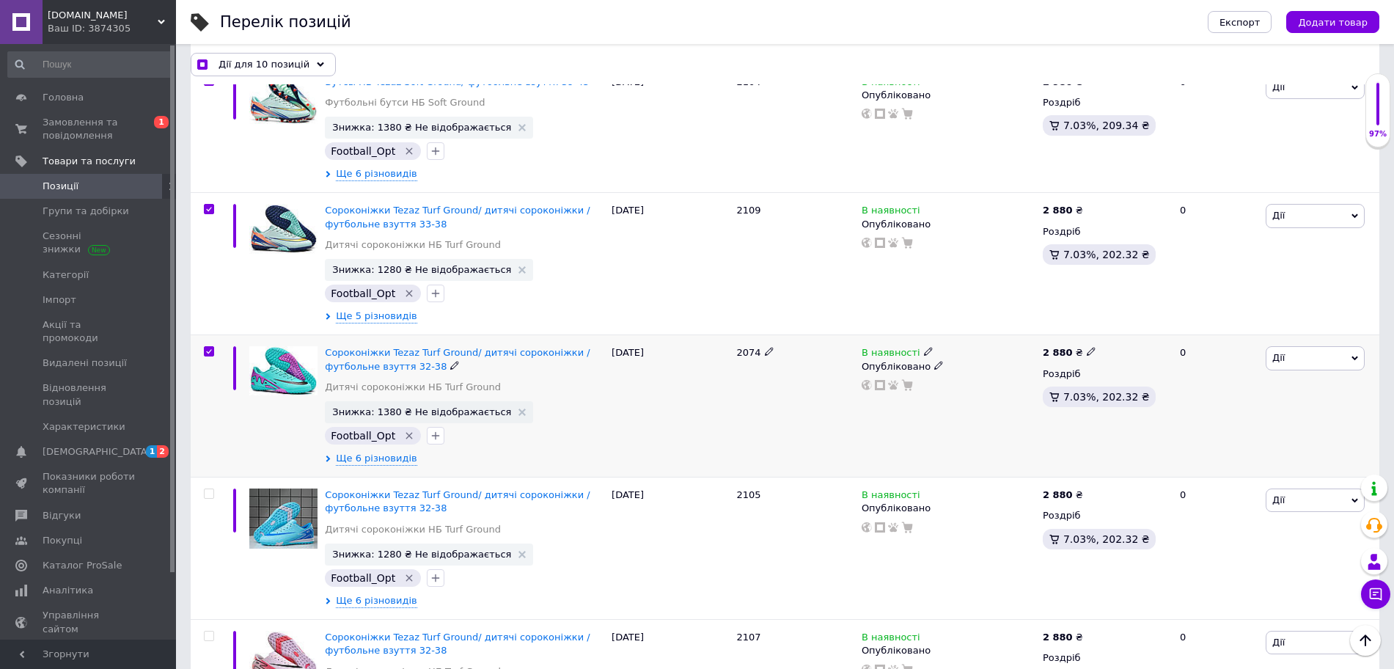
scroll to position [1650, 0]
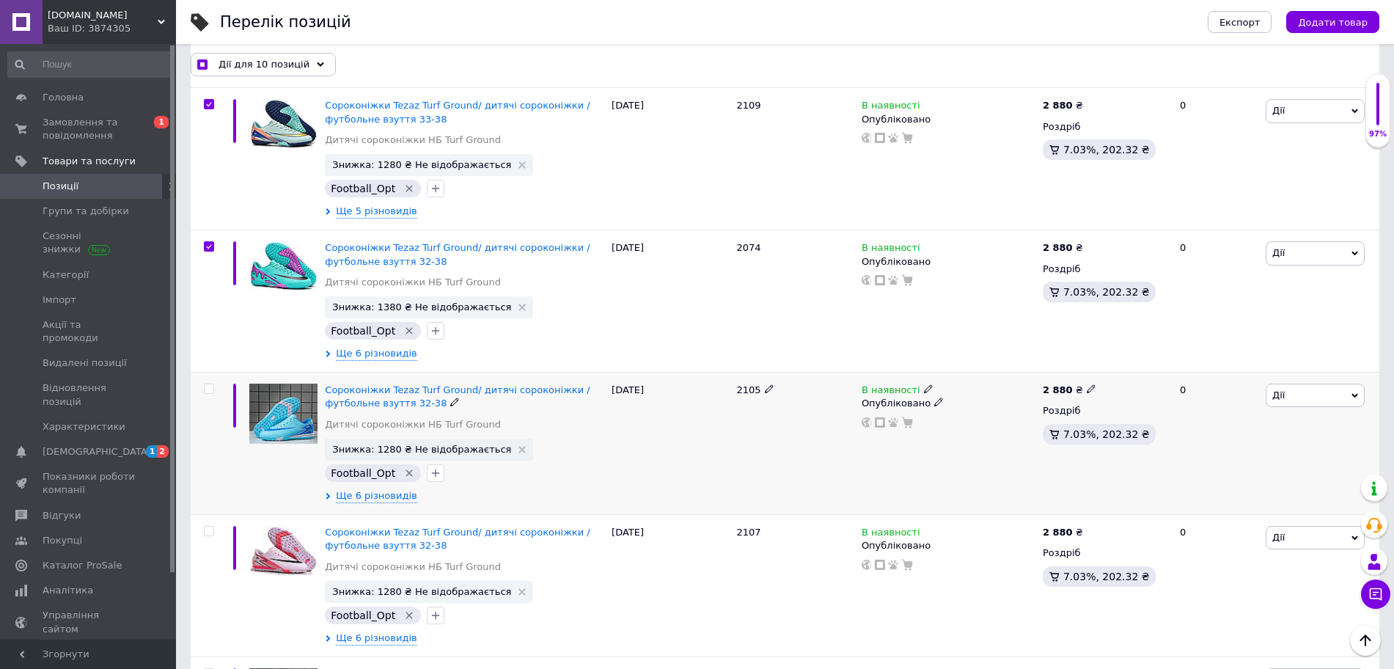
click at [208, 384] on input "checkbox" at bounding box center [209, 389] width 10 height 10
click at [212, 527] on input "checkbox" at bounding box center [209, 532] width 10 height 10
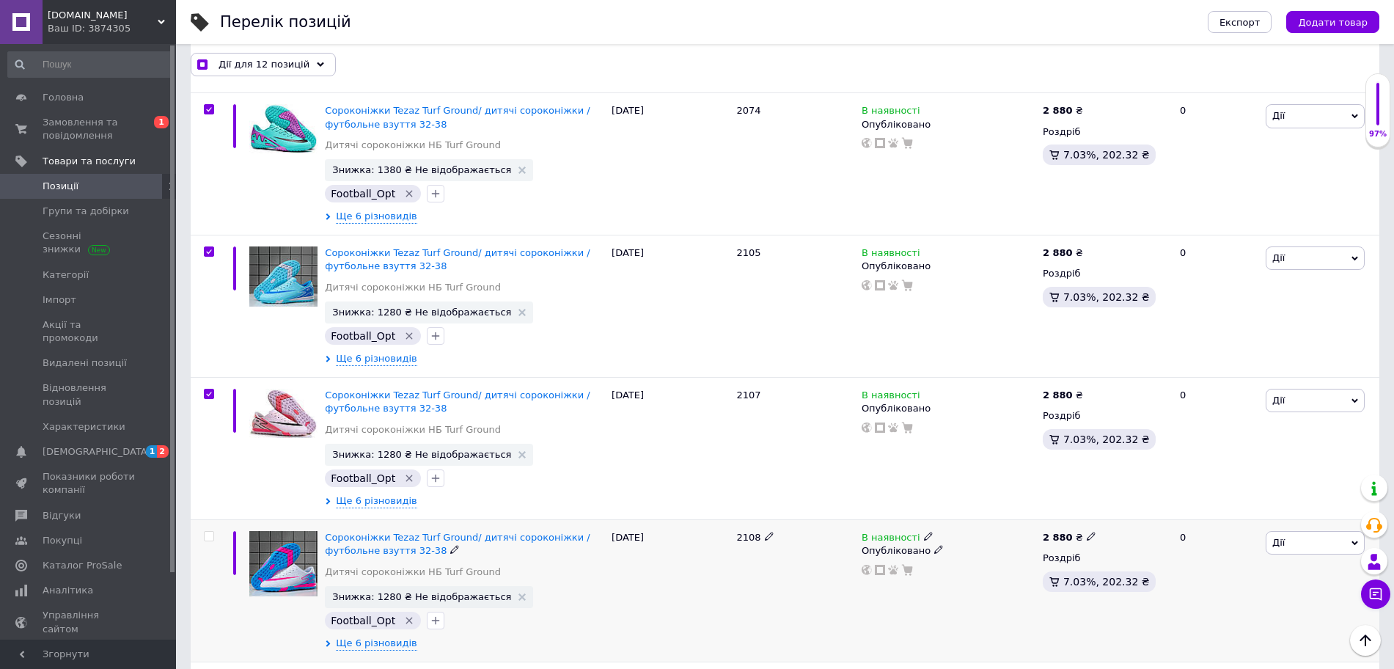
scroll to position [1925, 0]
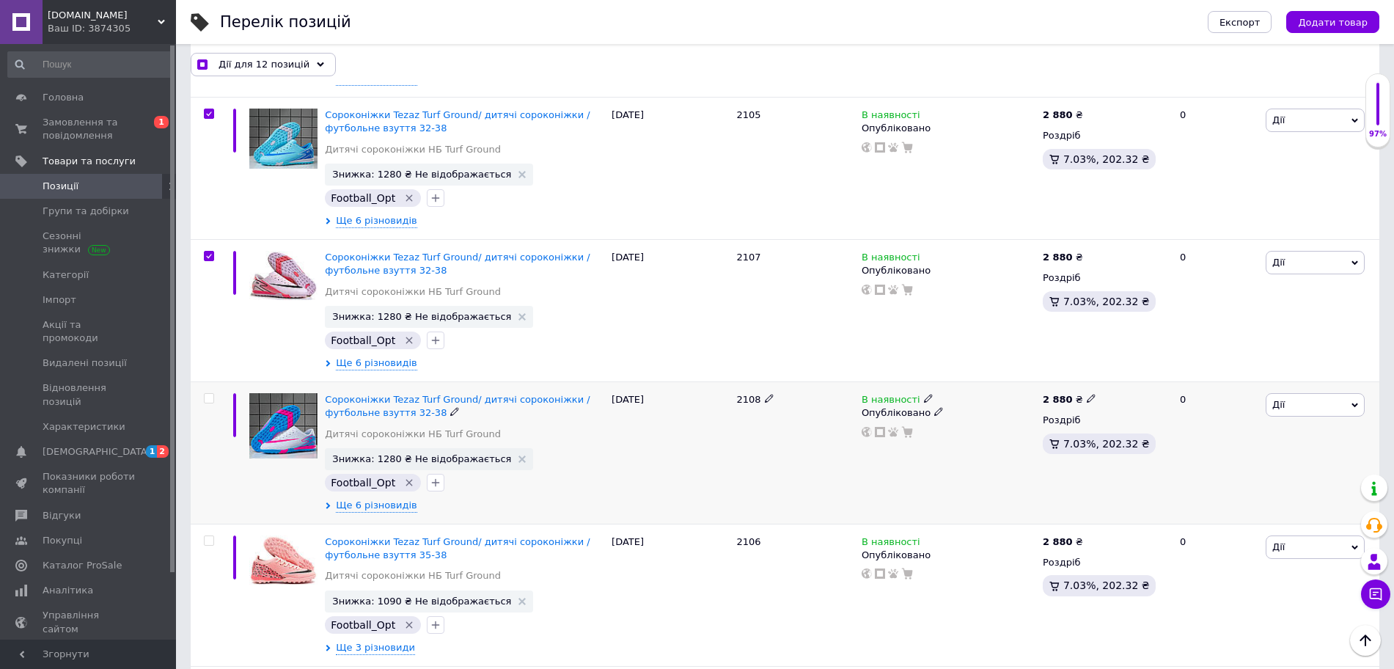
click at [211, 394] on input "checkbox" at bounding box center [209, 399] width 10 height 10
click at [207, 536] on input "checkbox" at bounding box center [209, 541] width 10 height 10
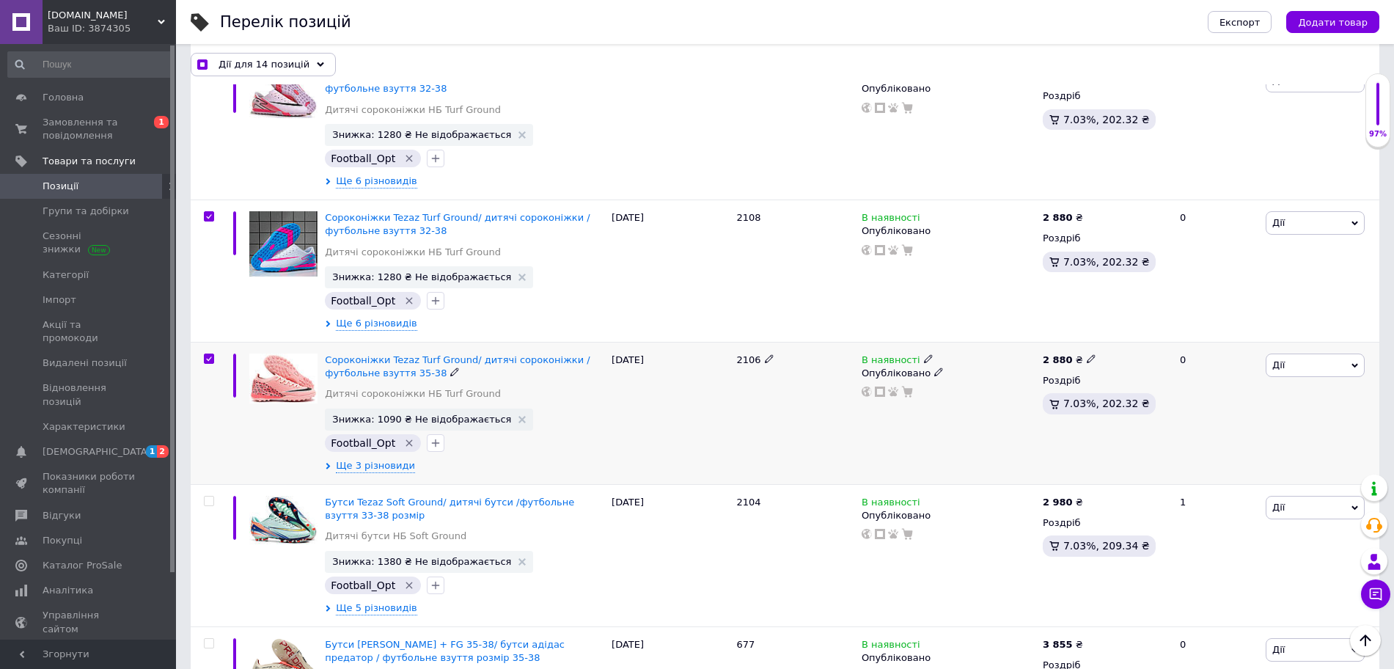
scroll to position [2200, 0]
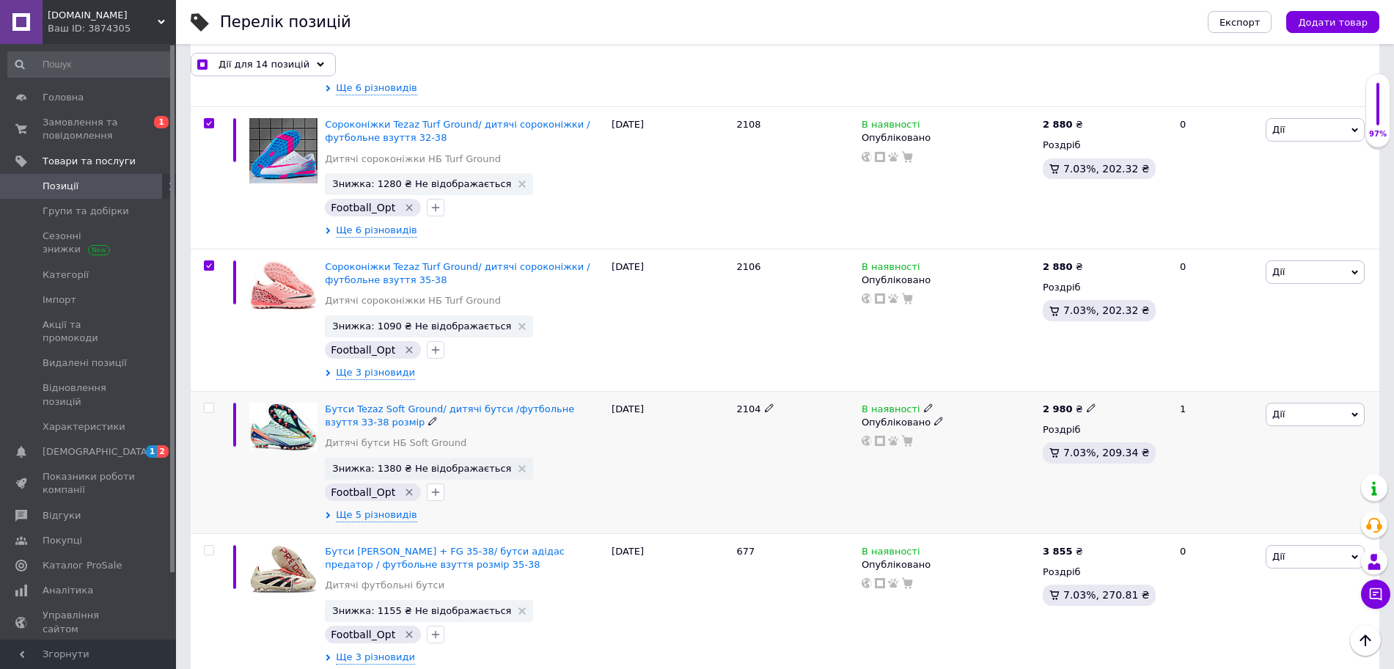
click at [208, 403] on span at bounding box center [209, 408] width 10 height 10
click at [208, 403] on input "checkbox" at bounding box center [209, 408] width 10 height 10
click at [209, 546] on input "checkbox" at bounding box center [209, 551] width 10 height 10
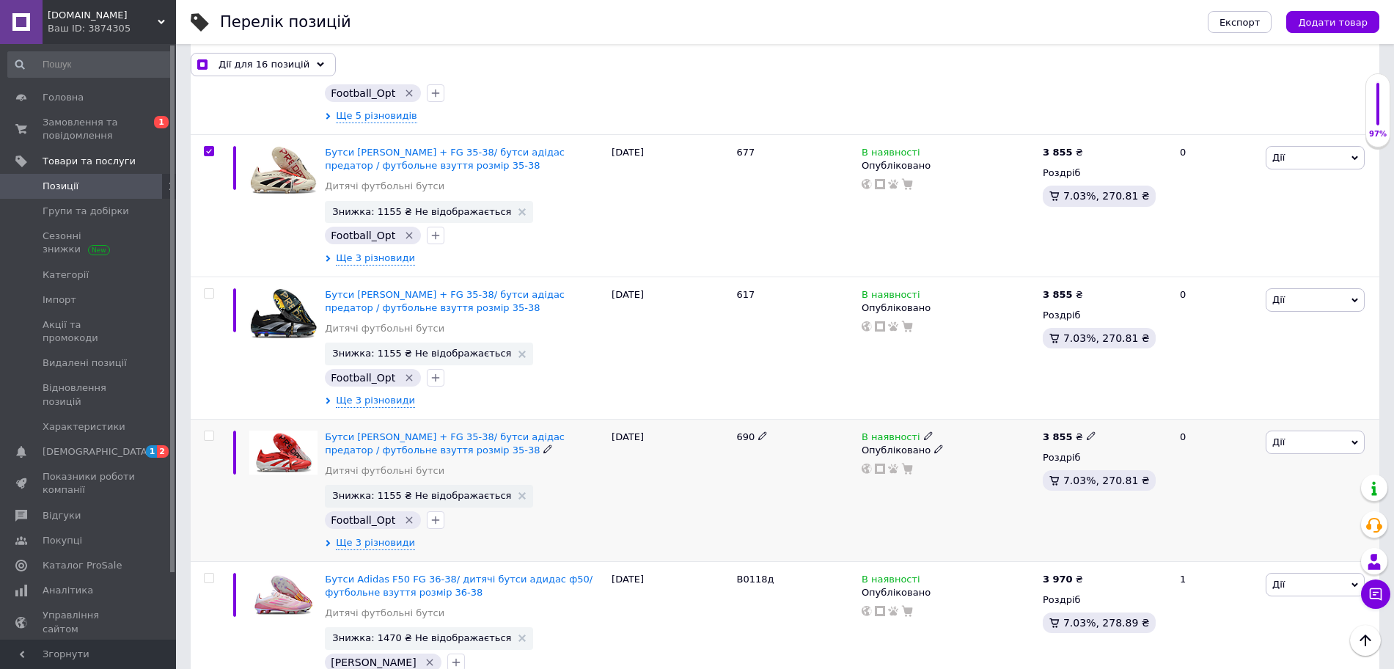
scroll to position [2567, 0]
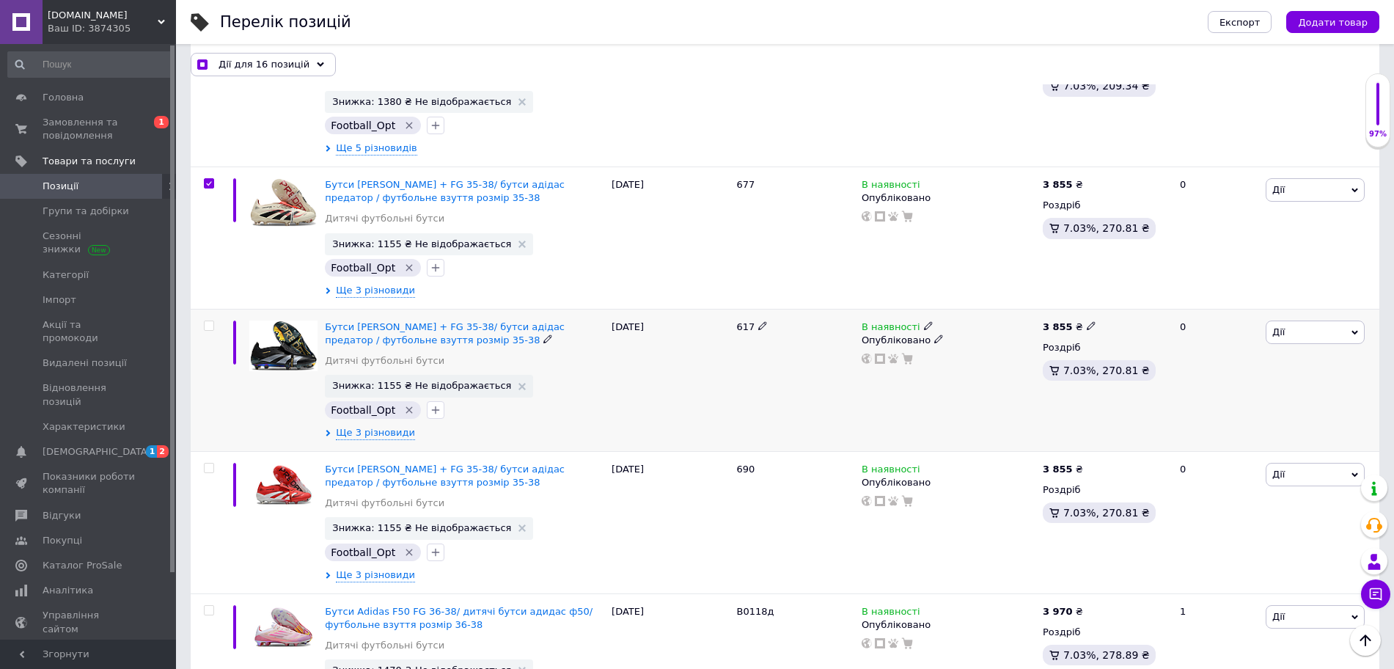
click at [213, 321] on input "checkbox" at bounding box center [209, 326] width 10 height 10
click at [211, 464] on input "checkbox" at bounding box center [209, 469] width 10 height 10
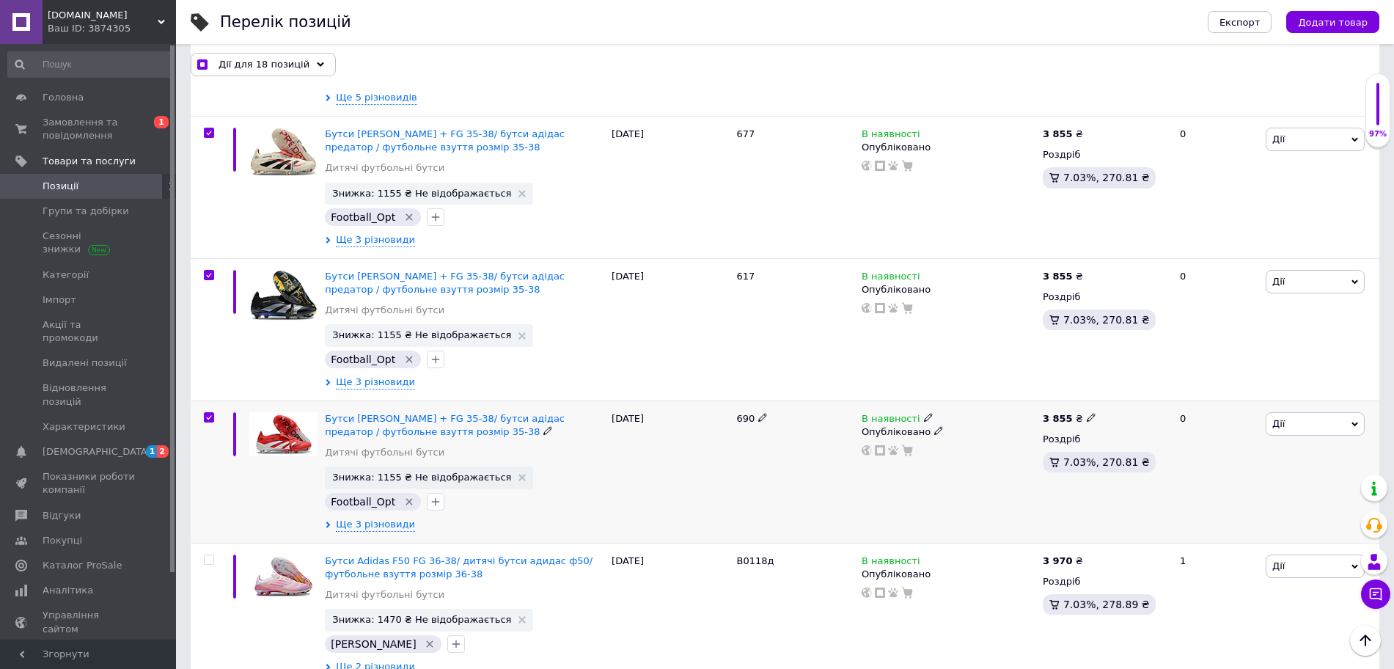
scroll to position [2659, 0]
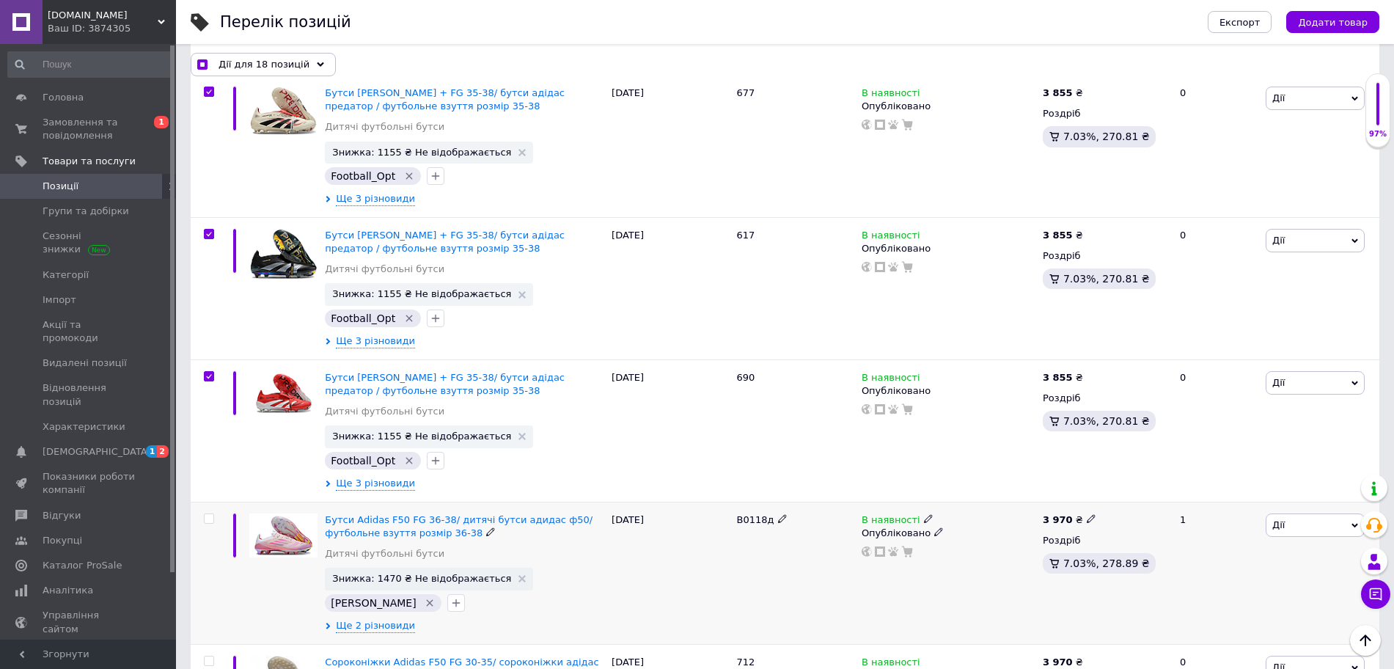
click at [206, 514] on input "checkbox" at bounding box center [209, 519] width 10 height 10
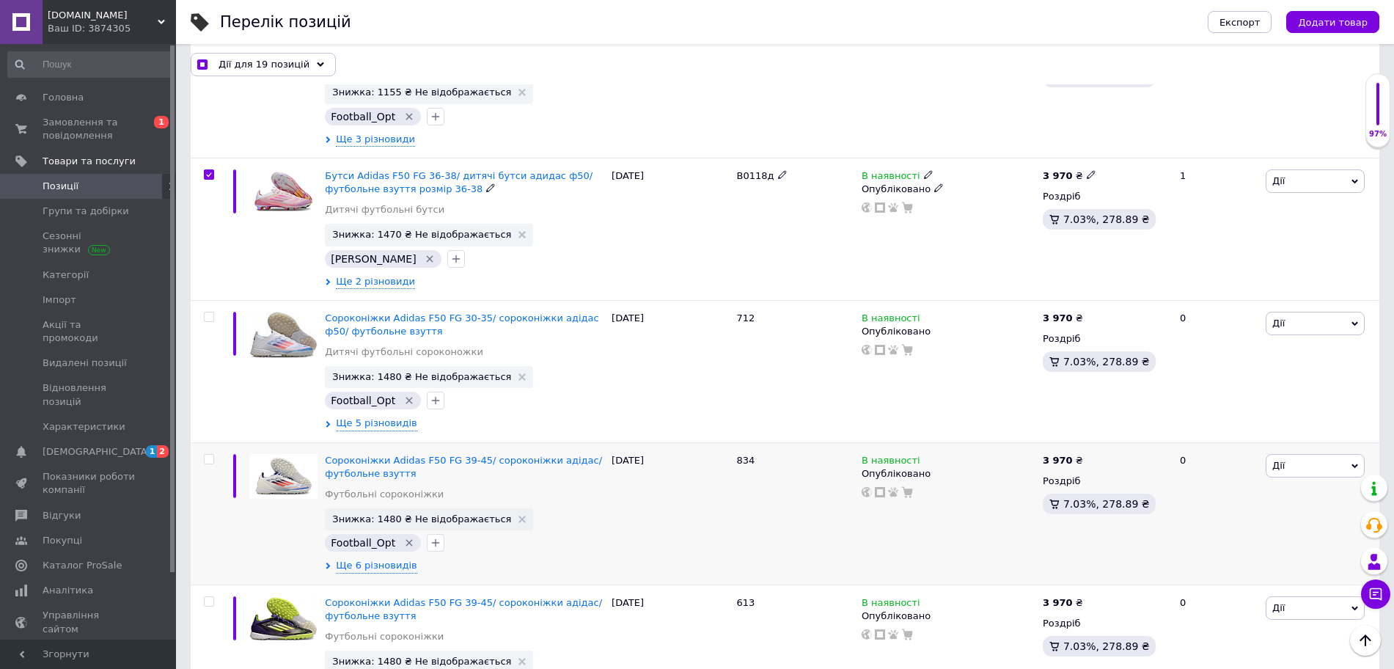
scroll to position [3026, 0]
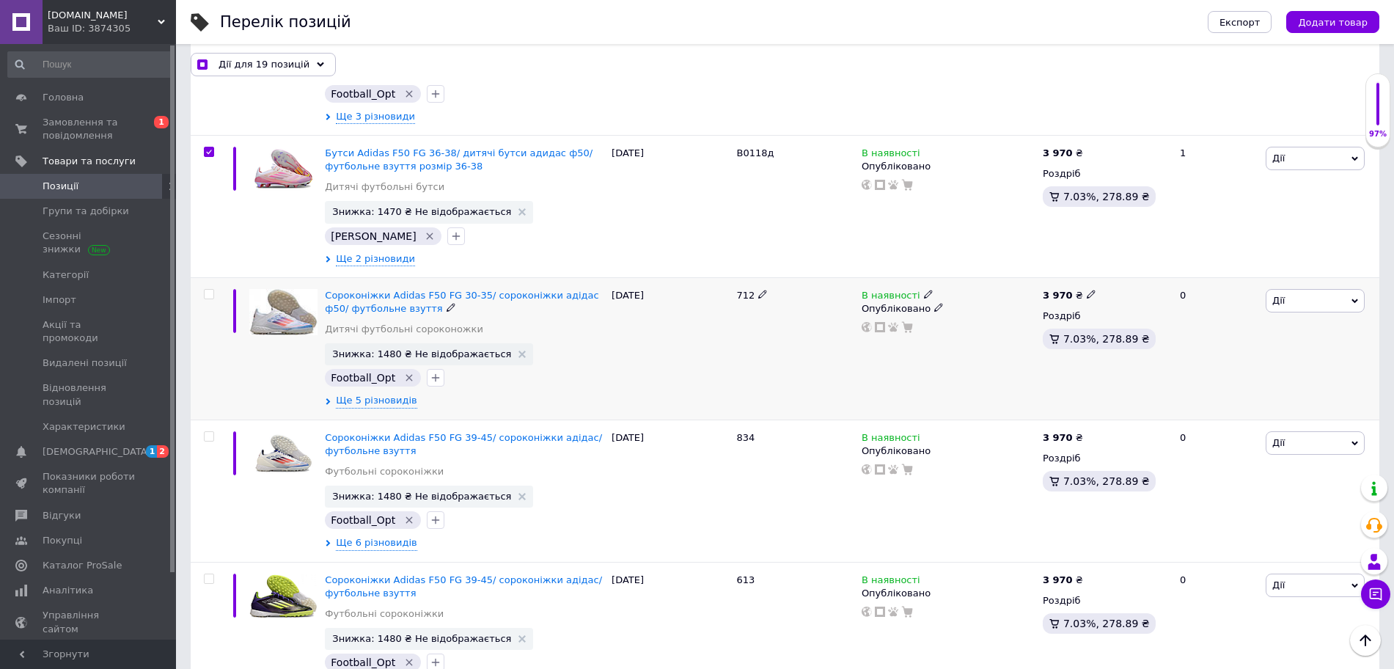
click at [211, 290] on input "checkbox" at bounding box center [209, 295] width 10 height 10
click at [209, 432] on input "checkbox" at bounding box center [209, 437] width 10 height 10
click at [211, 574] on input "checkbox" at bounding box center [209, 579] width 10 height 10
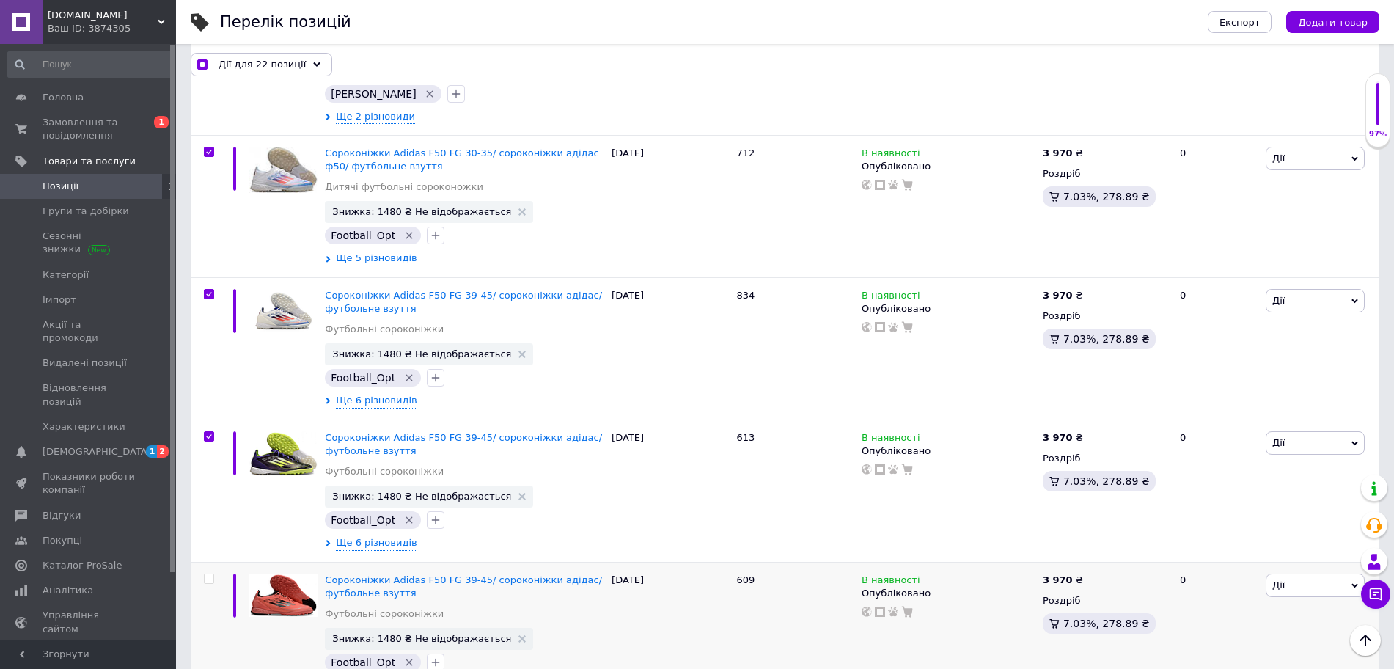
scroll to position [3392, 0]
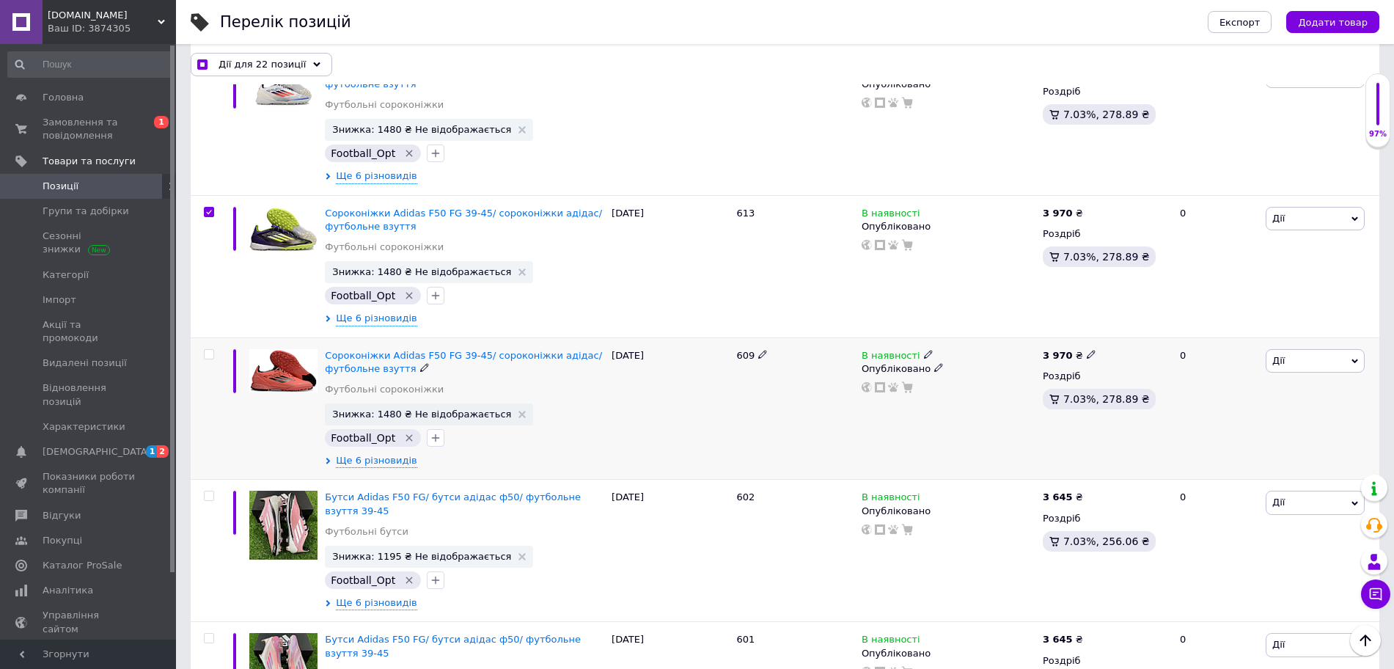
click at [211, 350] on input "checkbox" at bounding box center [209, 355] width 10 height 10
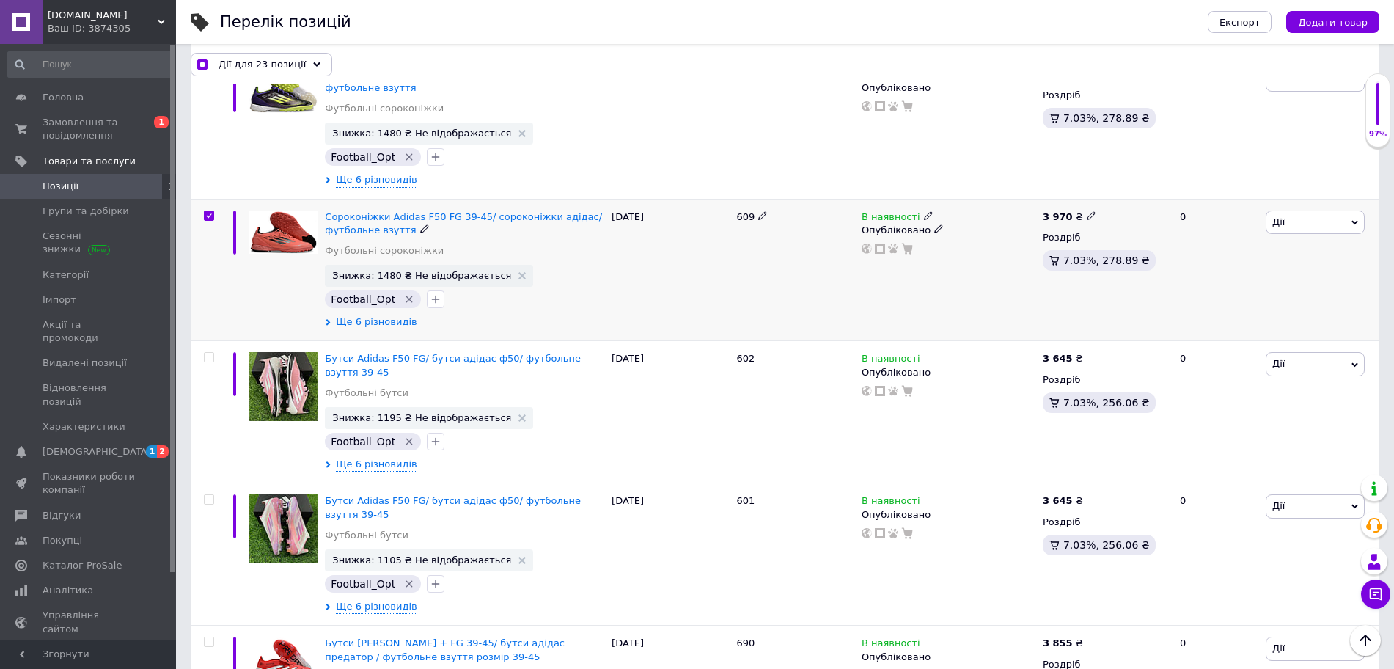
scroll to position [3576, 0]
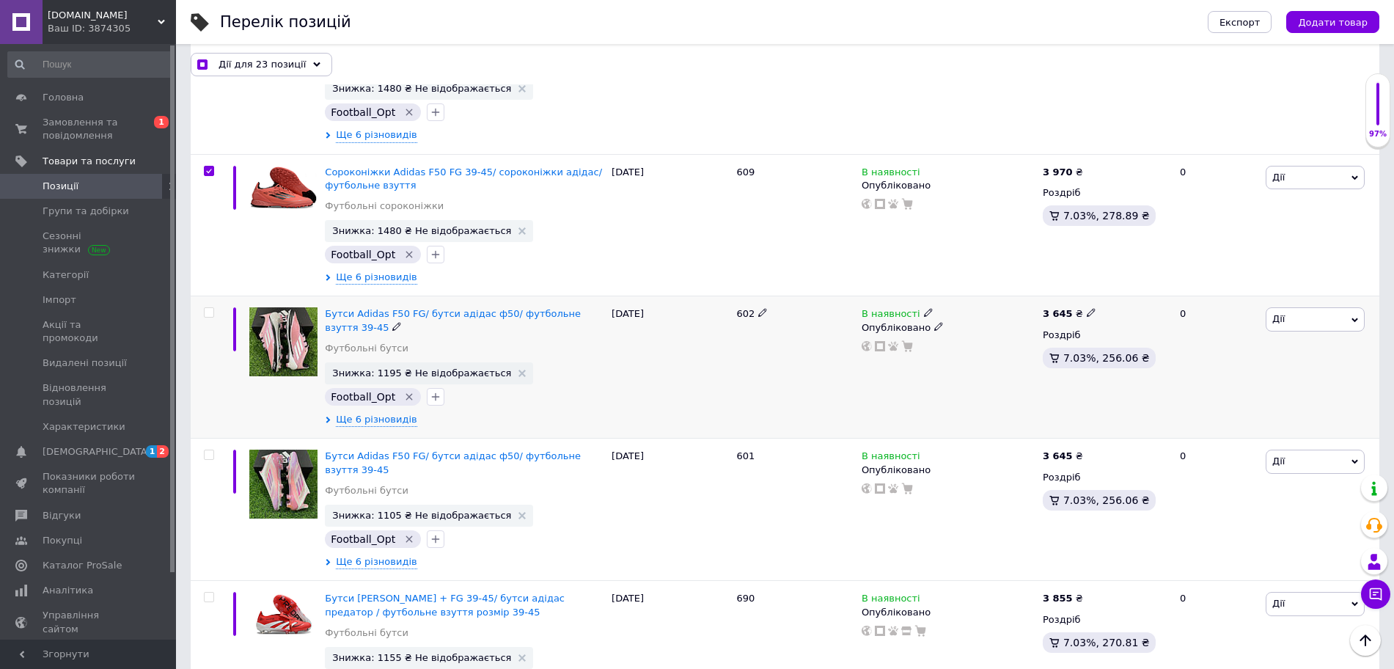
click at [208, 308] on input "checkbox" at bounding box center [209, 313] width 10 height 10
click at [209, 450] on input "checkbox" at bounding box center [209, 455] width 10 height 10
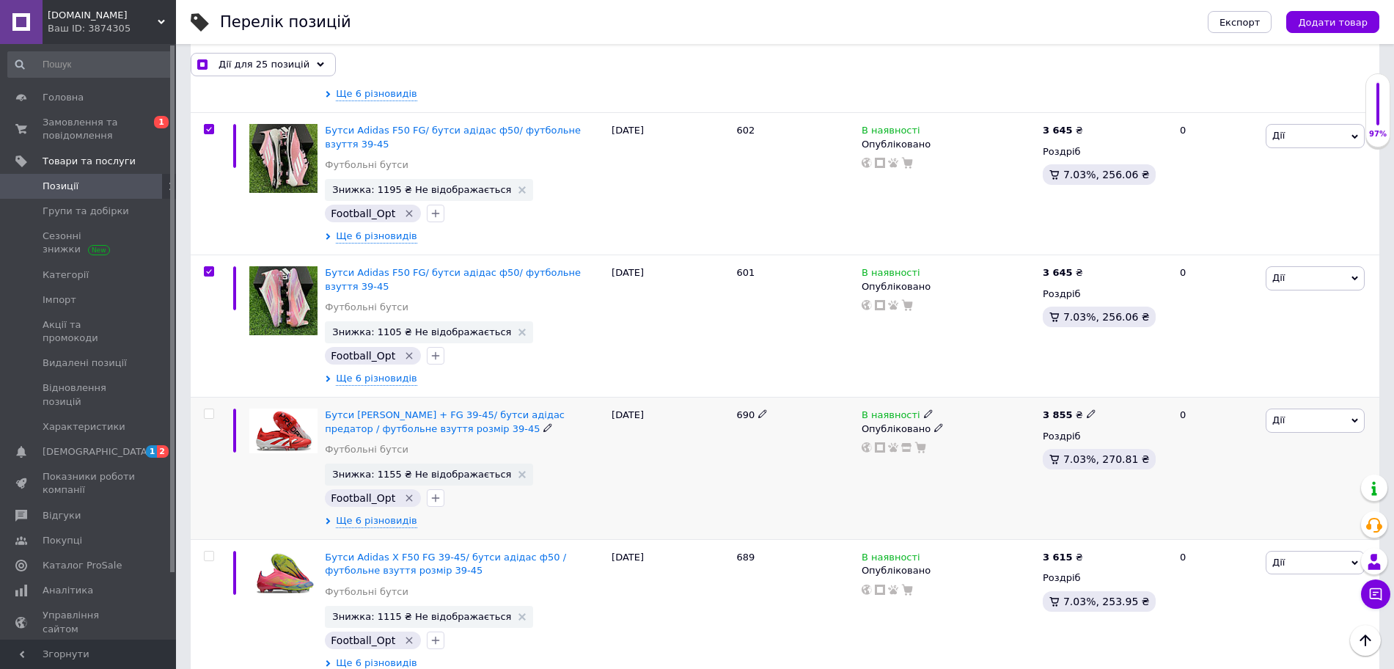
click at [211, 409] on span at bounding box center [209, 414] width 10 height 10
click at [211, 409] on input "checkbox" at bounding box center [209, 414] width 10 height 10
click at [208, 552] on input "checkbox" at bounding box center [209, 557] width 10 height 10
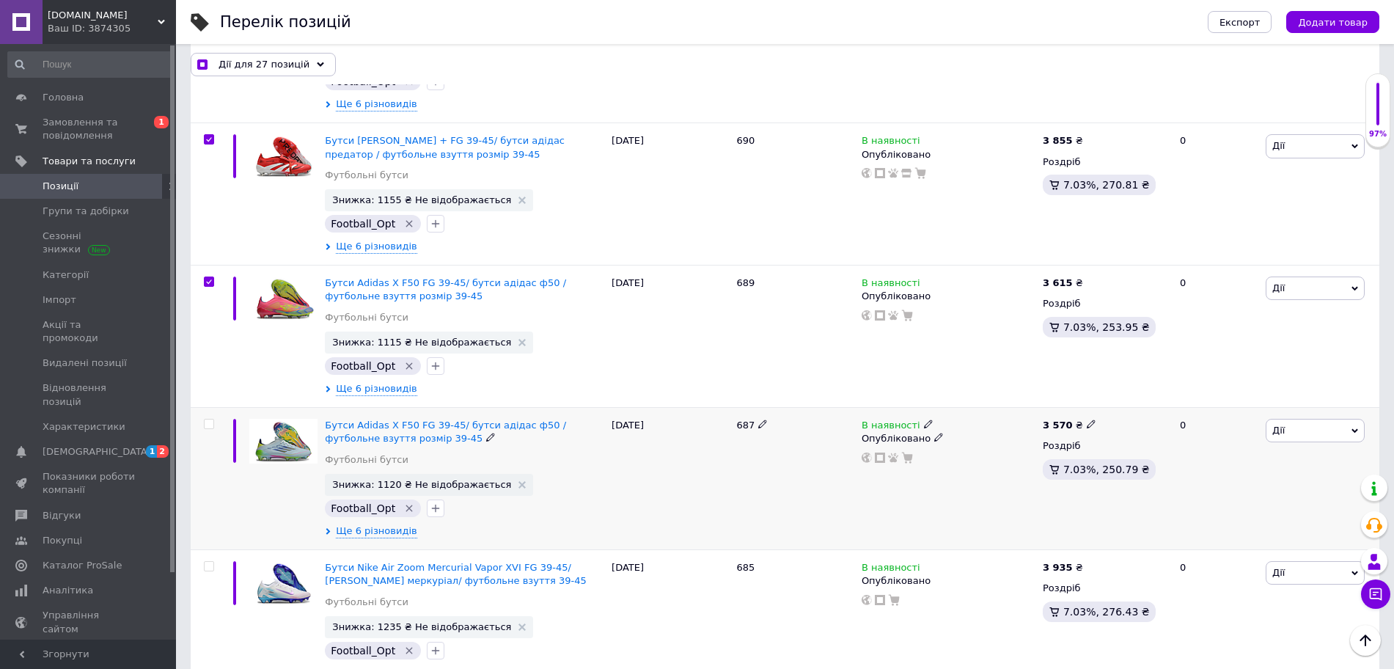
scroll to position [4034, 0]
click at [213, 418] on span at bounding box center [209, 423] width 10 height 10
click at [213, 419] on input "checkbox" at bounding box center [209, 424] width 10 height 10
click at [208, 561] on input "checkbox" at bounding box center [209, 566] width 10 height 10
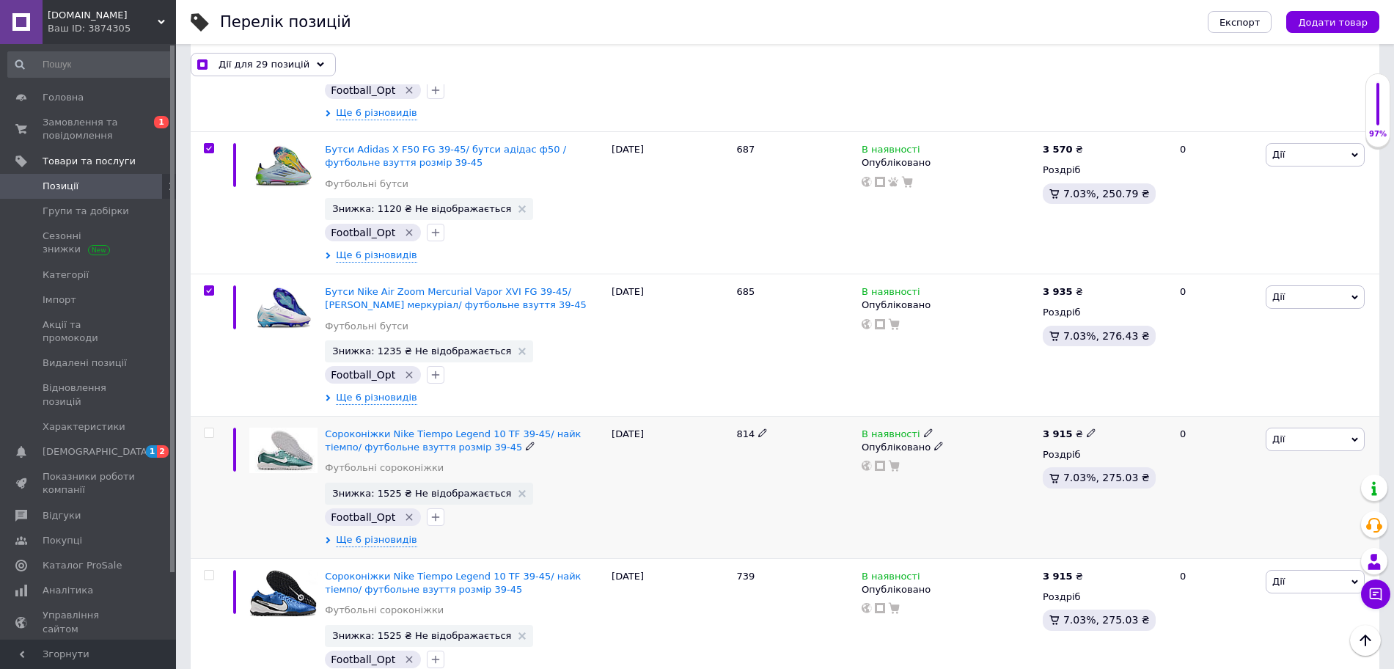
click at [208, 428] on input "checkbox" at bounding box center [209, 433] width 10 height 10
click at [214, 570] on div at bounding box center [208, 575] width 29 height 10
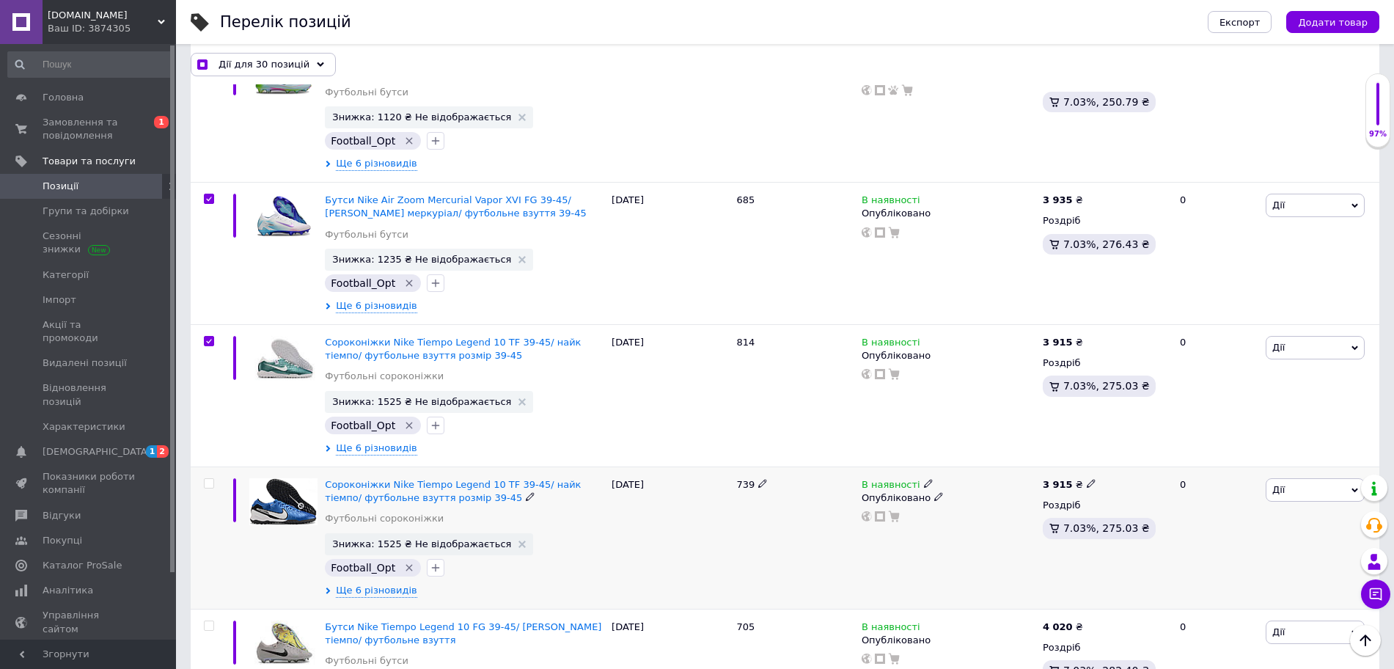
click at [212, 479] on input "checkbox" at bounding box center [209, 484] width 10 height 10
click at [211, 621] on input "checkbox" at bounding box center [209, 626] width 10 height 10
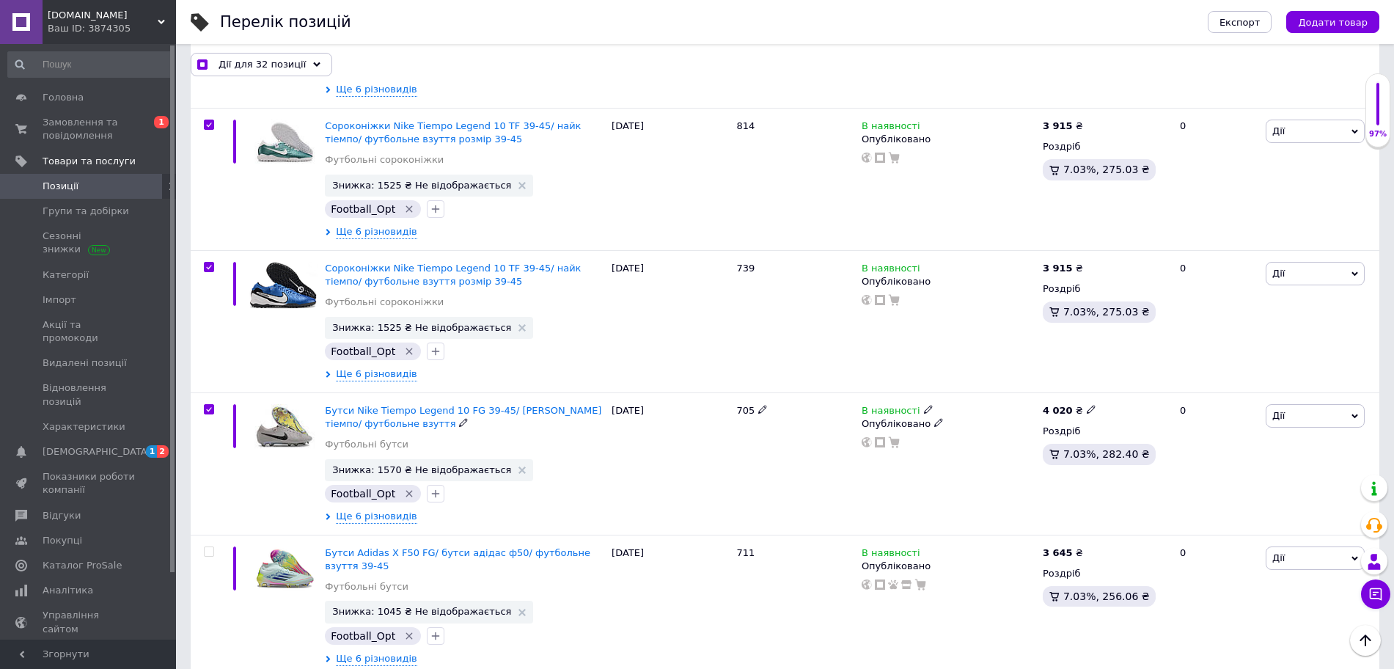
scroll to position [4768, 0]
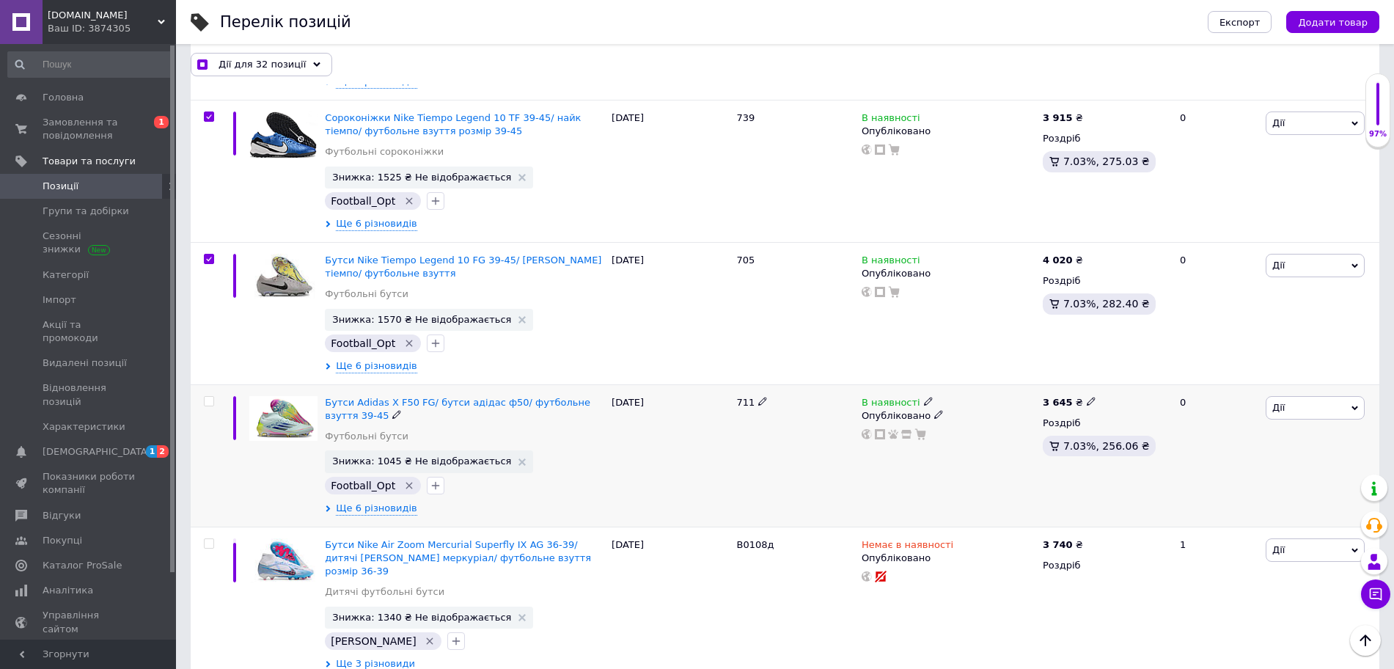
click at [209, 397] on input "checkbox" at bounding box center [209, 402] width 10 height 10
click at [210, 539] on input "checkbox" at bounding box center [209, 544] width 10 height 10
click at [207, 539] on input "checkbox" at bounding box center [209, 544] width 10 height 10
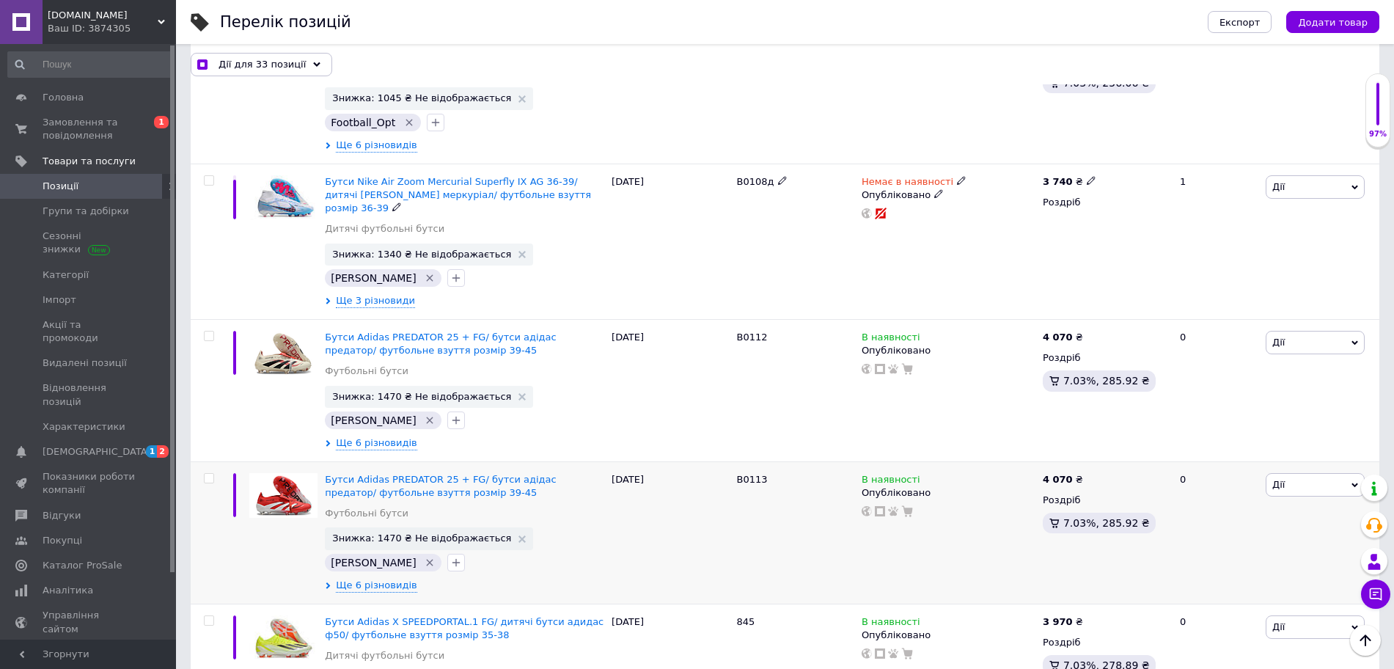
scroll to position [5134, 0]
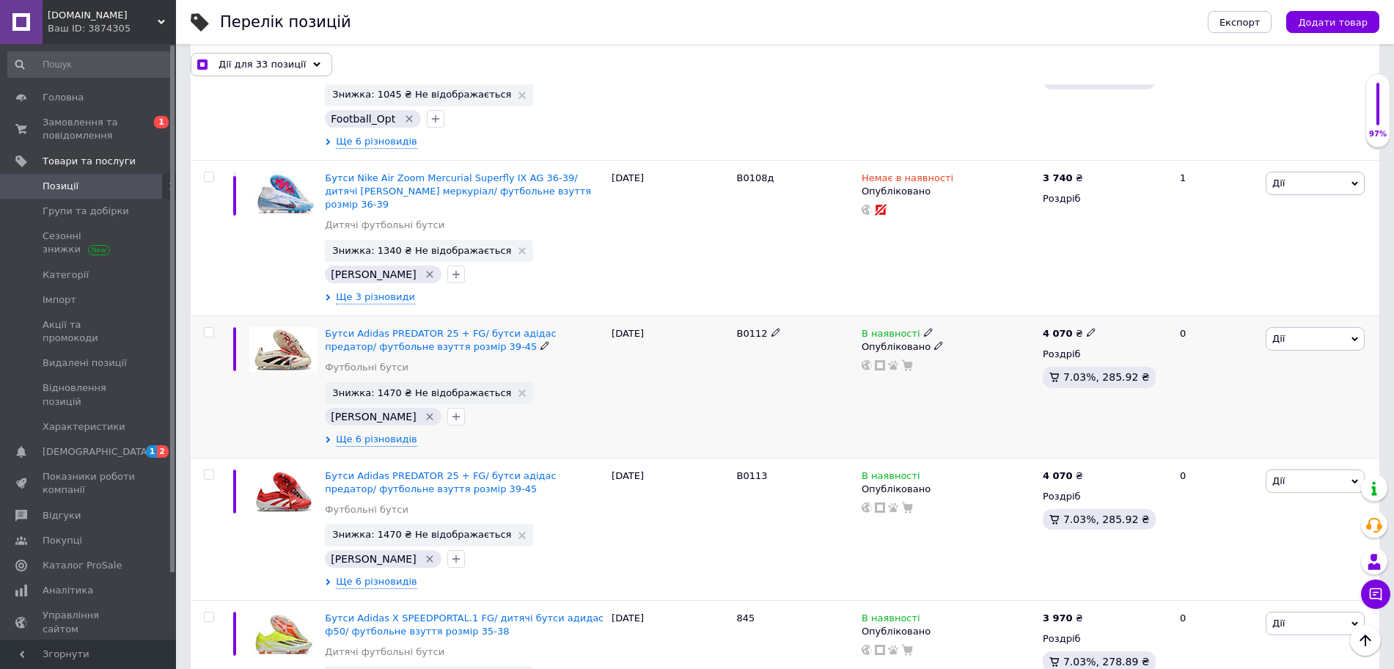
click at [208, 328] on input "checkbox" at bounding box center [209, 333] width 10 height 10
click at [211, 470] on input "checkbox" at bounding box center [209, 475] width 10 height 10
click at [212, 612] on input "checkbox" at bounding box center [209, 617] width 10 height 10
click at [253, 66] on span "Дії для 36 позицій" at bounding box center [264, 63] width 91 height 13
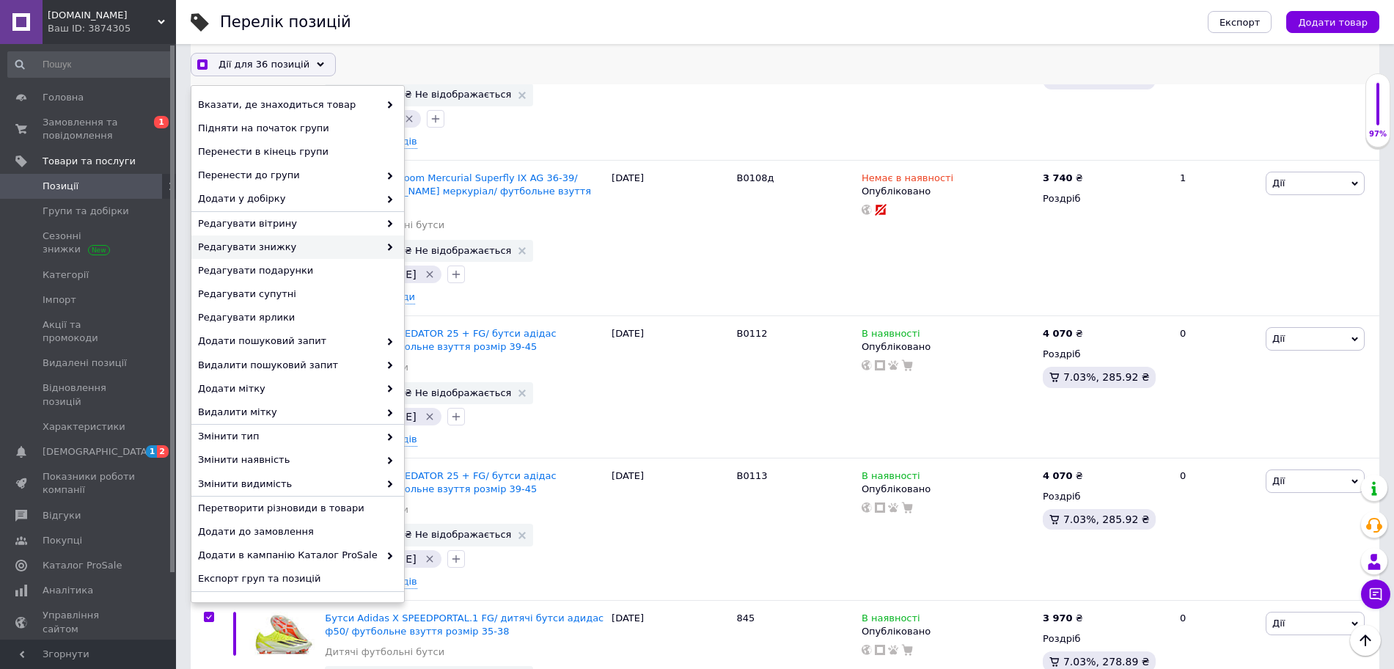
click at [268, 246] on span "Редагувати знижку" at bounding box center [288, 247] width 181 height 13
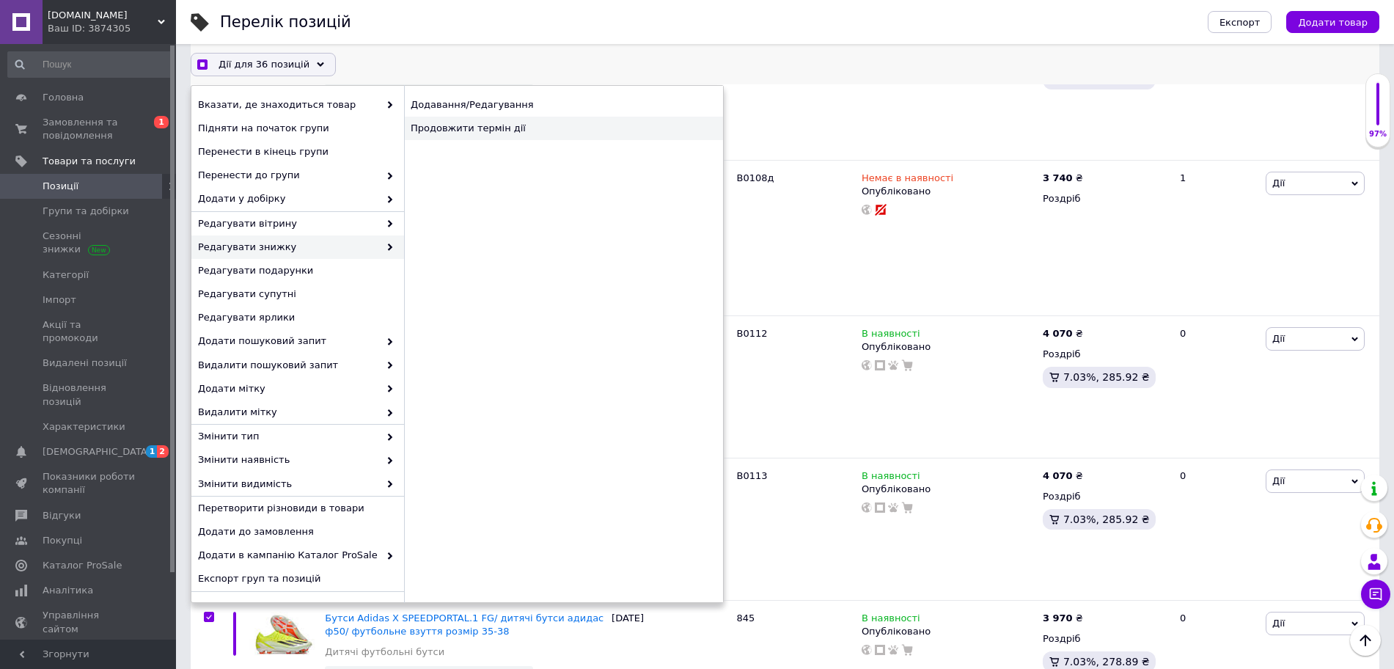
click at [449, 128] on div "Продовжити термін дії" at bounding box center [563, 128] width 319 height 23
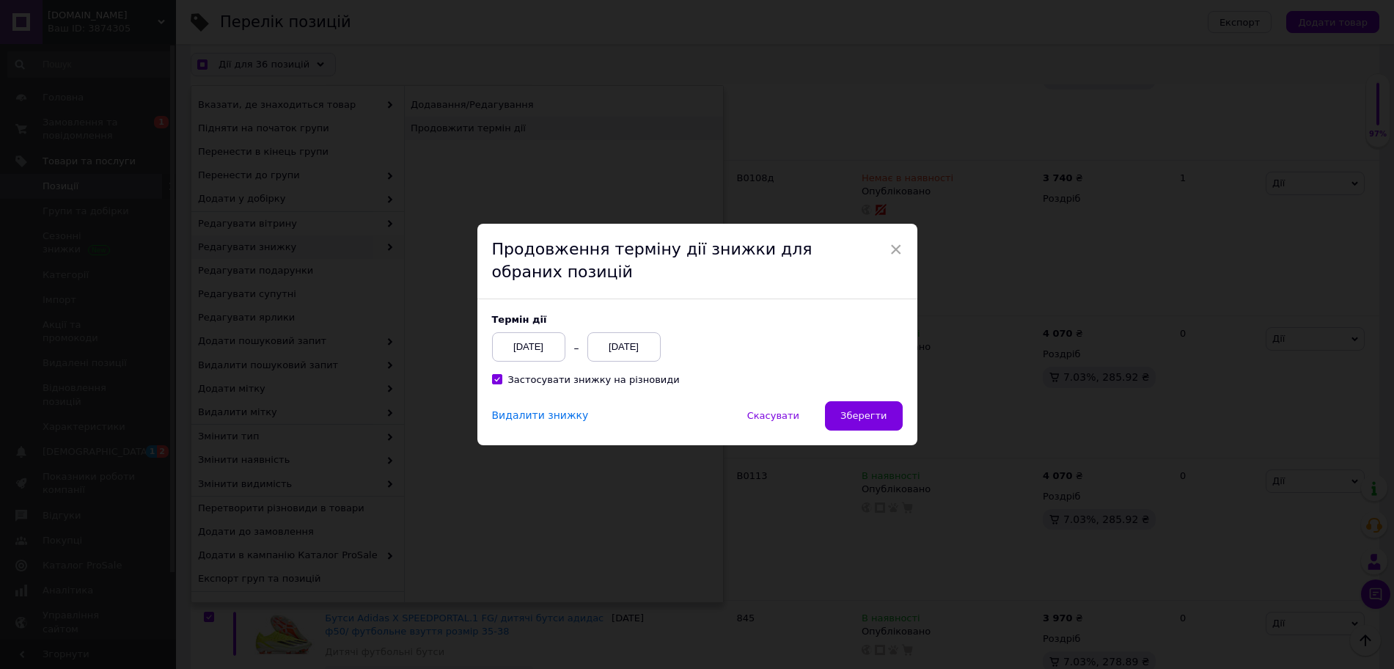
scroll to position [5075, 0]
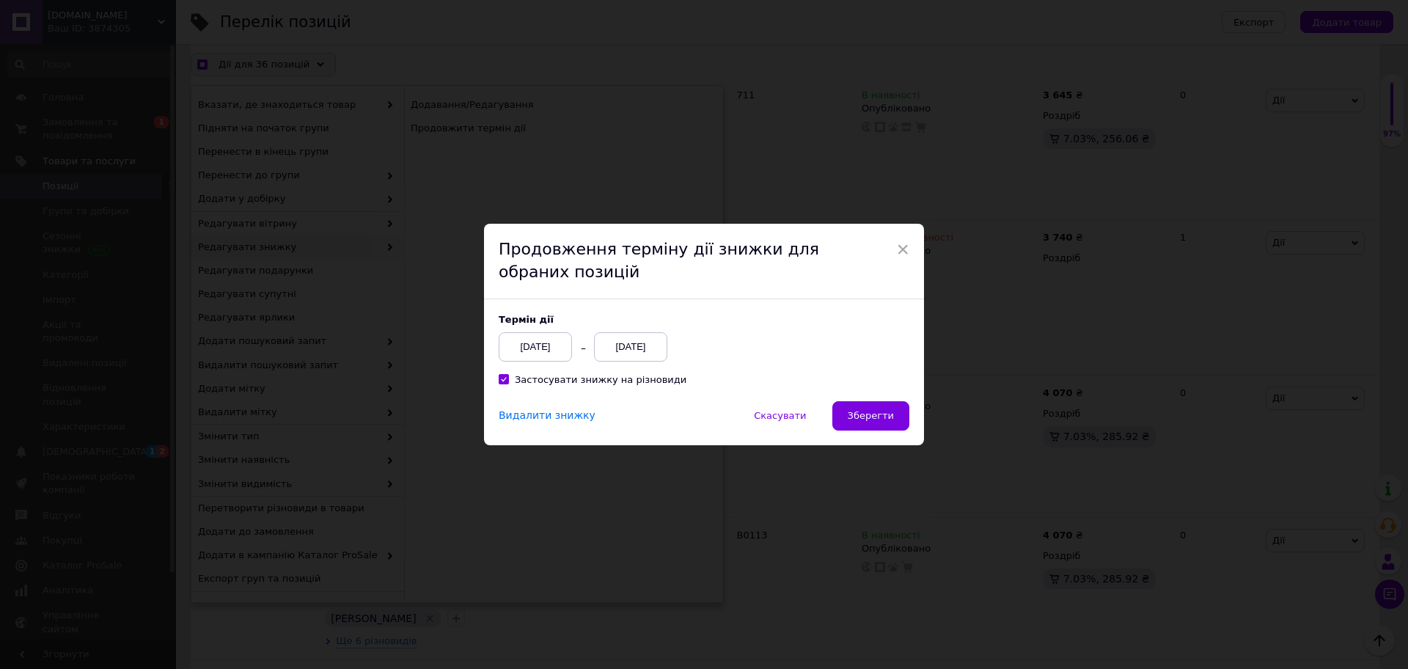
click at [623, 348] on div "[DATE]" at bounding box center [630, 346] width 73 height 29
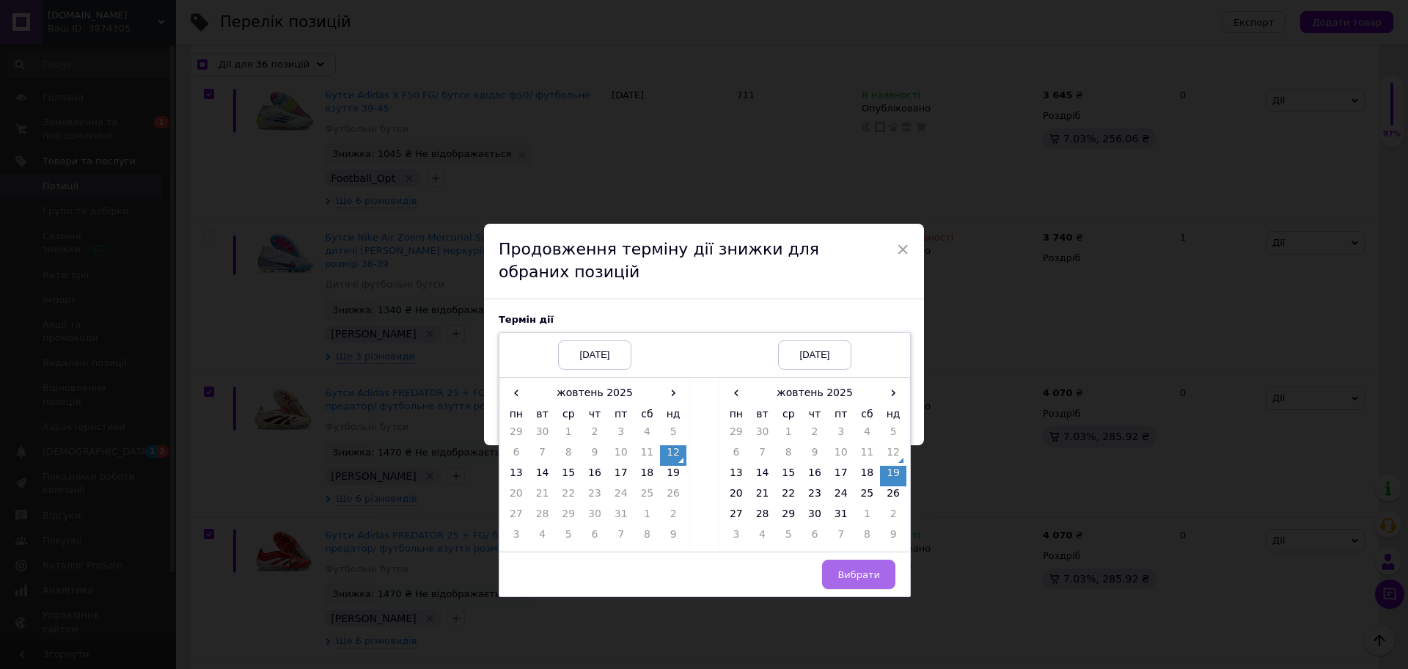
click at [864, 572] on span "Вибрати" at bounding box center [859, 574] width 43 height 11
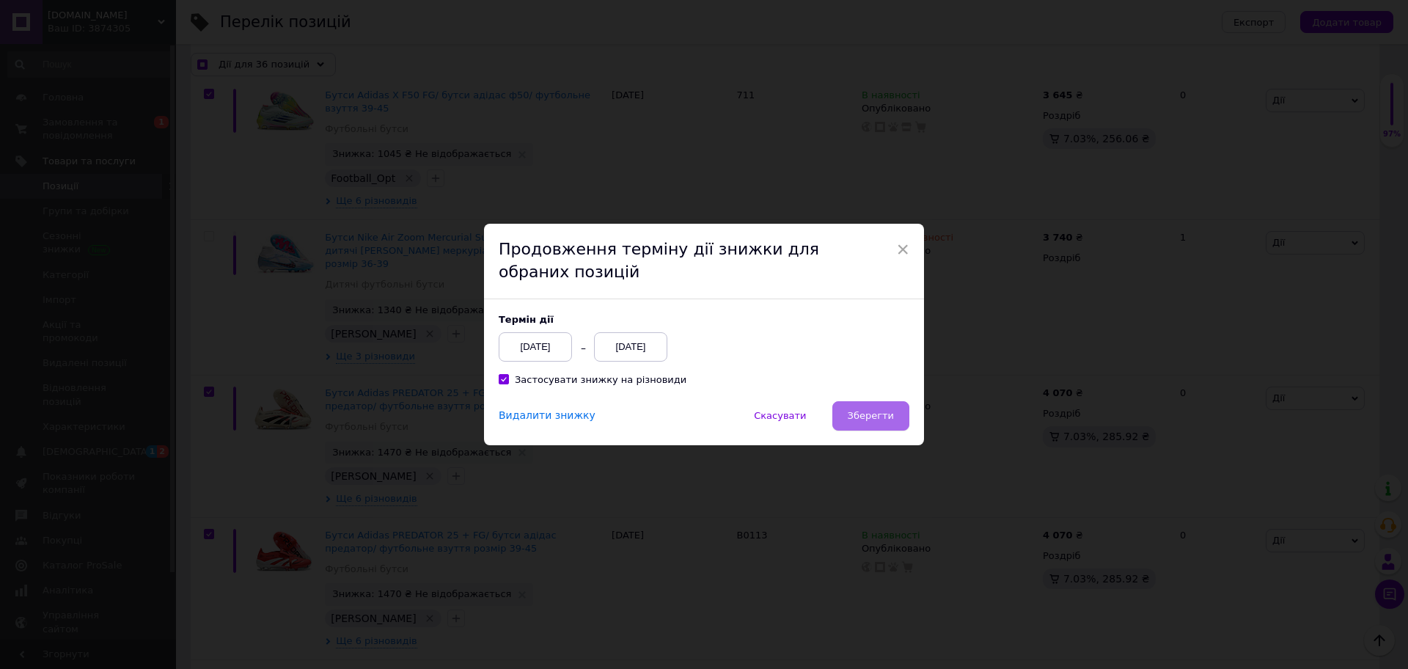
click at [871, 423] on button "Зберегти" at bounding box center [870, 415] width 77 height 29
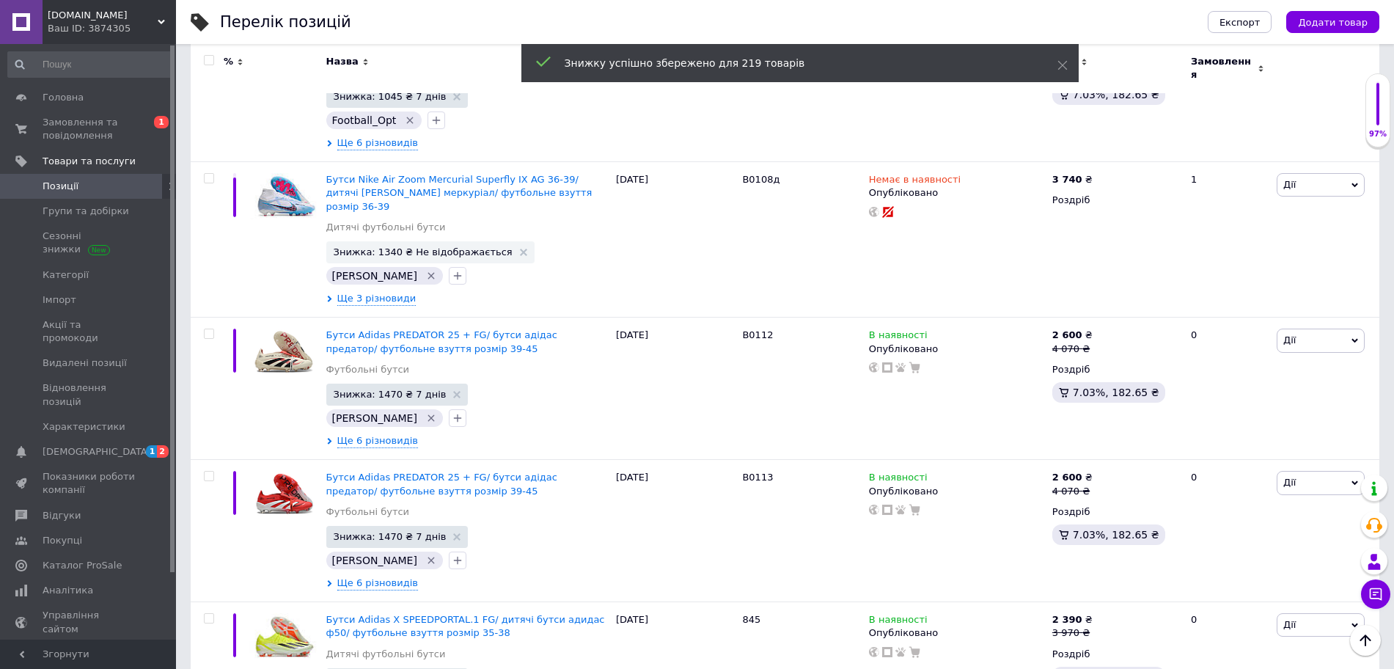
scroll to position [0, 0]
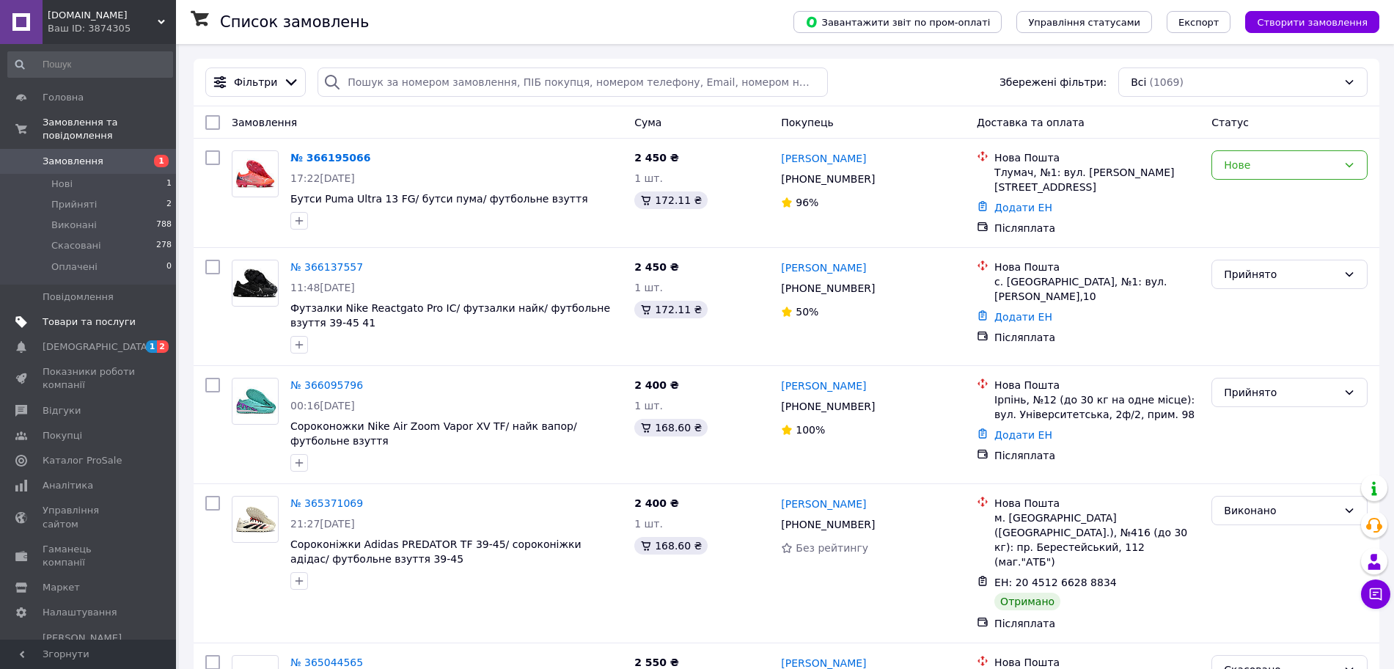
click at [63, 315] on span "Товари та послуги" at bounding box center [89, 321] width 93 height 13
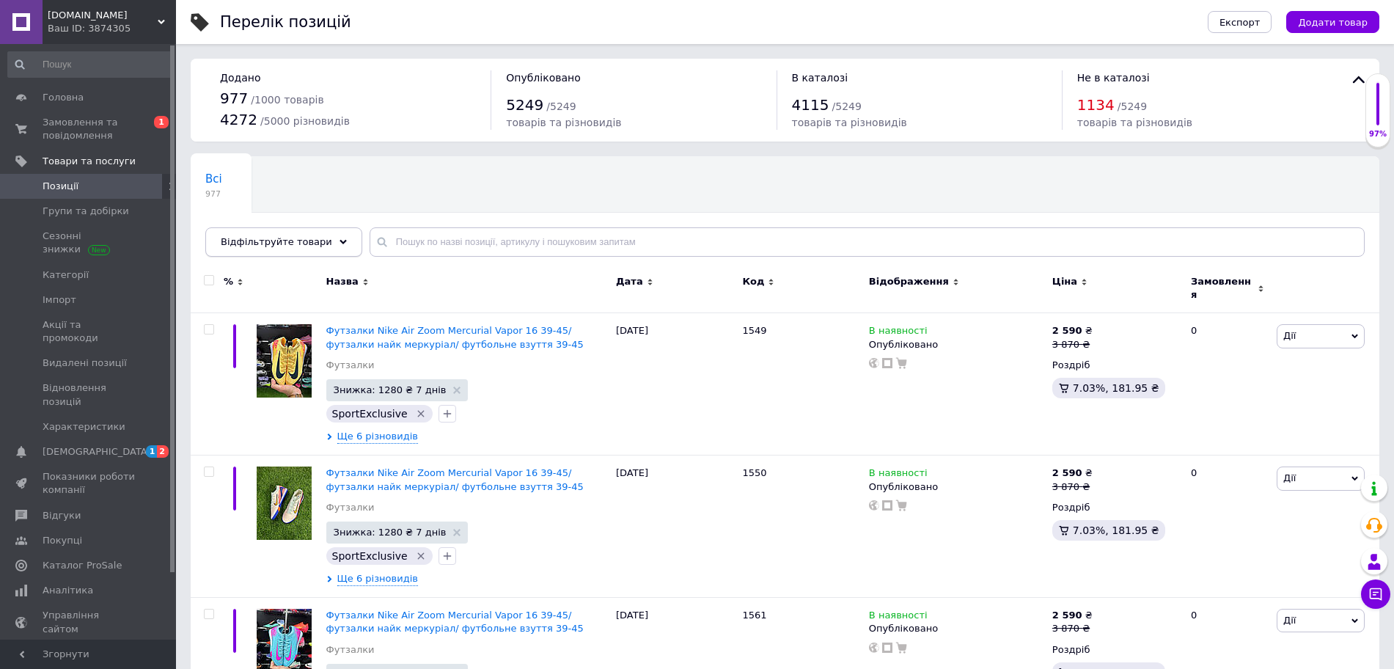
click at [311, 245] on span "Відфільтруйте товари" at bounding box center [276, 241] width 111 height 11
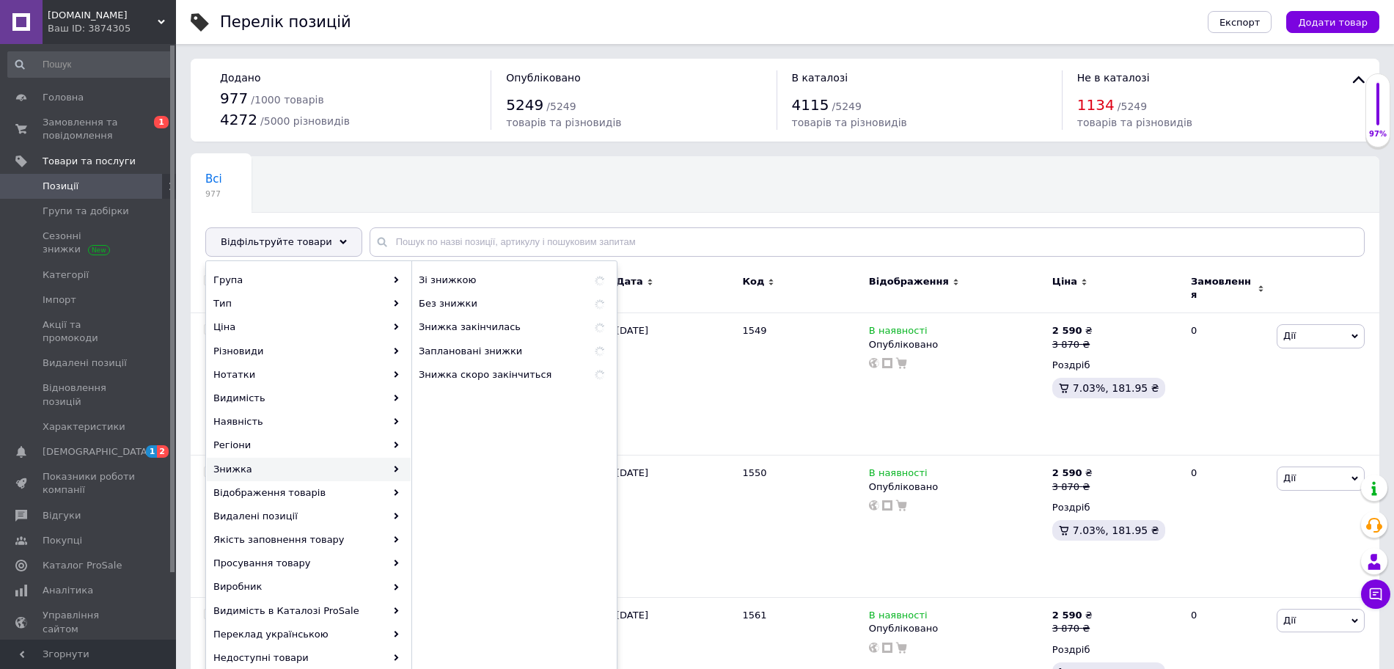
click at [257, 467] on div "Знижка" at bounding box center [309, 469] width 204 height 23
click at [508, 297] on span "Без знижки" at bounding box center [495, 303] width 152 height 13
